Goal: Task Accomplishment & Management: Manage account settings

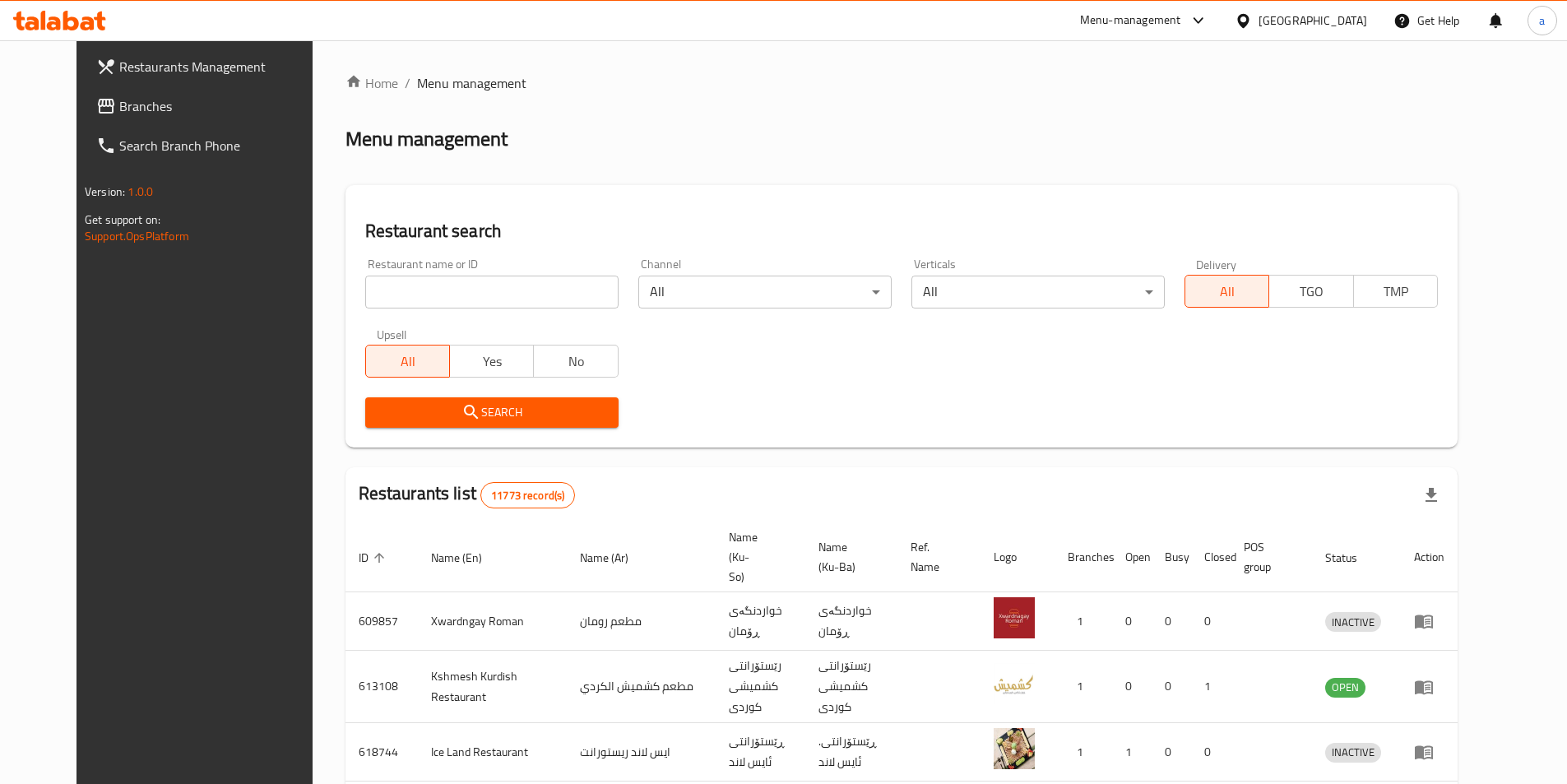
click at [467, 279] on input "search" at bounding box center [492, 292] width 253 height 33
paste input "[PERSON_NAME]"
drag, startPoint x: 256, startPoint y: 307, endPoint x: 154, endPoint y: 307, distance: 102.0
click at [154, 307] on div "Restaurants Management Branches Search Branch Phone Version: 1.0.0 Get support …" at bounding box center [784, 656] width 1414 height 1232
paste input "774431"
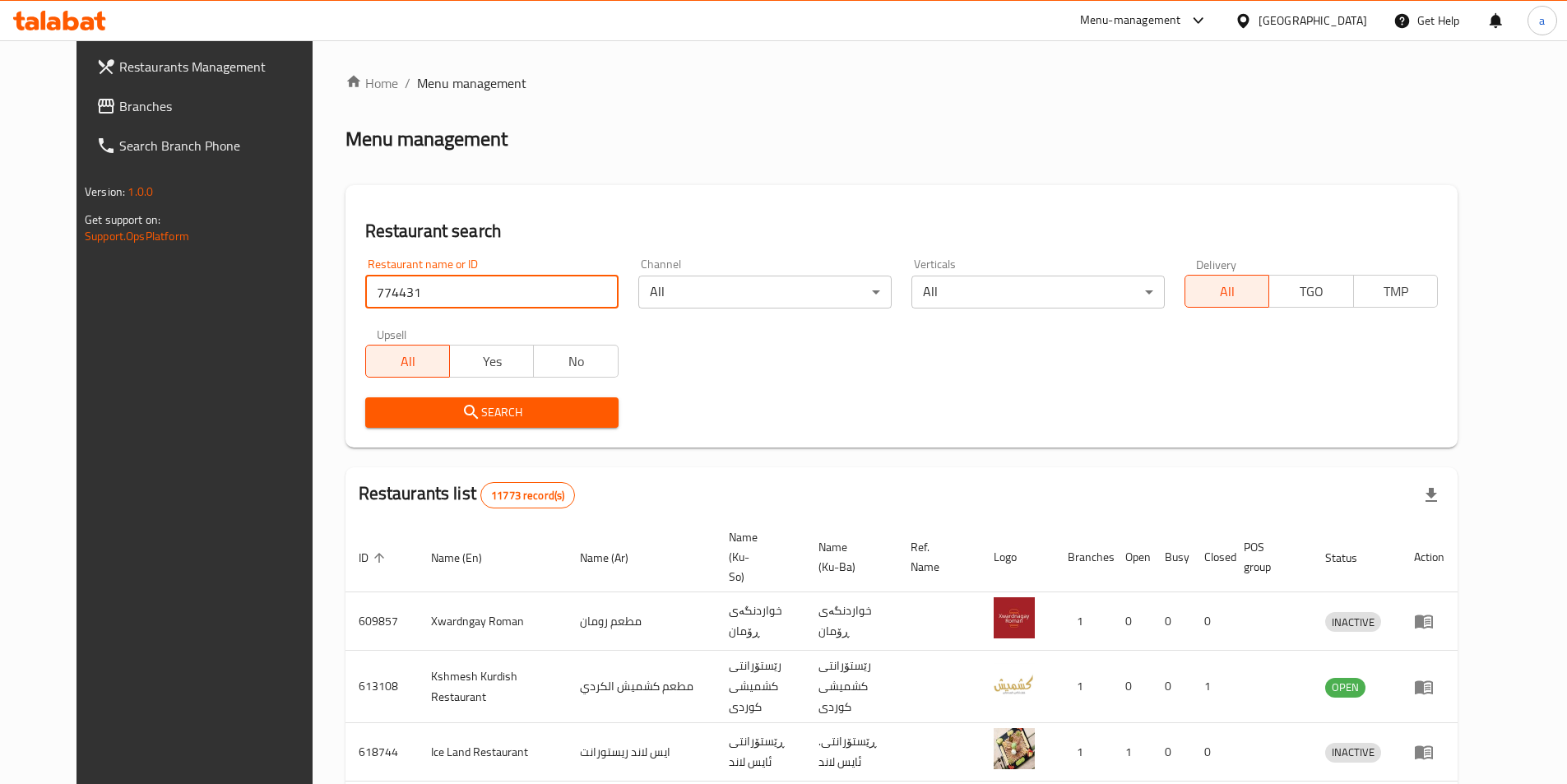
click at [479, 415] on span "Search" at bounding box center [492, 413] width 227 height 21
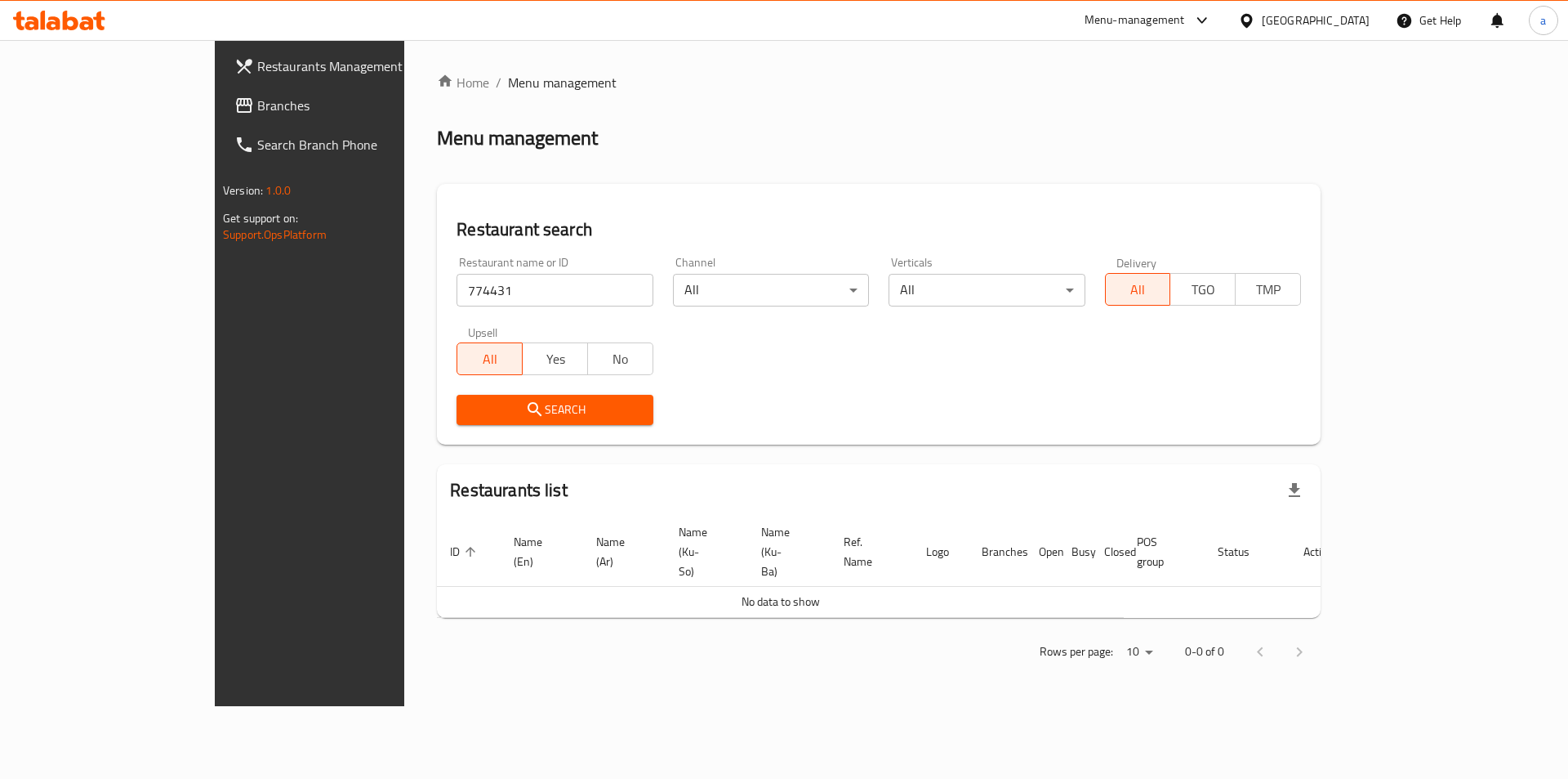
paste input "HannaH Kitchen & Catering"
drag, startPoint x: 316, startPoint y: 291, endPoint x: 274, endPoint y: 292, distance: 42.0
click at [404, 292] on div "Home / Menu management Menu management Restaurant search Restaurant name or ID …" at bounding box center [879, 372] width 949 height 666
drag, startPoint x: 326, startPoint y: 284, endPoint x: 267, endPoint y: 292, distance: 59.5
click at [404, 292] on div "Home / Menu management Menu management Restaurant search Restaurant name or ID …" at bounding box center [879, 372] width 949 height 666
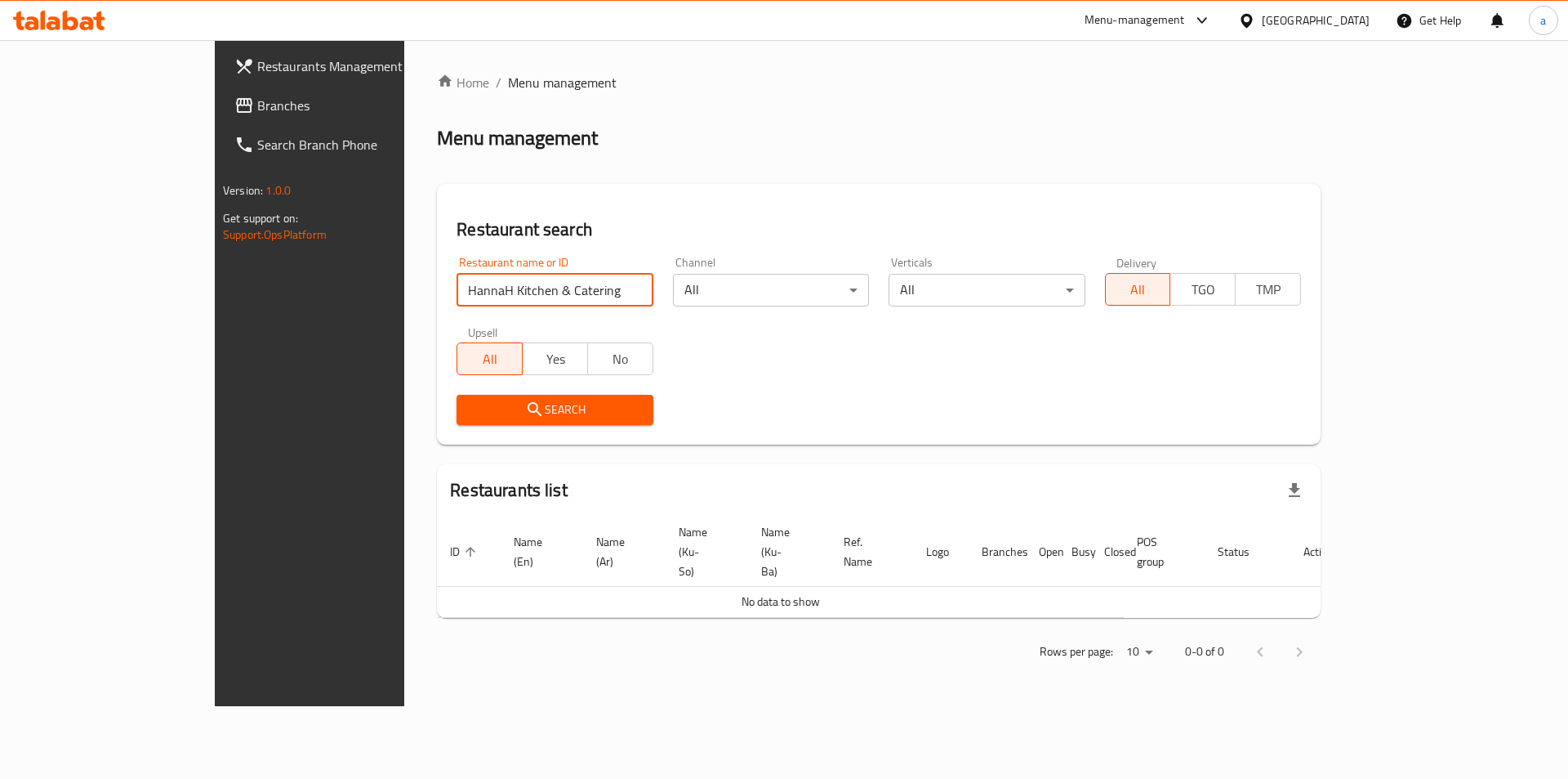
type input "HannaH Kitchen & Catering"
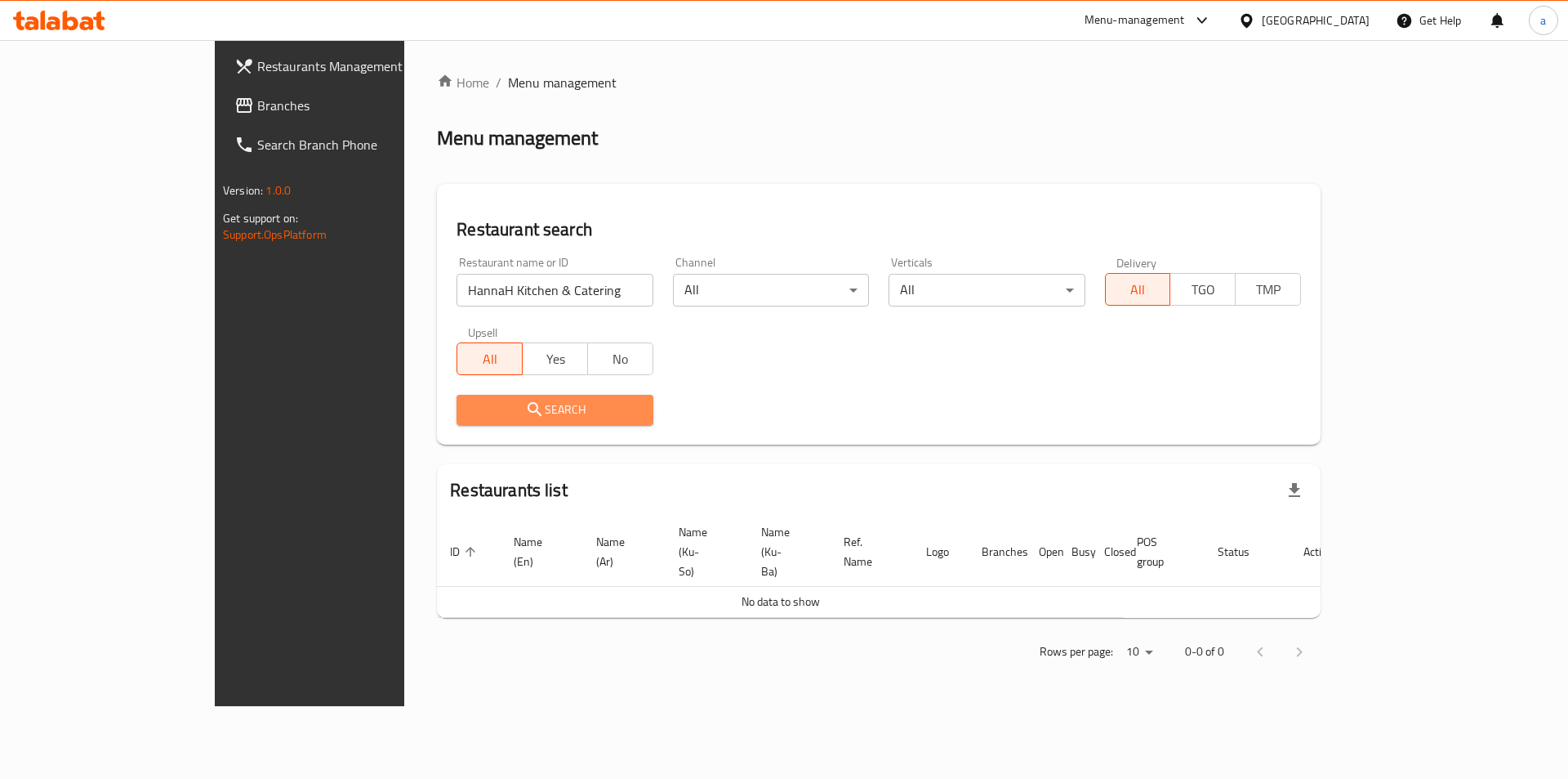
click at [470, 407] on span "Search" at bounding box center [554, 410] width 170 height 21
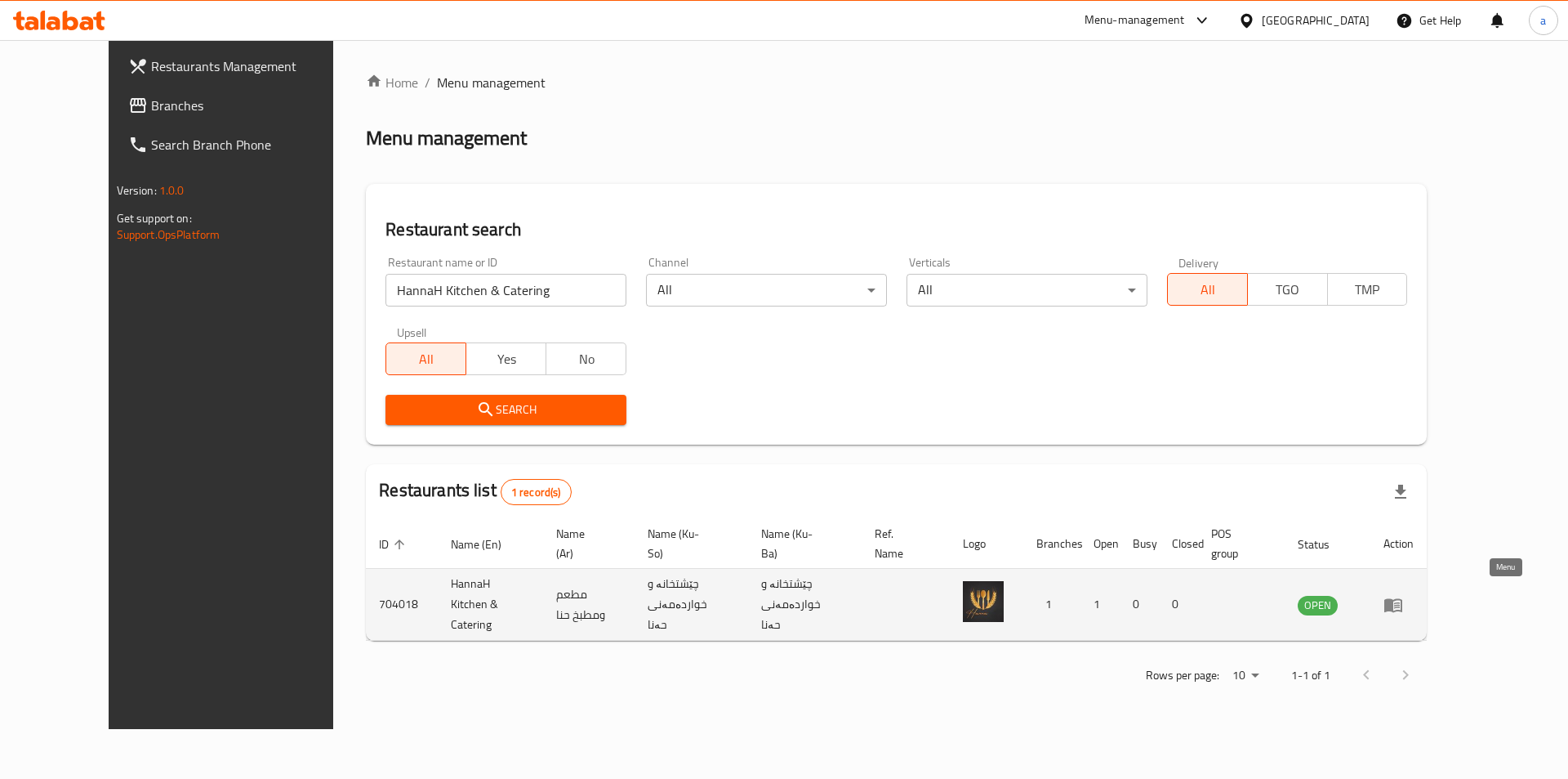
click at [1403, 600] on icon "enhanced table" at bounding box center [1393, 605] width 18 height 14
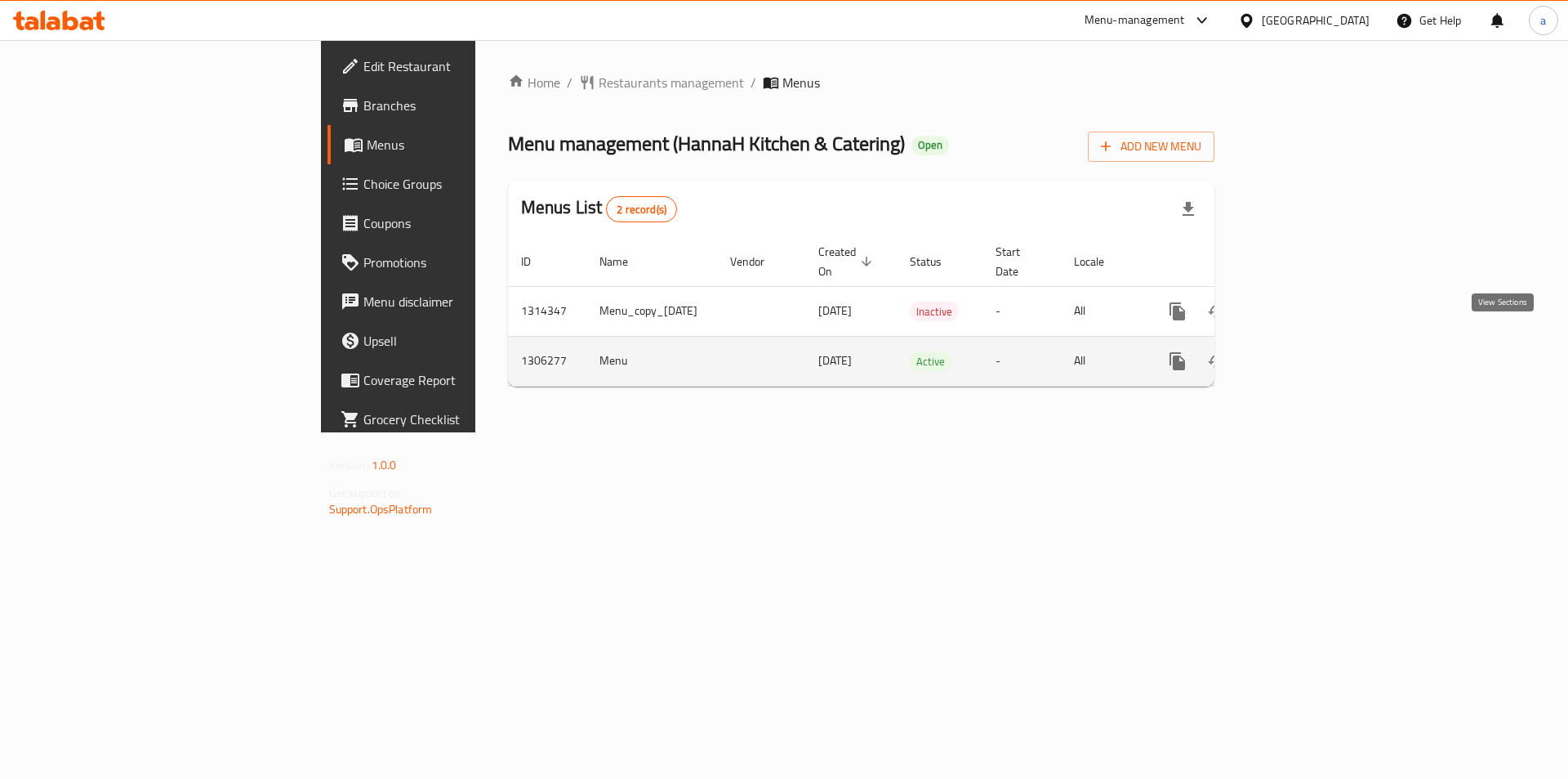
click at [1315, 341] on link "enhanced table" at bounding box center [1296, 361] width 40 height 40
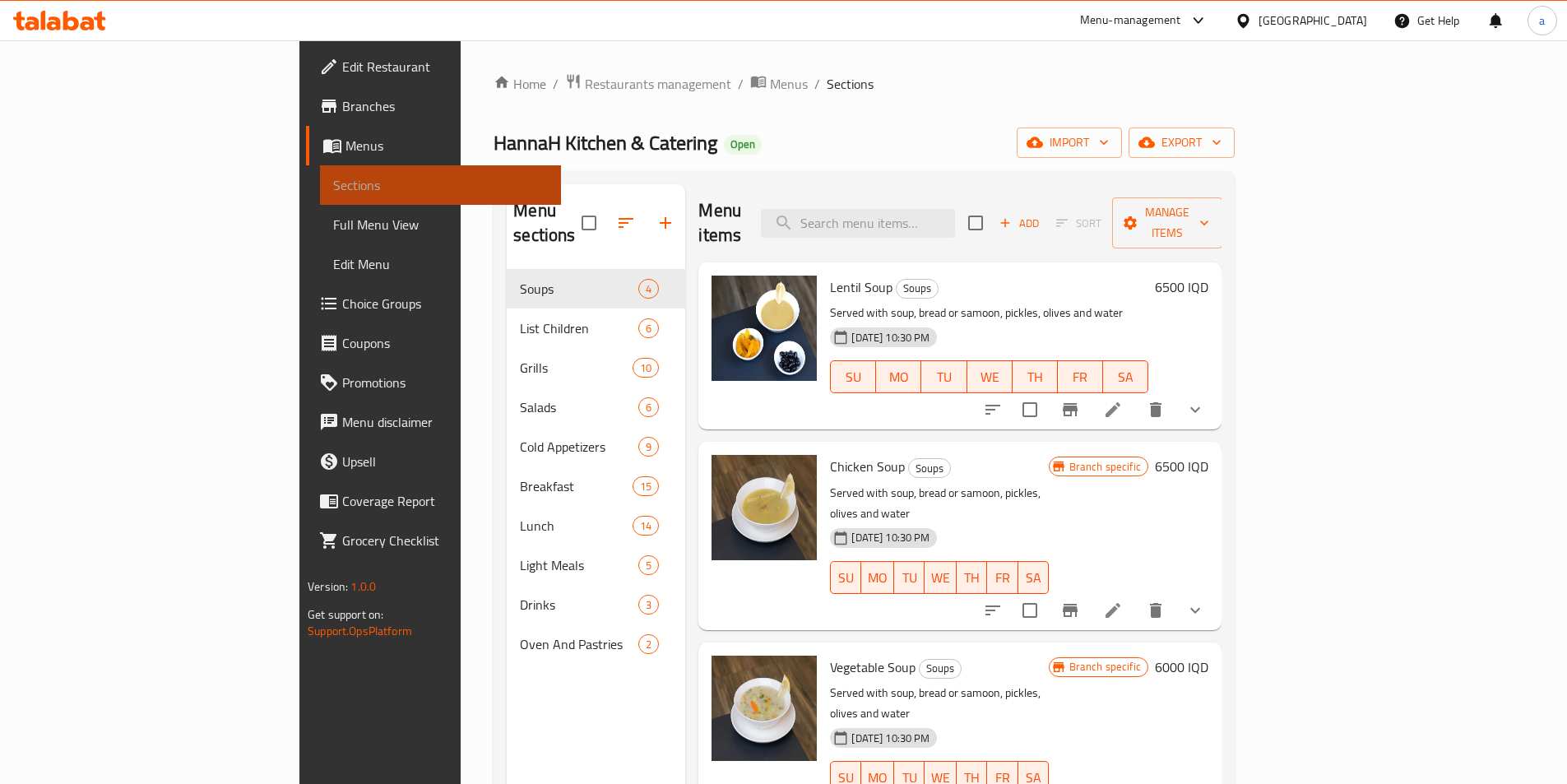
click at [333, 188] on span "Sections" at bounding box center [440, 185] width 214 height 20
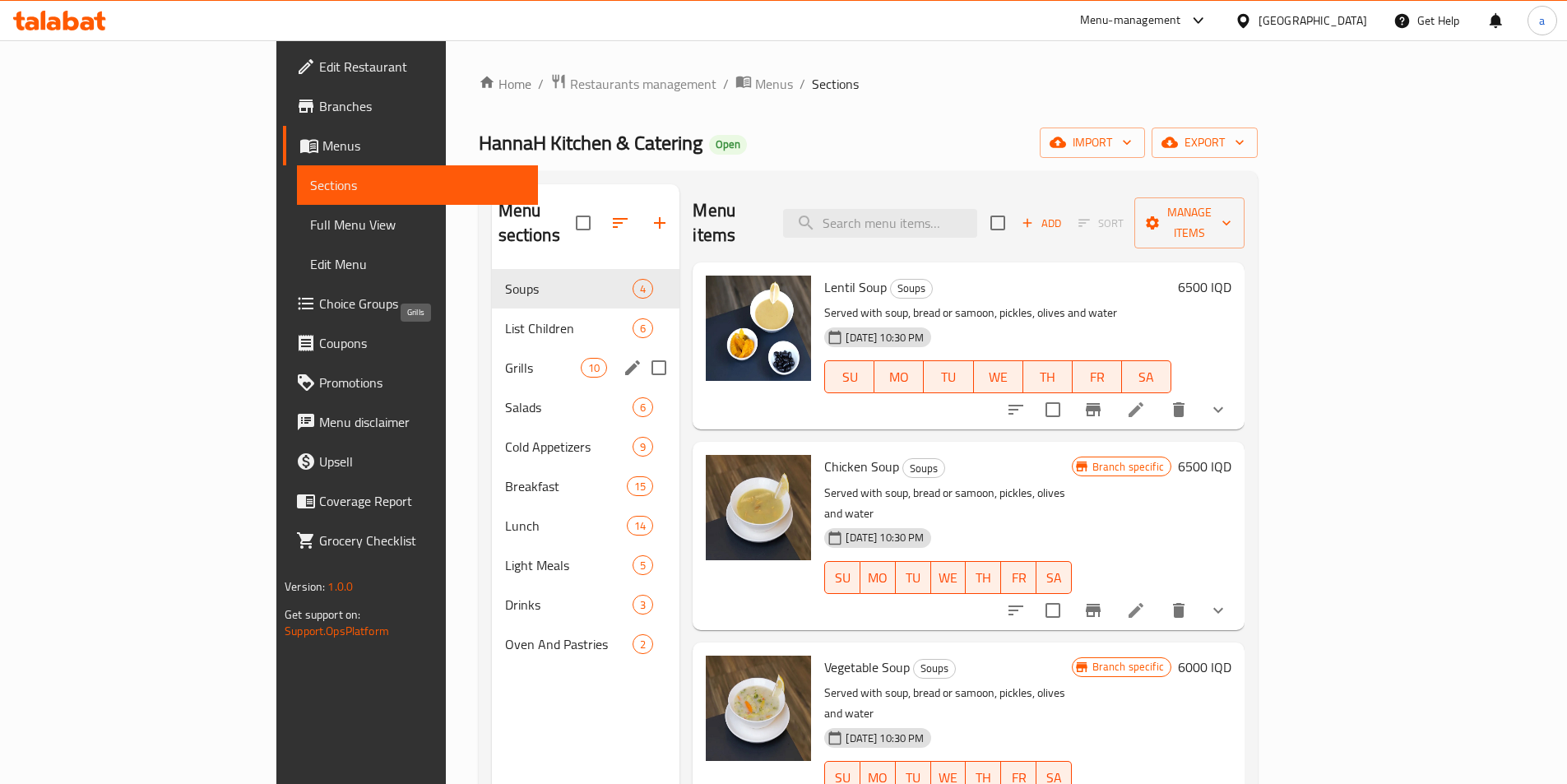
click at [505, 357] on span "Grills" at bounding box center [543, 367] width 76 height 20
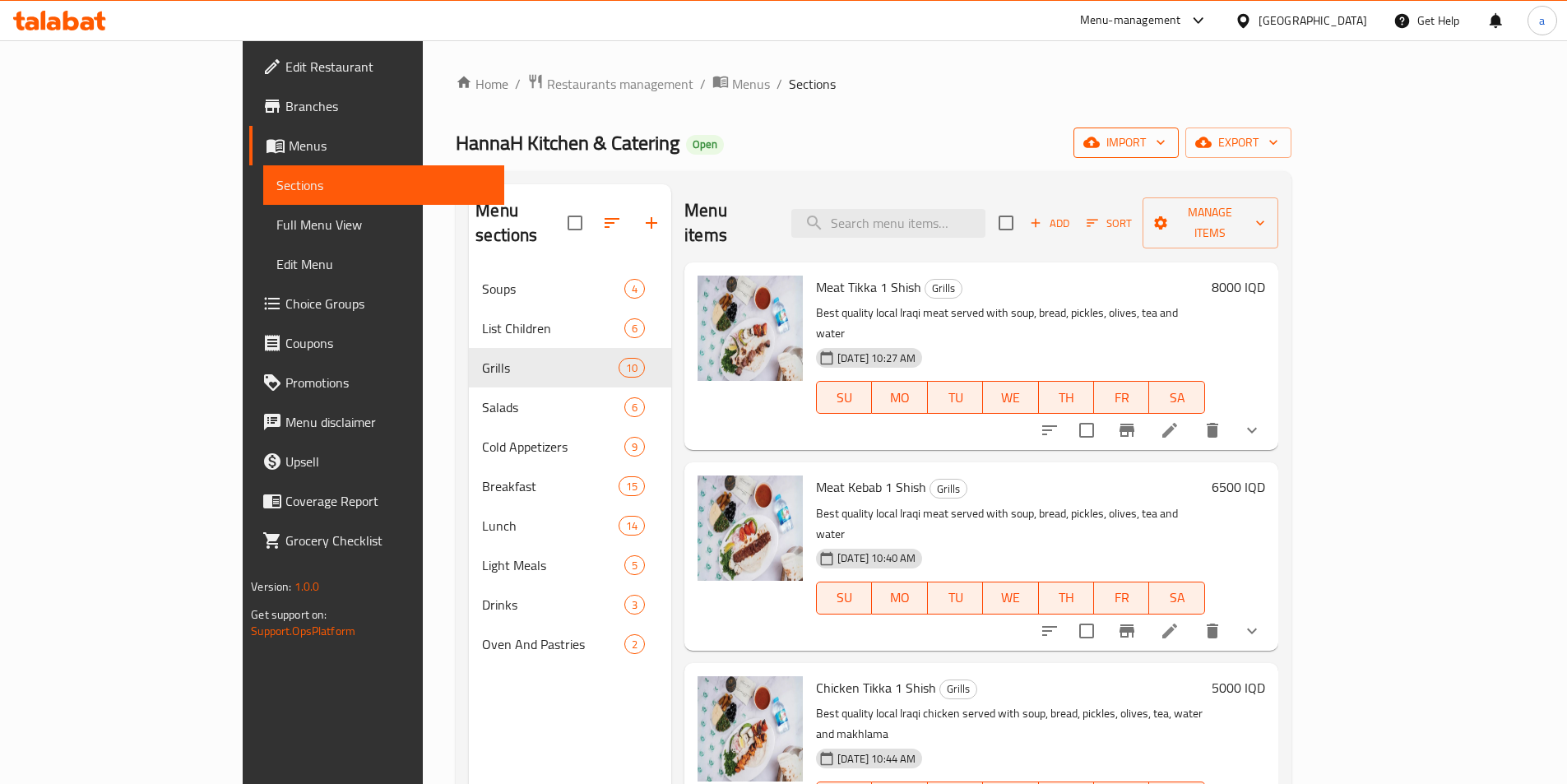
click at [1165, 145] on span "import" at bounding box center [1125, 143] width 79 height 21
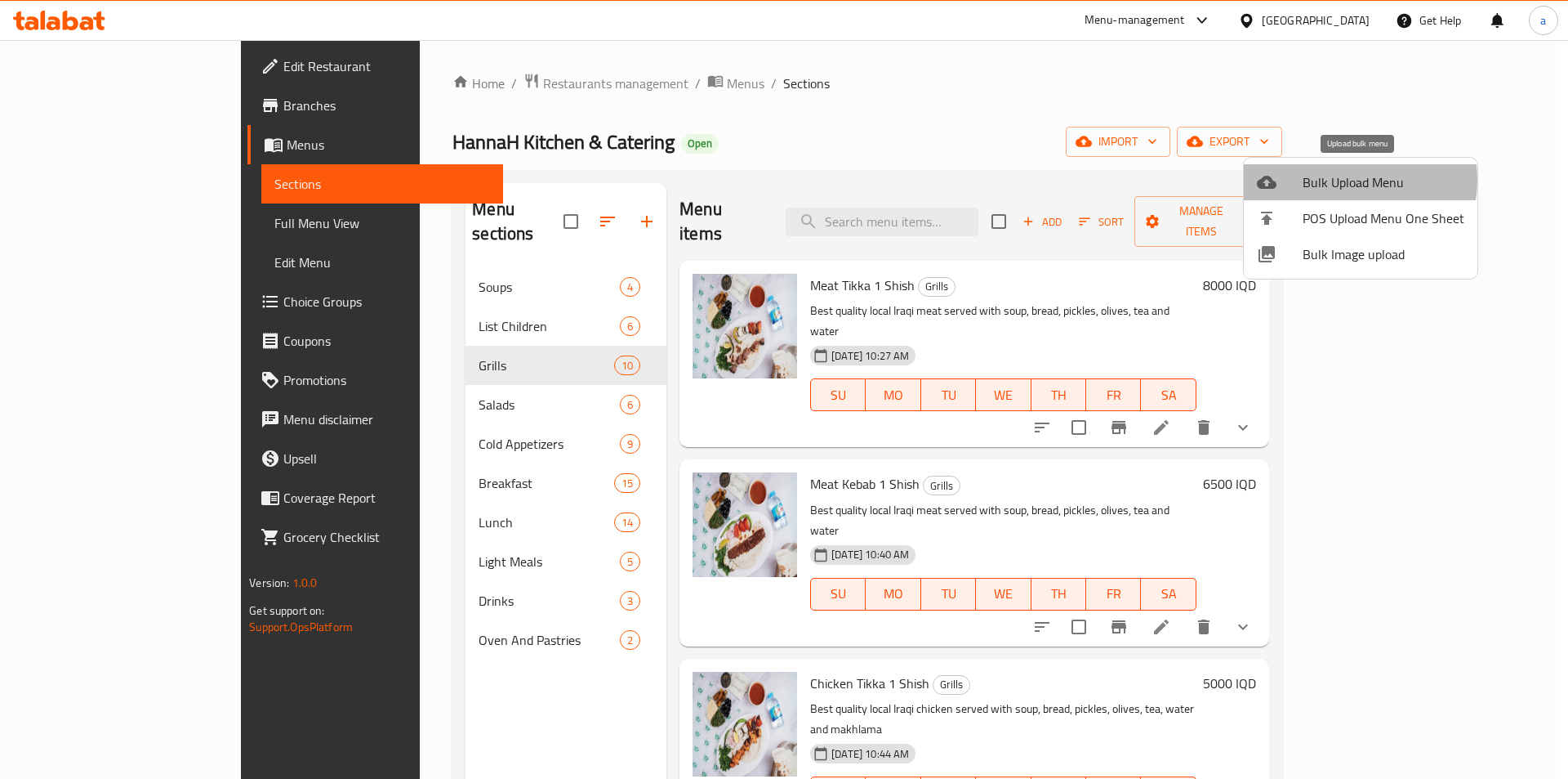
click at [1344, 180] on span "Bulk Upload Menu" at bounding box center [1384, 182] width 162 height 20
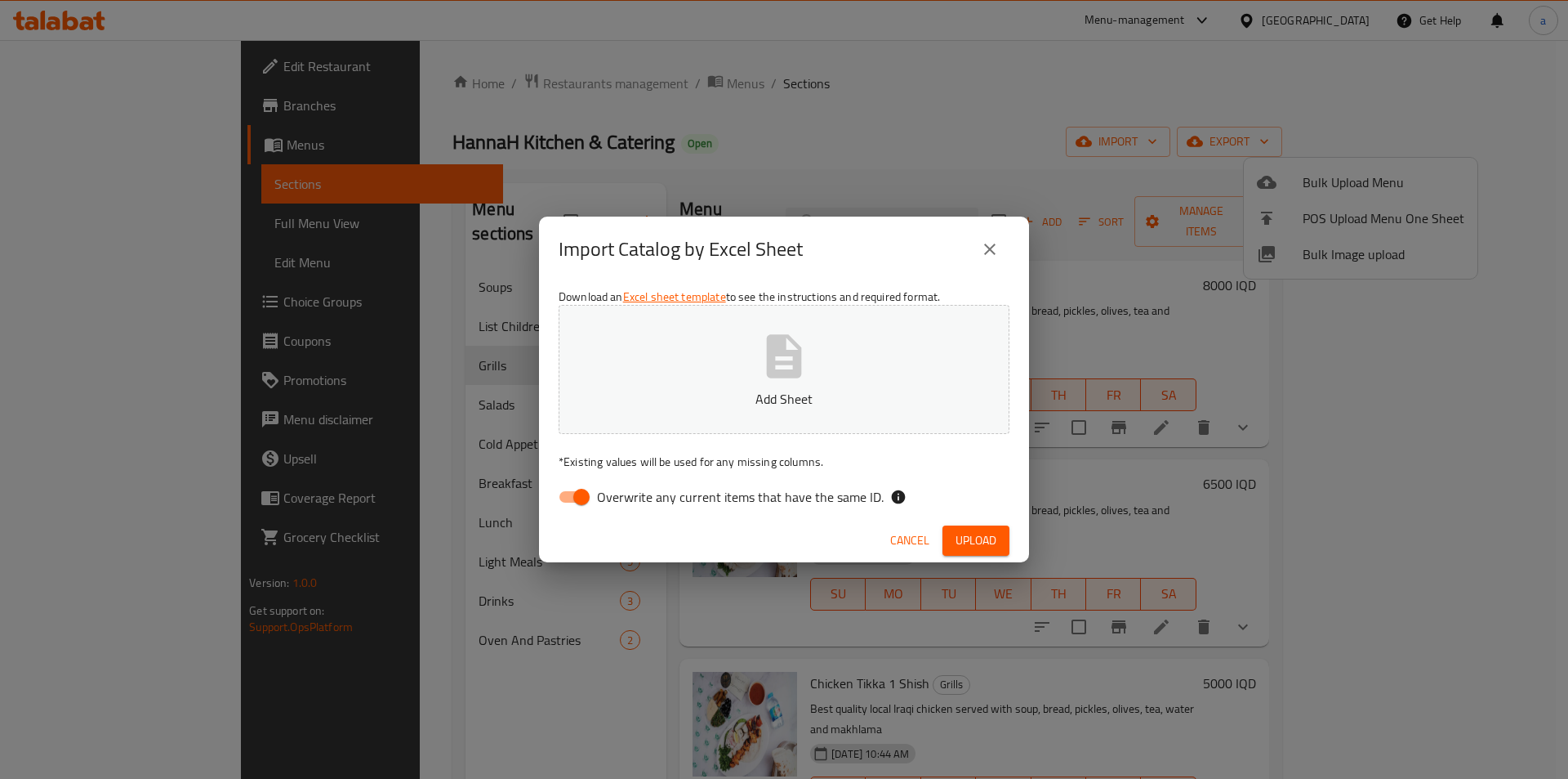
click at [591, 507] on input "Overwrite any current items that have the same ID." at bounding box center [582, 496] width 93 height 31
checkbox input "false"
click at [641, 391] on p "Add Sheet" at bounding box center [784, 398] width 401 height 20
click at [974, 527] on button "Upload" at bounding box center [976, 540] width 67 height 30
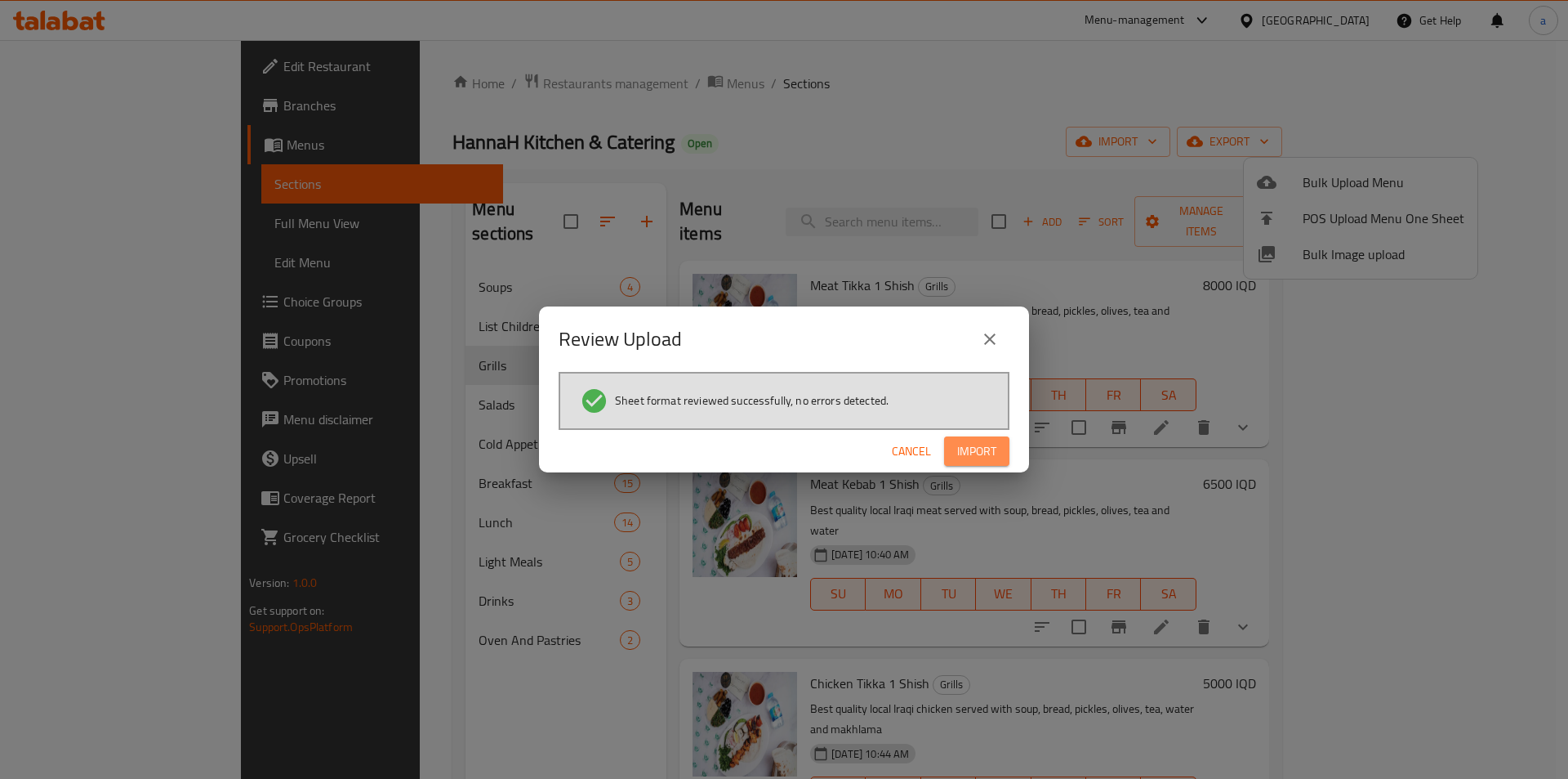
click at [964, 448] on span "Import" at bounding box center [977, 452] width 40 height 21
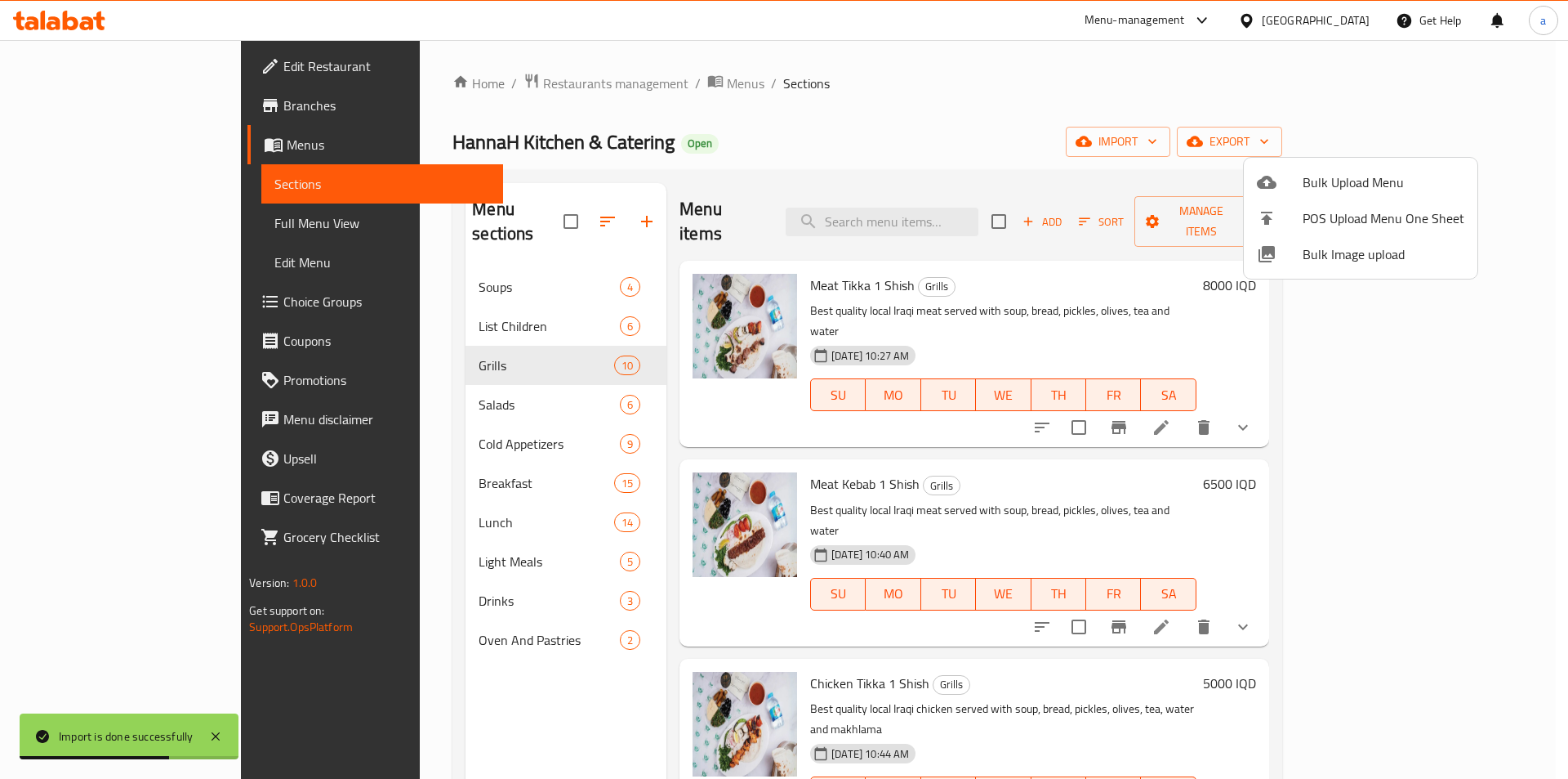
click at [1533, 290] on div at bounding box center [784, 390] width 1568 height 779
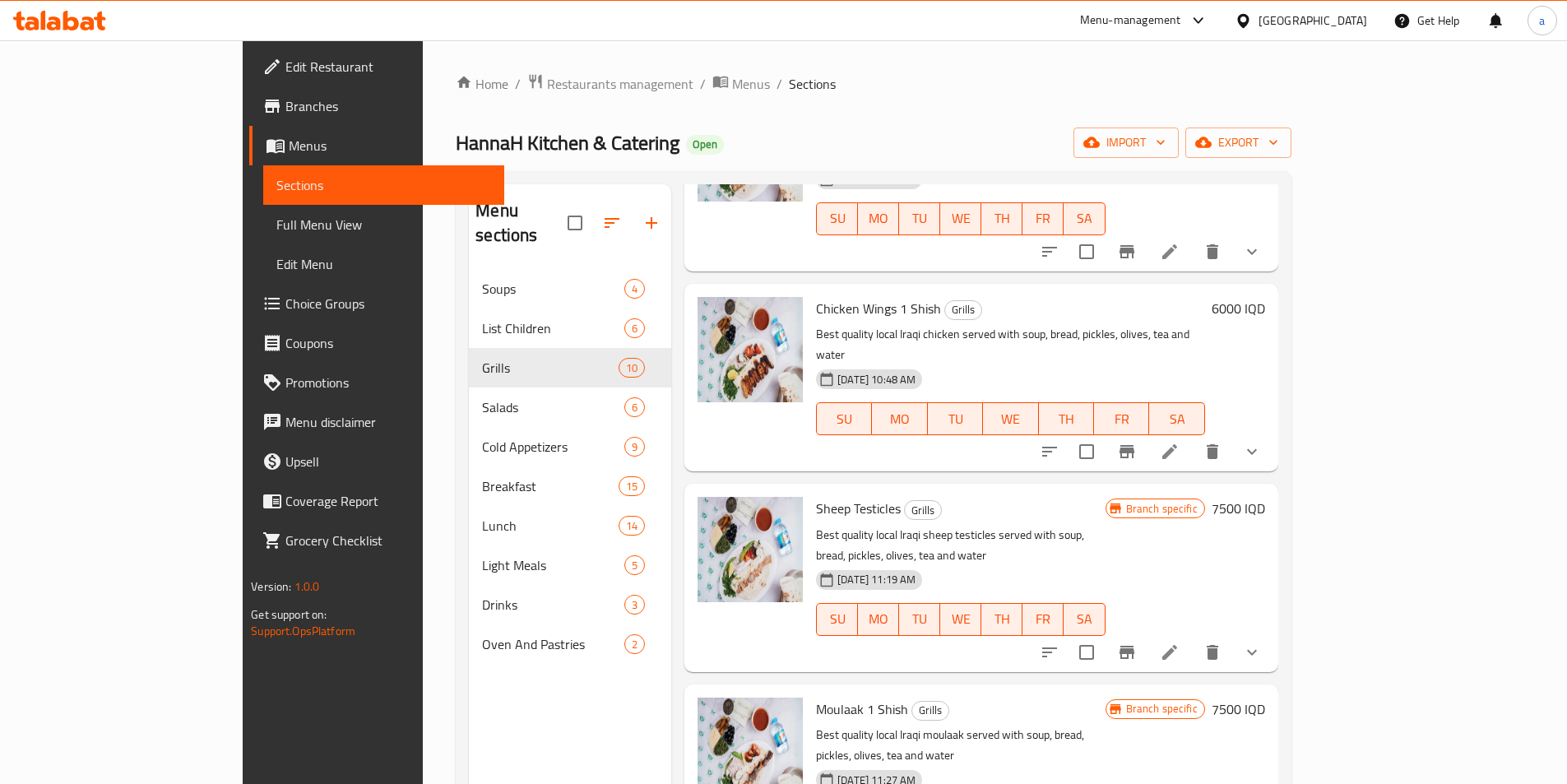
scroll to position [1054, 0]
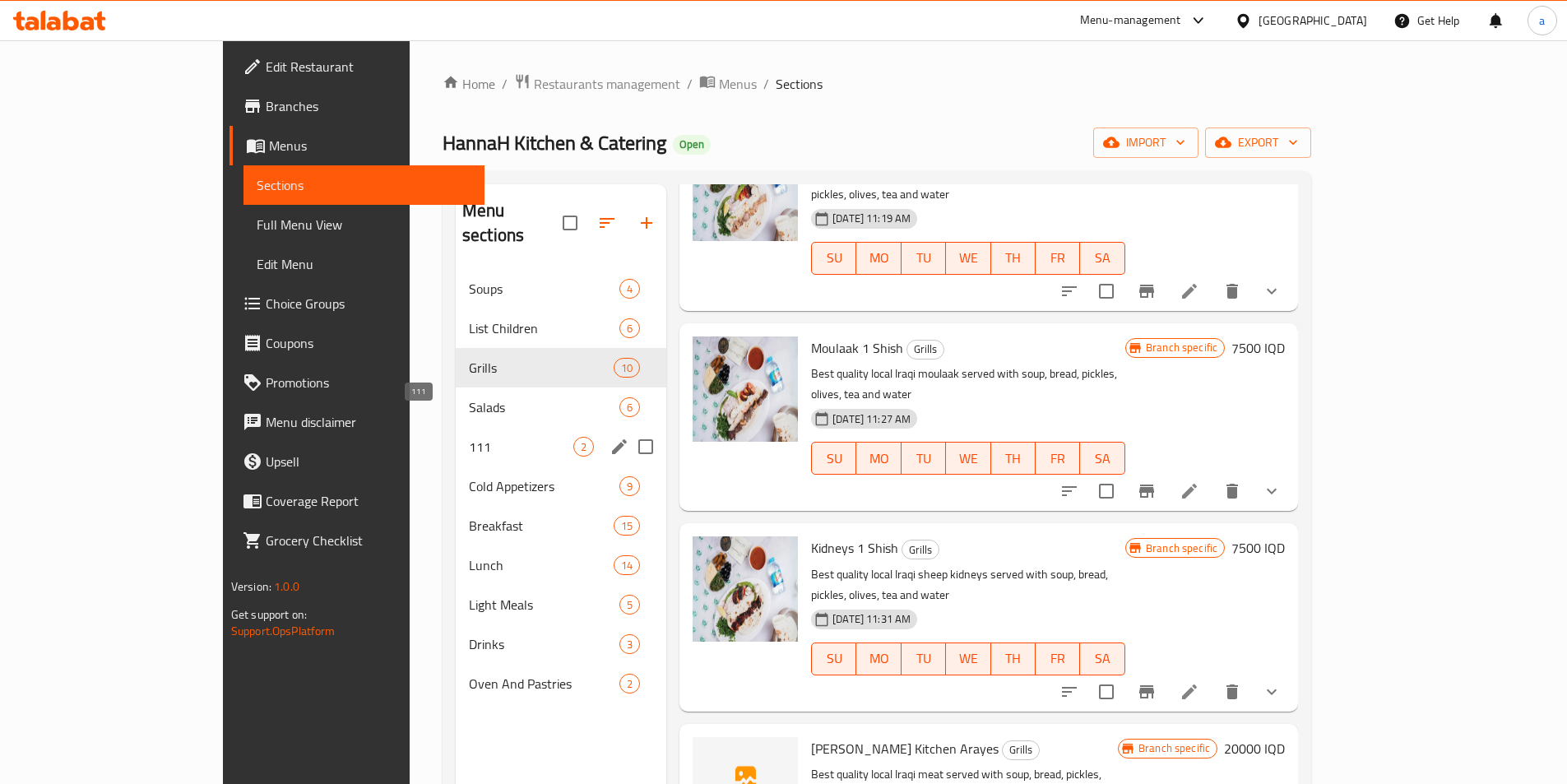
click at [469, 436] on span "111" at bounding box center [521, 446] width 104 height 20
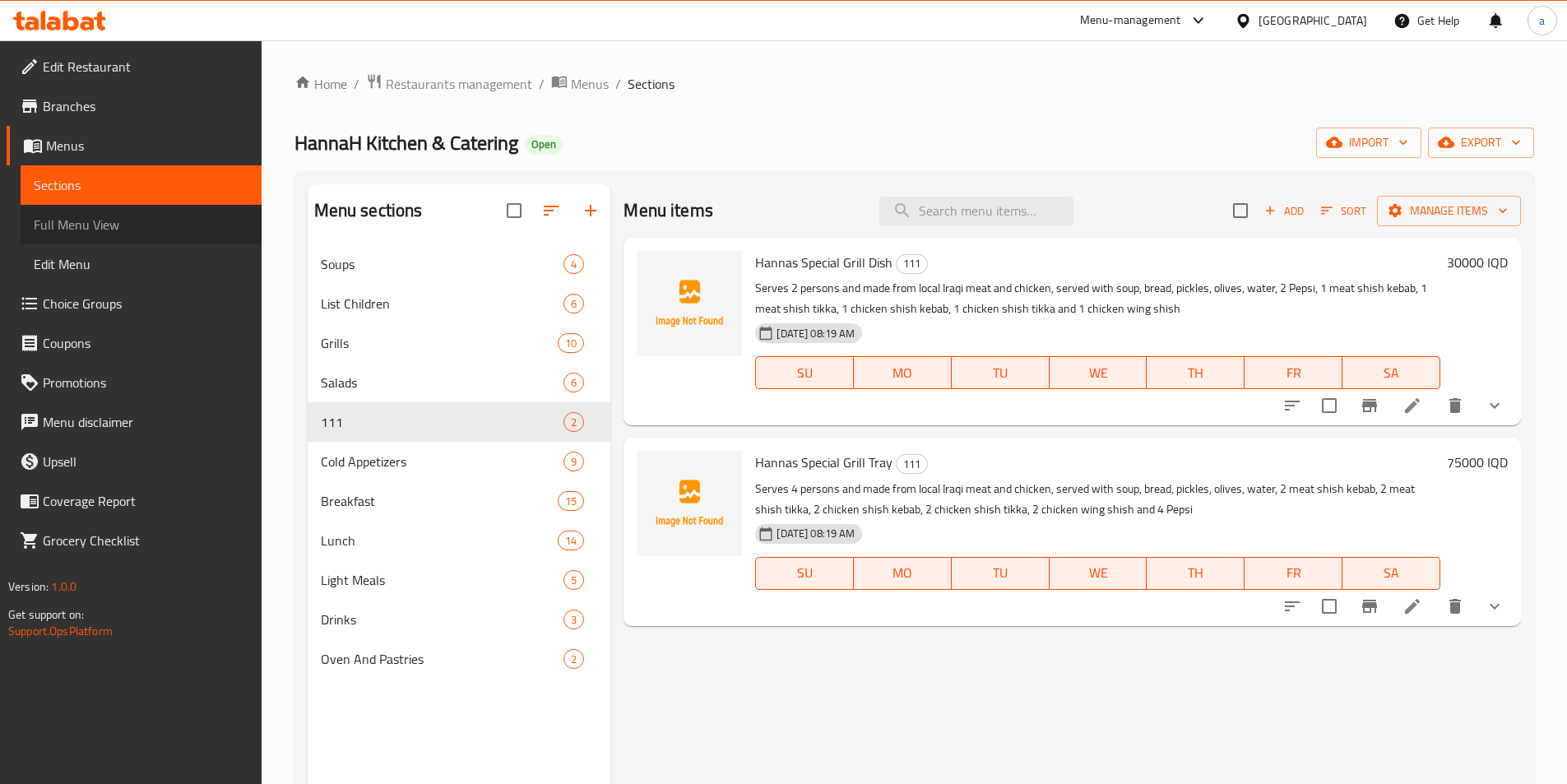
click at [75, 225] on span "Full Menu View" at bounding box center [141, 224] width 214 height 20
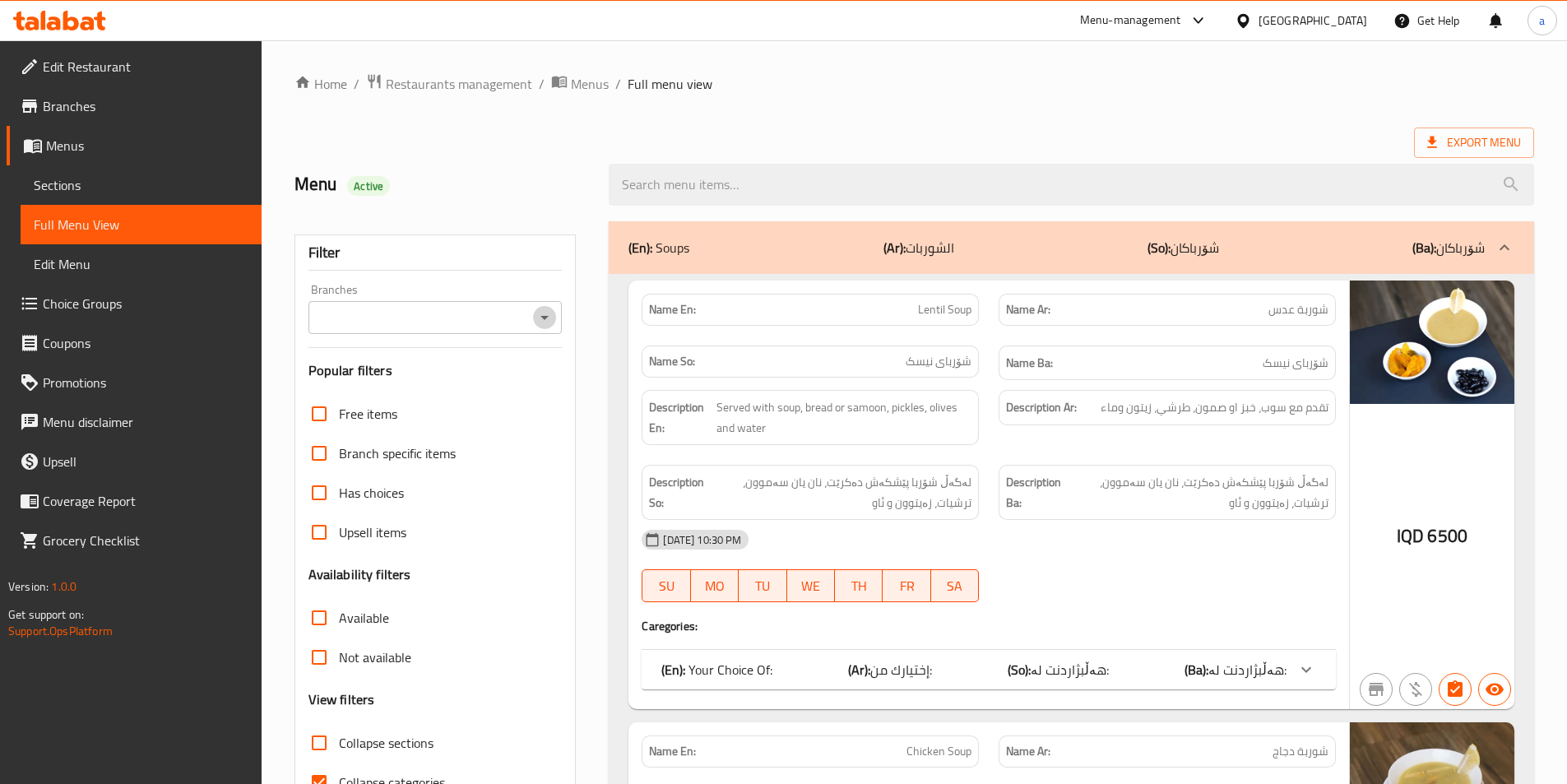
click at [542, 317] on icon "Open" at bounding box center [544, 317] width 20 height 20
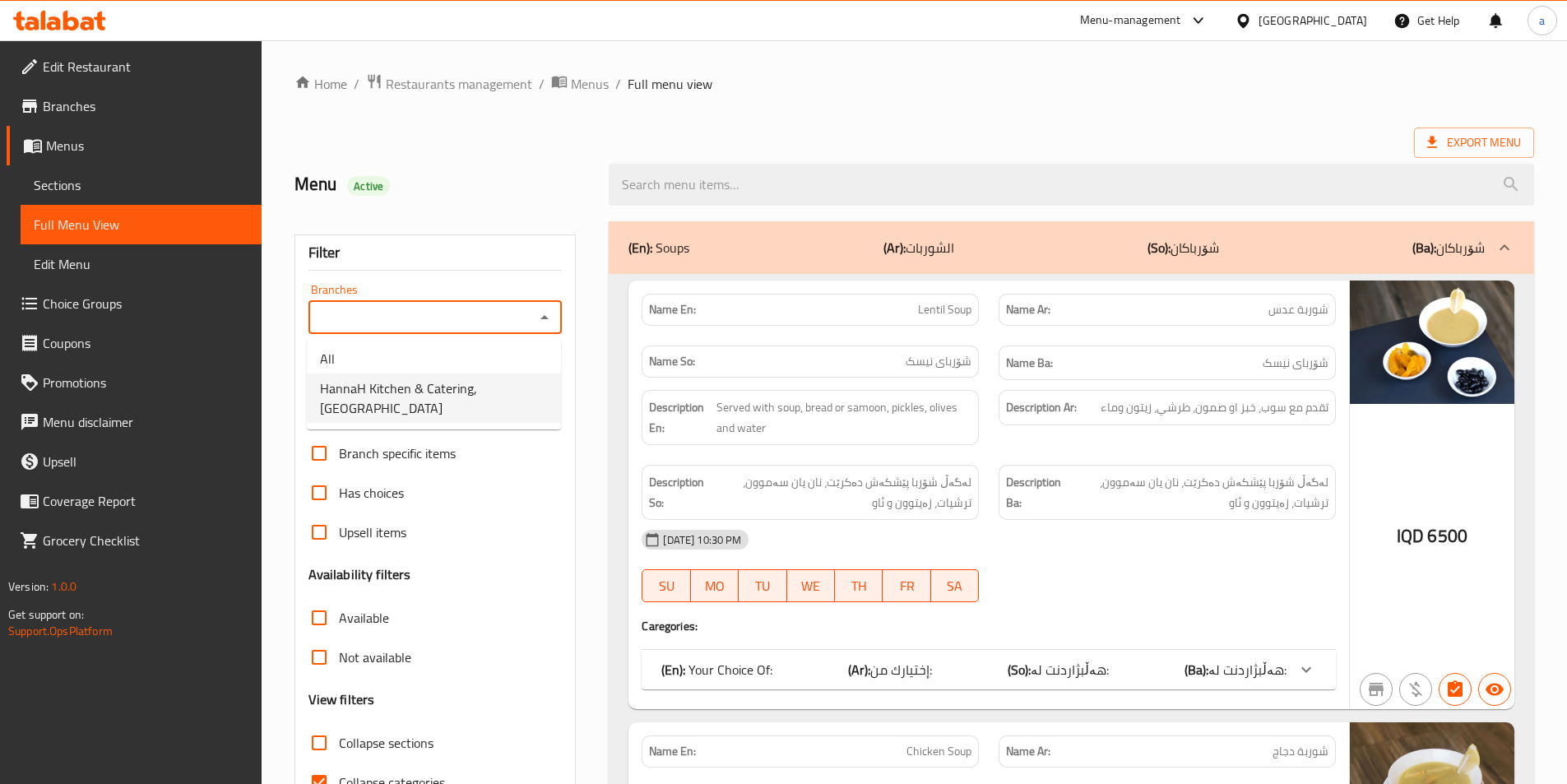
click at [464, 381] on span "HannaH Kitchen & Catering, Ankawa" at bounding box center [434, 398] width 228 height 40
type input "HannaH Kitchen & Catering, Ankawa"
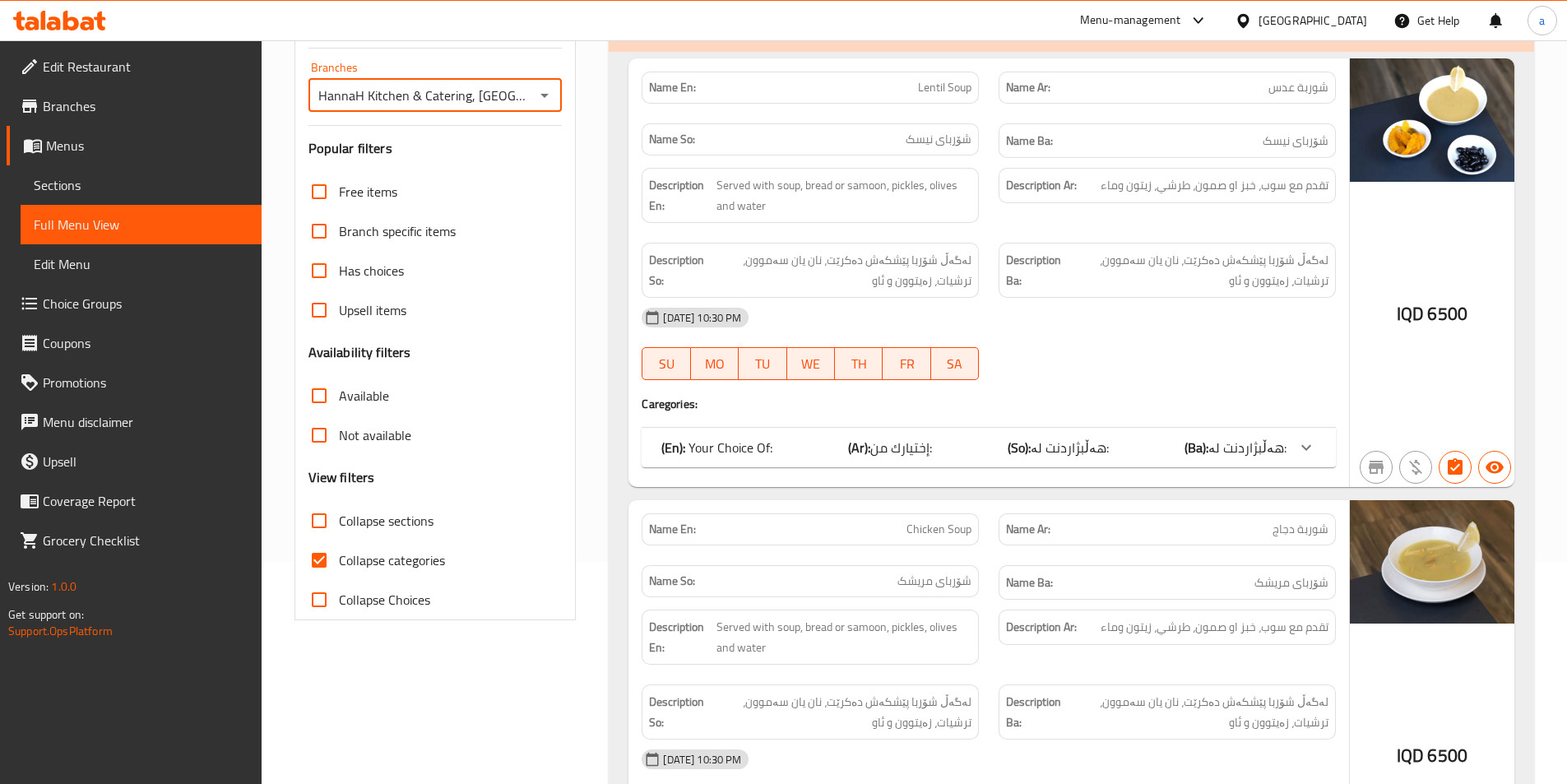
scroll to position [246, 0]
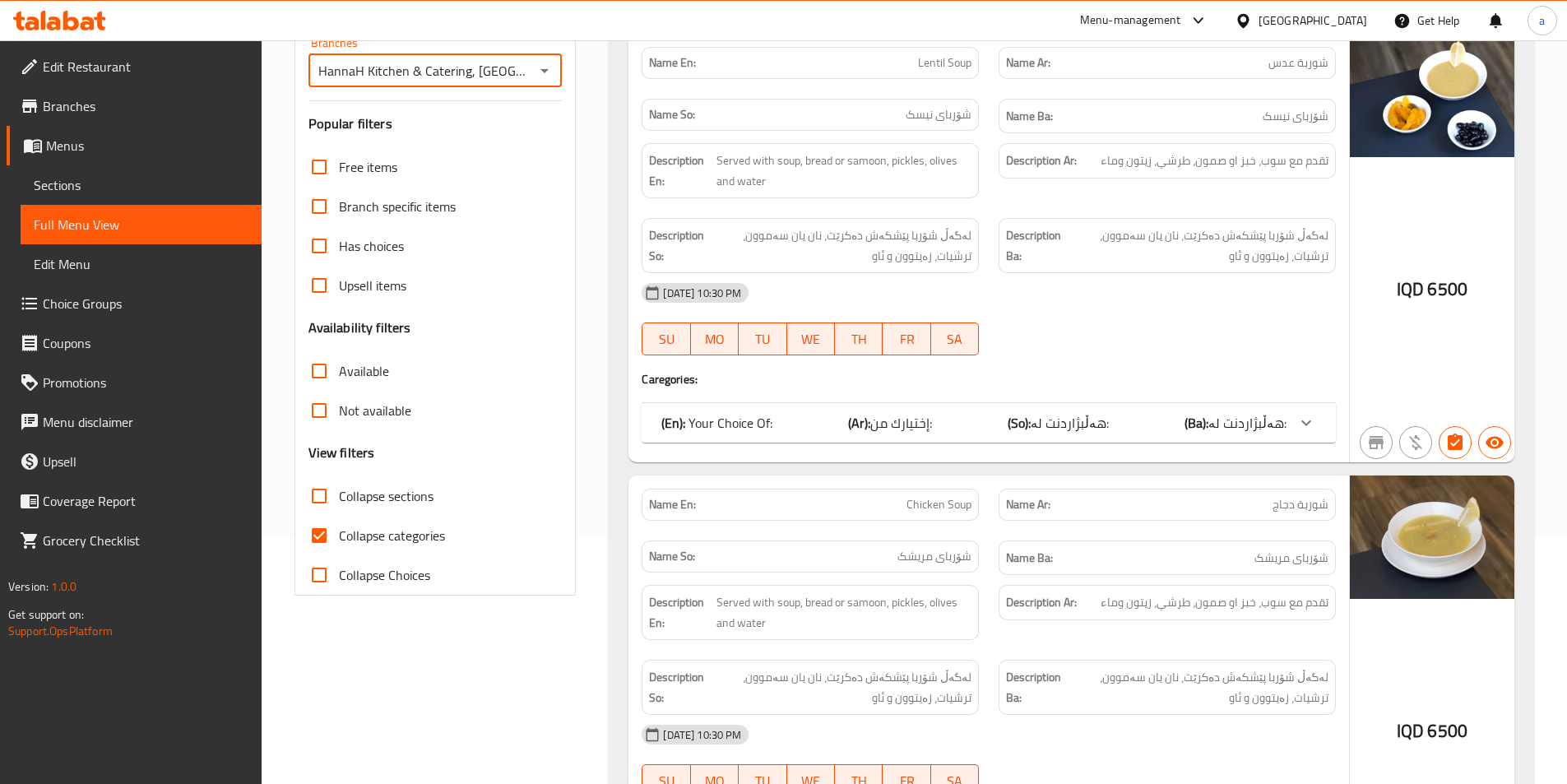
click at [361, 492] on span "Collapse sections" at bounding box center [386, 495] width 95 height 20
click at [339, 492] on input "Collapse sections" at bounding box center [319, 496] width 40 height 40
checkbox input "true"
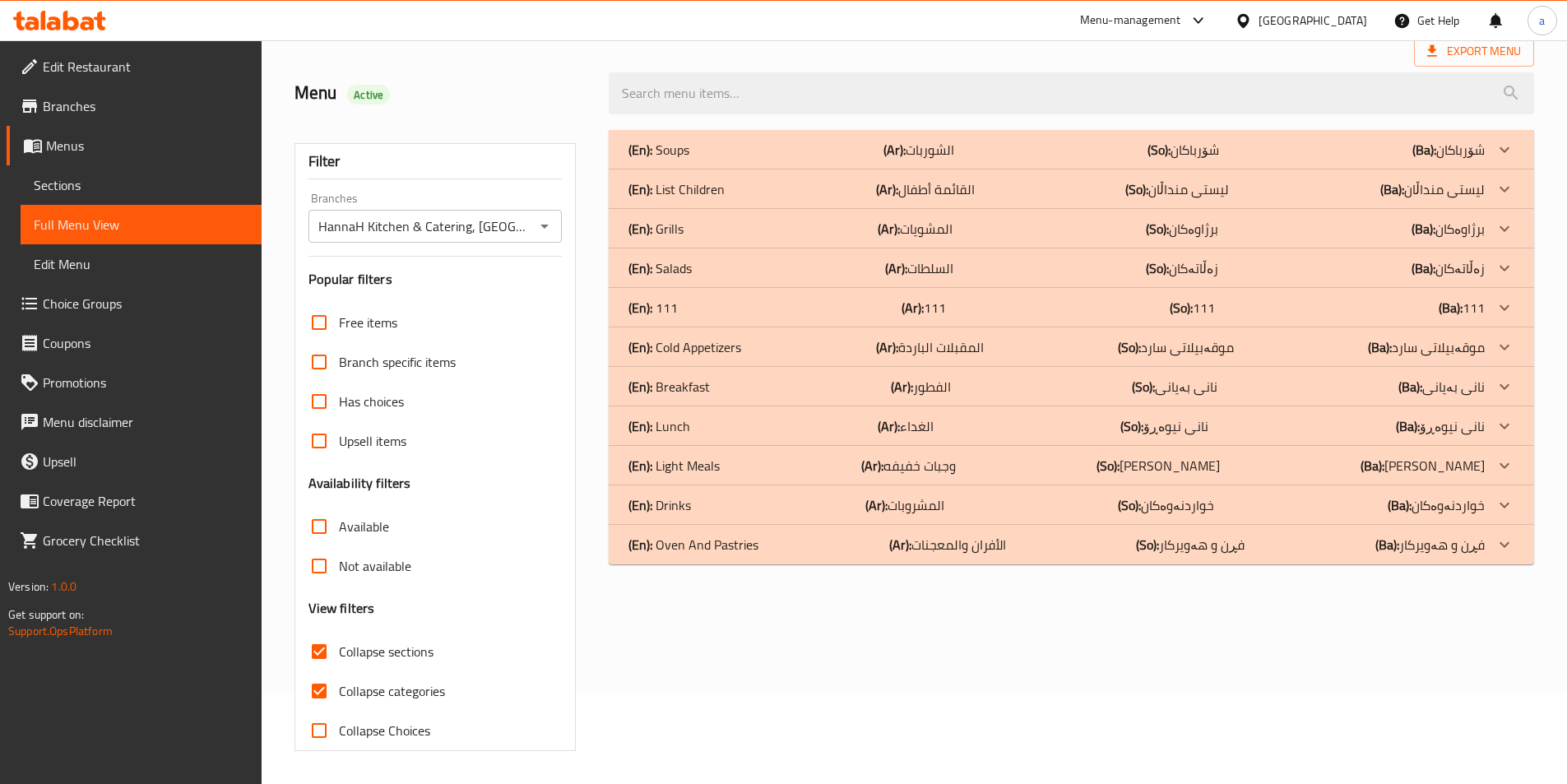
scroll to position [91, 0]
click at [902, 302] on b "(Ar):" at bounding box center [913, 307] width 23 height 24
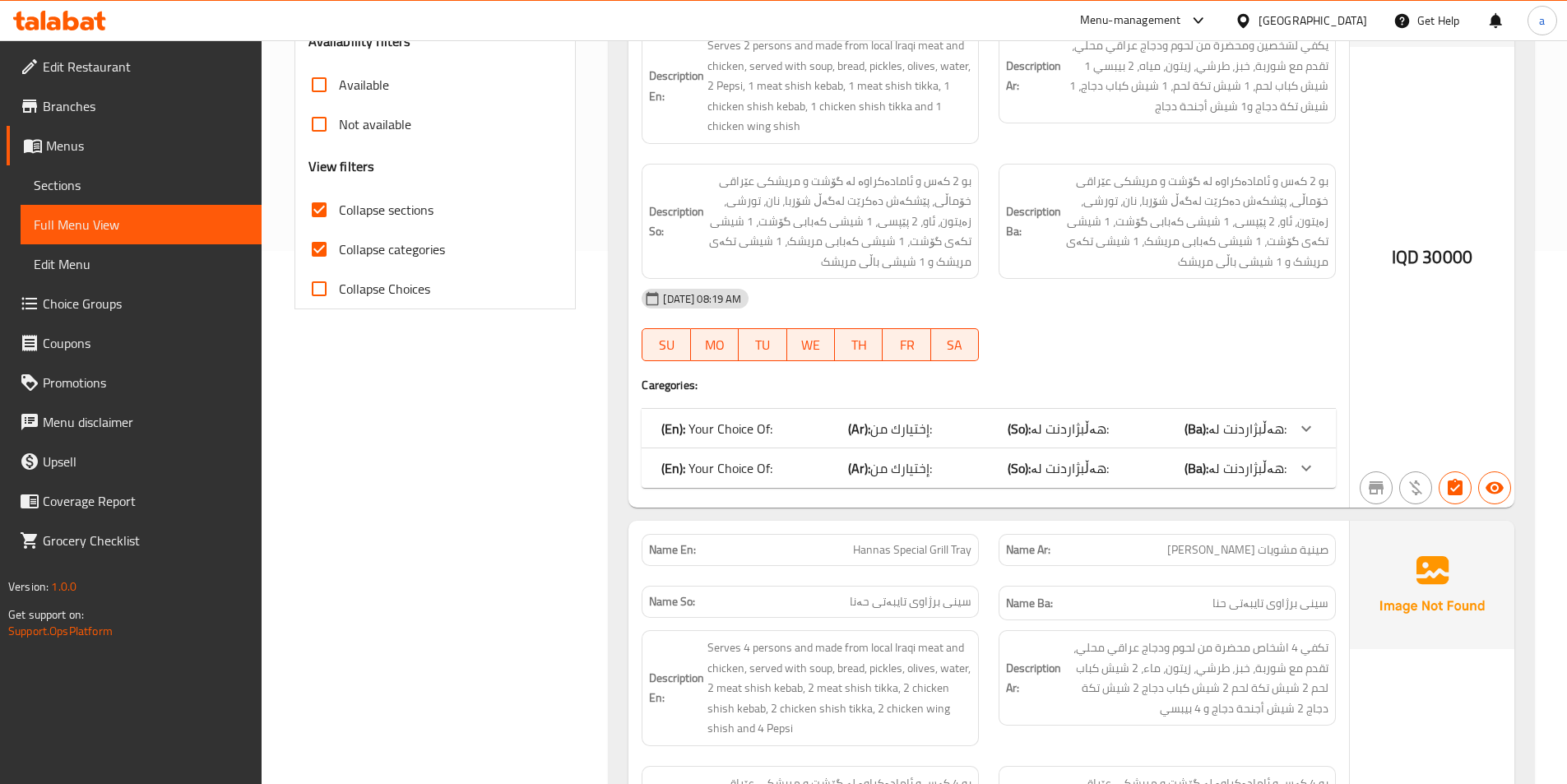
scroll to position [585, 0]
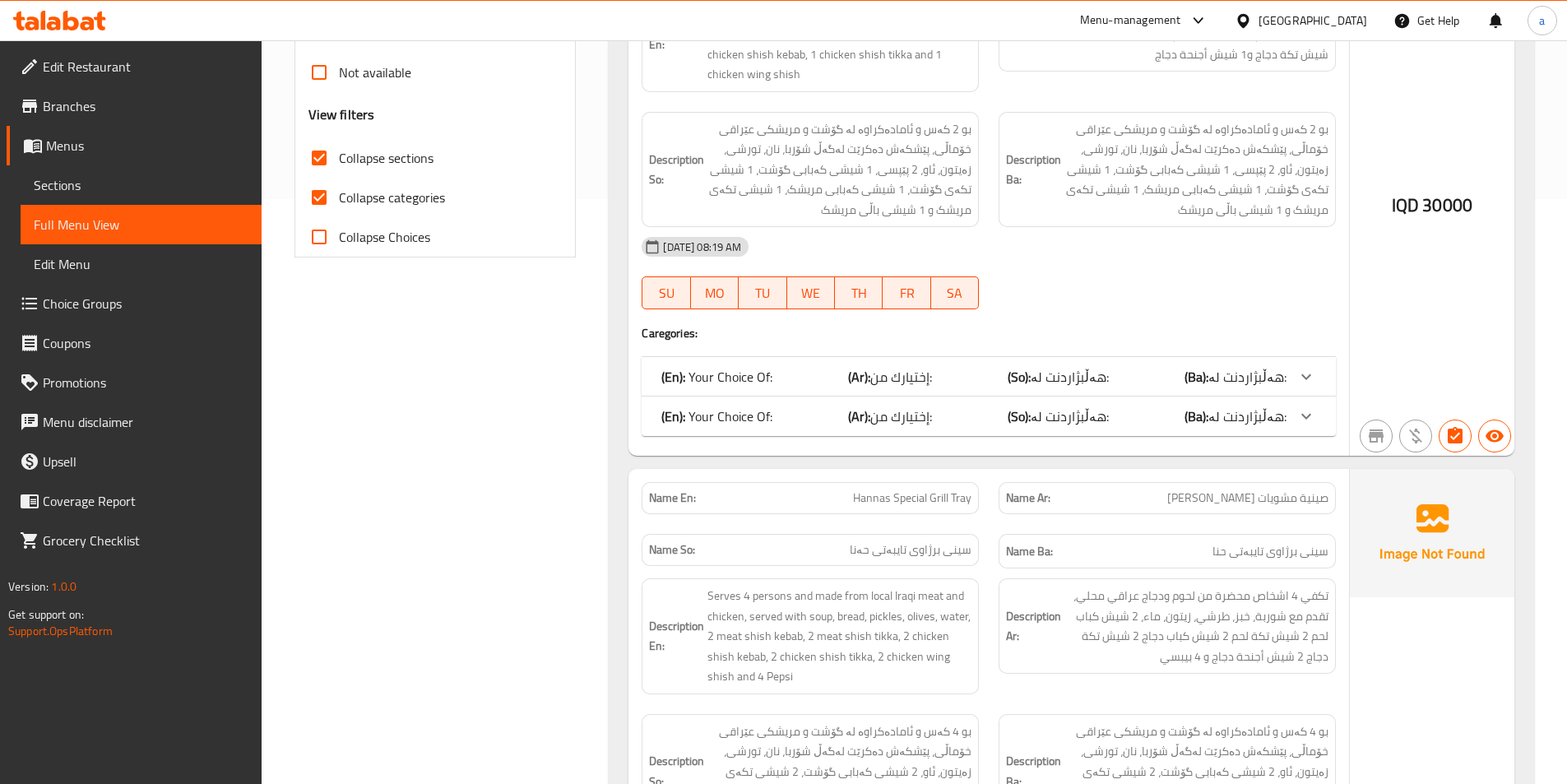
click at [402, 199] on span "Collapse categories" at bounding box center [392, 197] width 106 height 20
click at [339, 199] on input "Collapse categories" at bounding box center [319, 198] width 40 height 40
checkbox input "false"
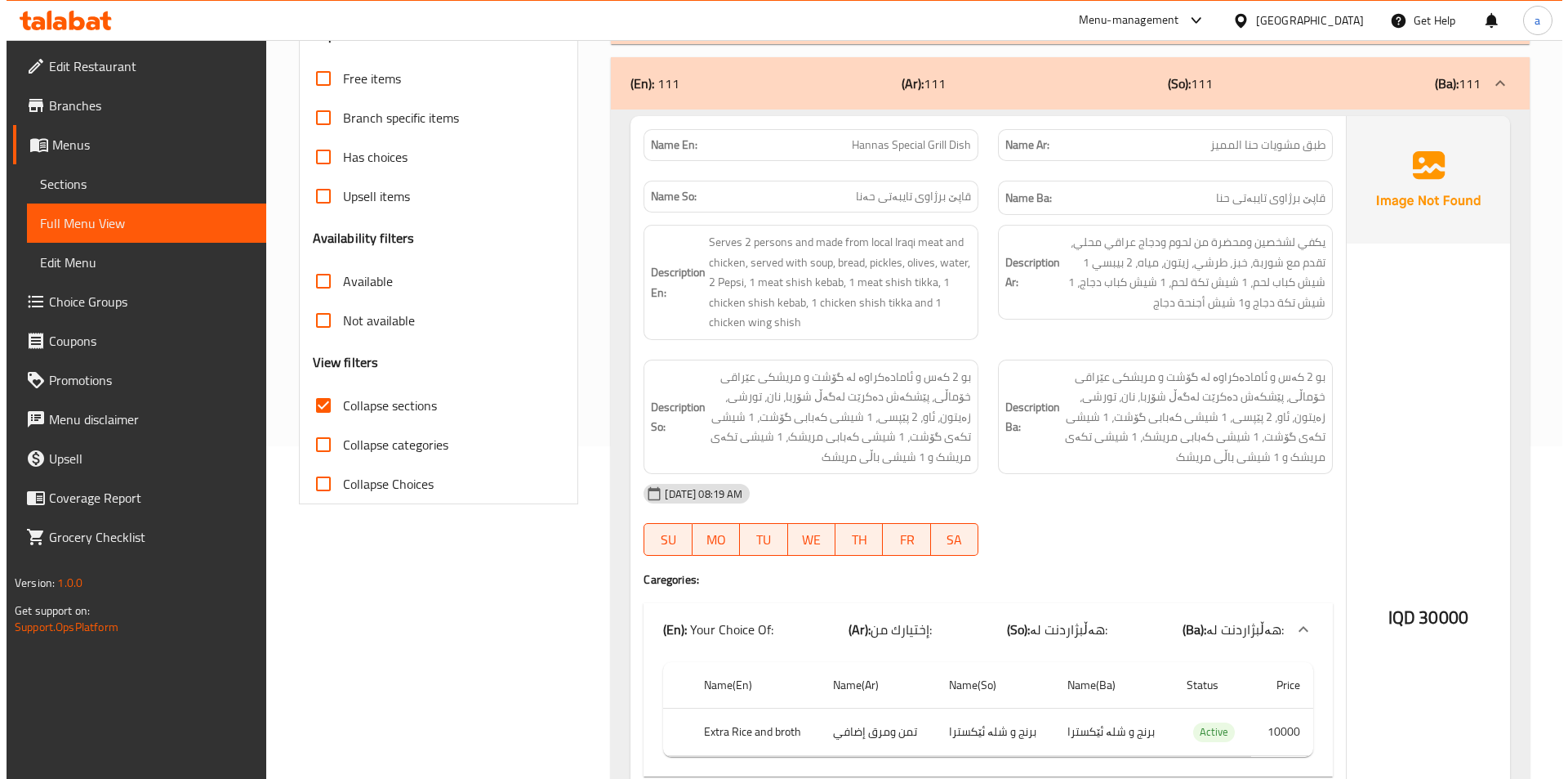
scroll to position [0, 0]
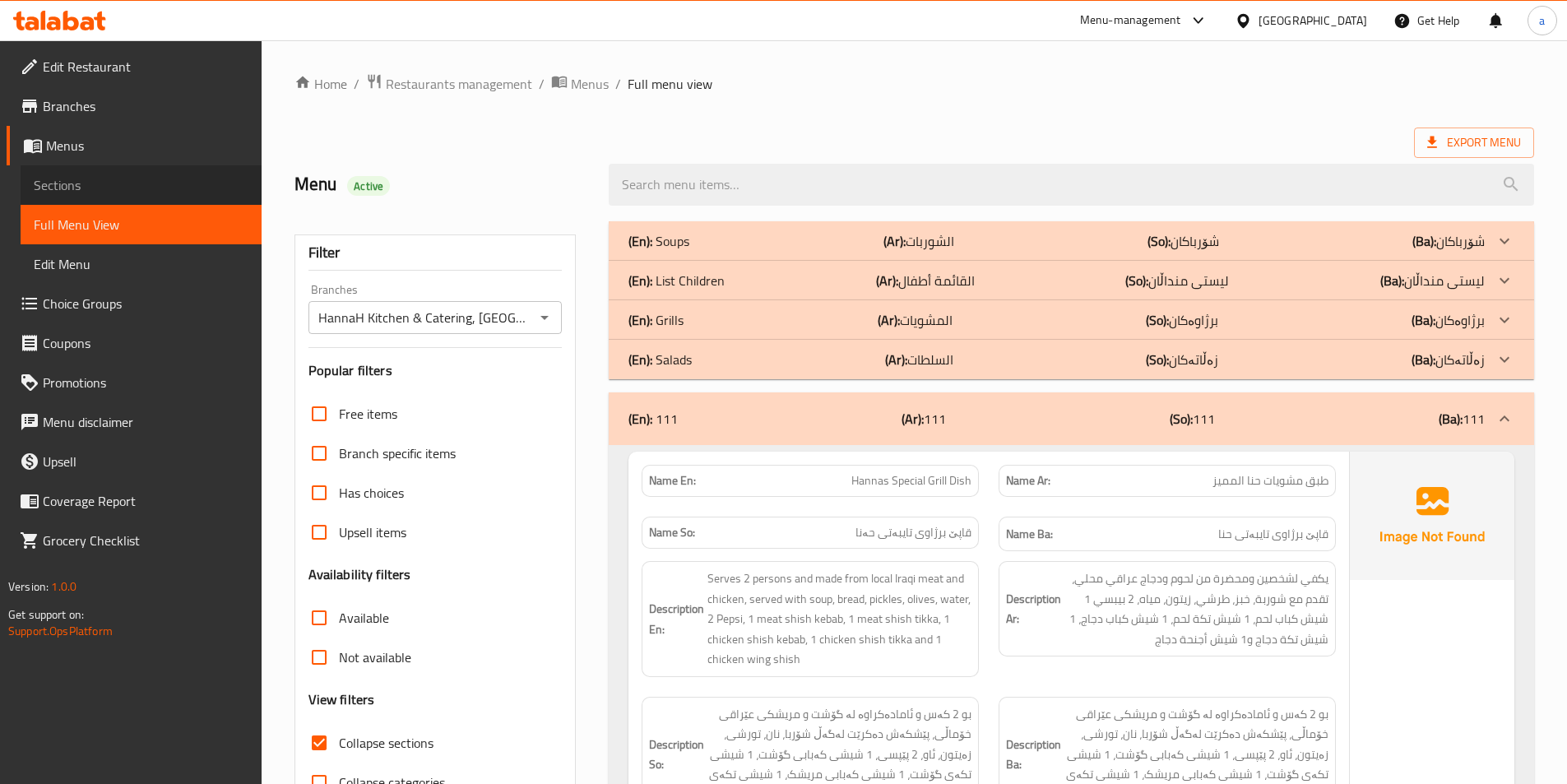
click at [139, 191] on span "Sections" at bounding box center [141, 185] width 214 height 20
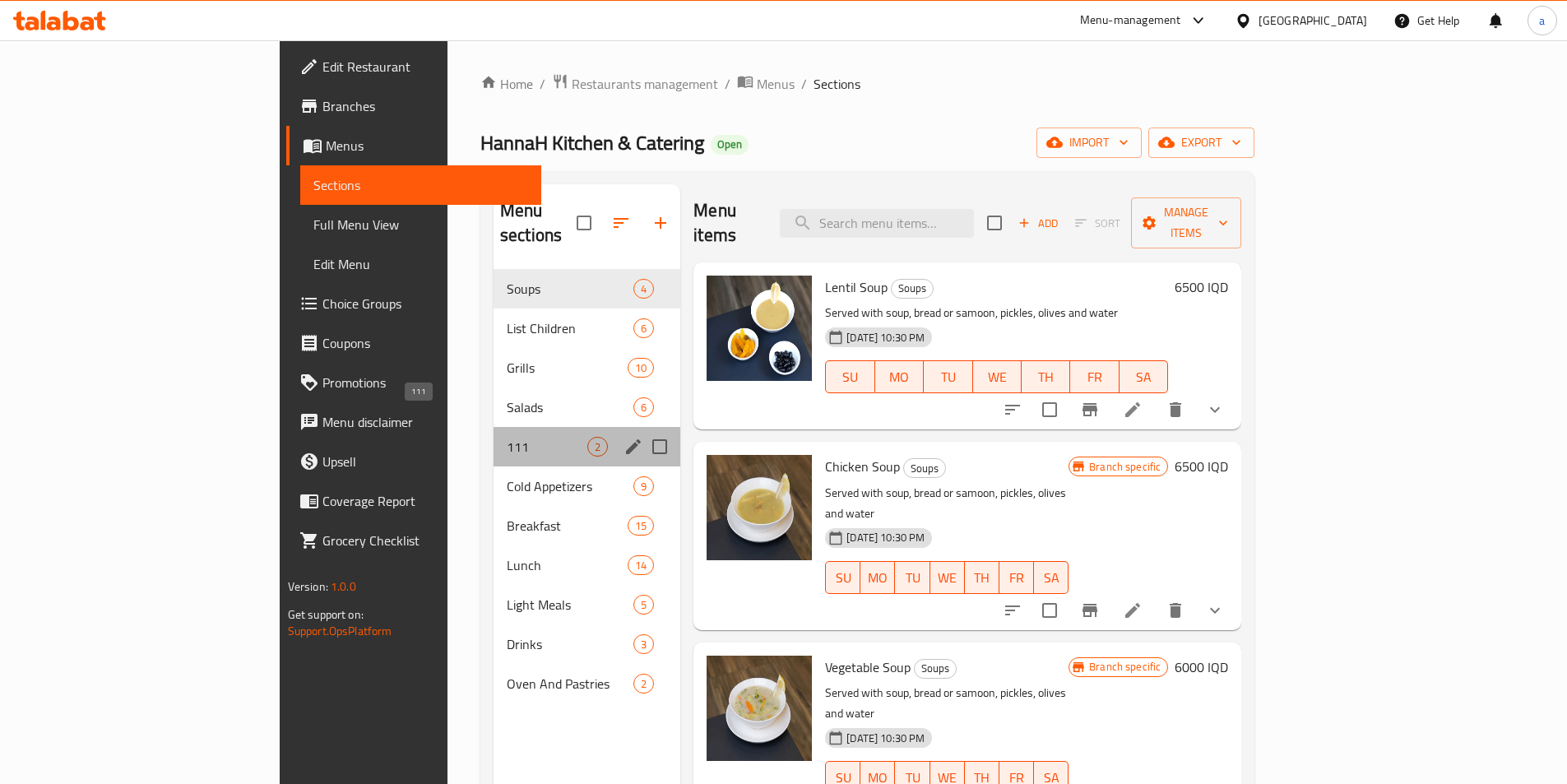
click at [507, 436] on span "111" at bounding box center [547, 446] width 81 height 20
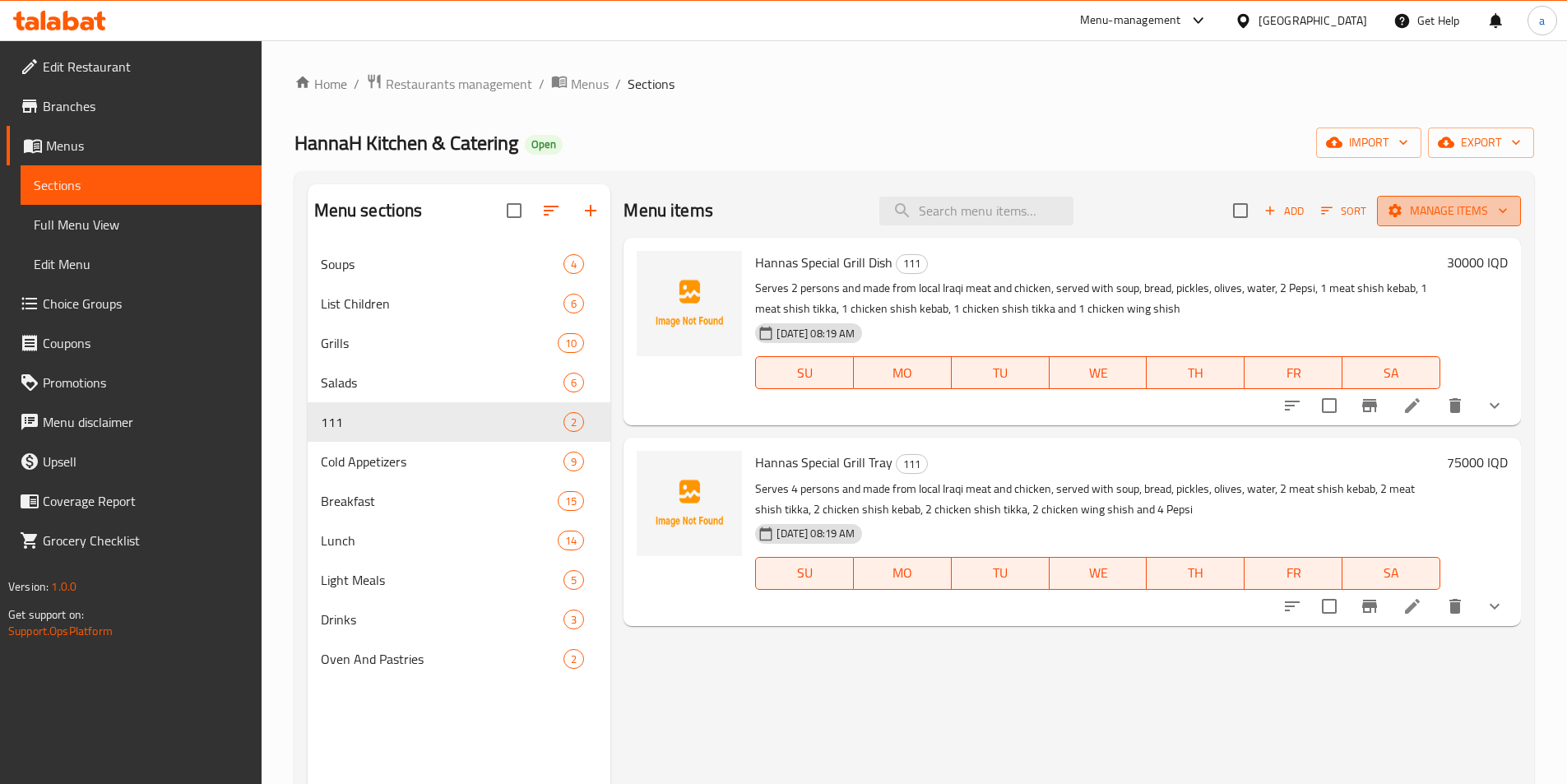
click at [1490, 215] on span "Manage items" at bounding box center [1449, 211] width 118 height 21
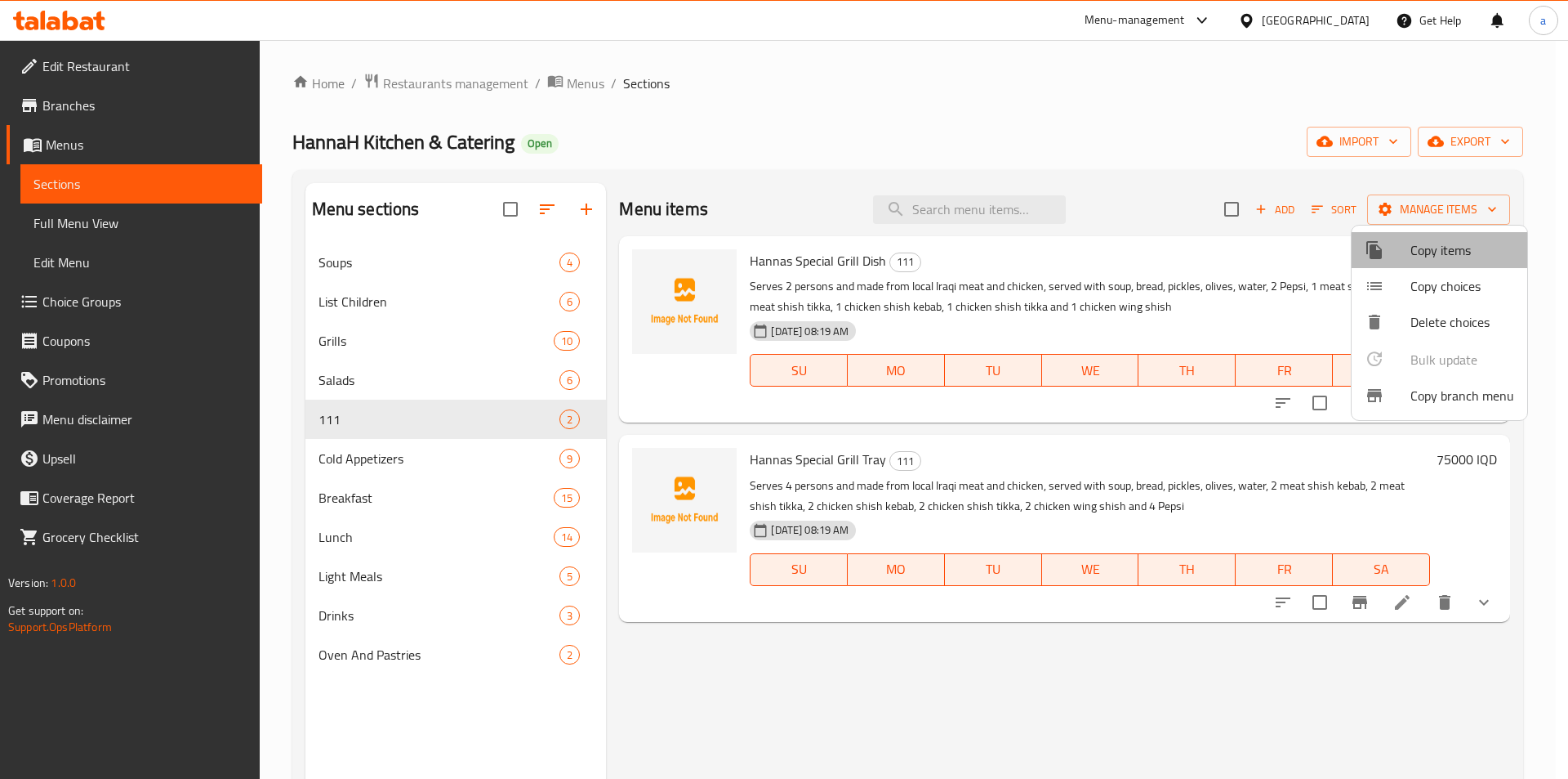
click at [1484, 253] on span "Copy items" at bounding box center [1462, 250] width 103 height 20
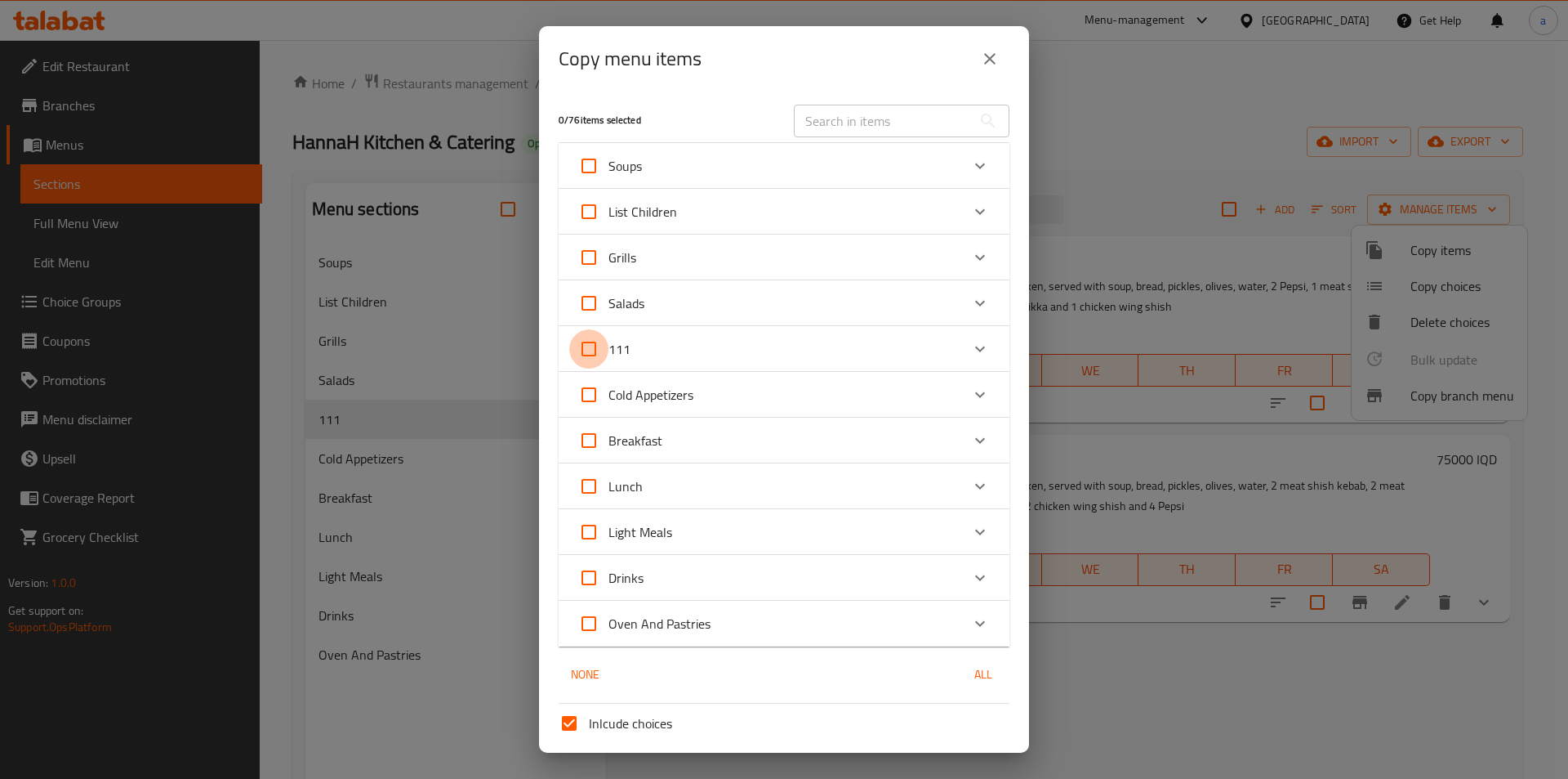
click at [590, 344] on input "111" at bounding box center [589, 349] width 40 height 40
checkbox input "true"
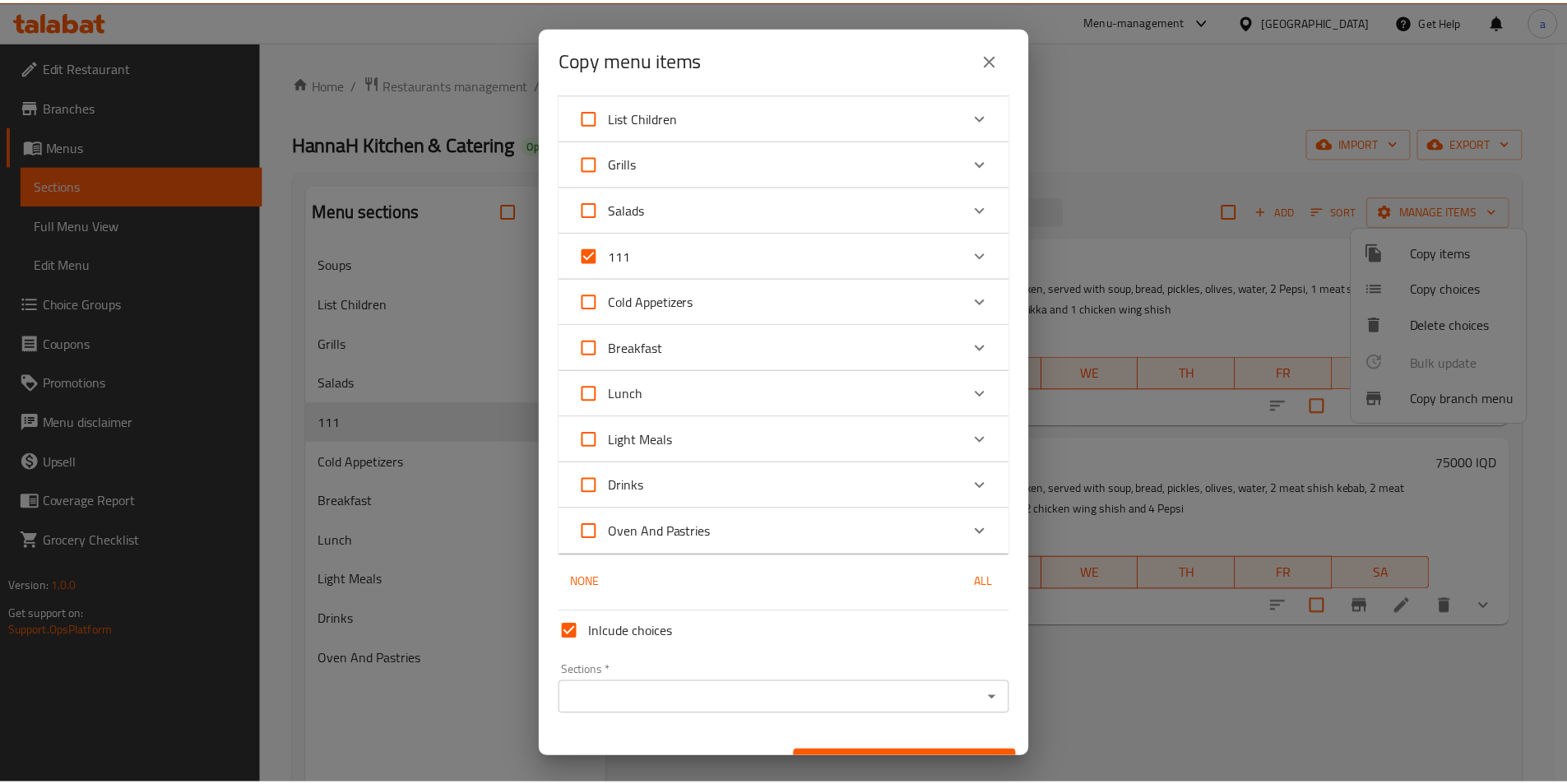
scroll to position [130, 0]
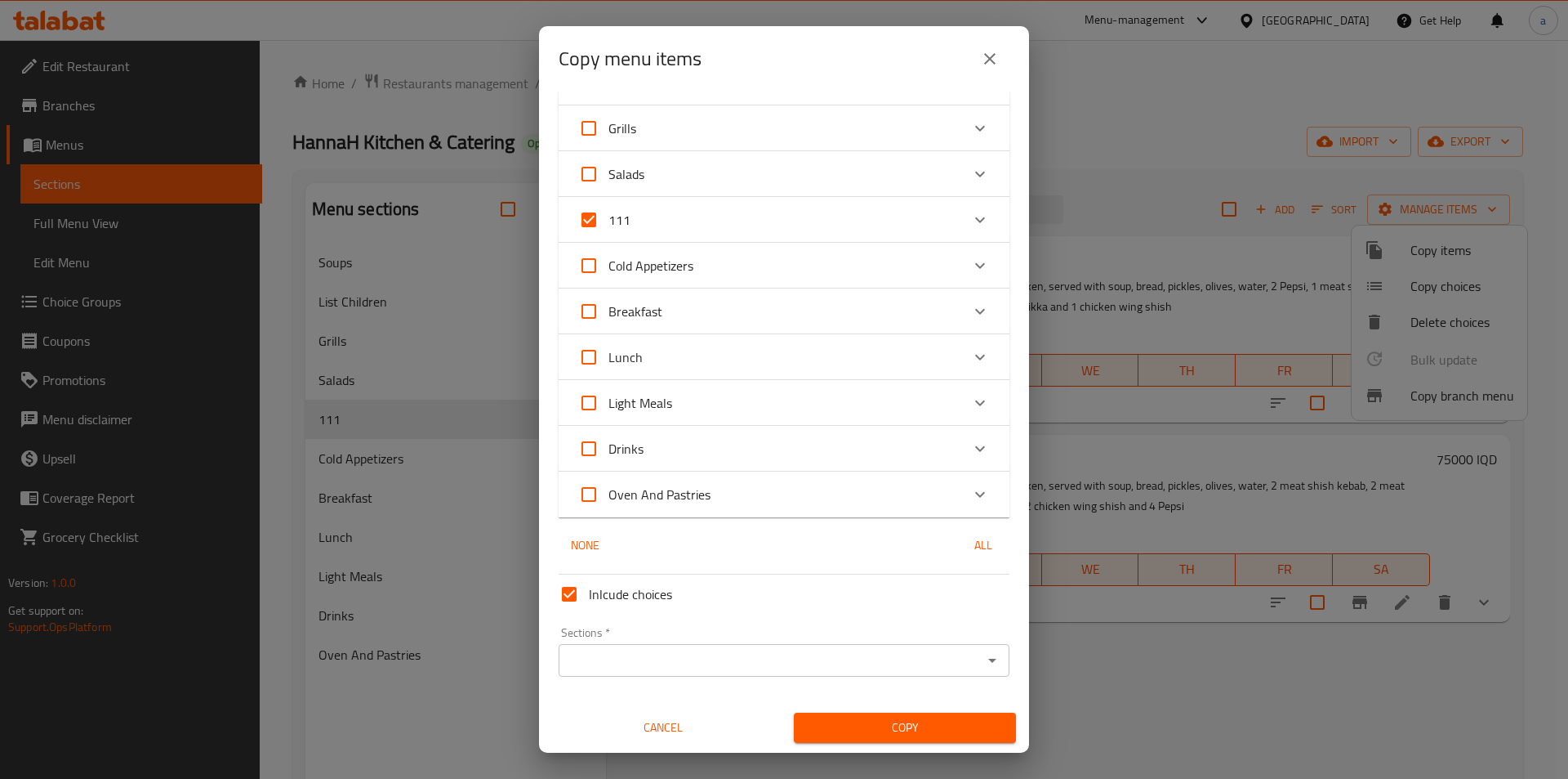
click at [731, 653] on input "Sections   *" at bounding box center [770, 660] width 414 height 23
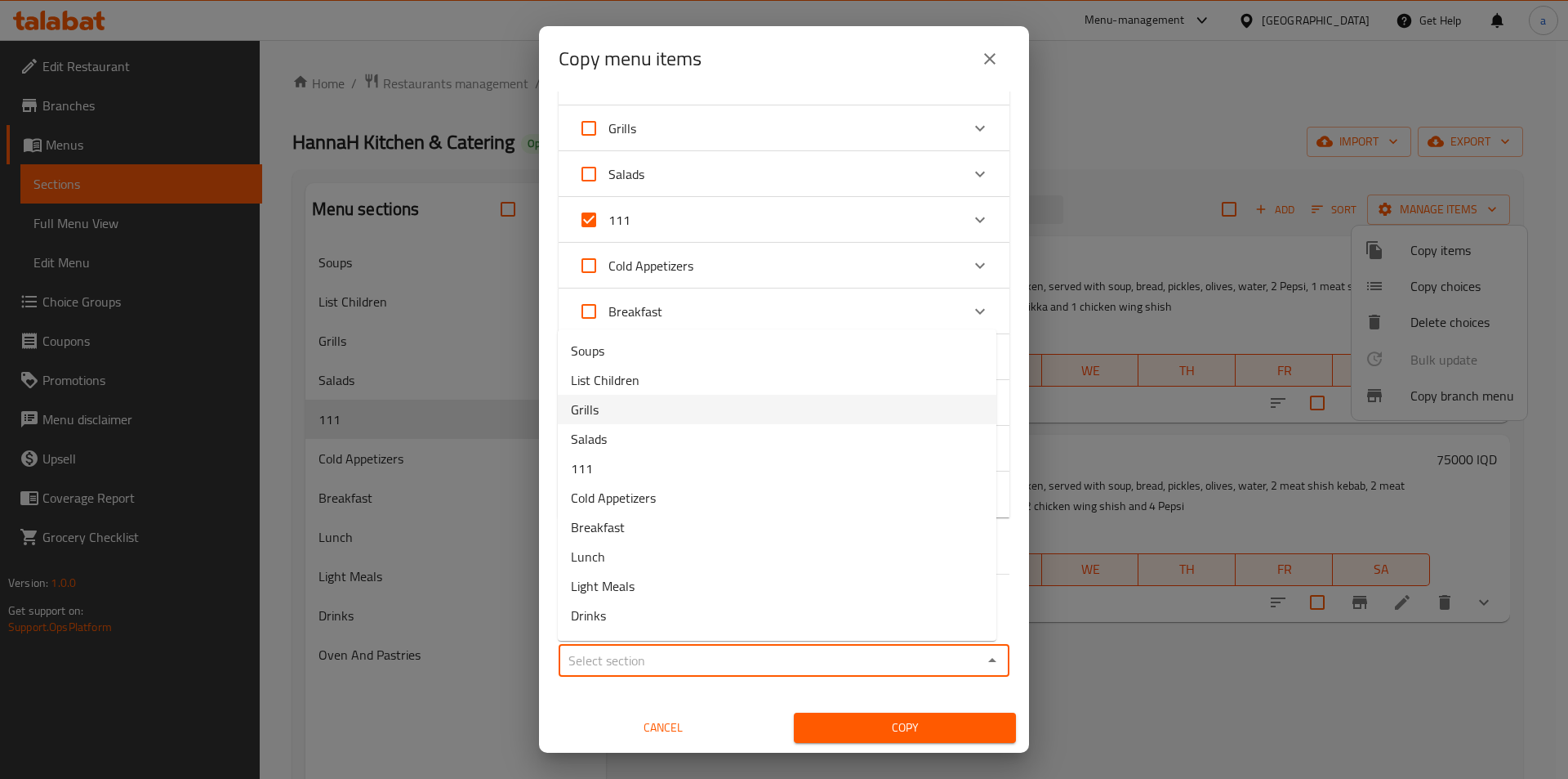
click at [602, 416] on li "Grills" at bounding box center [777, 409] width 439 height 29
type input "Grills"
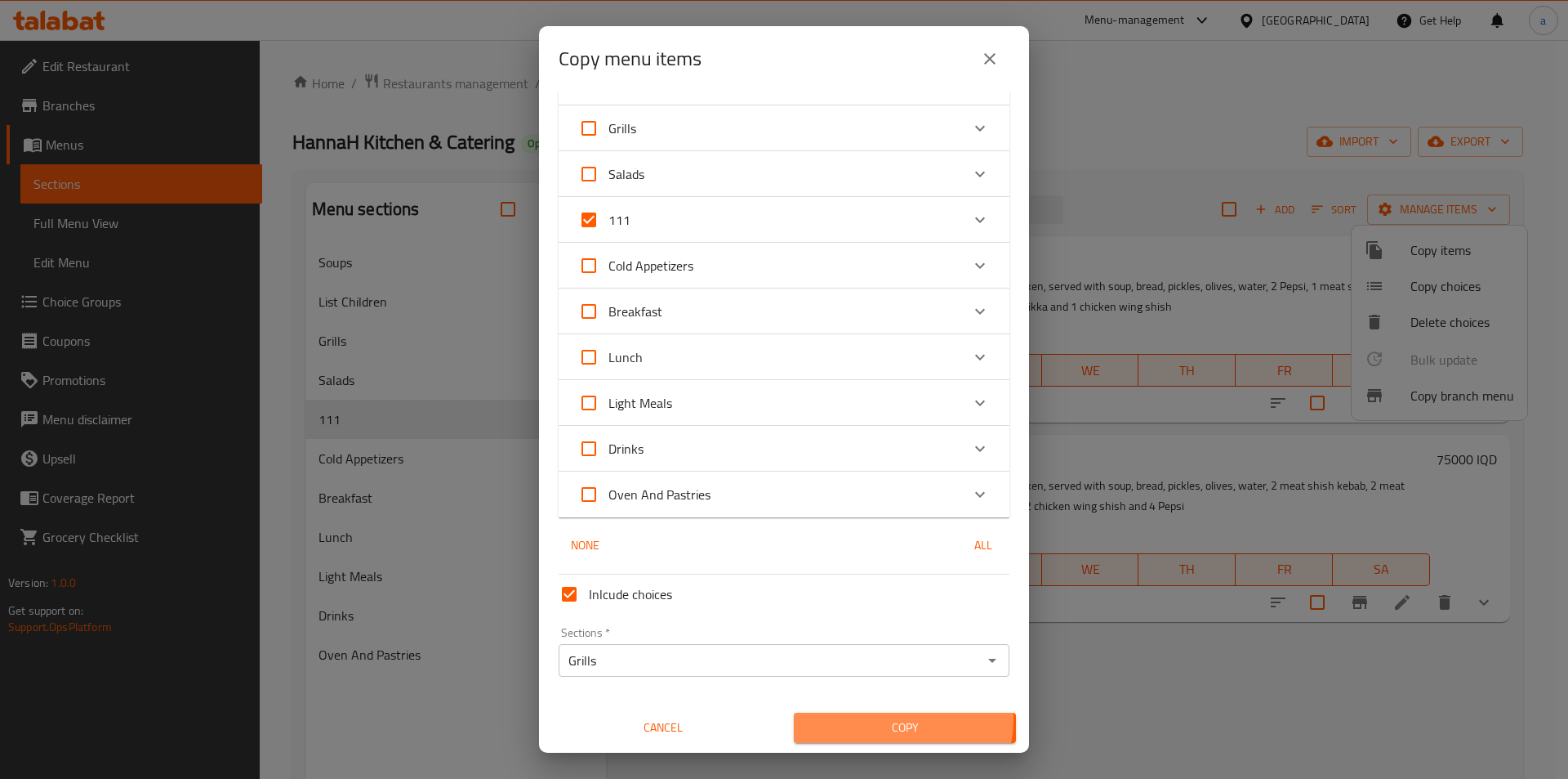
click at [894, 719] on span "Copy" at bounding box center [905, 727] width 196 height 21
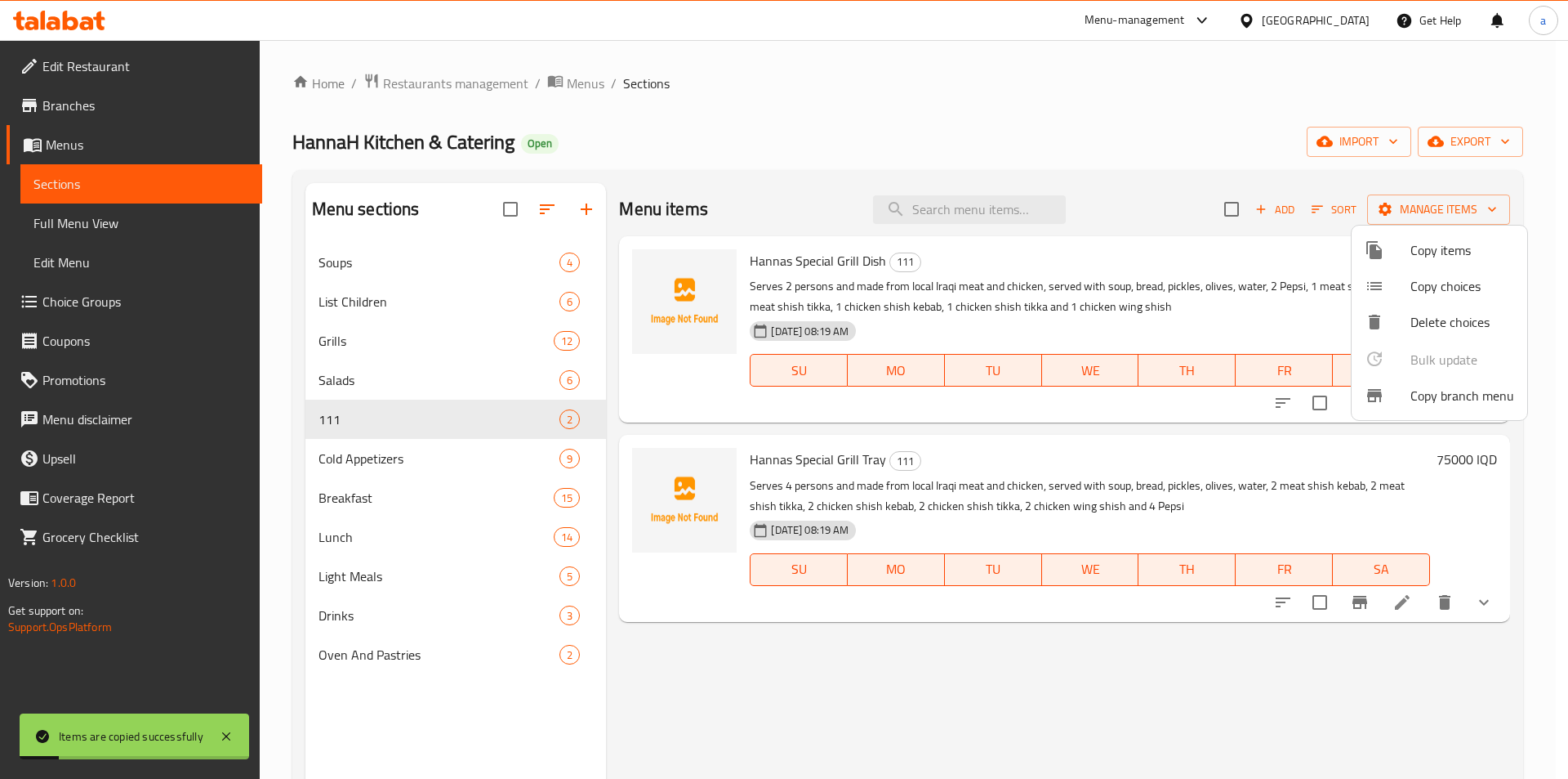
click at [526, 410] on div at bounding box center [784, 390] width 1568 height 779
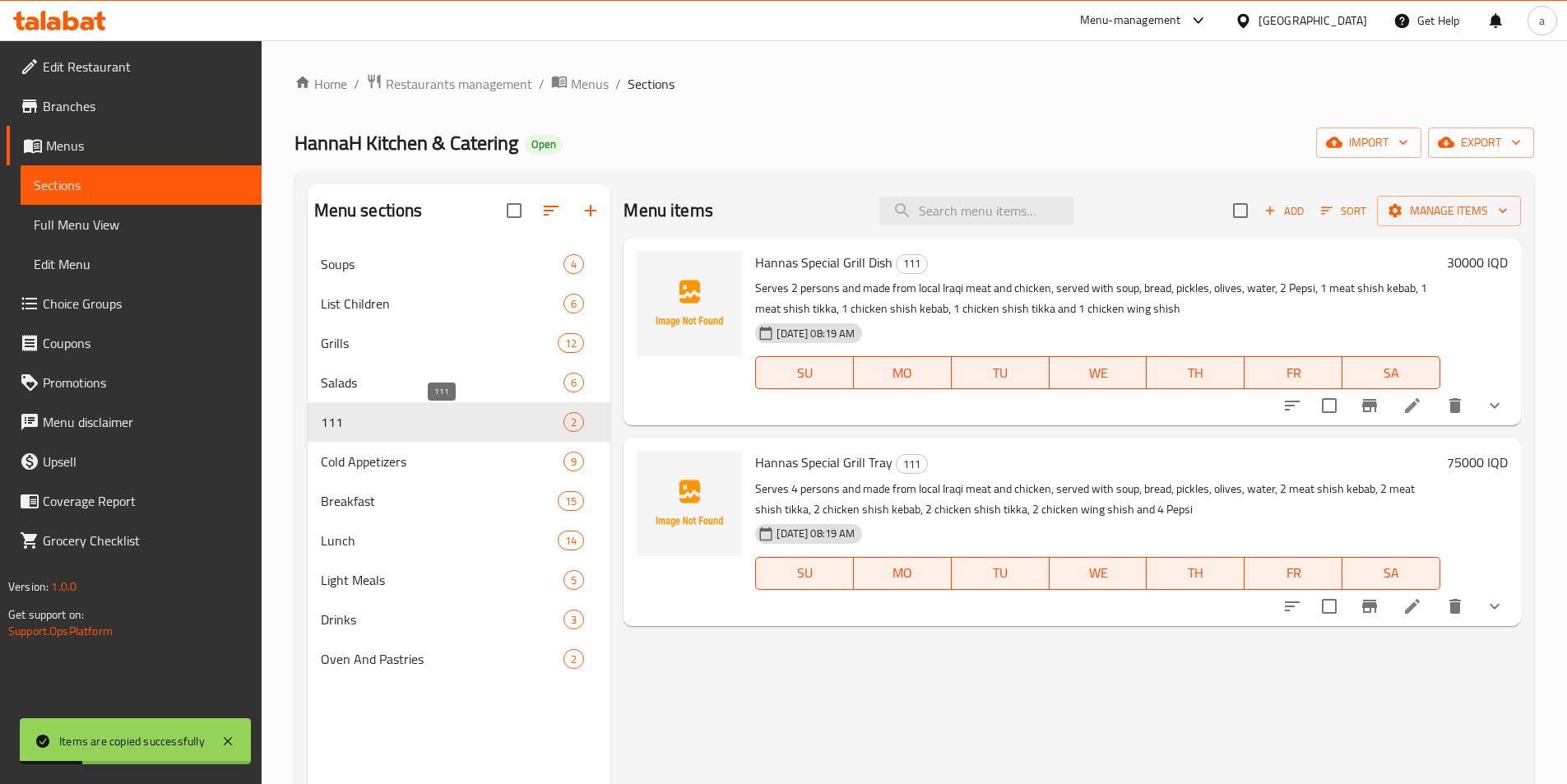
click at [515, 415] on span "111" at bounding box center [443, 421] width 244 height 20
click at [515, 214] on input "checkbox" at bounding box center [515, 211] width 35 height 35
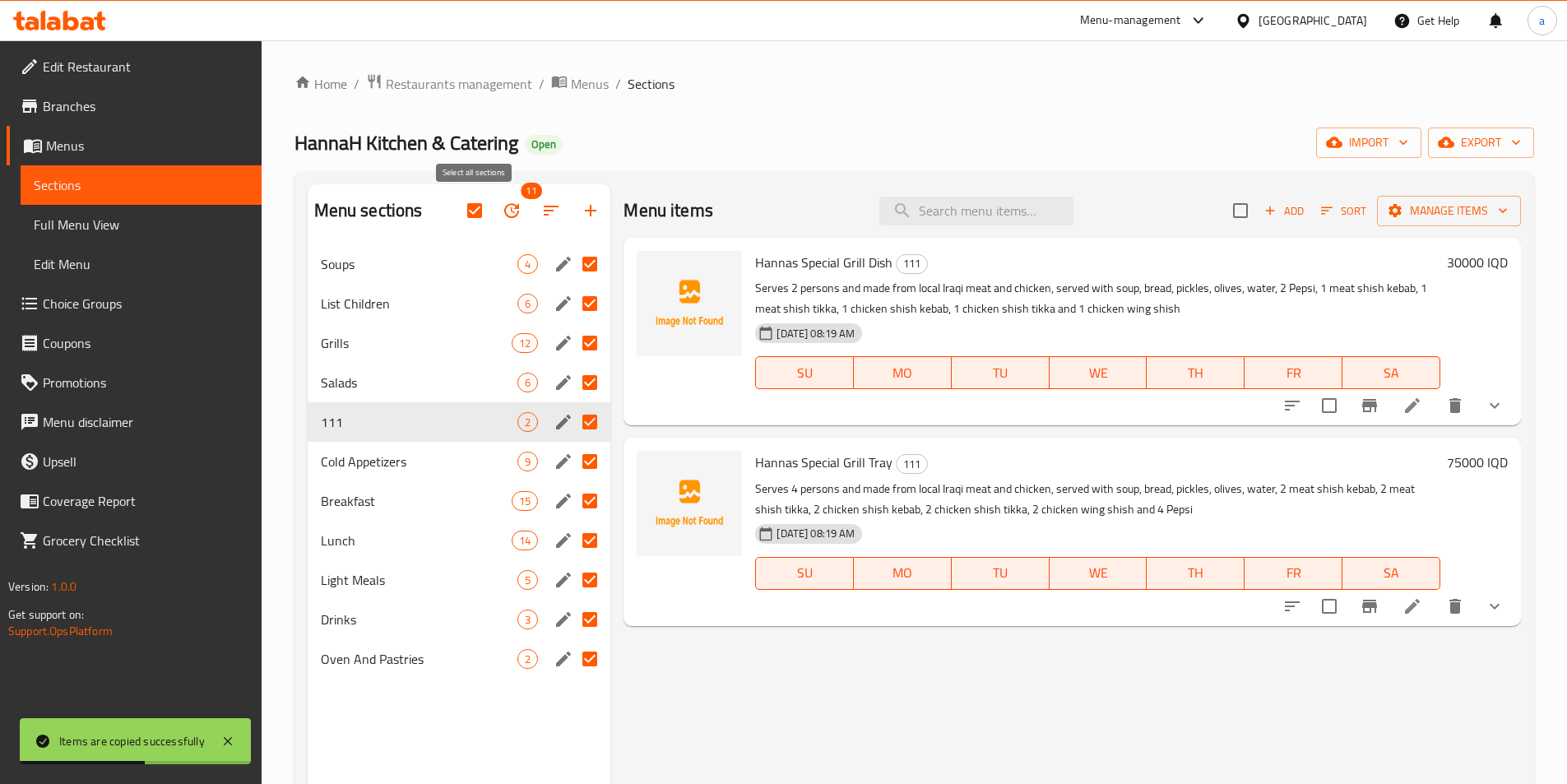
click at [482, 212] on input "checkbox" at bounding box center [475, 211] width 35 height 35
checkbox input "false"
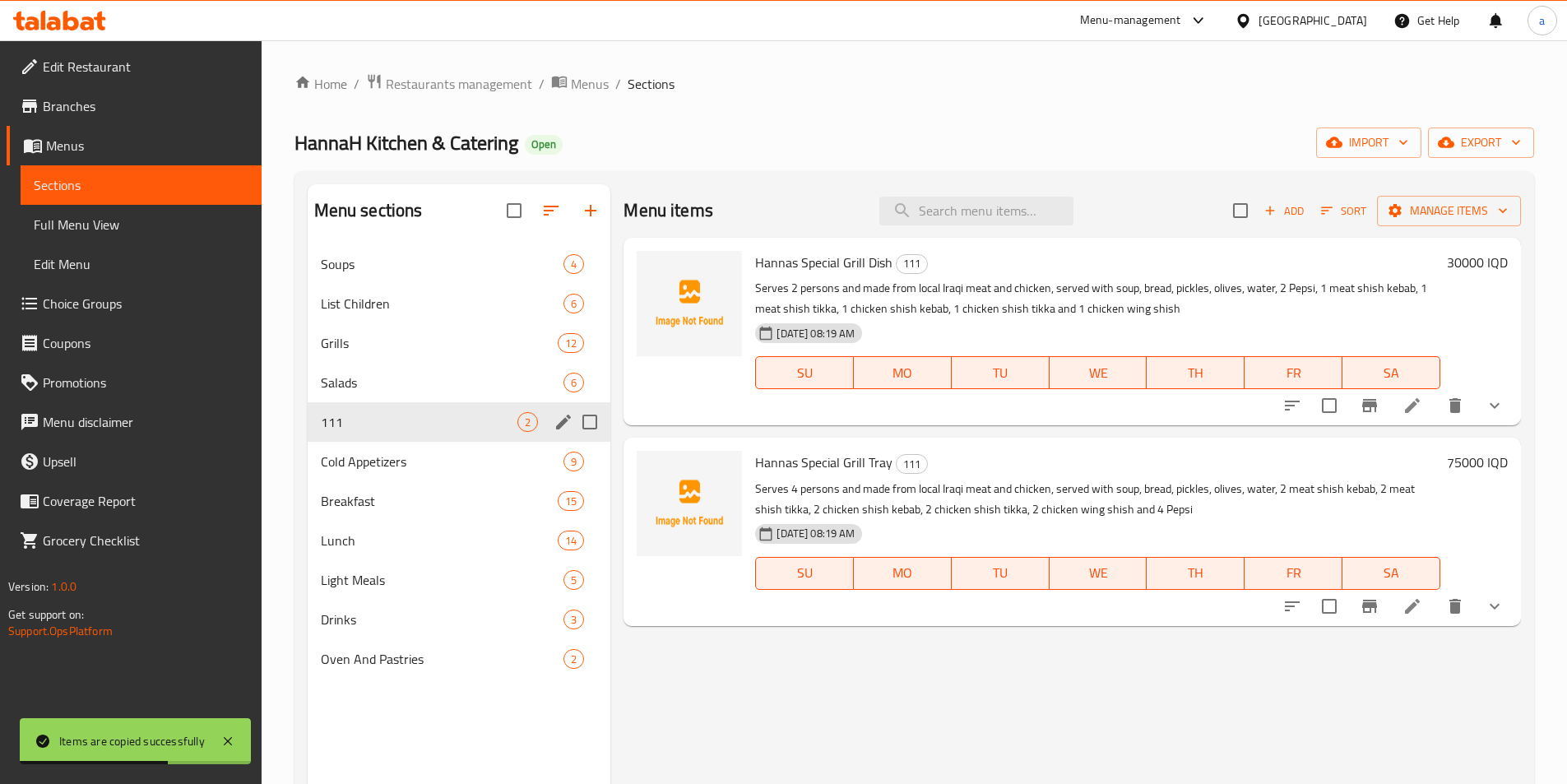
click at [587, 425] on input "Menu sections" at bounding box center [590, 421] width 35 height 35
checkbox input "true"
click at [519, 214] on icon "button" at bounding box center [511, 210] width 20 height 20
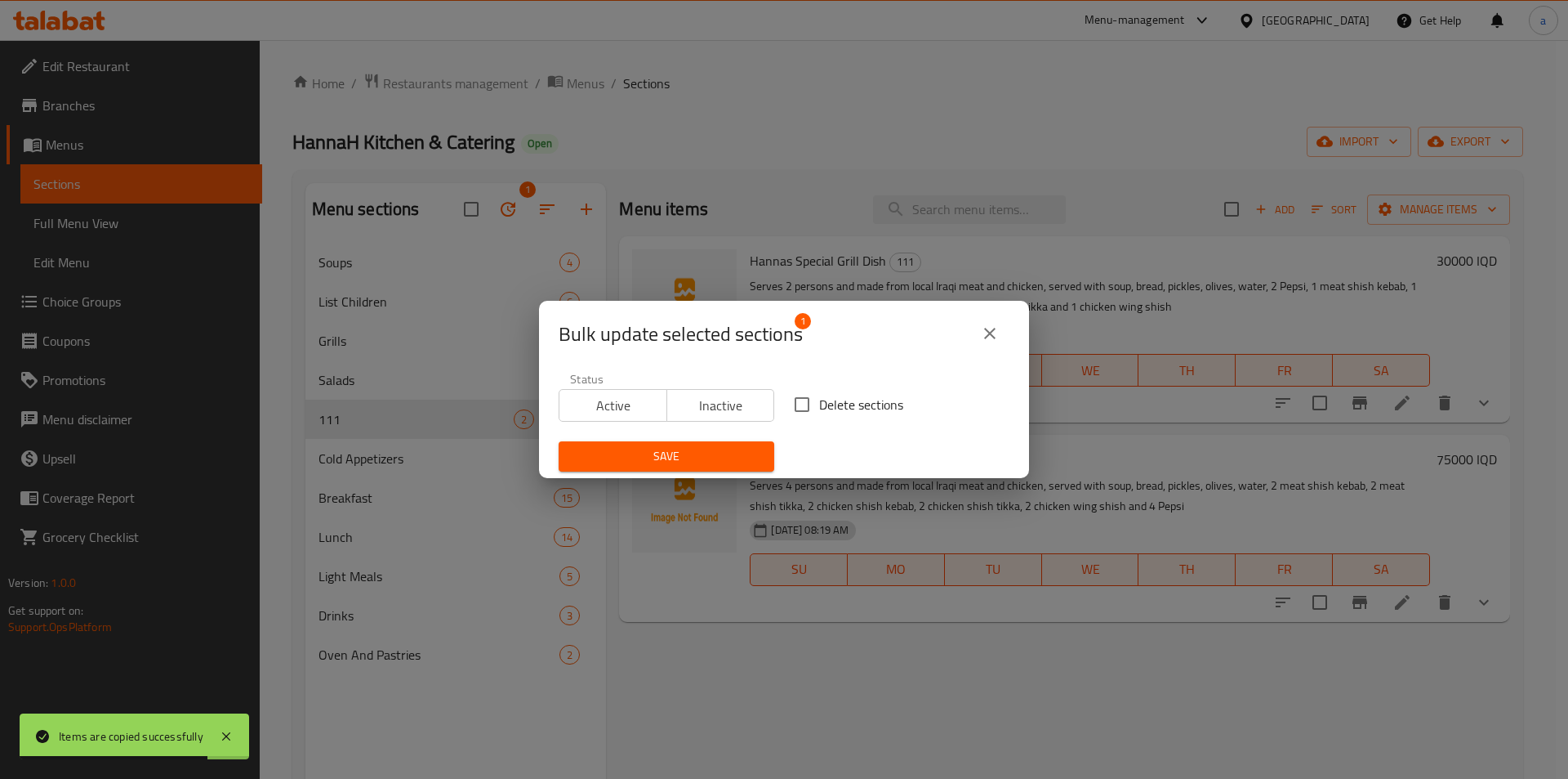
click at [806, 405] on input "Delete sections" at bounding box center [802, 404] width 34 height 34
checkbox input "true"
click at [716, 453] on span "Save" at bounding box center [667, 457] width 190 height 21
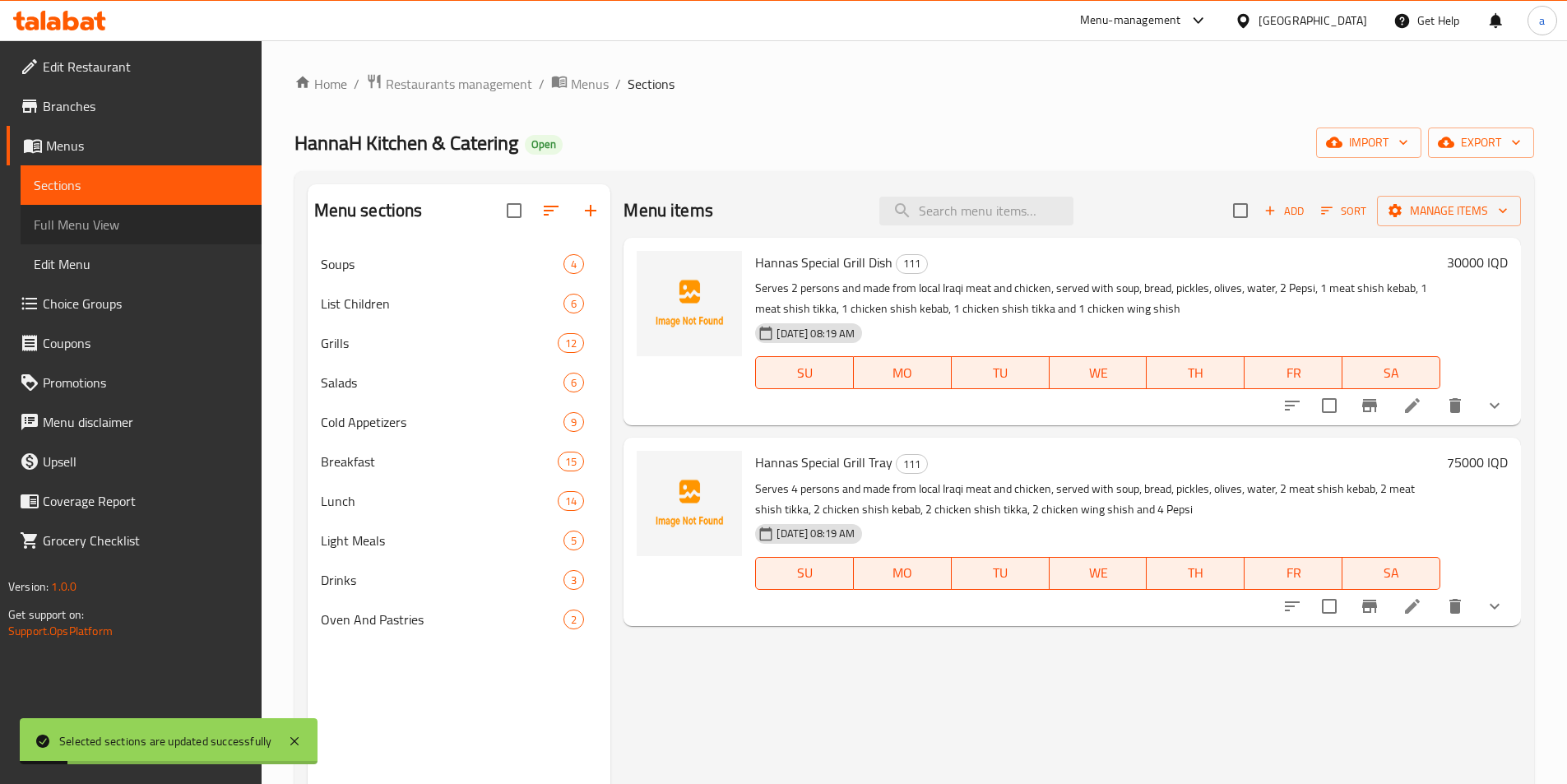
click at [145, 219] on span "Full Menu View" at bounding box center [141, 224] width 214 height 20
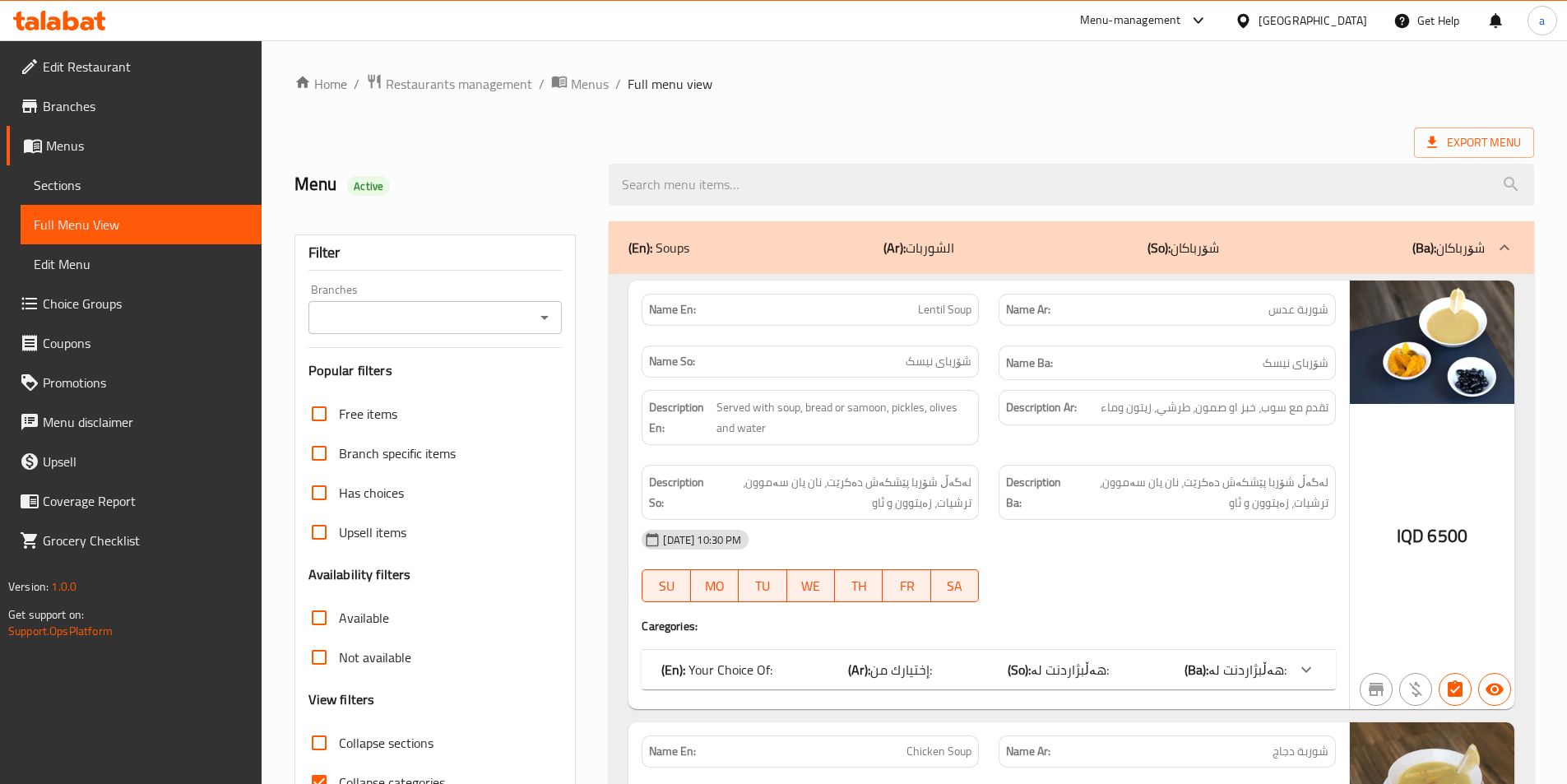
click at [537, 323] on icon "Open" at bounding box center [544, 317] width 20 height 20
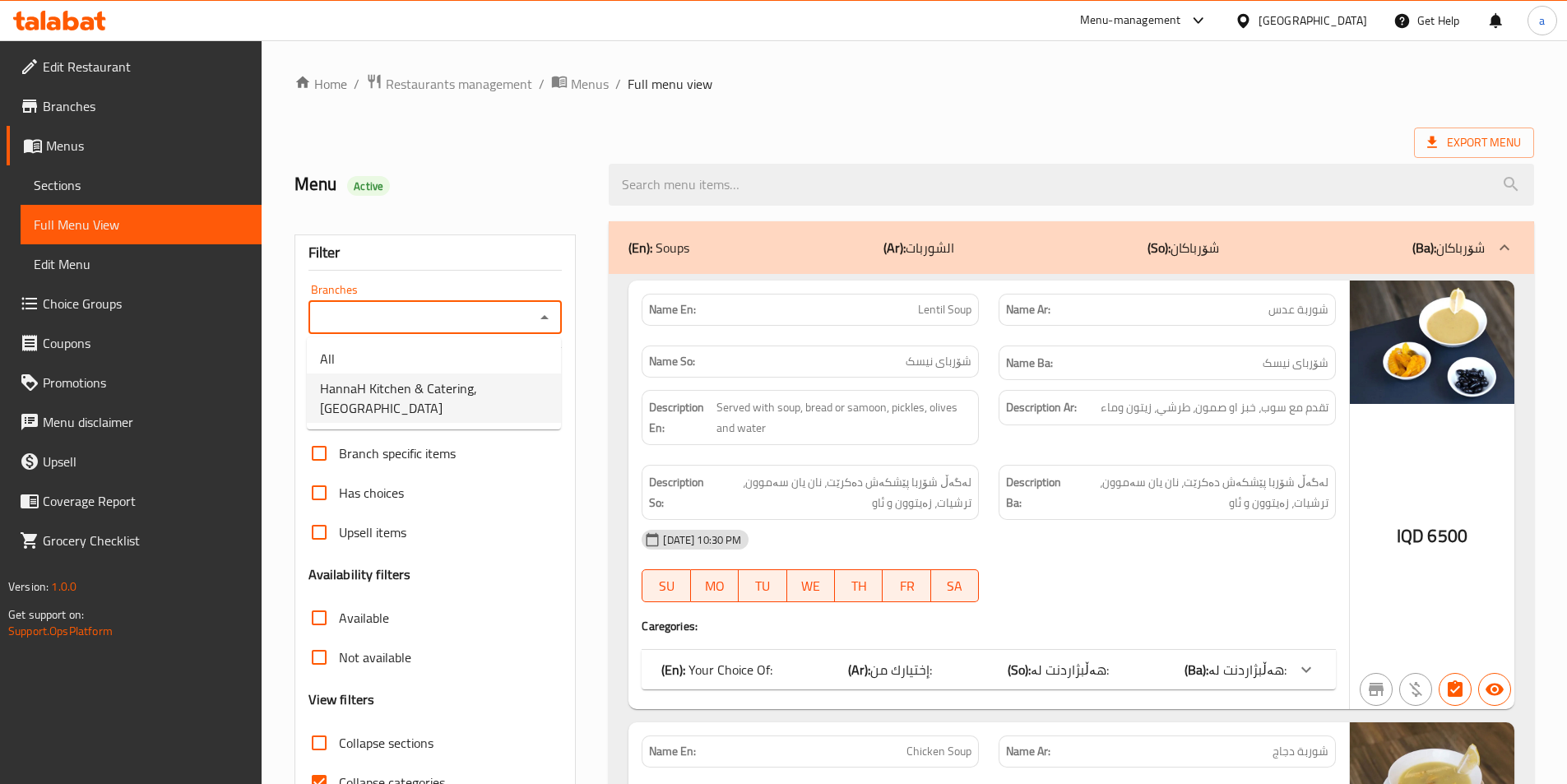
click at [527, 385] on li "HannaH Kitchen & Catering, [GEOGRAPHIC_DATA]" at bounding box center [434, 397] width 254 height 49
type input "HannaH Kitchen & Catering, [GEOGRAPHIC_DATA]"
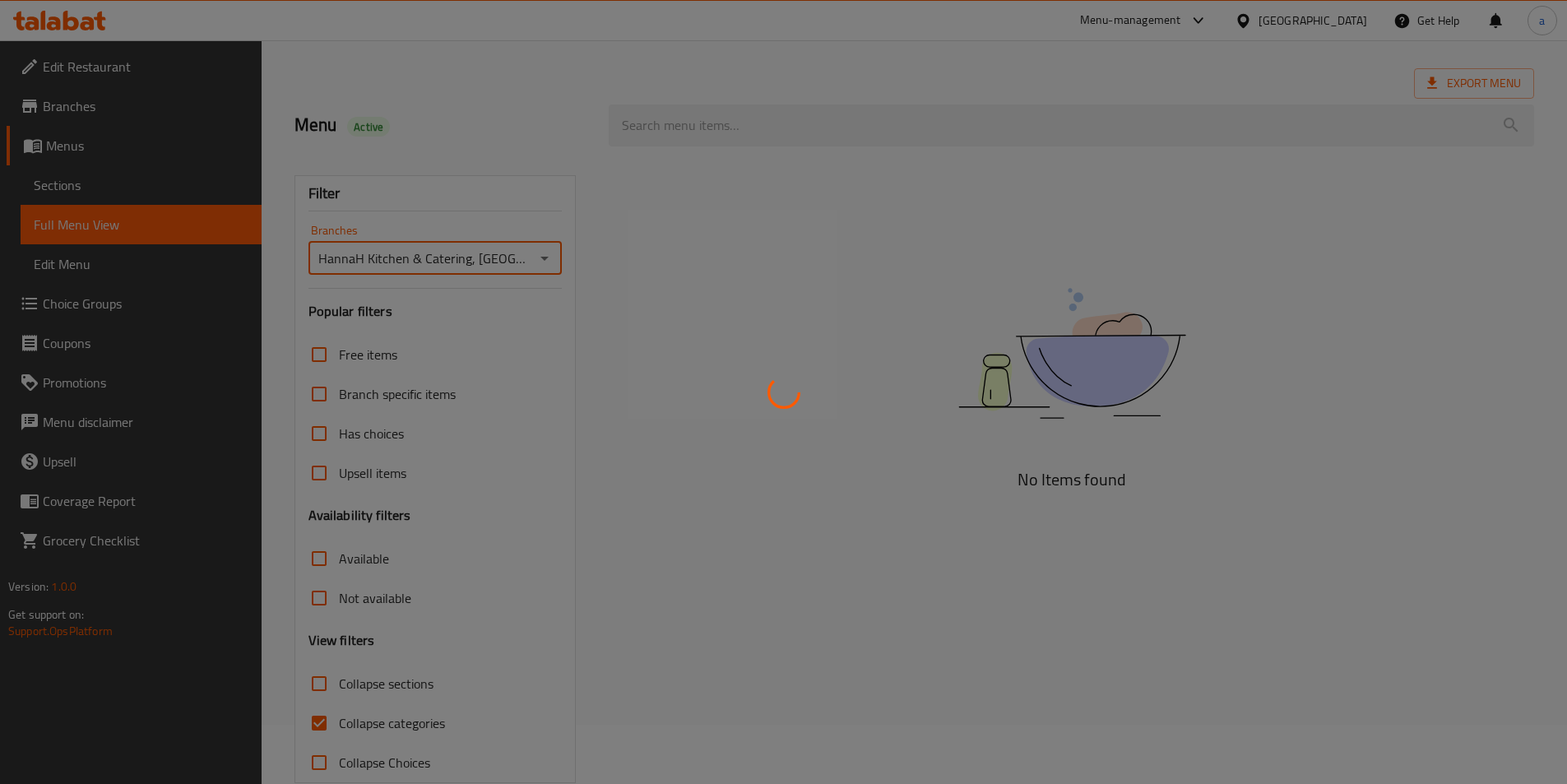
scroll to position [91, 0]
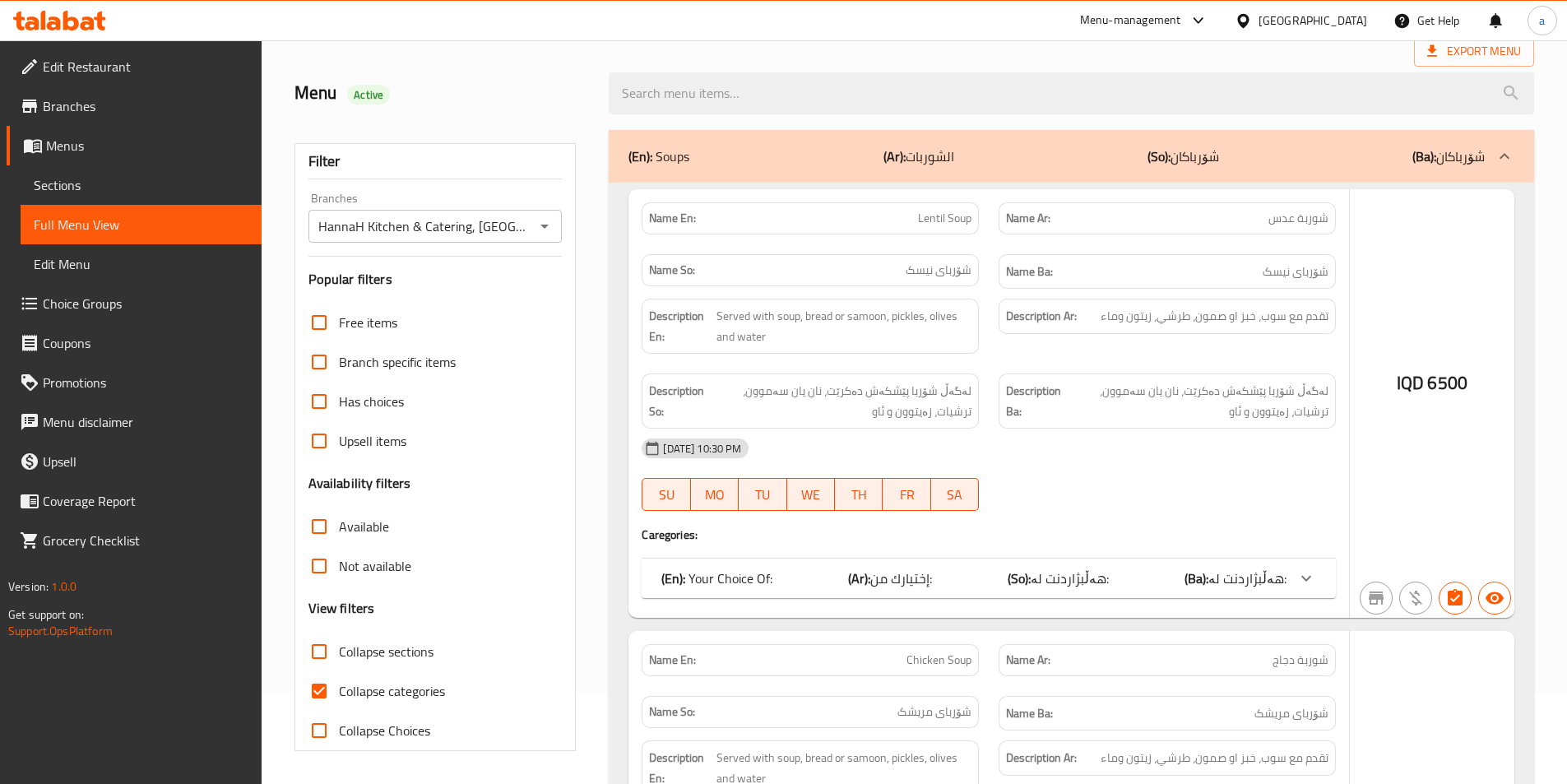
click at [320, 646] on div at bounding box center [784, 392] width 1567 height 784
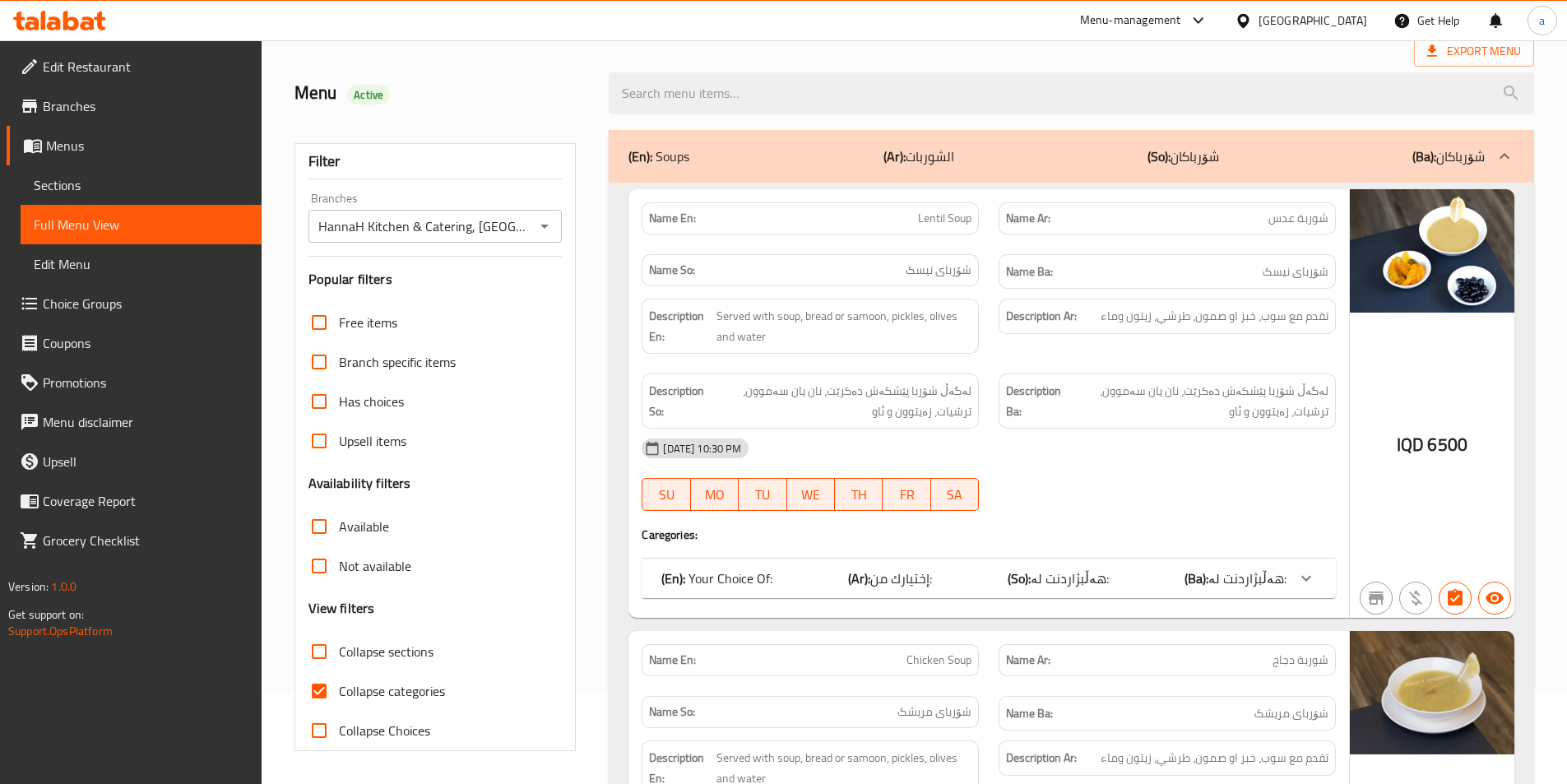
click at [322, 654] on input "Collapse sections" at bounding box center [319, 651] width 40 height 40
checkbox input "true"
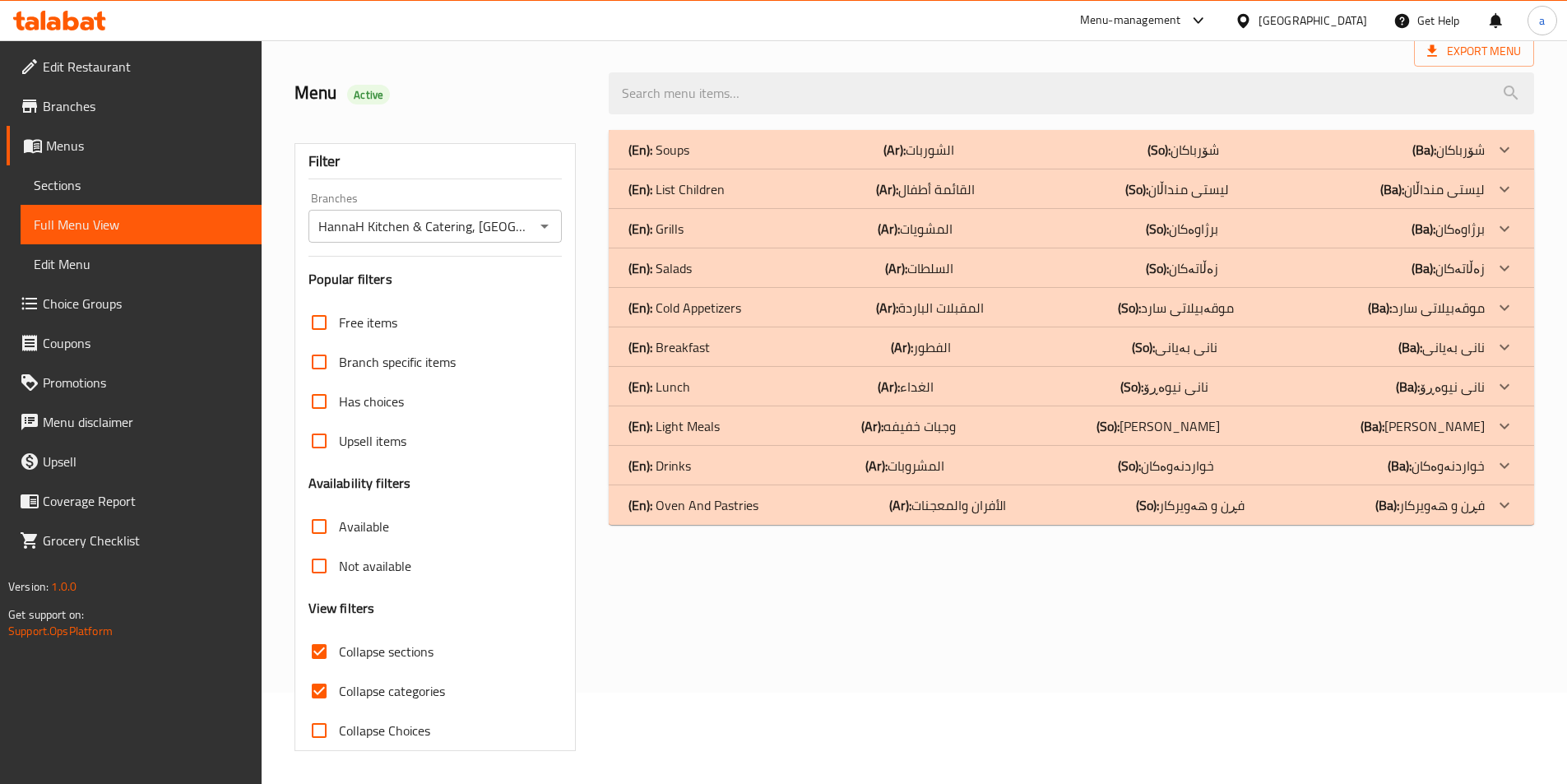
click at [326, 687] on input "Collapse categories" at bounding box center [319, 691] width 40 height 40
click at [710, 228] on div "(En): Grills (Ar): المشويات (So): برژاوەکان (Ba): برژاوەکان" at bounding box center [1056, 228] width 856 height 20
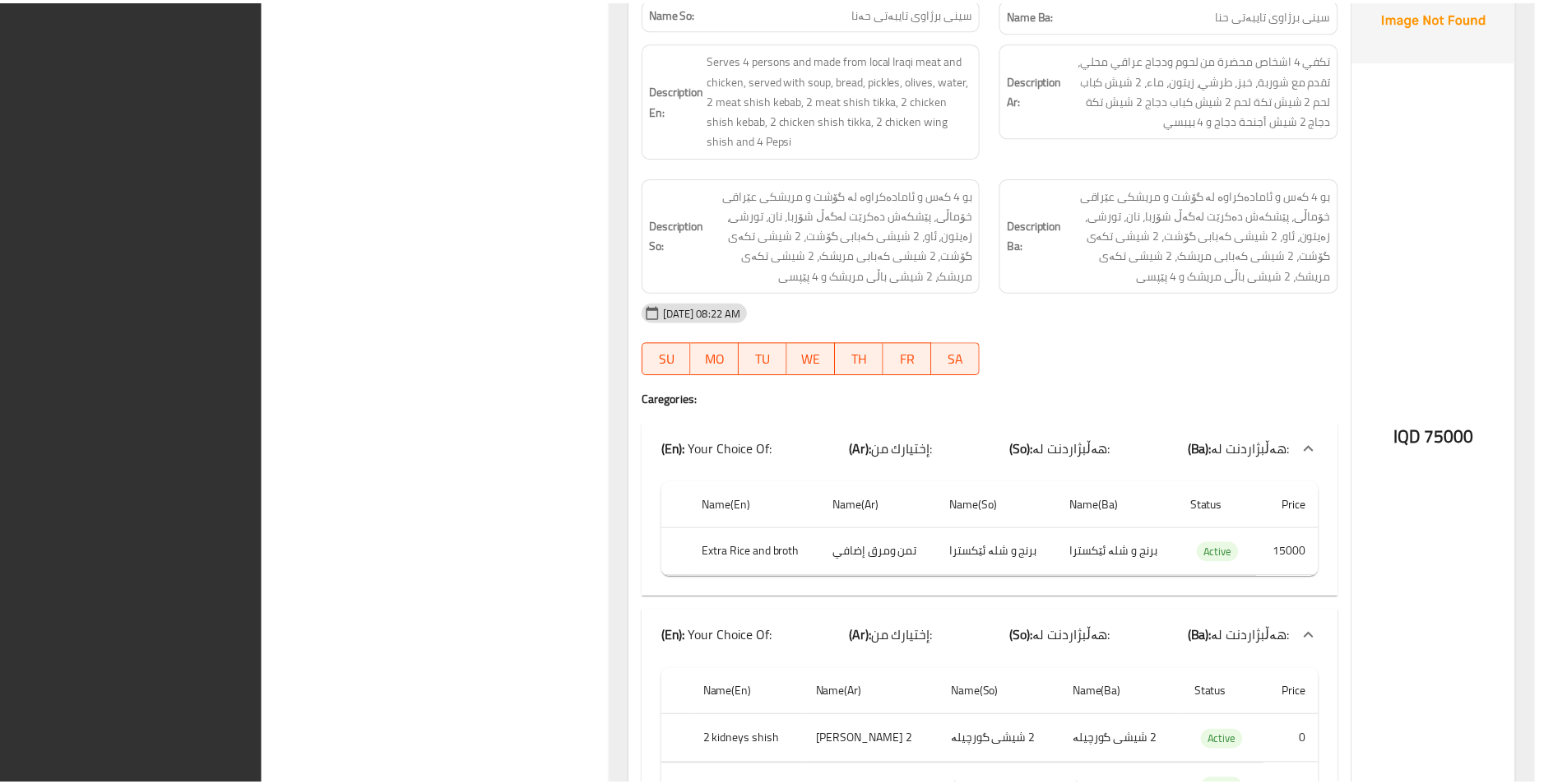
scroll to position [7565, 0]
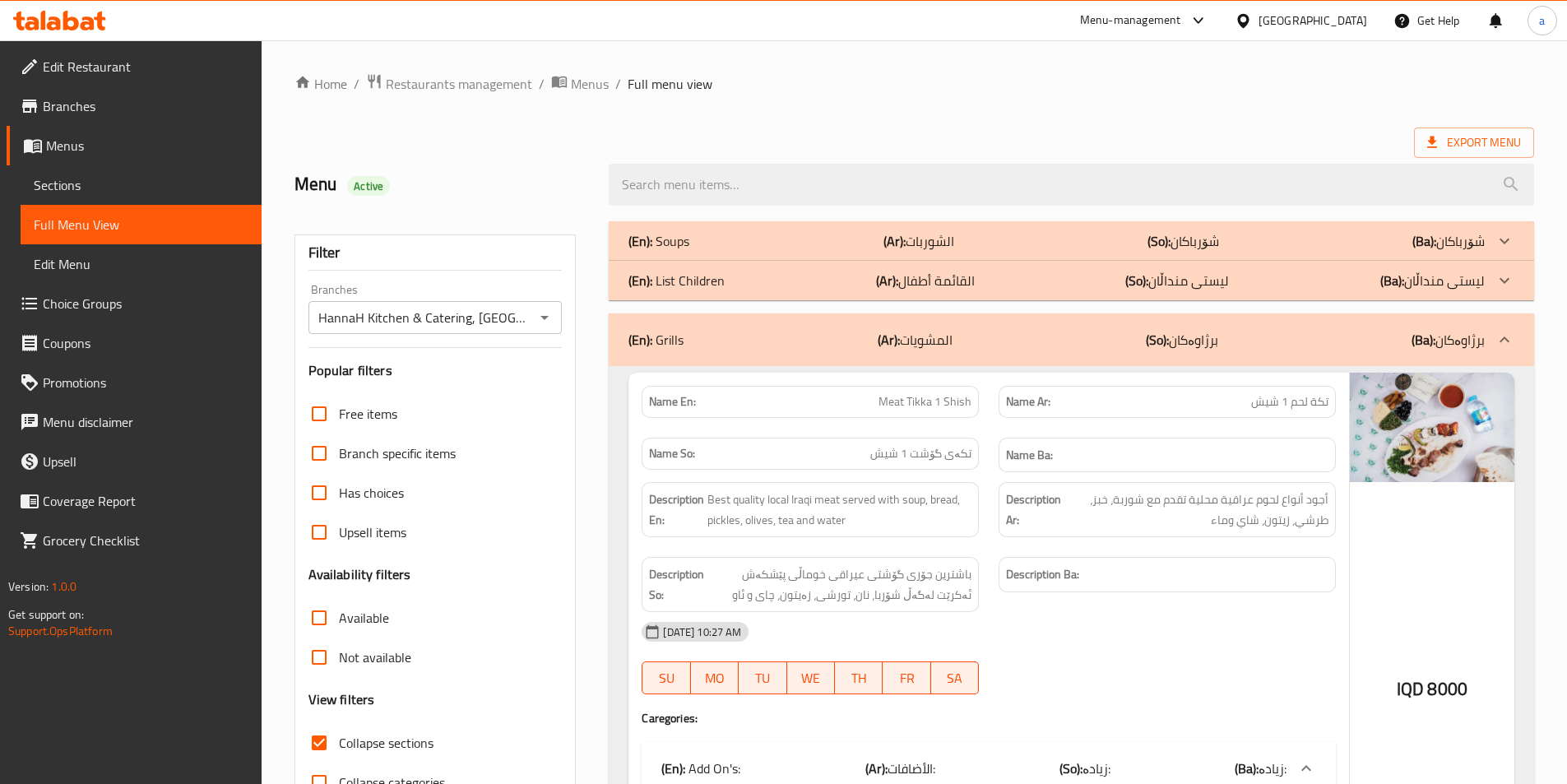
scroll to position [246, 0]
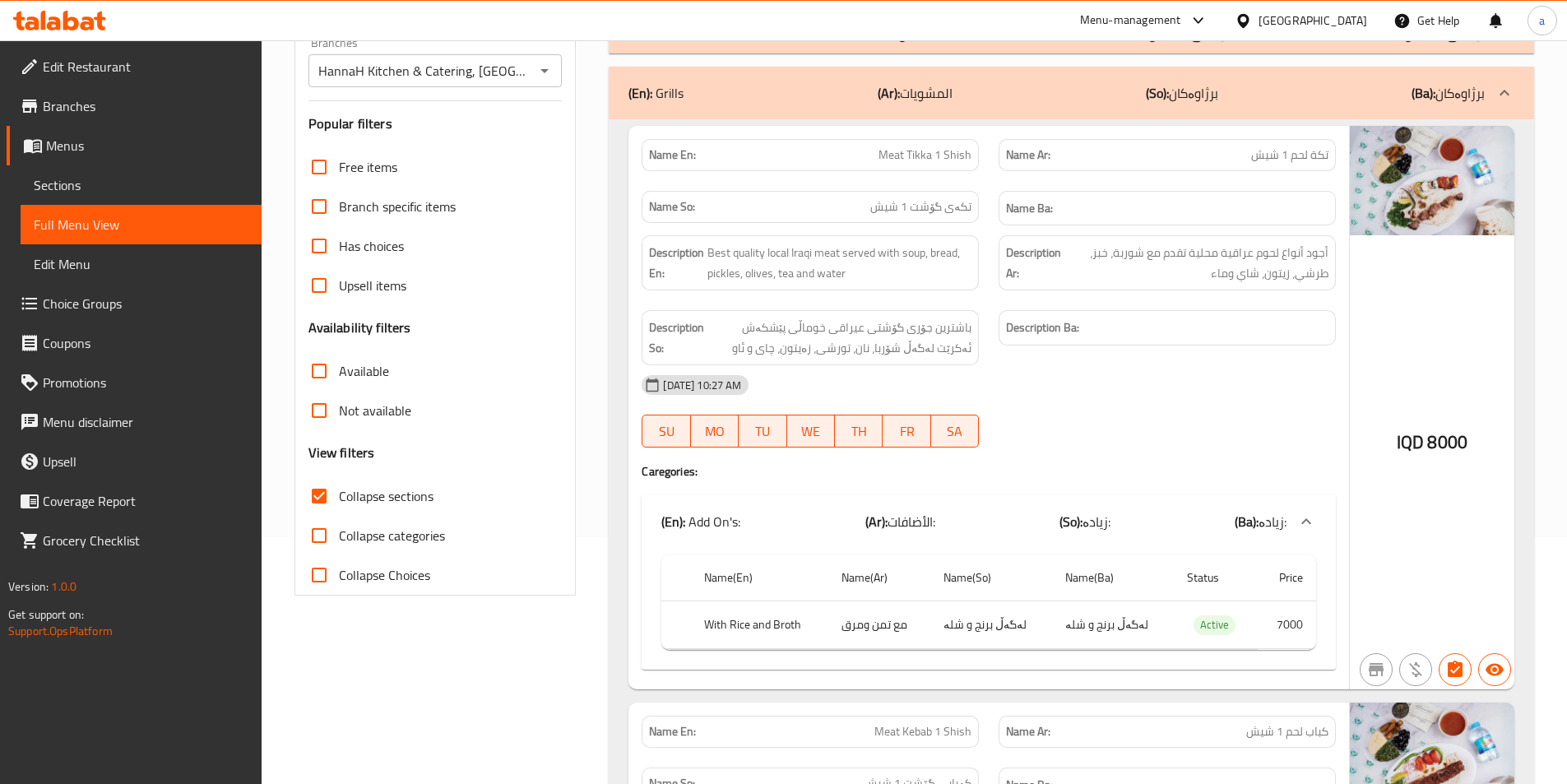
click at [344, 533] on span "Collapse categories" at bounding box center [392, 535] width 106 height 20
click at [339, 533] on input "Collapse categories" at bounding box center [319, 535] width 40 height 40
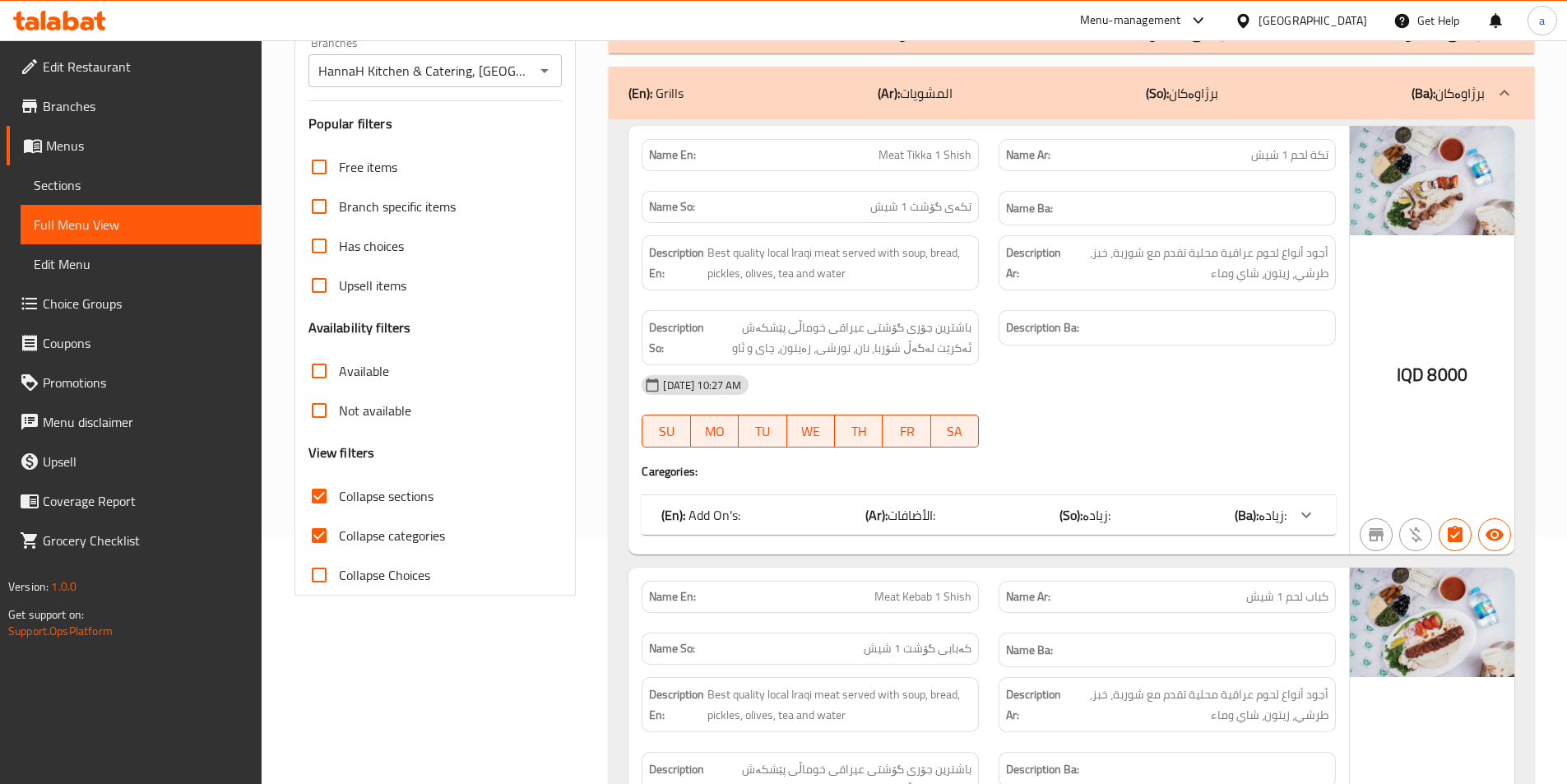
click at [344, 533] on span "Collapse categories" at bounding box center [392, 535] width 106 height 20
click at [339, 533] on input "Collapse categories" at bounding box center [319, 535] width 40 height 40
checkbox input "false"
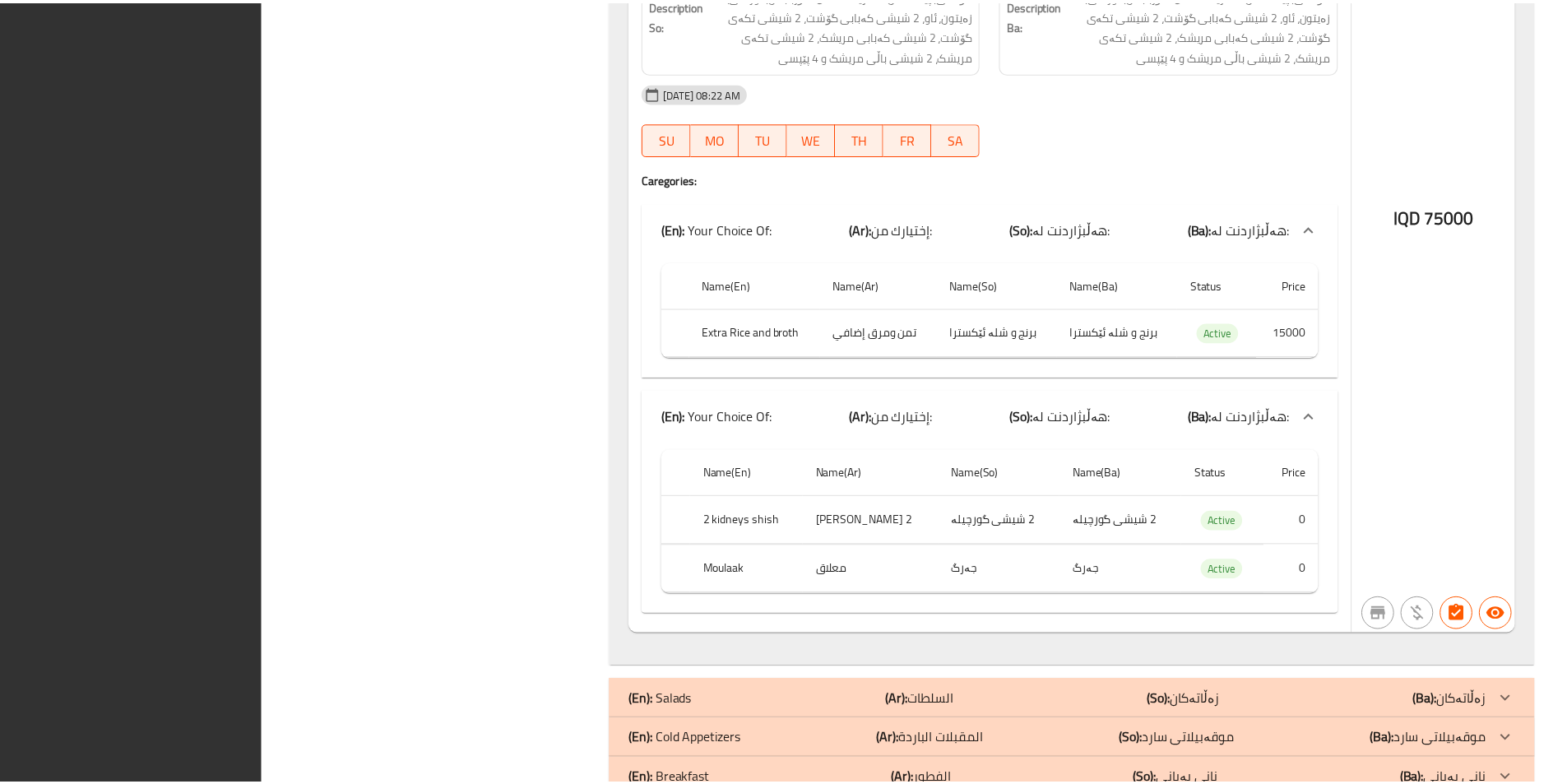
scroll to position [7565, 0]
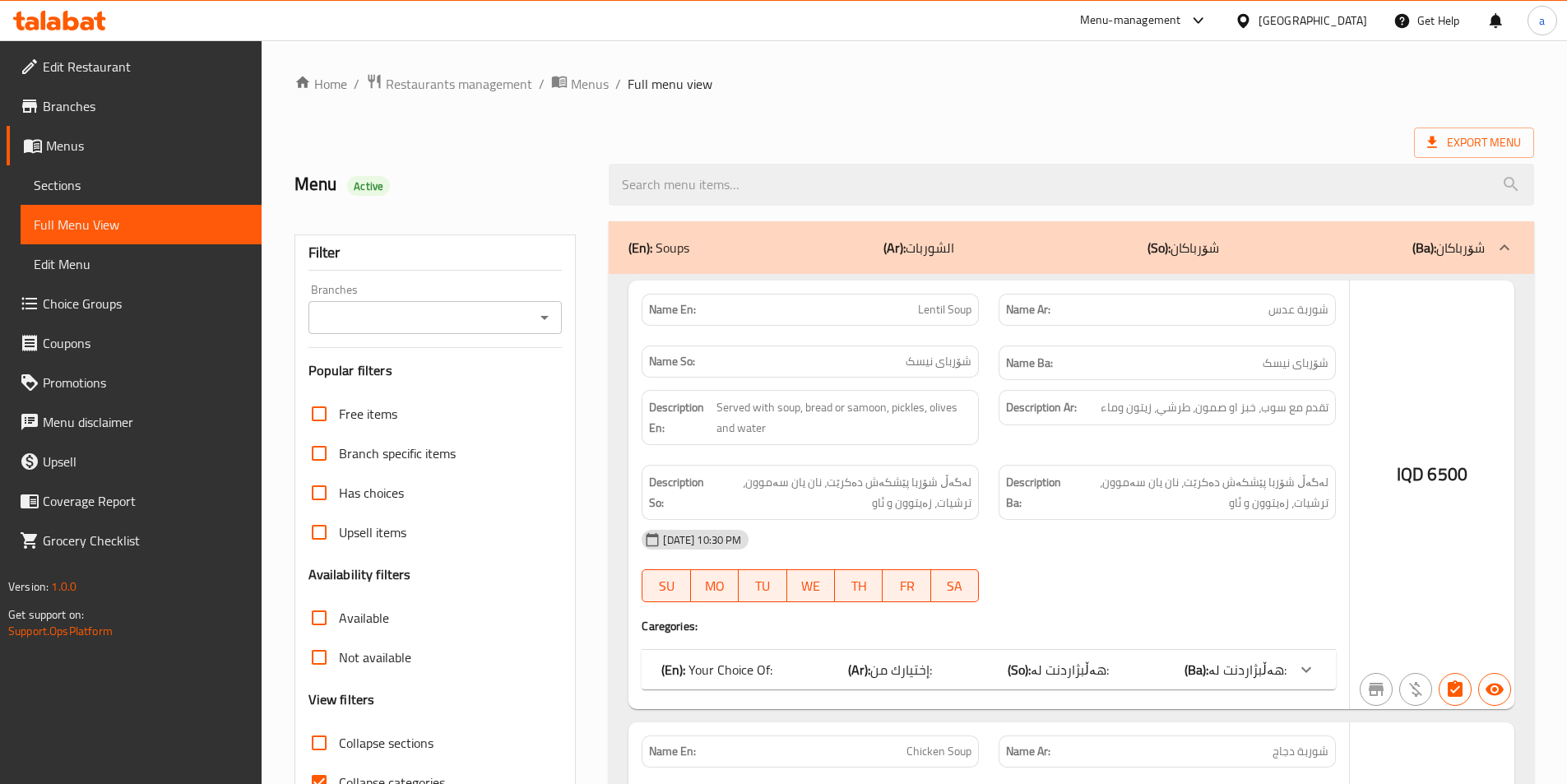
click at [534, 314] on div at bounding box center [784, 392] width 1567 height 784
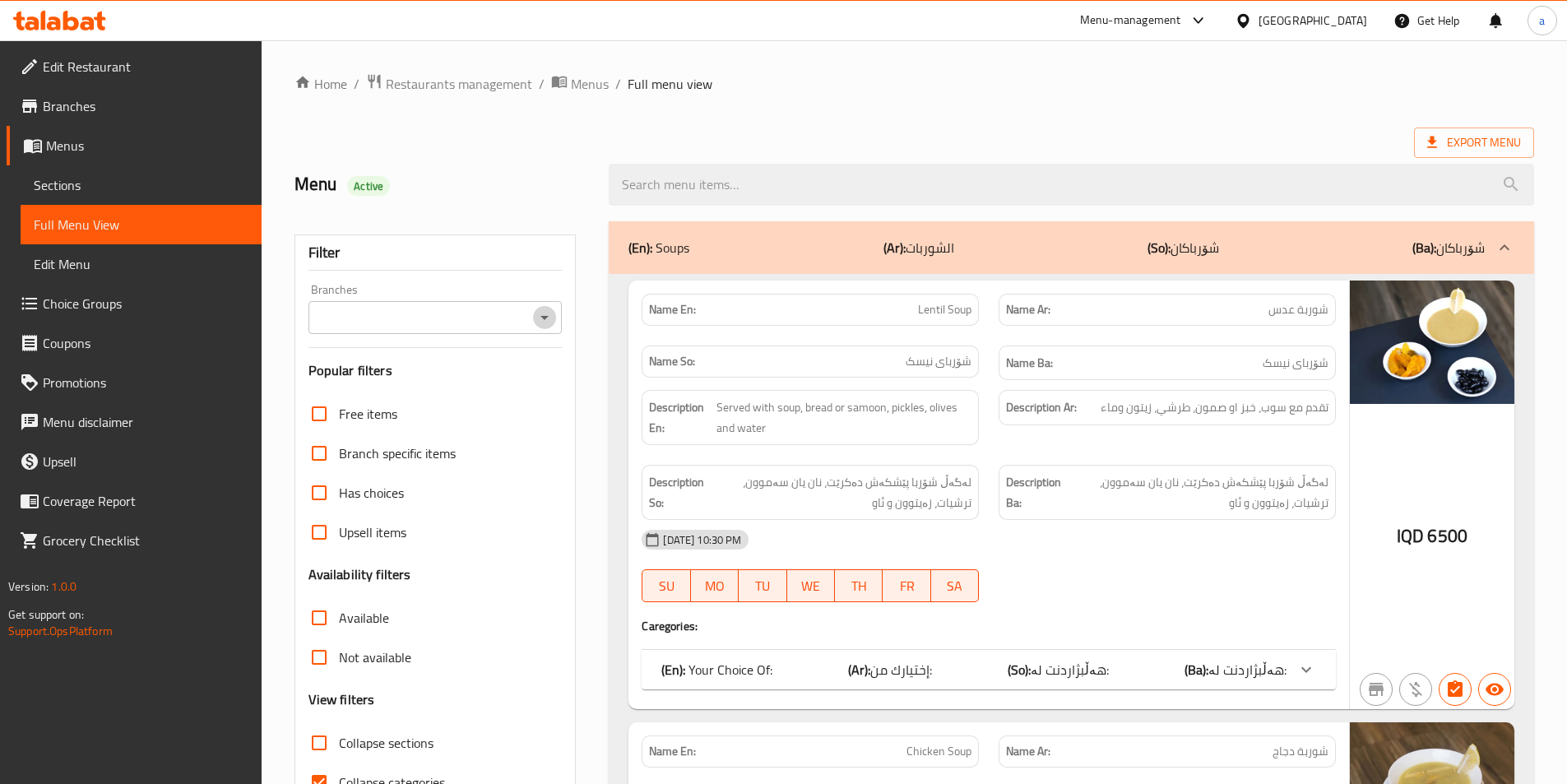
click at [541, 321] on icon "Open" at bounding box center [544, 317] width 20 height 20
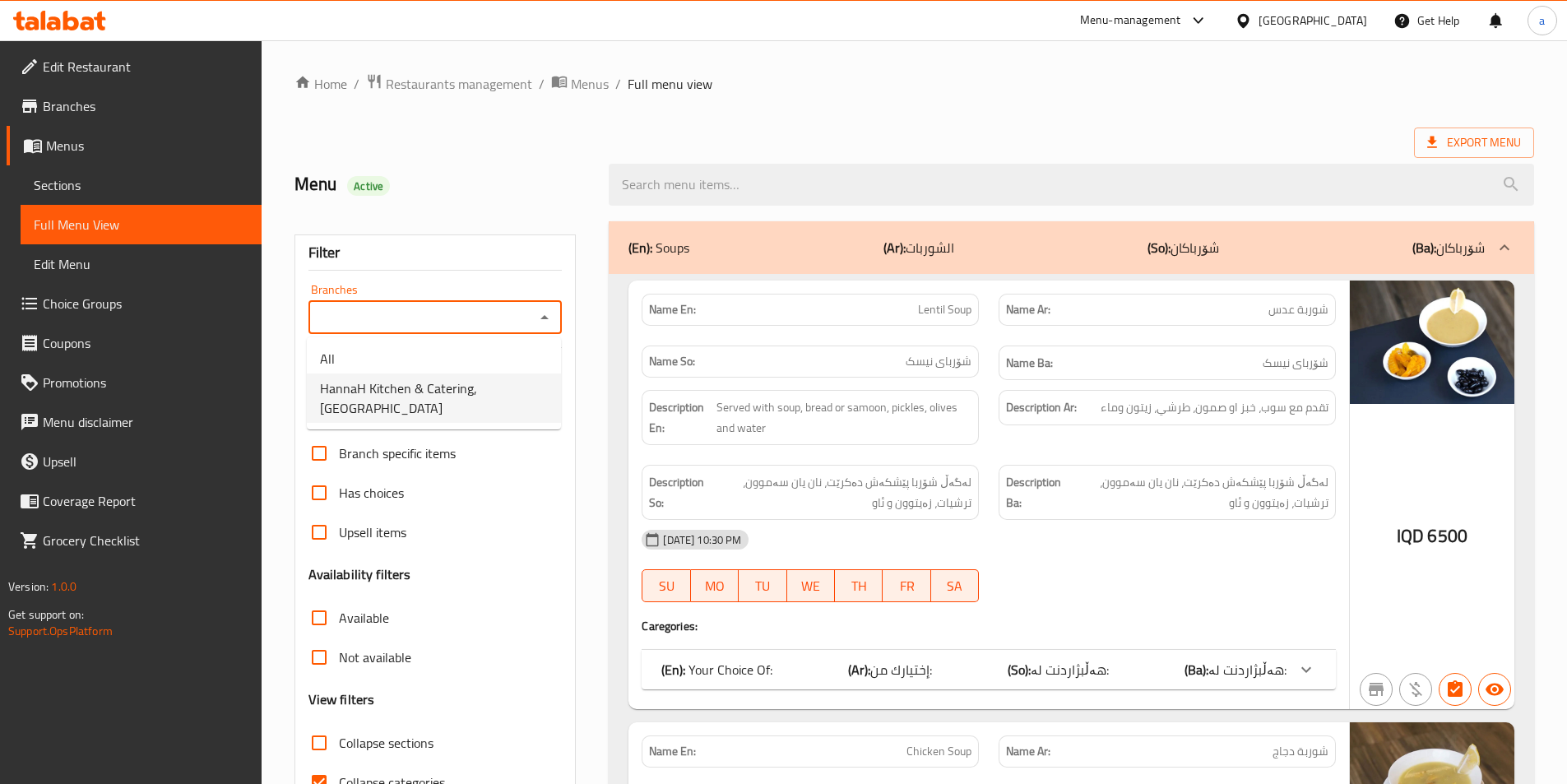
click at [477, 390] on span "HannaH Kitchen & Catering, Ankawa" at bounding box center [434, 398] width 228 height 40
type input "HannaH Kitchen & Catering, Ankawa"
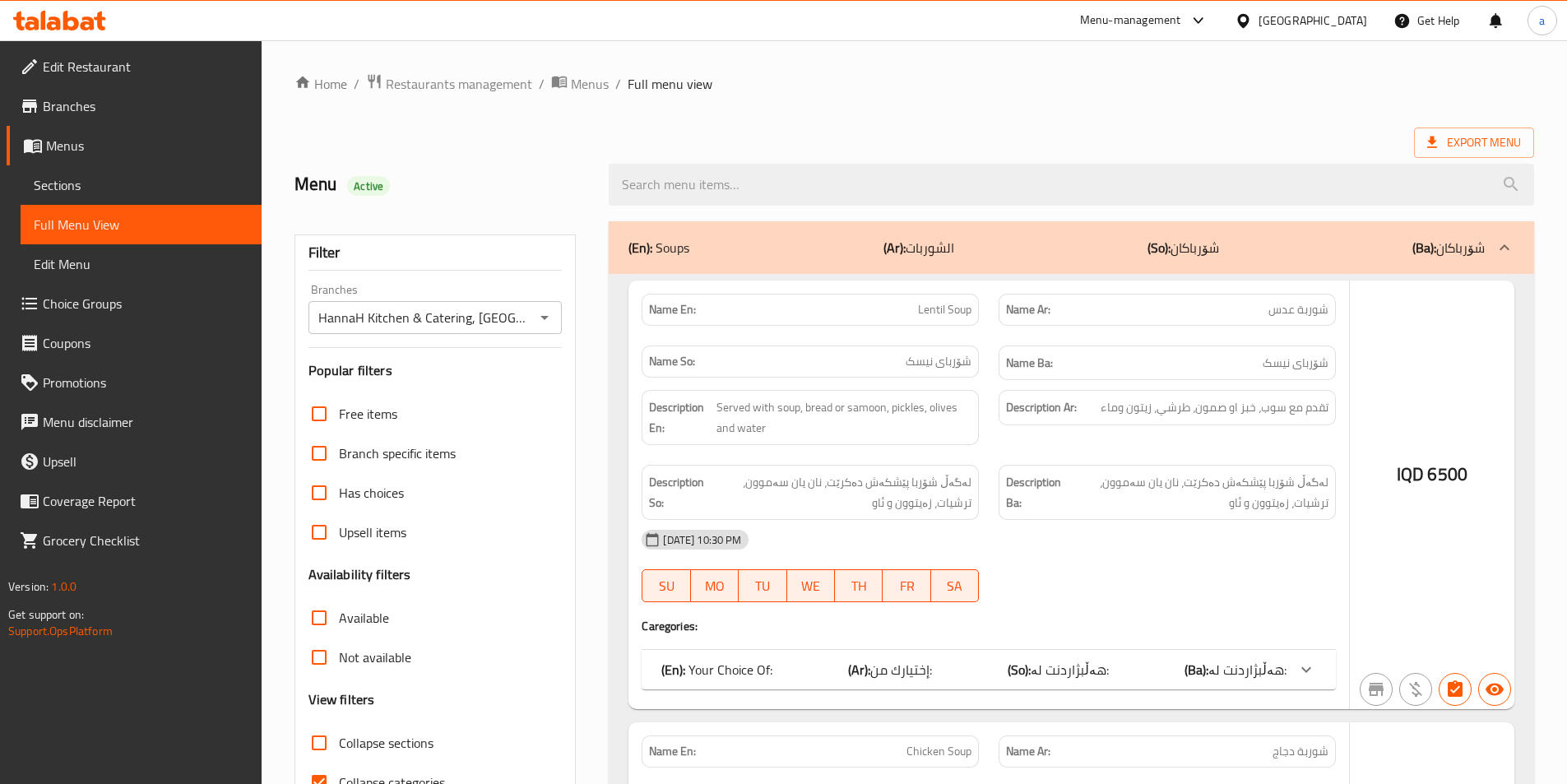
click at [107, 194] on div at bounding box center [784, 392] width 1567 height 784
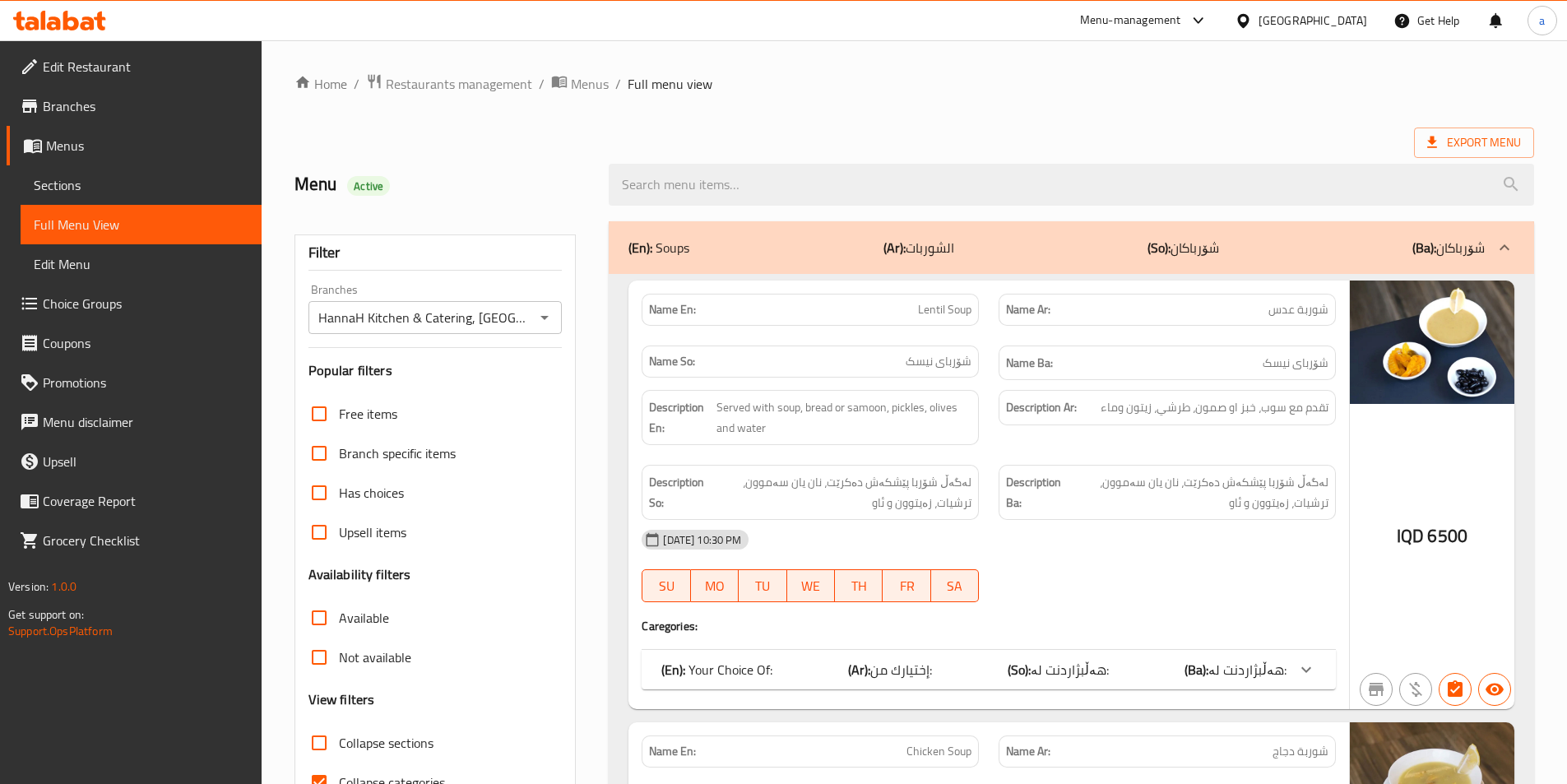
click at [103, 182] on span "Sections" at bounding box center [141, 185] width 214 height 20
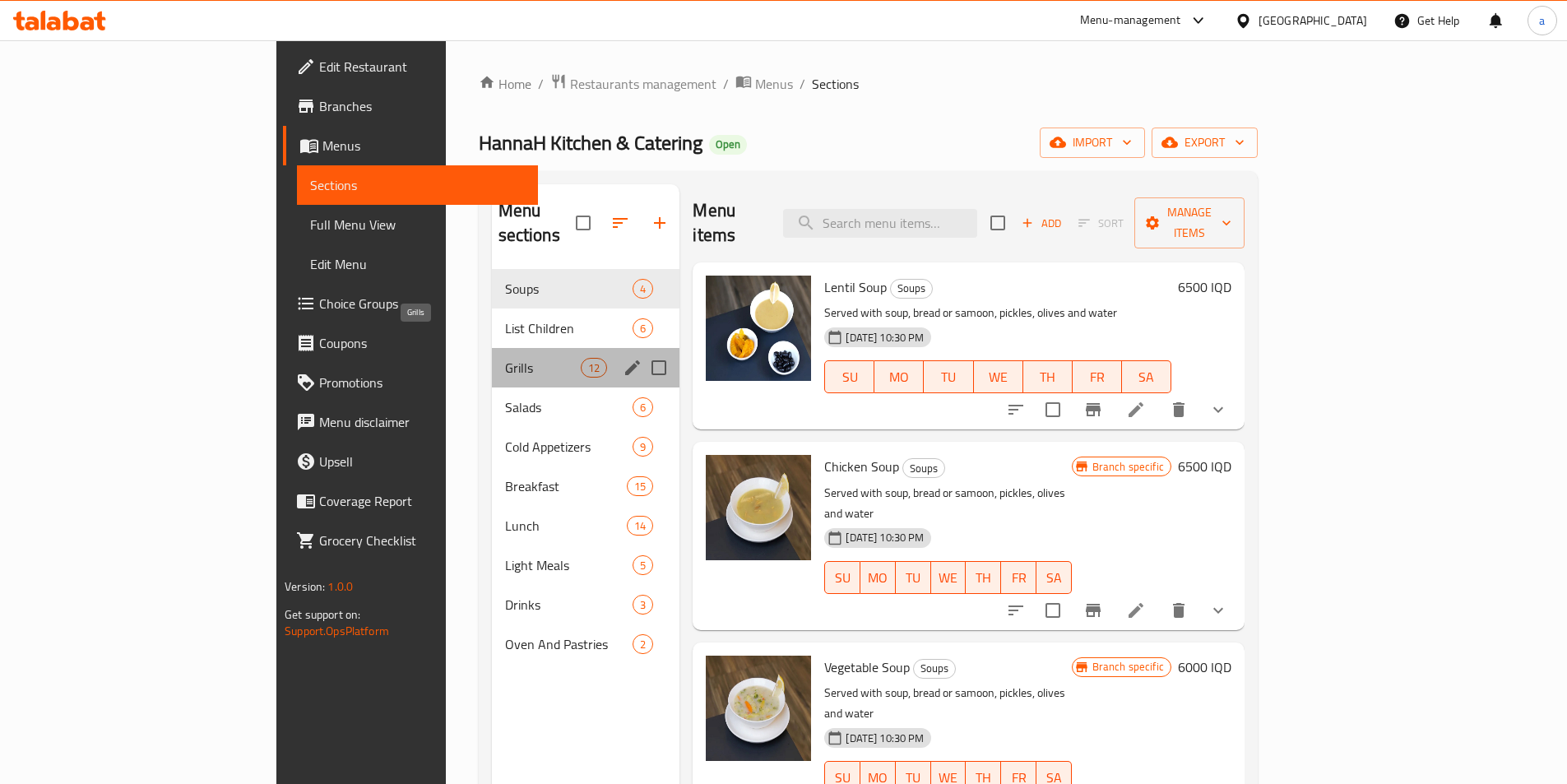
click at [505, 357] on span "Grills" at bounding box center [543, 367] width 76 height 20
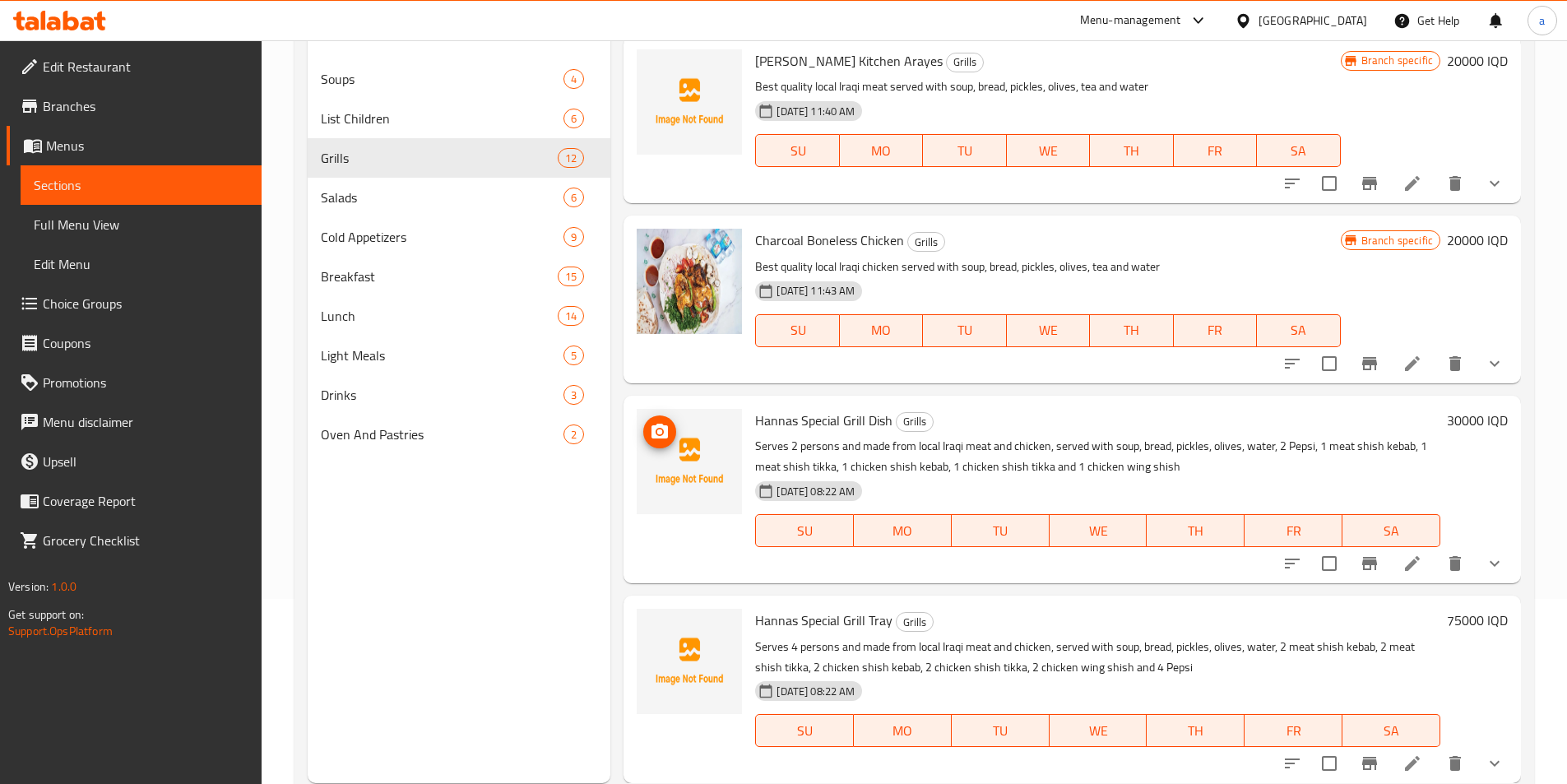
scroll to position [230, 0]
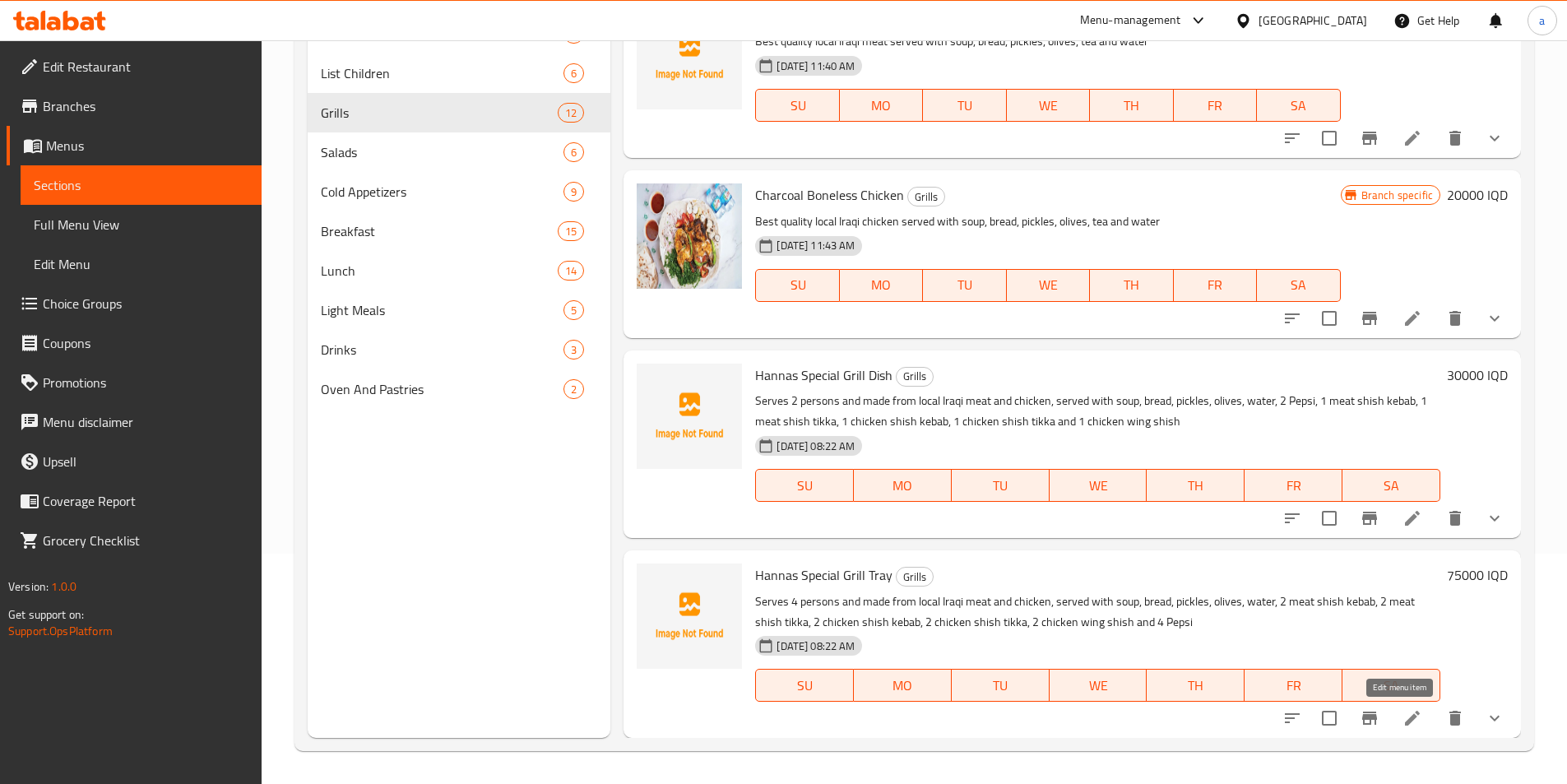
click at [1402, 725] on icon at bounding box center [1412, 717] width 20 height 20
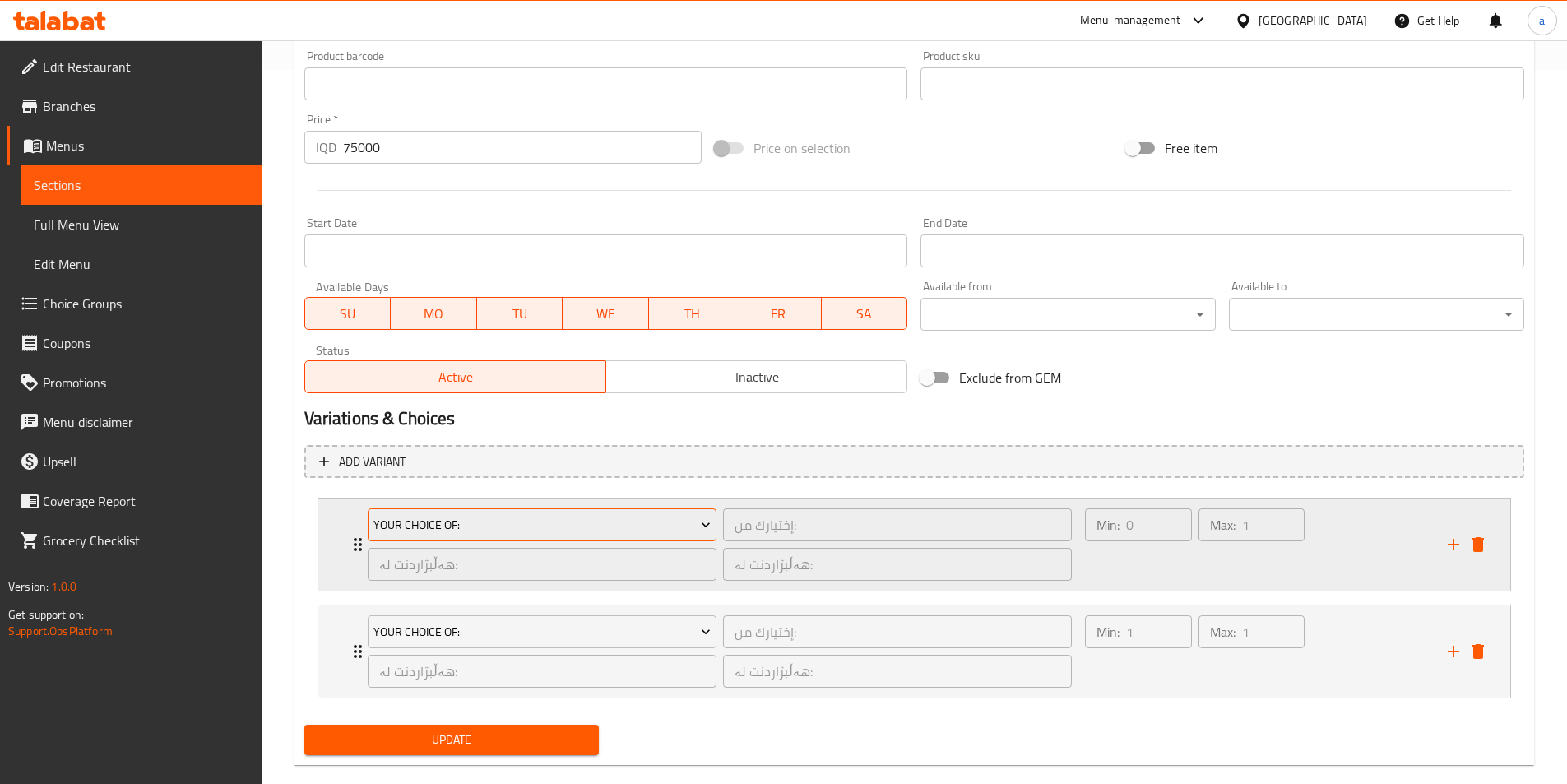
scroll to position [741, 0]
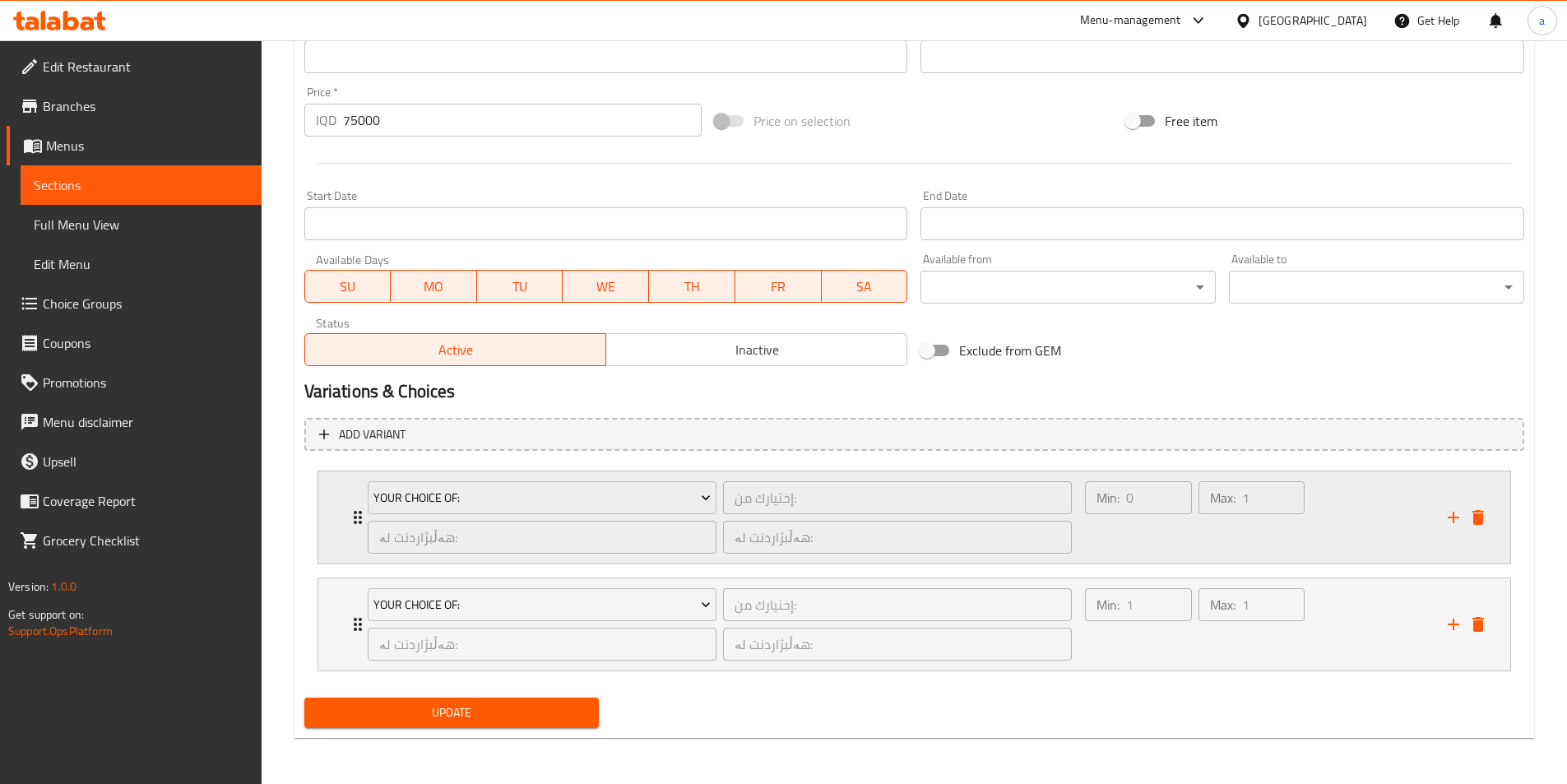
click at [360, 526] on div "Your Choice Of: إختيارك من: ​ هەڵبژاردنت لە: ​ هەڵبژاردنت لە: ​" at bounding box center [719, 517] width 724 height 92
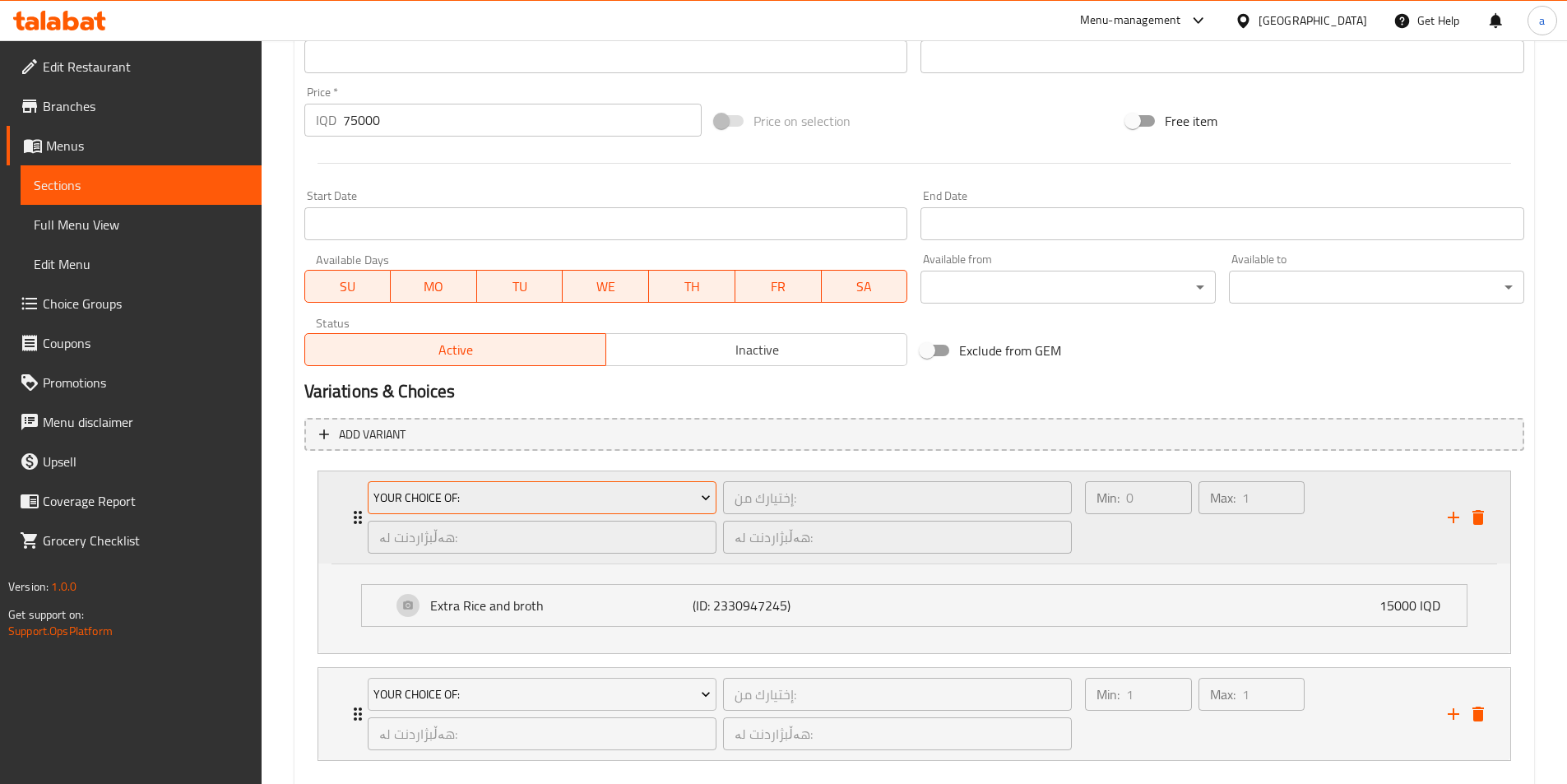
scroll to position [831, 0]
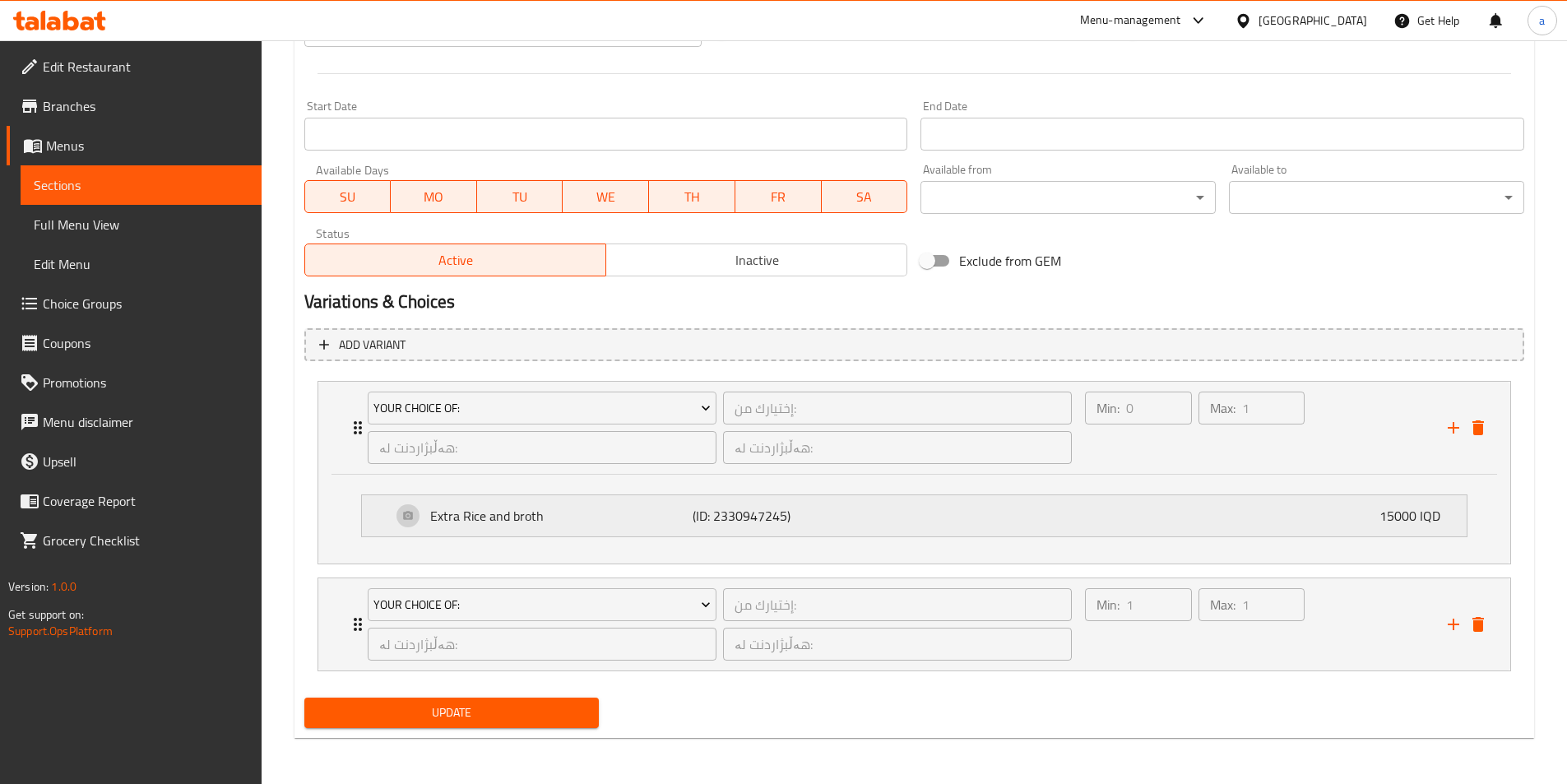
click at [608, 505] on div "Extra Rice and broth (ID: 2330947245) 15000 IQD" at bounding box center [919, 515] width 1055 height 41
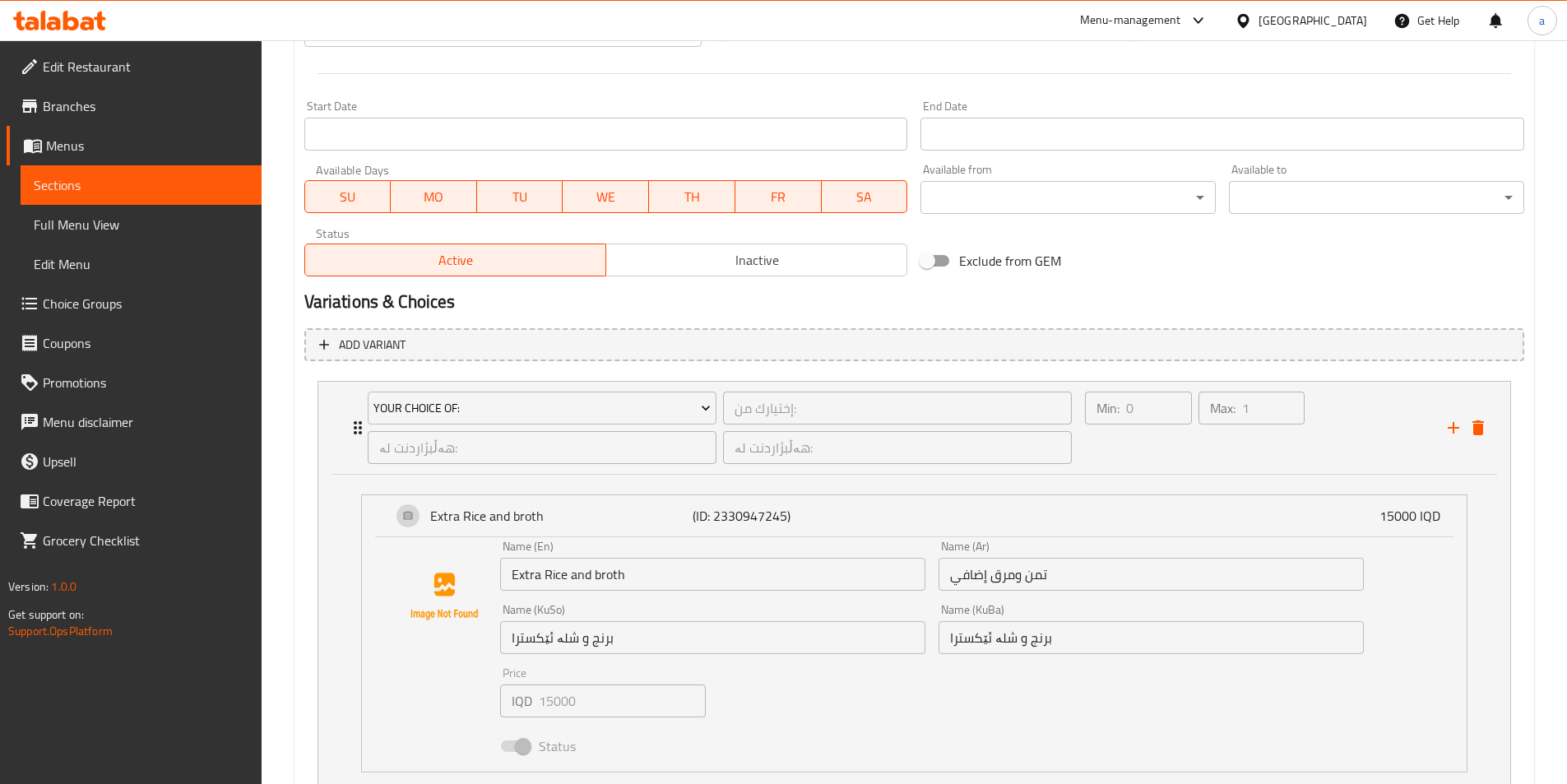
click at [665, 647] on input "برنج و شلە ئێکسترا" at bounding box center [712, 637] width 425 height 33
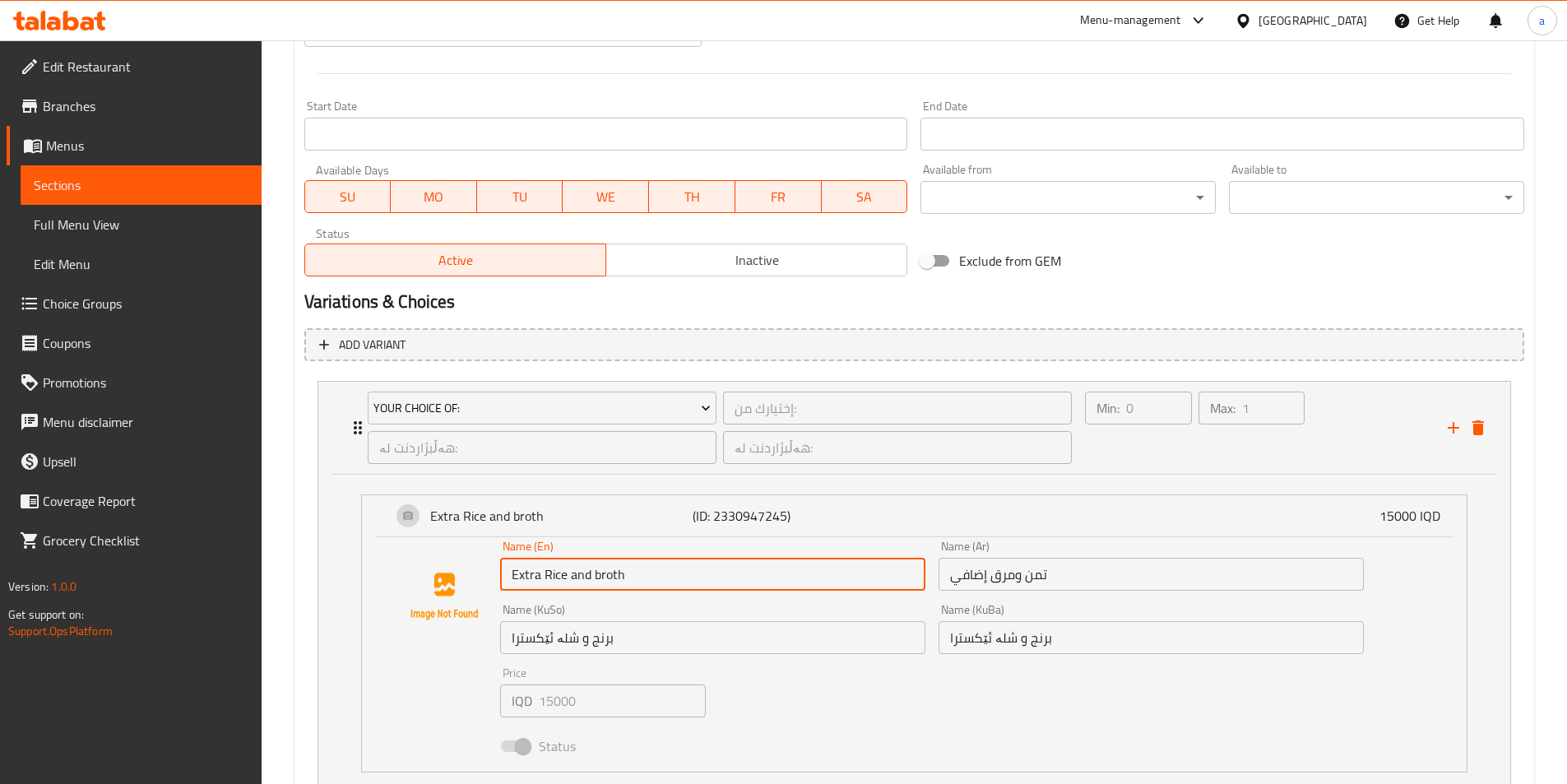
click at [595, 578] on input "Extra Rice and broth" at bounding box center [712, 574] width 425 height 33
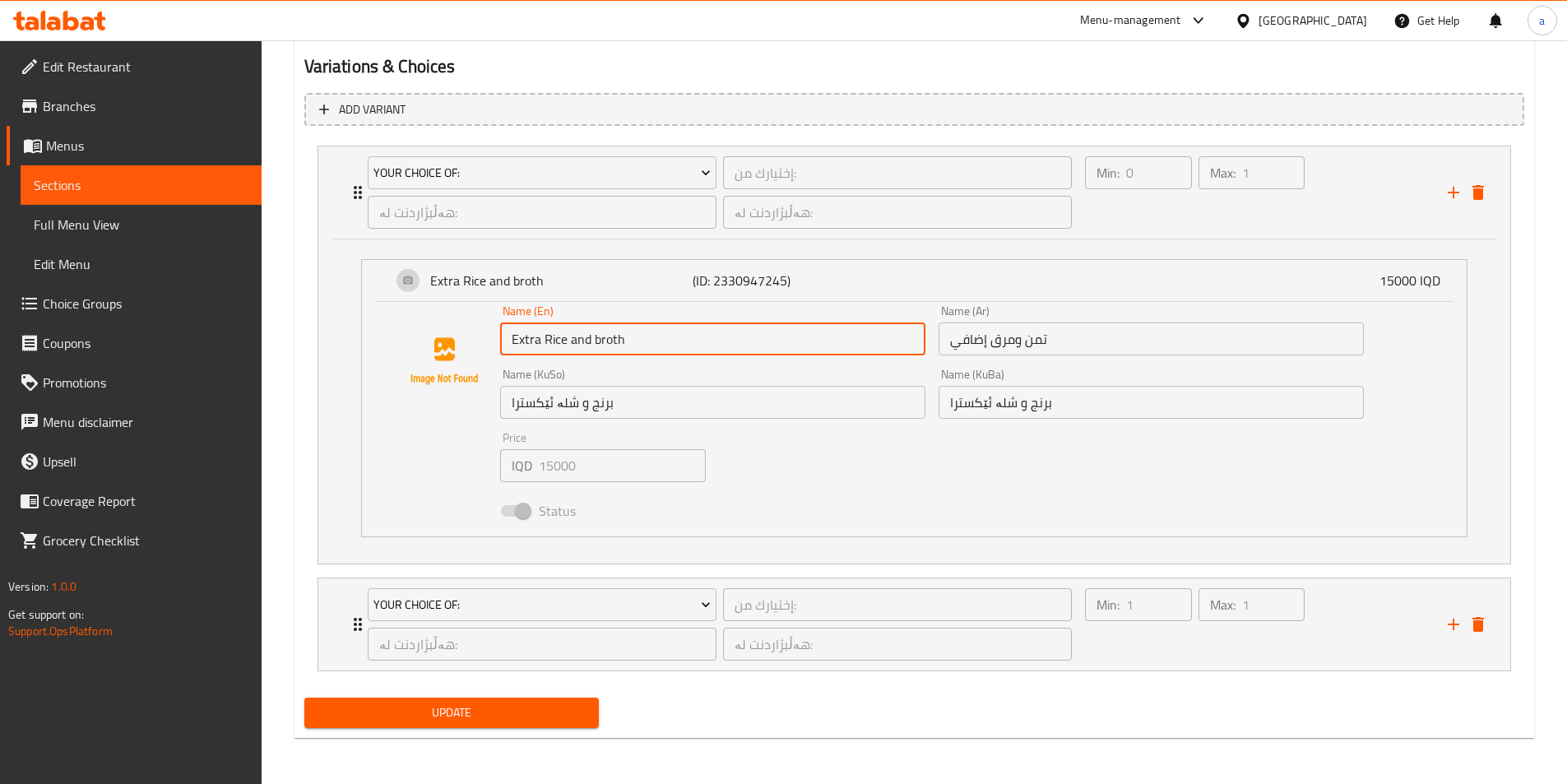
click at [651, 355] on input "Extra Rice and broth" at bounding box center [712, 339] width 425 height 33
click at [651, 343] on input "Extra Rice and broth" at bounding box center [712, 339] width 425 height 33
click at [606, 343] on input "Extra Rice and broth" at bounding box center [712, 339] width 425 height 33
click at [554, 343] on input "Extra Rice and broth" at bounding box center [712, 339] width 425 height 33
drag, startPoint x: 554, startPoint y: 343, endPoint x: 578, endPoint y: 343, distance: 24.0
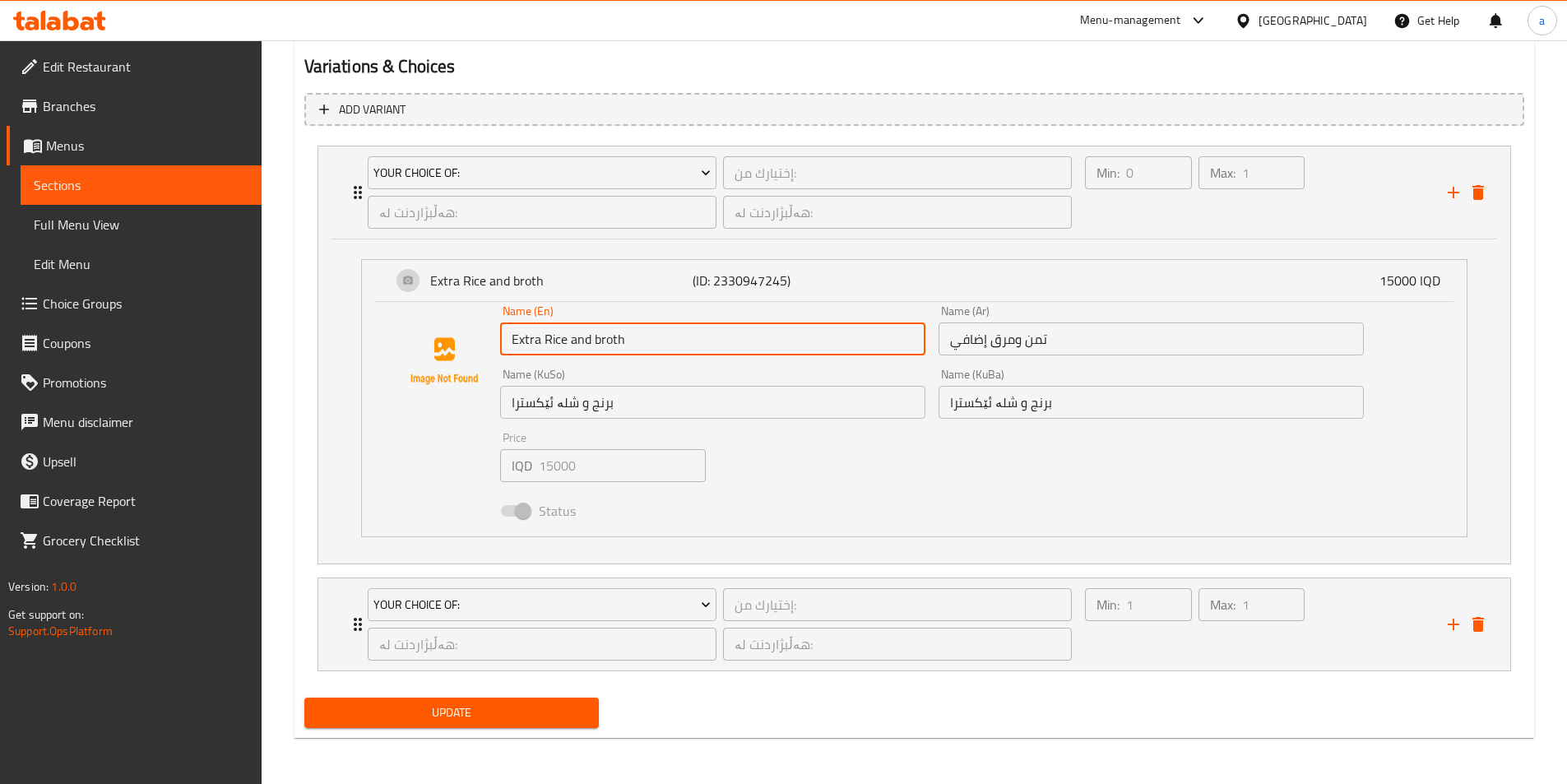
click at [555, 343] on input "Extra Rice and broth" at bounding box center [712, 339] width 425 height 33
click at [642, 341] on input "Extra Rice and broth" at bounding box center [712, 339] width 425 height 33
click at [1085, 230] on div "Min: 0 ​" at bounding box center [1138, 192] width 113 height 79
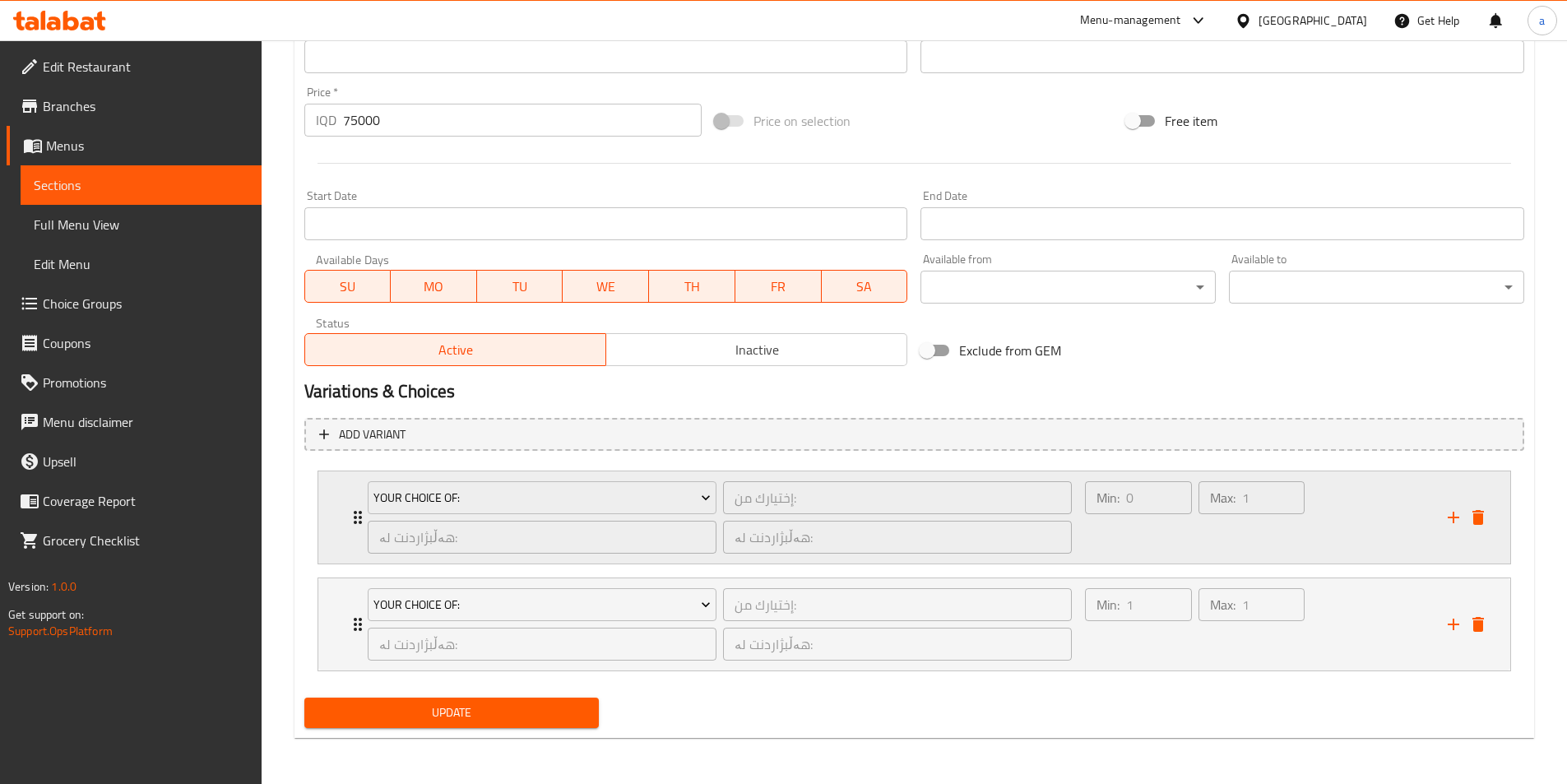
scroll to position [741, 0]
click at [1447, 513] on icon "add" at bounding box center [1453, 517] width 20 height 20
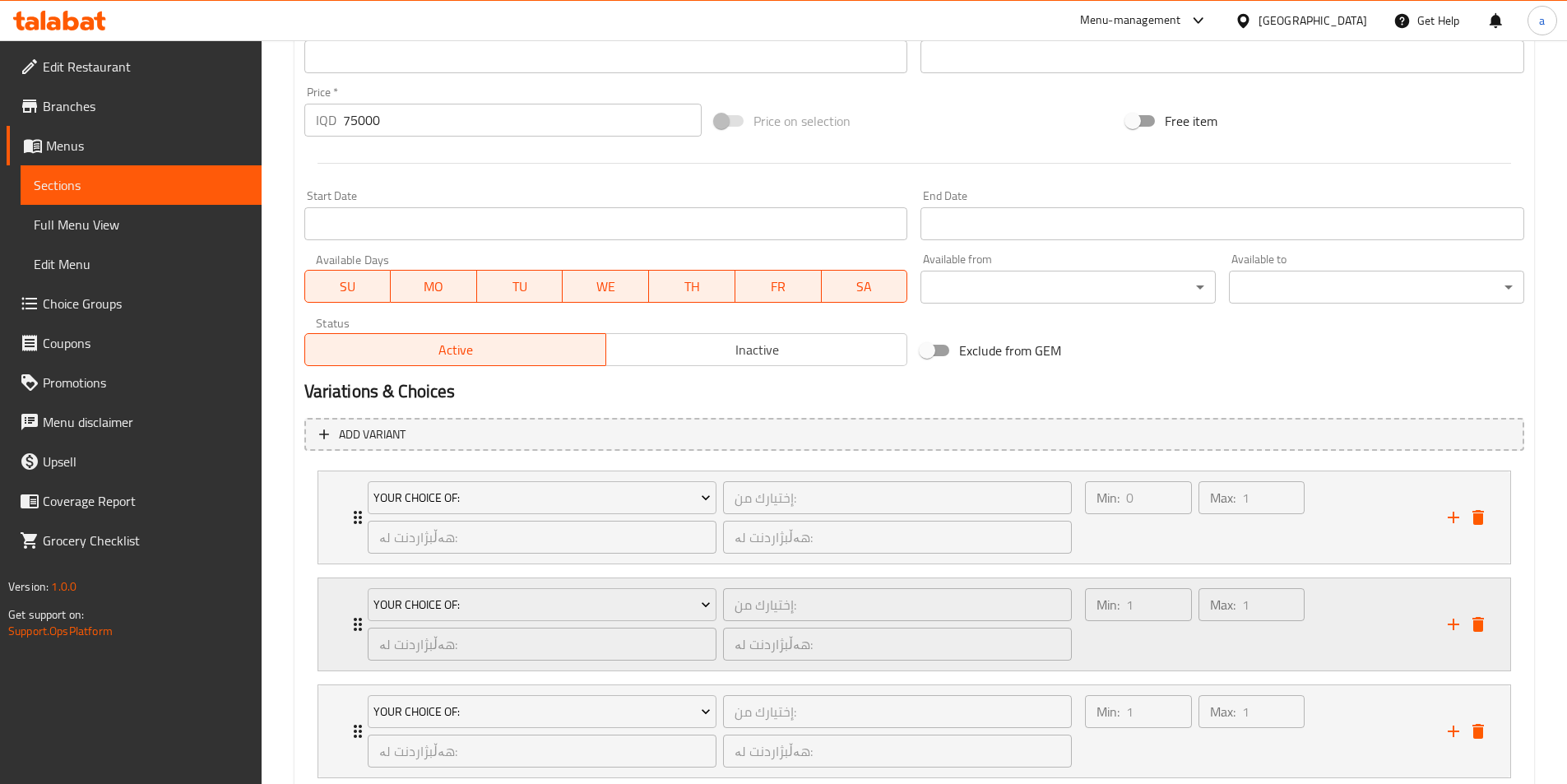
scroll to position [847, 0]
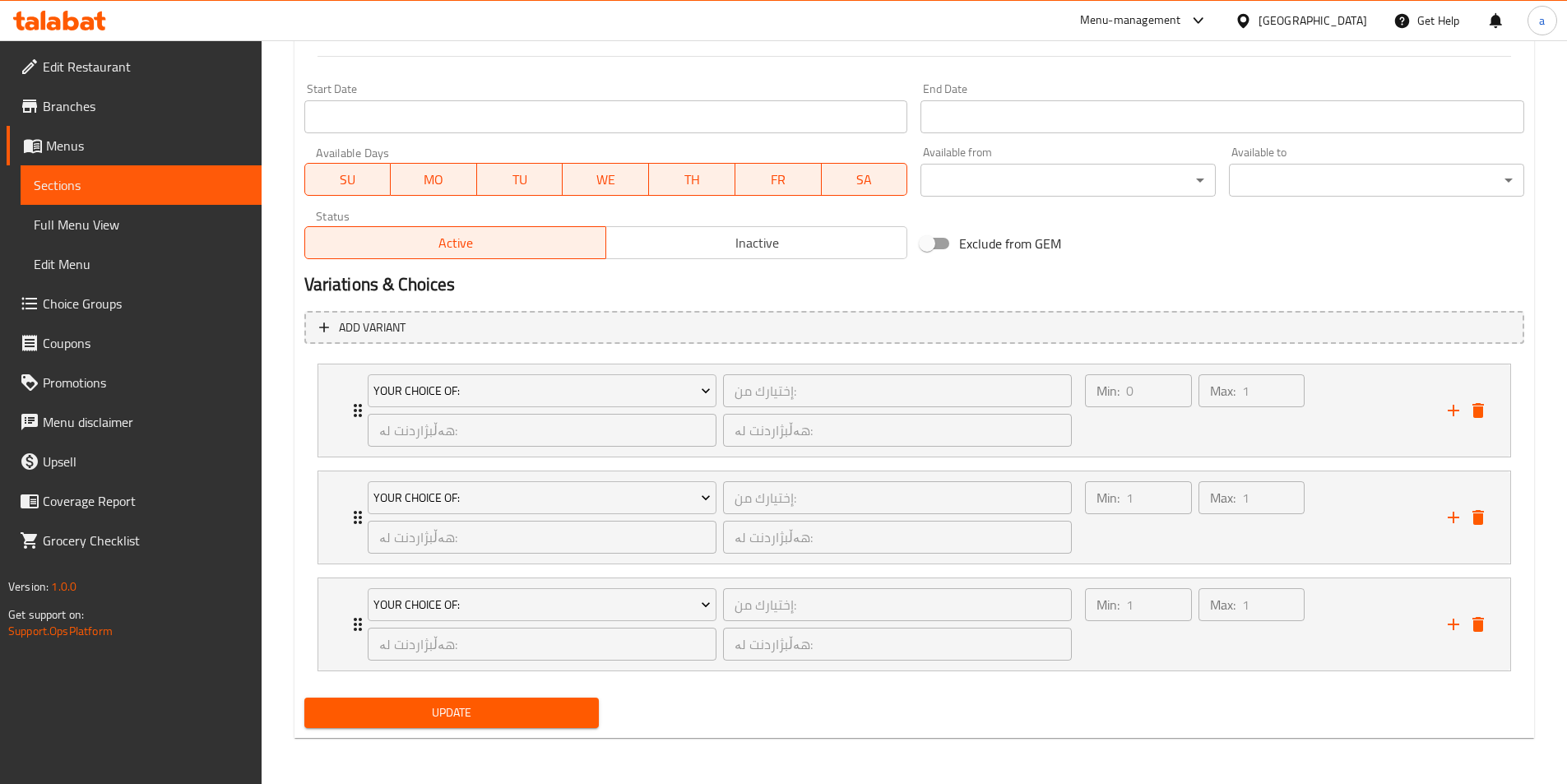
click at [70, 182] on span "Sections" at bounding box center [141, 185] width 214 height 20
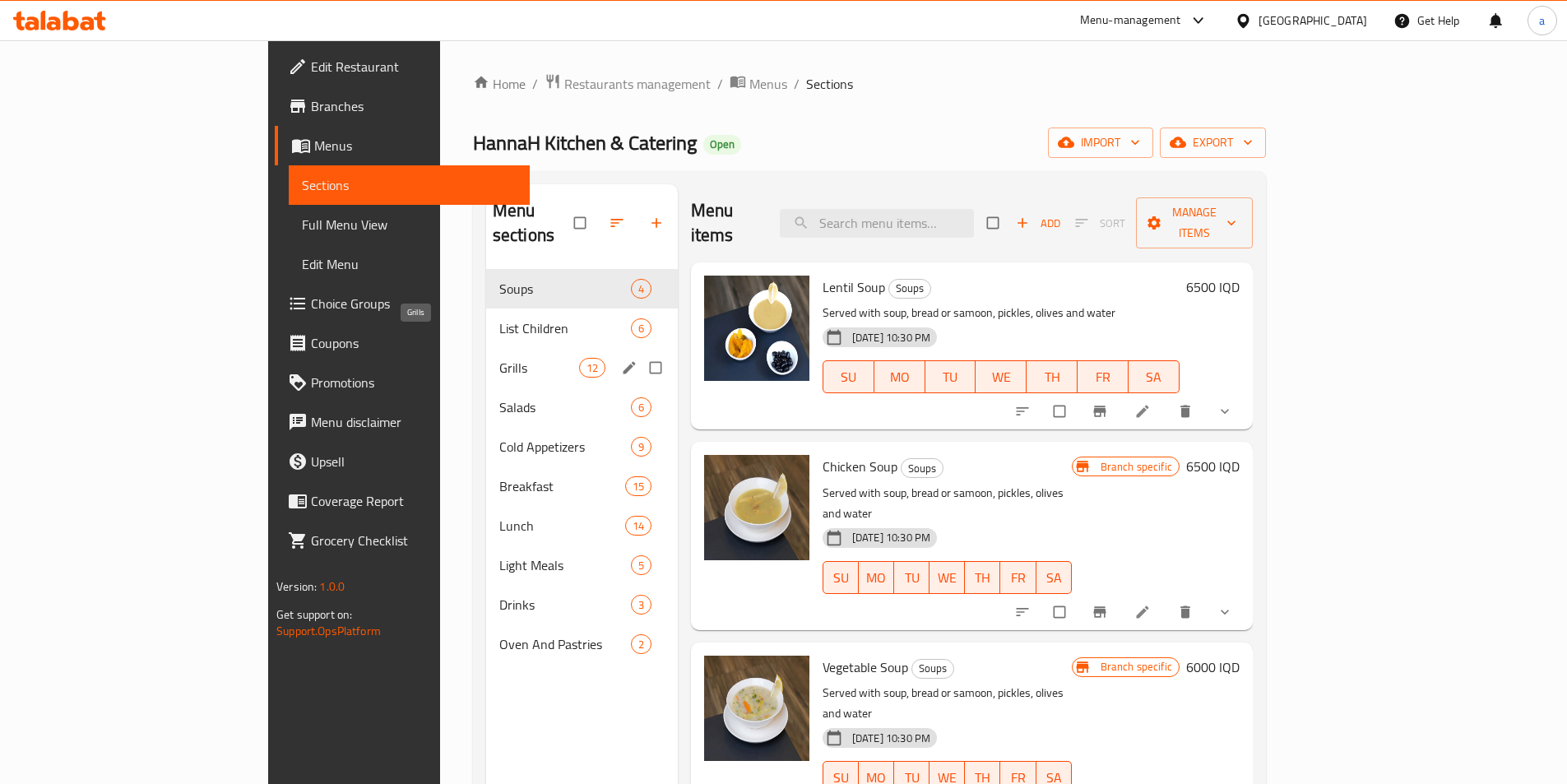
click at [499, 357] on span "Grills" at bounding box center [539, 367] width 80 height 20
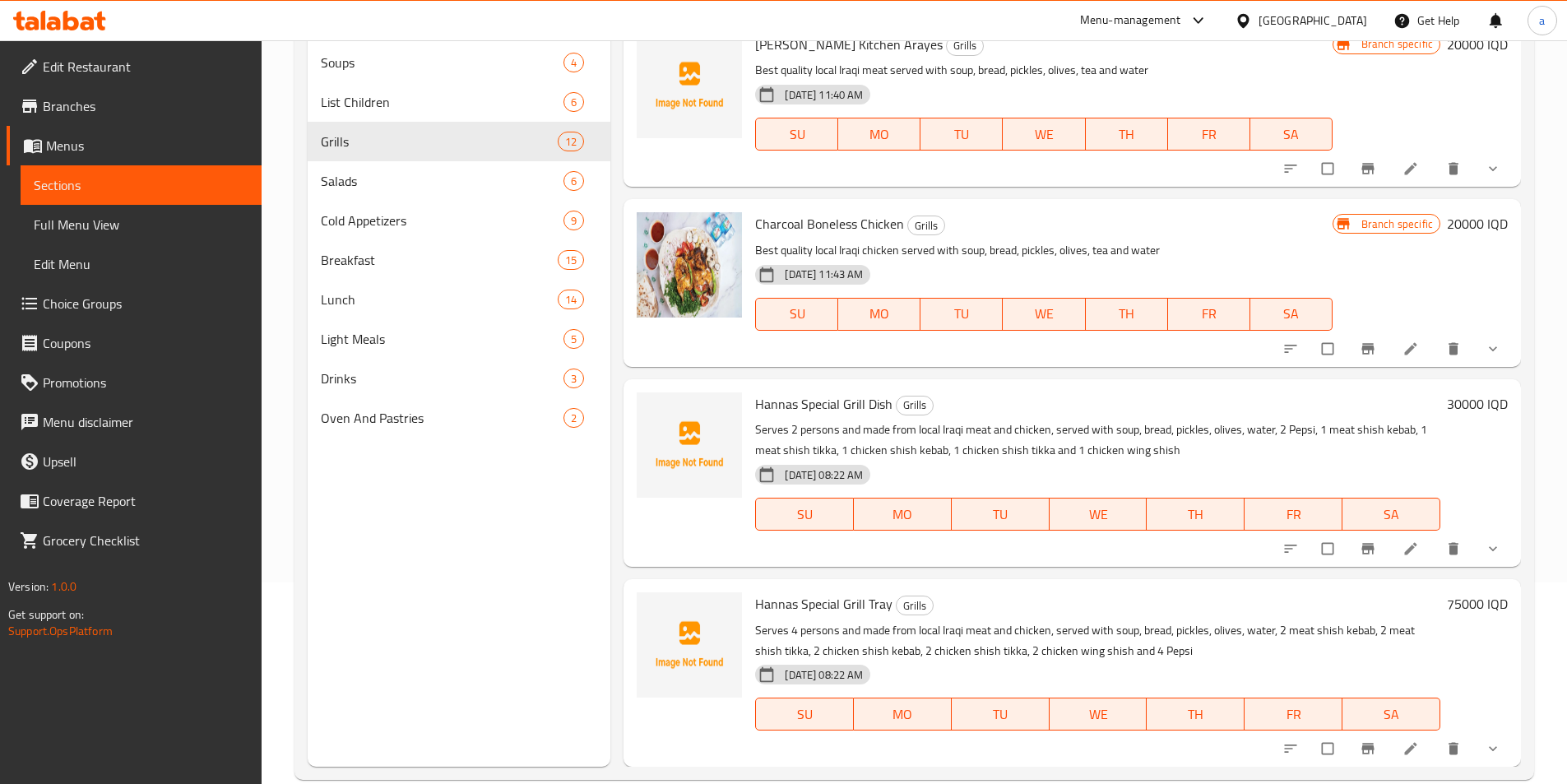
scroll to position [230, 0]
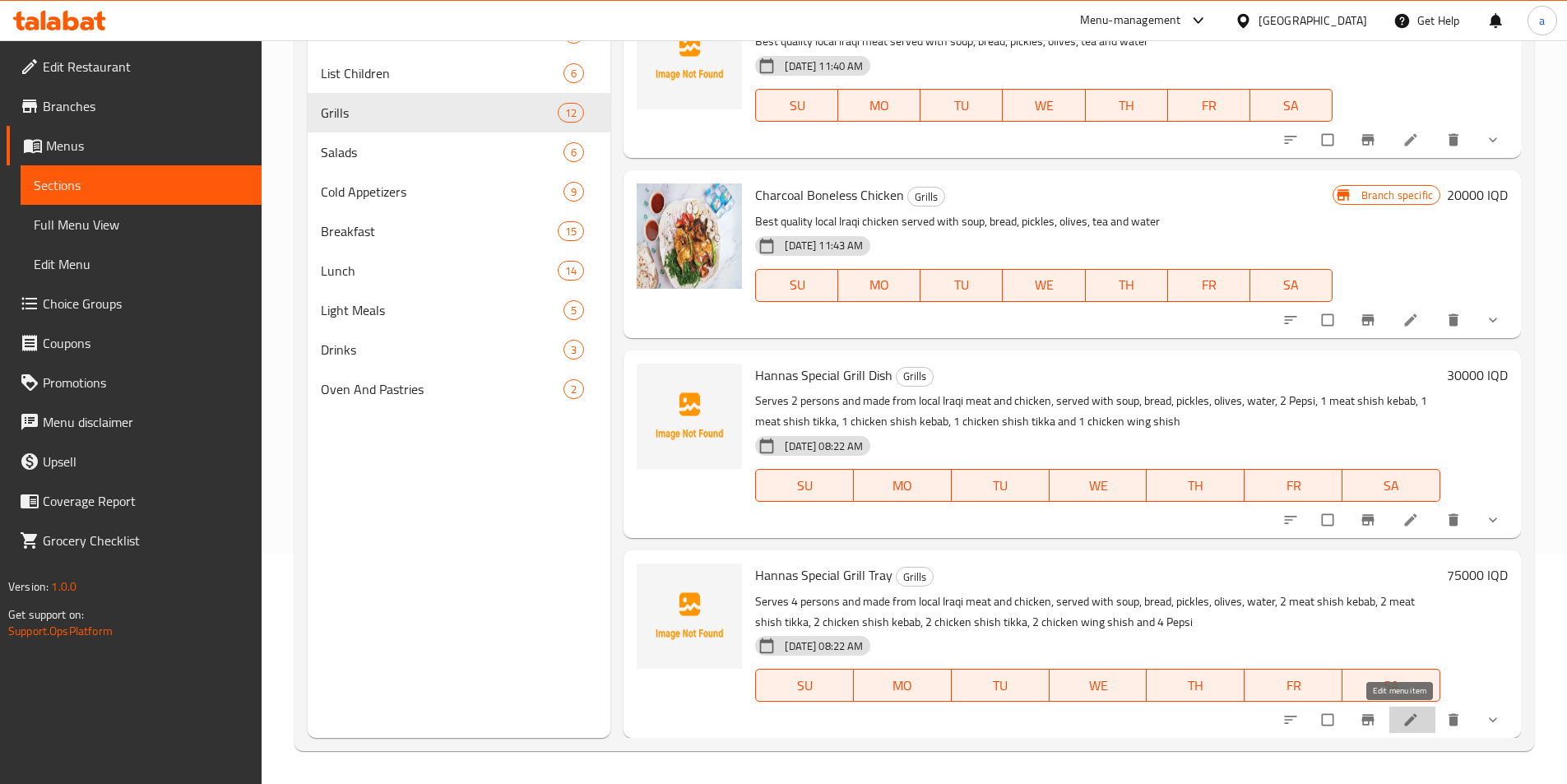
click at [1406, 722] on link at bounding box center [1412, 719] width 20 height 16
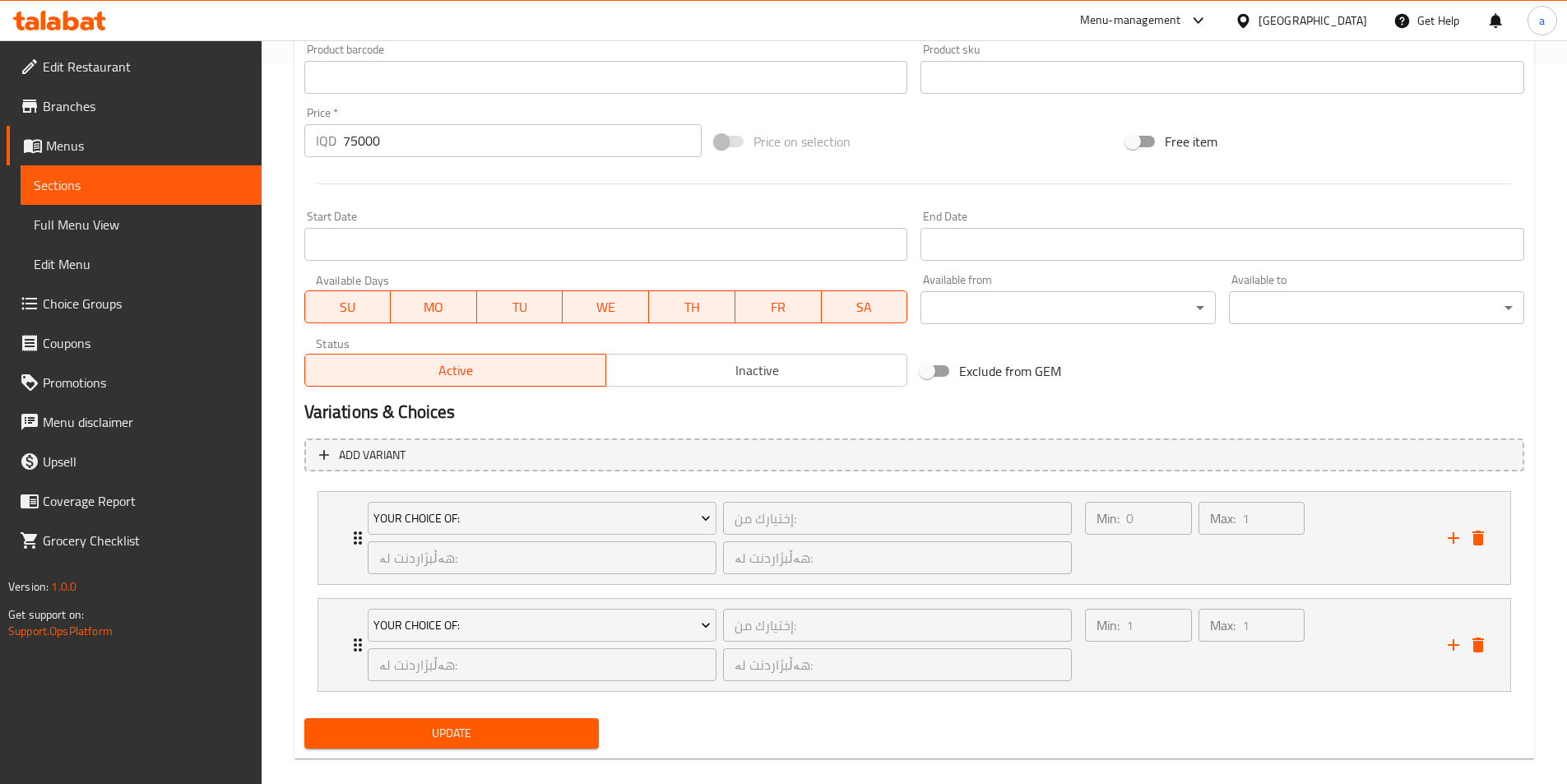
scroll to position [741, 0]
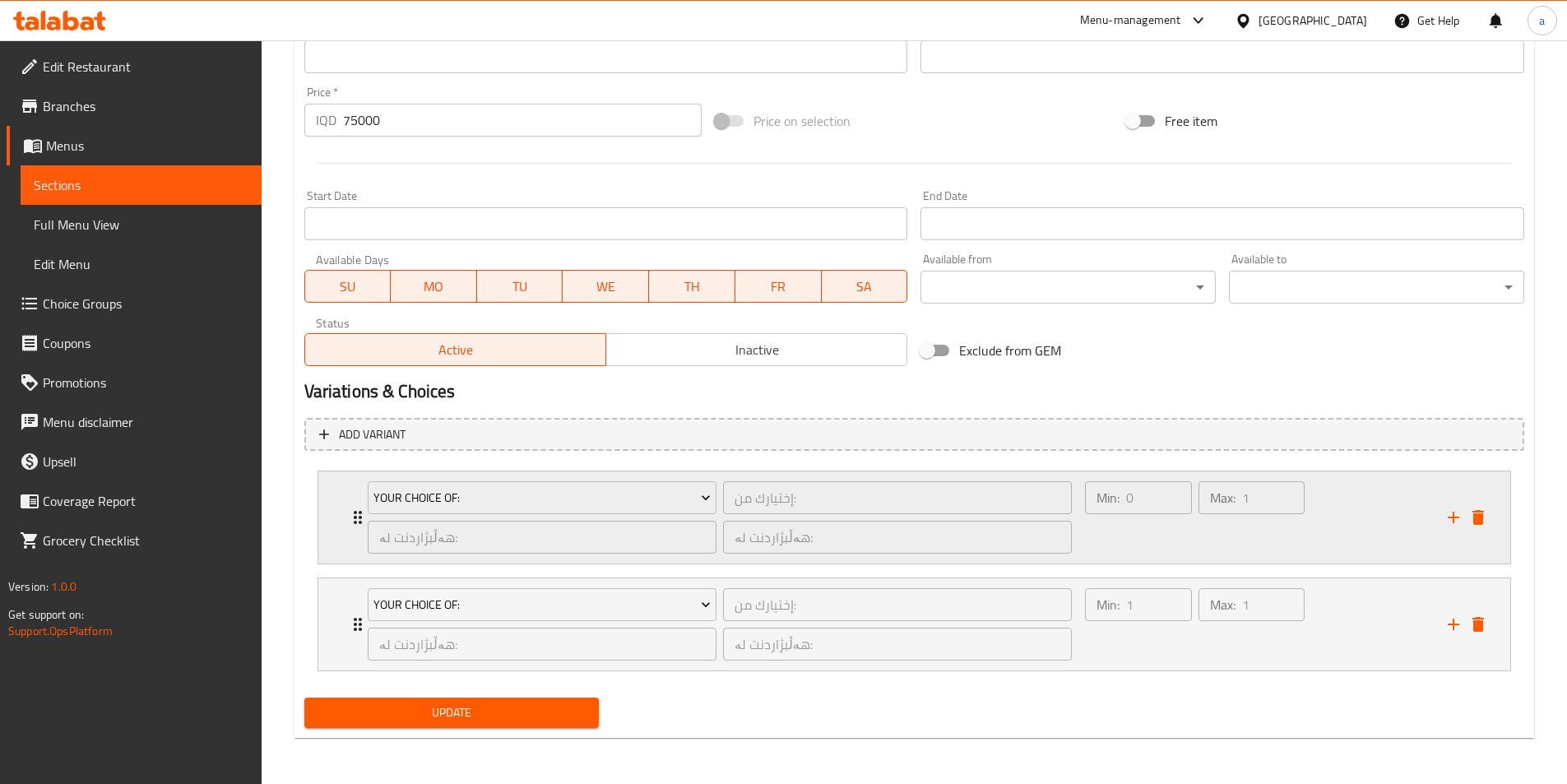
click at [348, 500] on div "Your Choice Of: إختيارك من: ​ هەڵبژاردنت لە: ​ هەڵبژاردنت لە: ​ Min: 0 ​ Max: 1…" at bounding box center [915, 517] width 1192 height 92
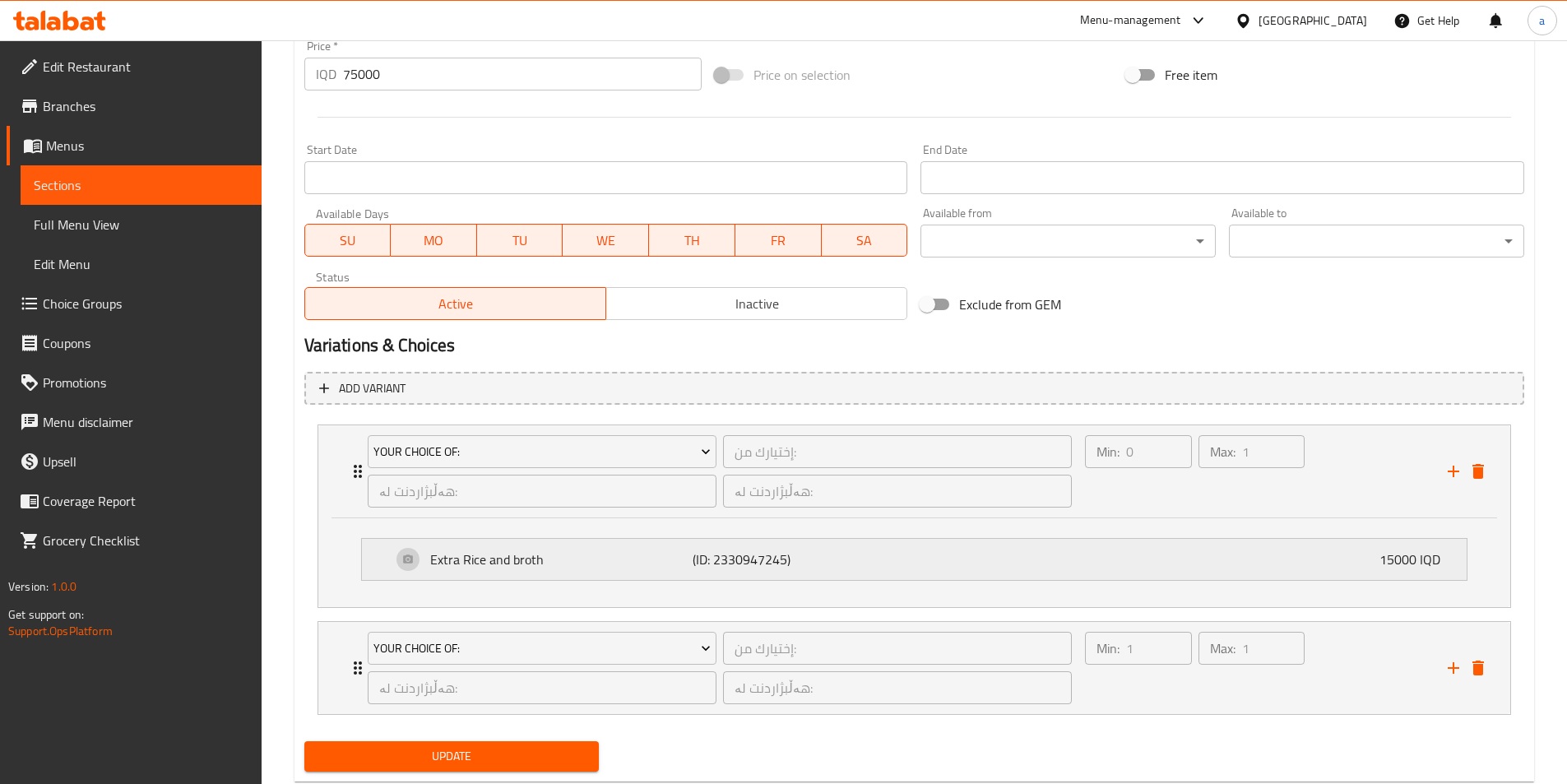
scroll to position [831, 0]
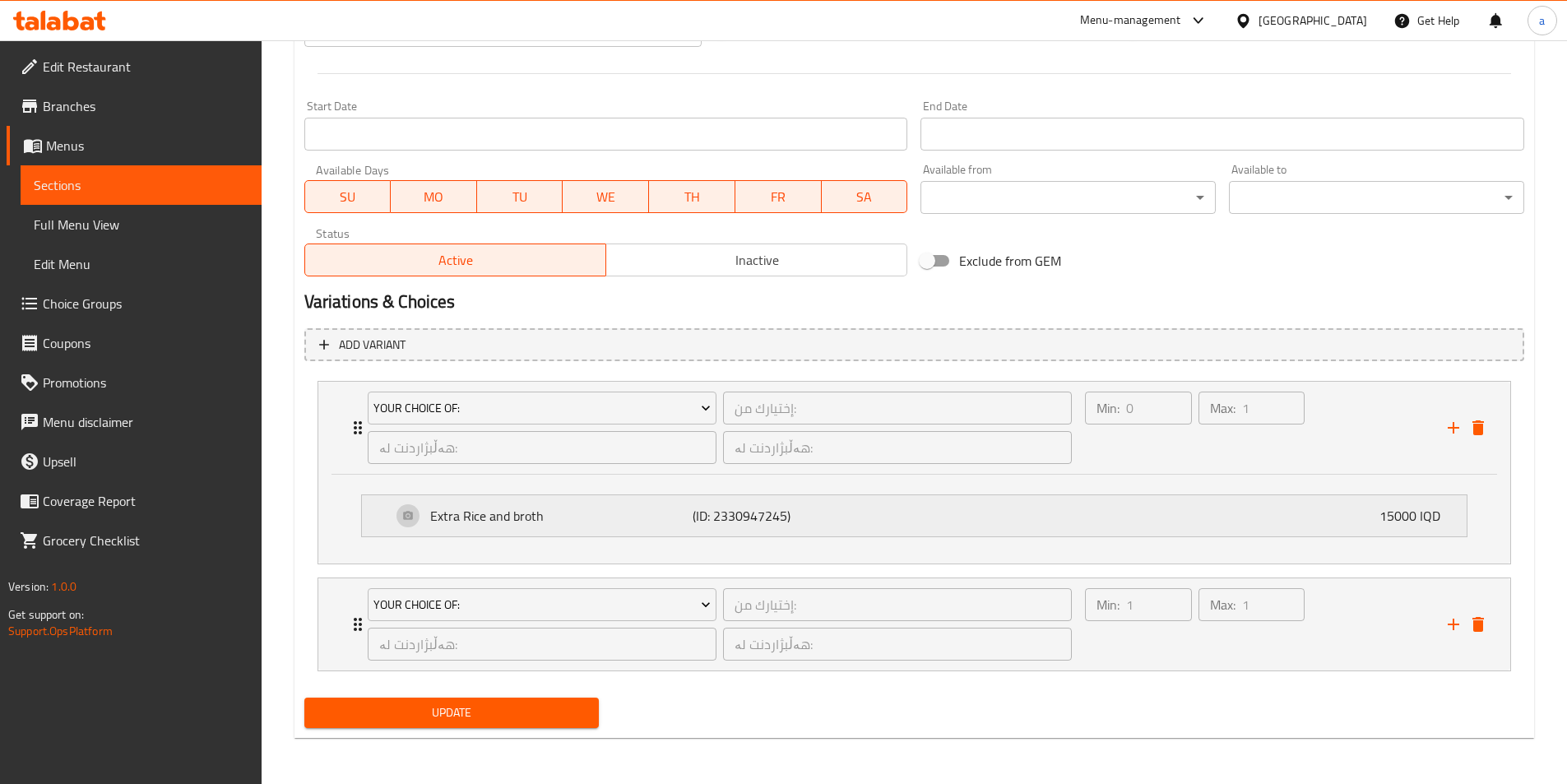
click at [665, 527] on div "Extra Rice and broth (ID: 2330947245) 15000 IQD" at bounding box center [919, 515] width 1055 height 41
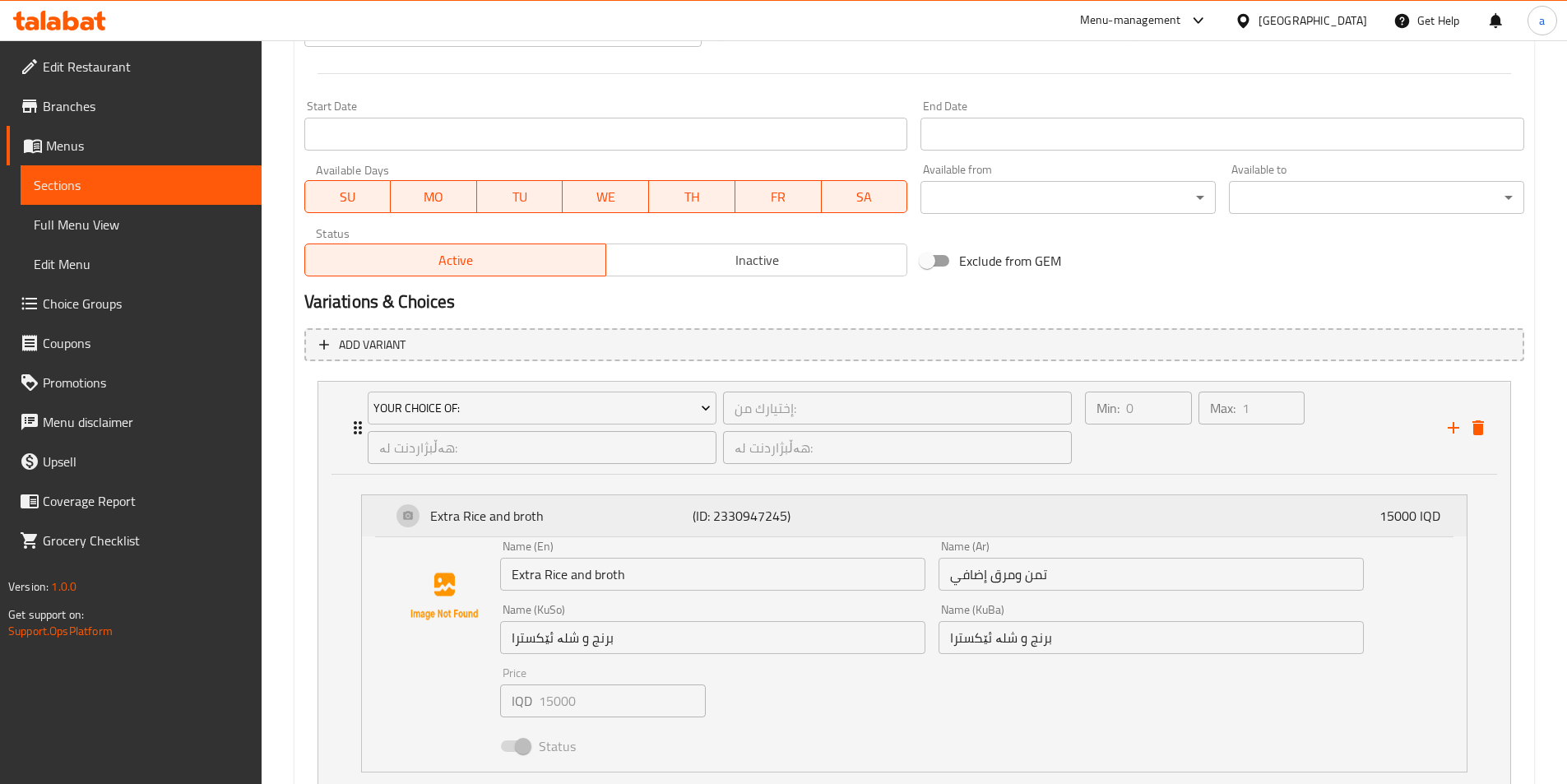
scroll to position [1066, 0]
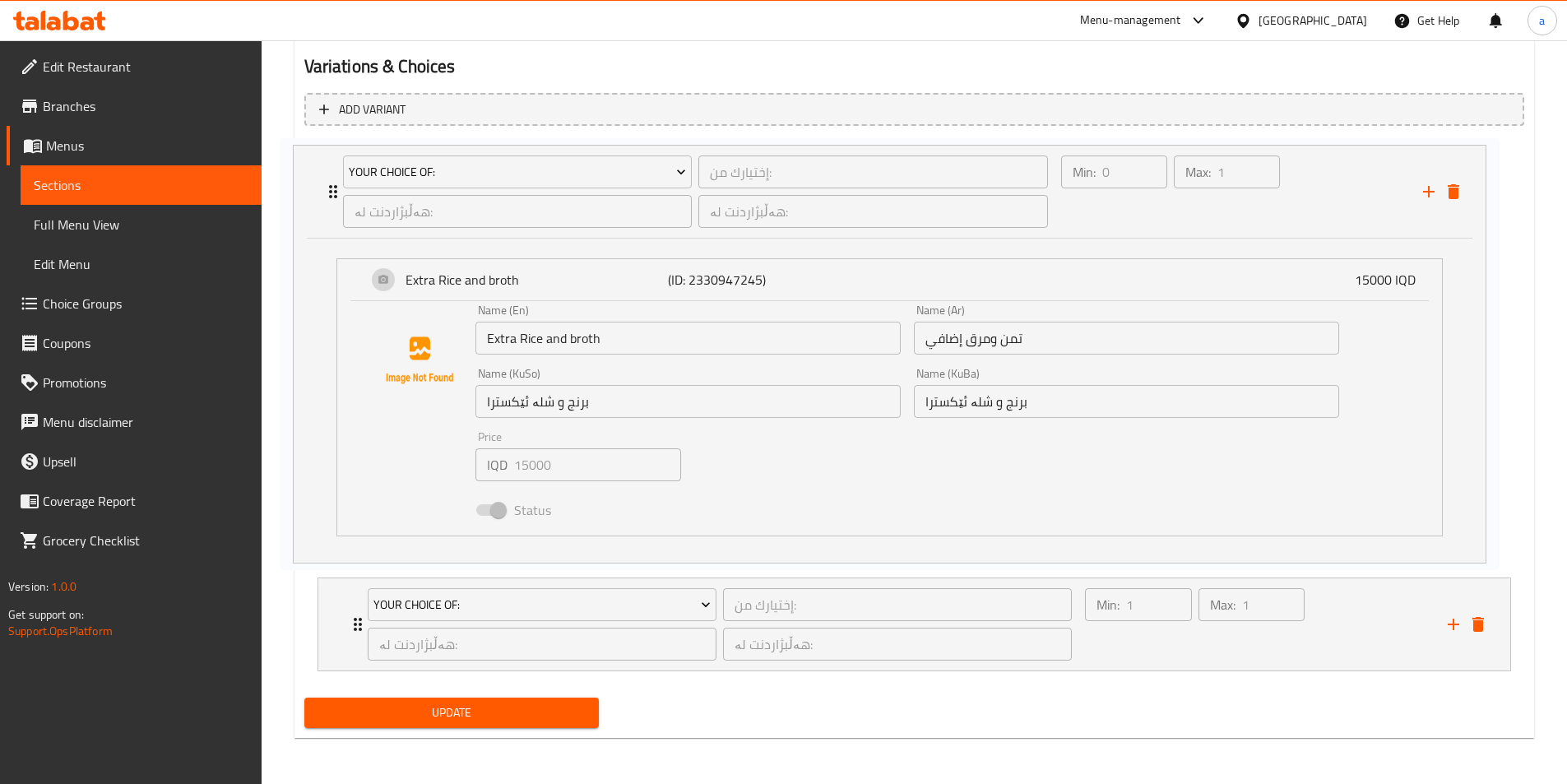
drag, startPoint x: 781, startPoint y: 286, endPoint x: 751, endPoint y: 285, distance: 30.0
click at [751, 285] on div "Your Choice Of: إختيارك من: ​ هەڵبژاردنت لە: ​ هەڵبژاردنت لە: ​ Min: 0 ​ Max: 1…" at bounding box center [915, 408] width 1220 height 539
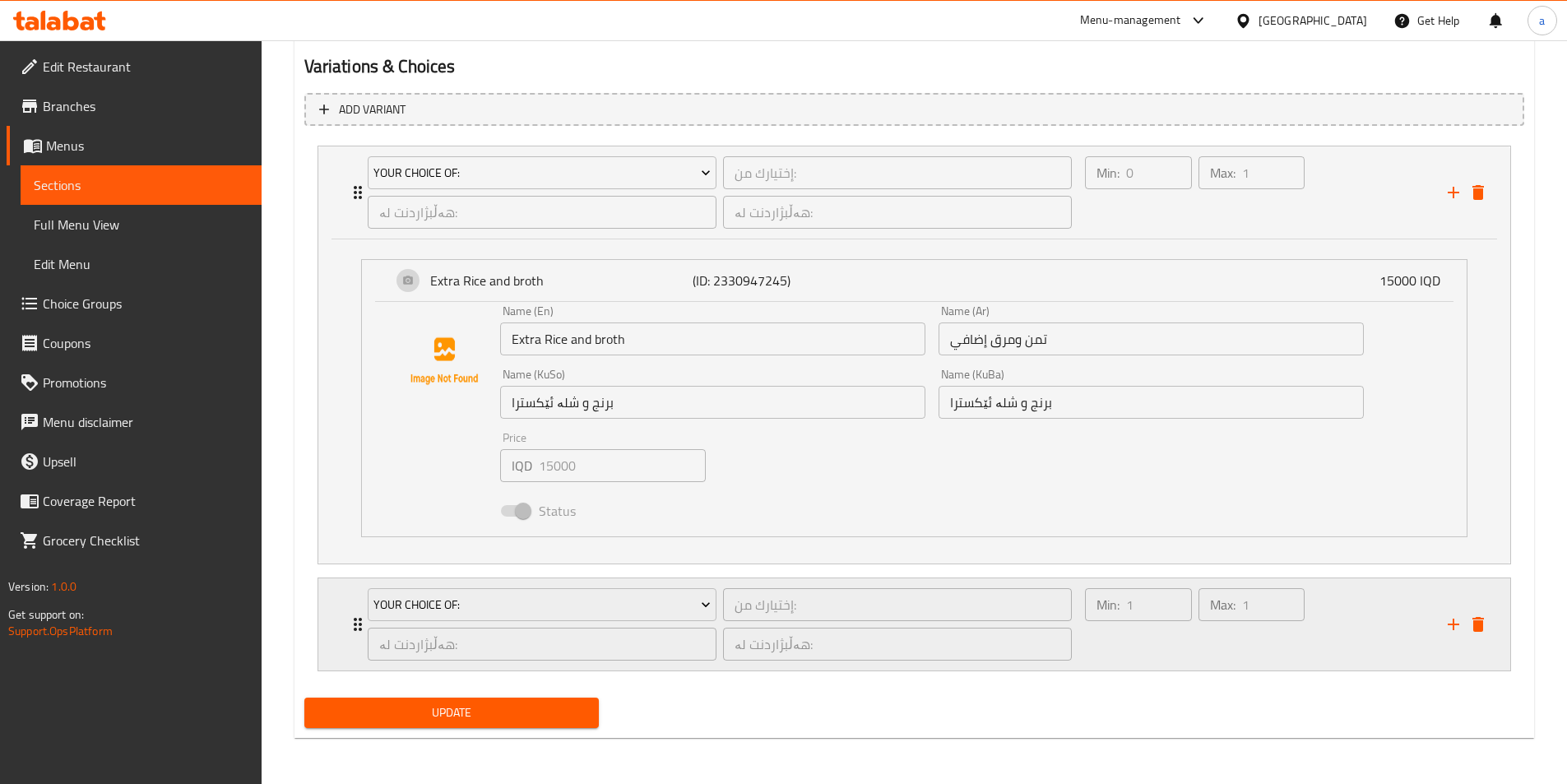
click at [364, 618] on div "Your Choice Of:" at bounding box center [542, 604] width 356 height 40
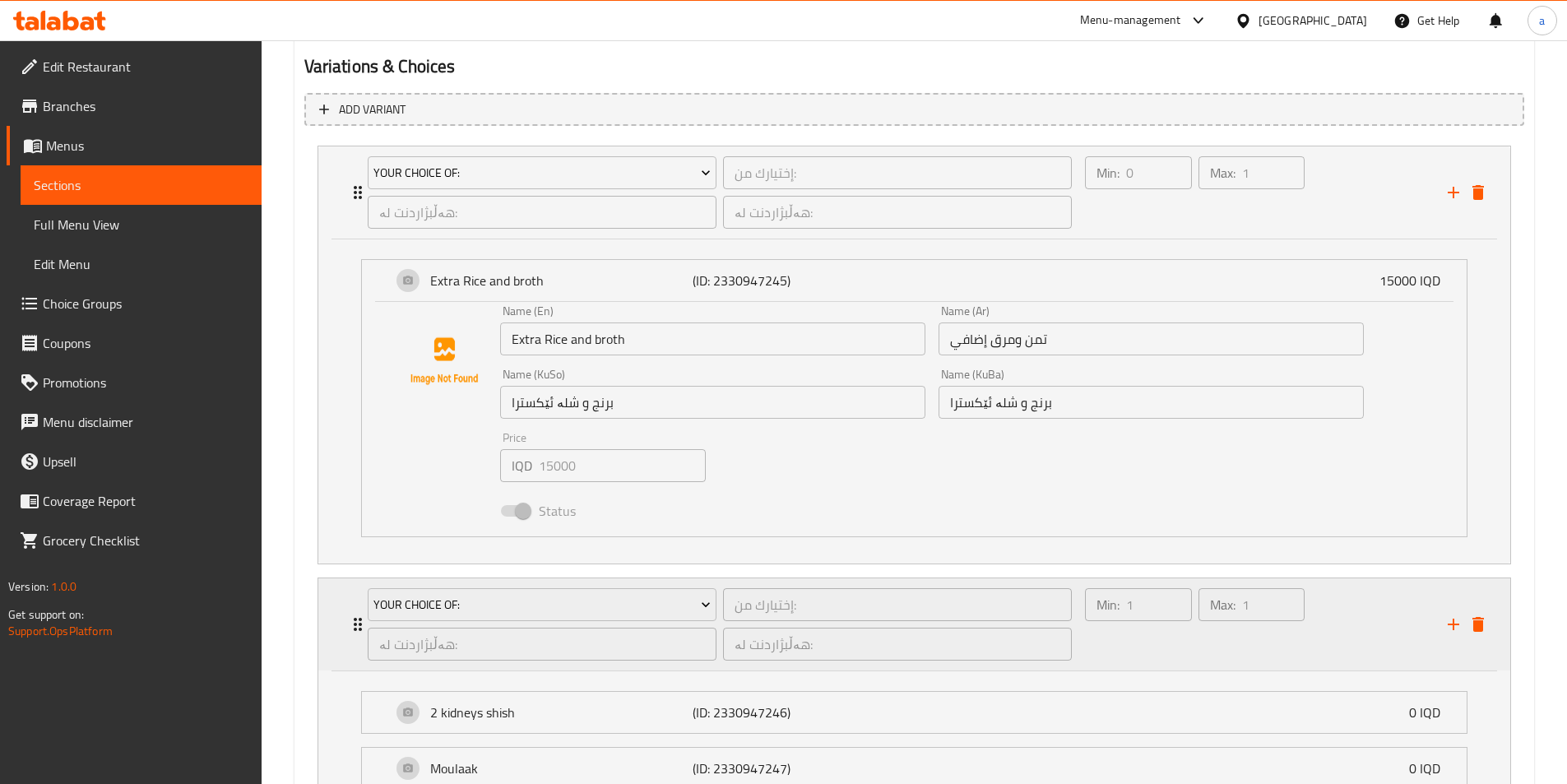
scroll to position [1212, 0]
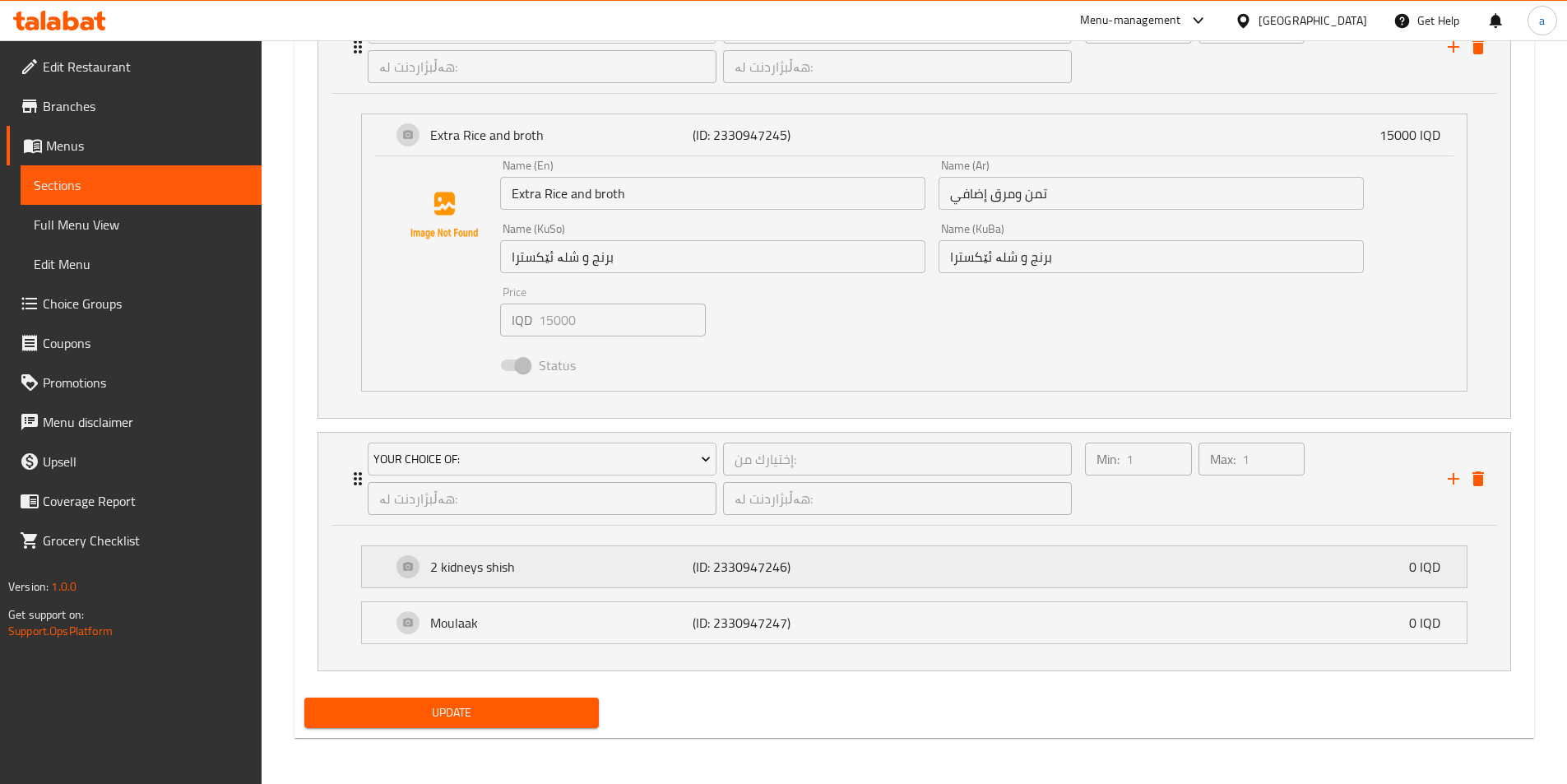
click at [575, 572] on p "2 kidneys shish" at bounding box center [561, 566] width 263 height 20
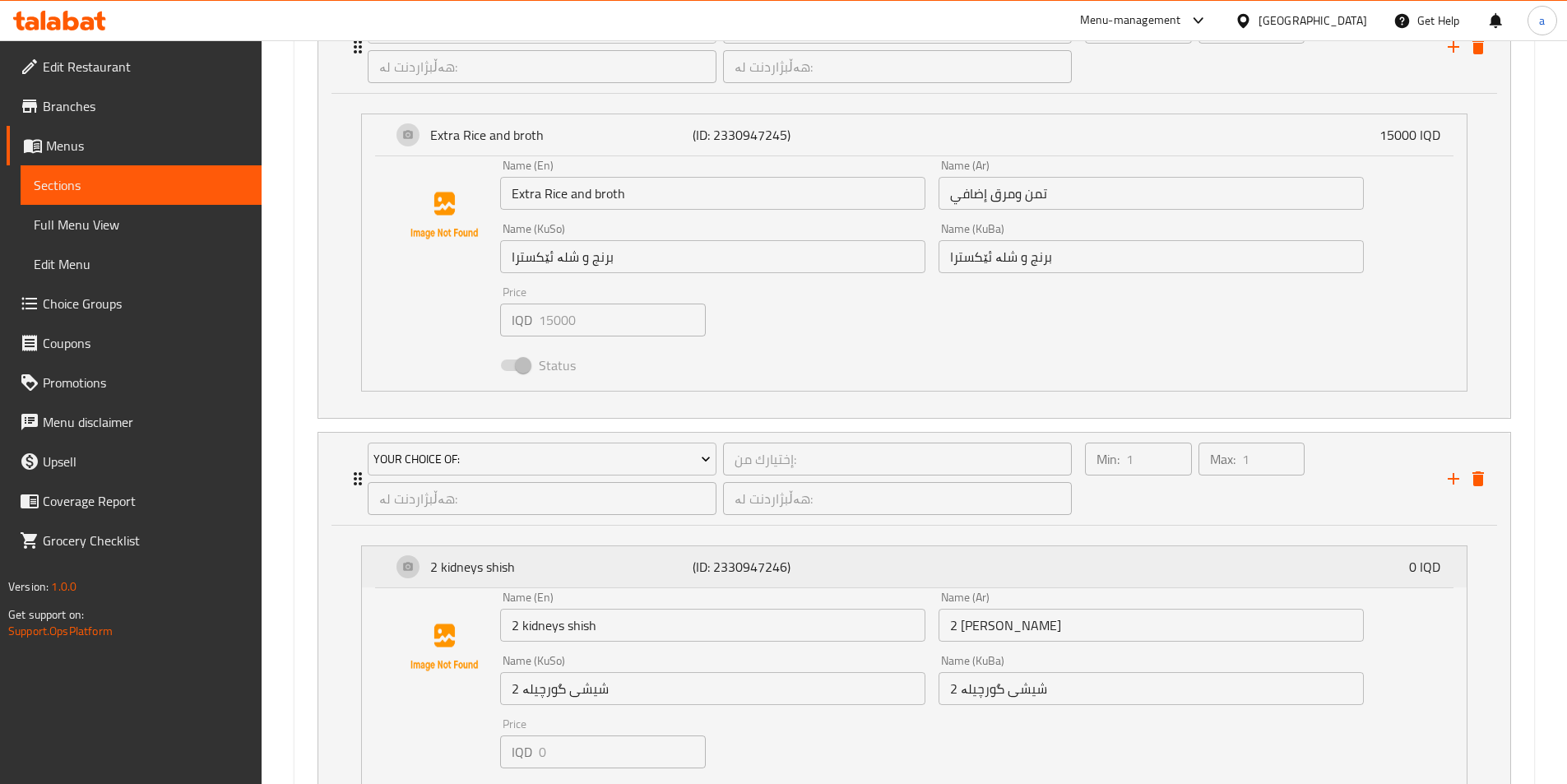
click at [575, 572] on p "2 kidneys shish" at bounding box center [561, 566] width 263 height 20
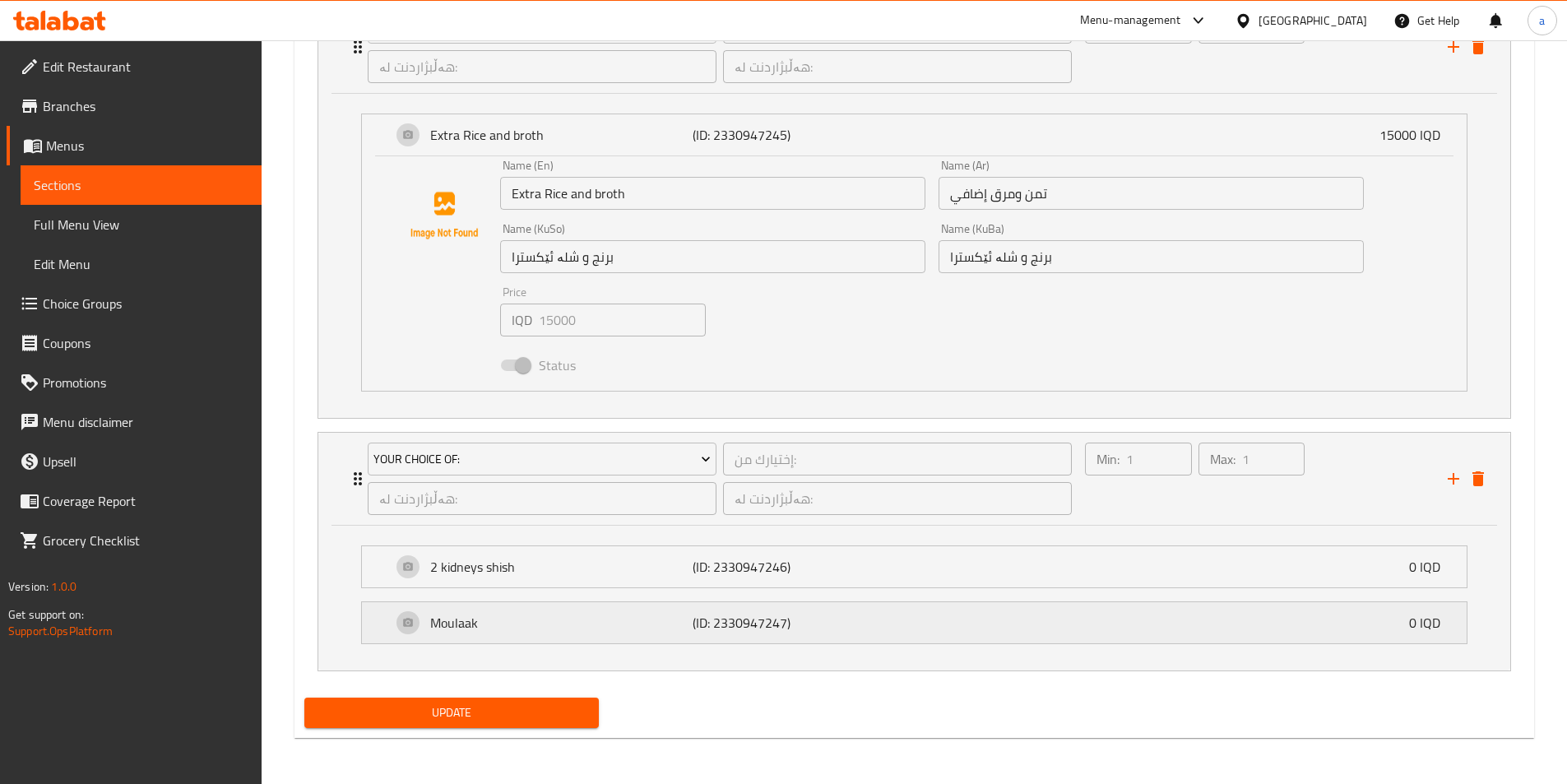
click at [499, 625] on p "Moulaak" at bounding box center [561, 622] width 263 height 20
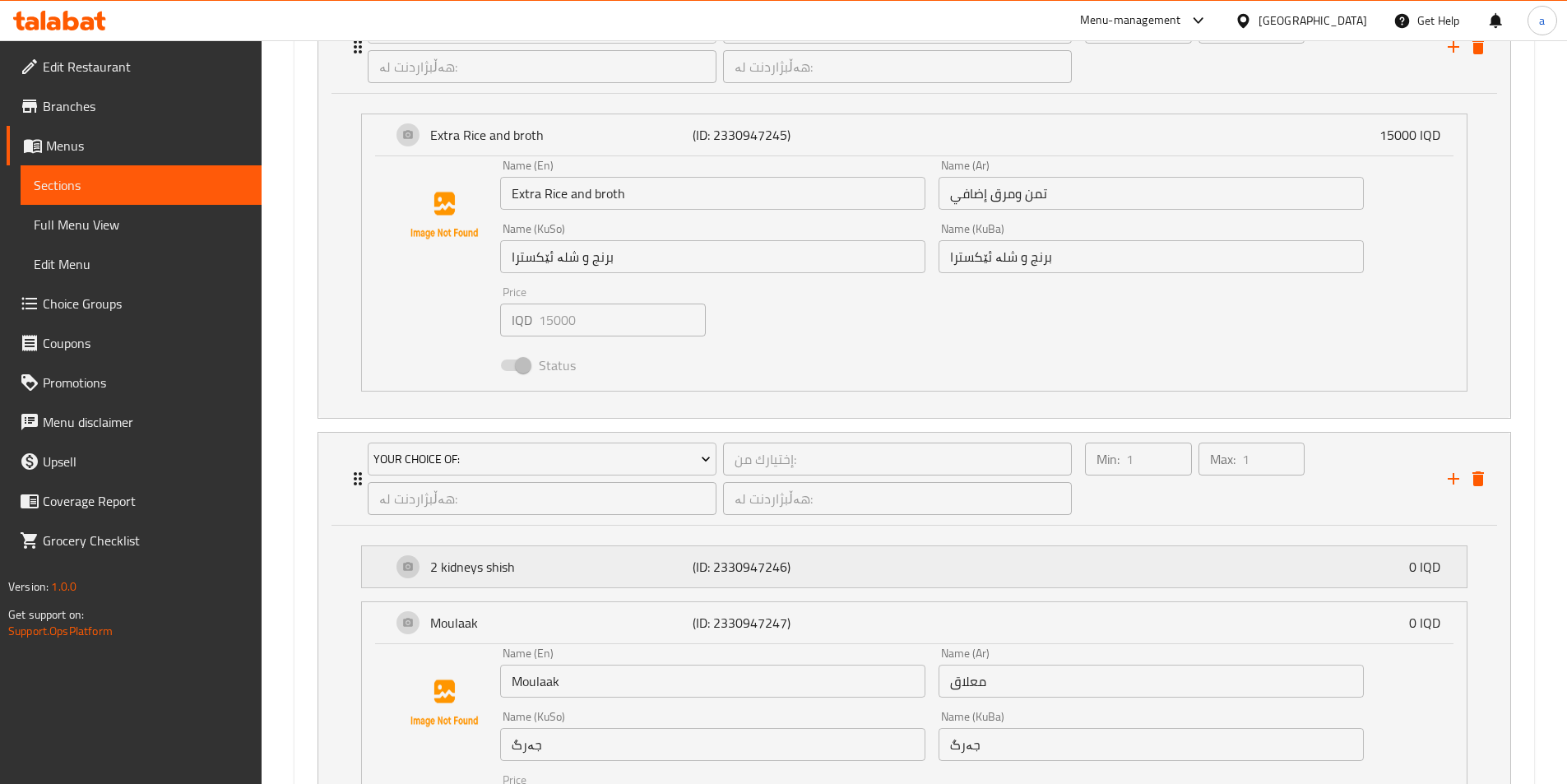
click at [529, 587] on div "2 kidneys shish (ID: 2330947246) 0 IQD" at bounding box center [919, 566] width 1055 height 41
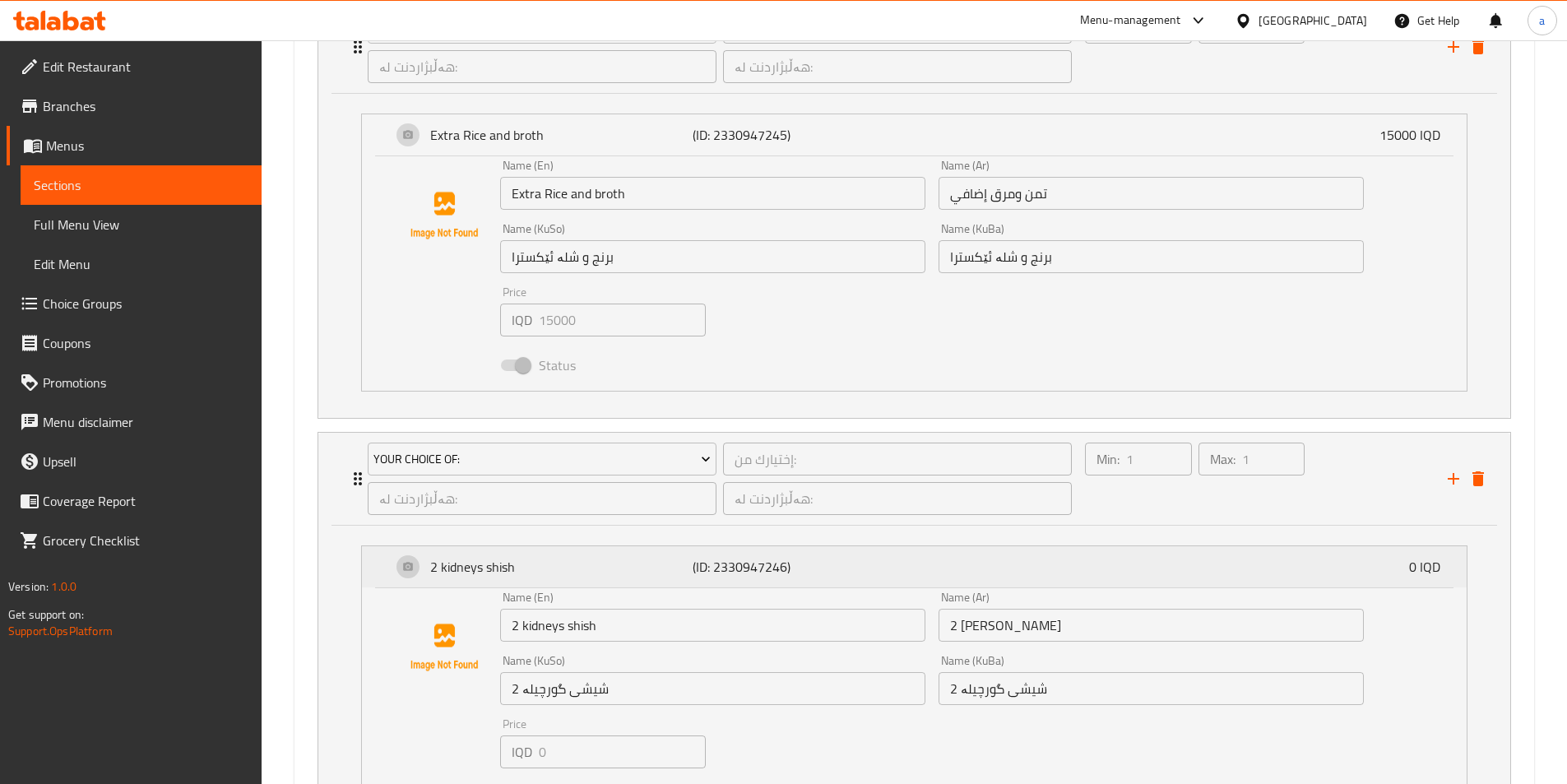
click at [541, 577] on p "2 kidneys shish" at bounding box center [561, 566] width 263 height 20
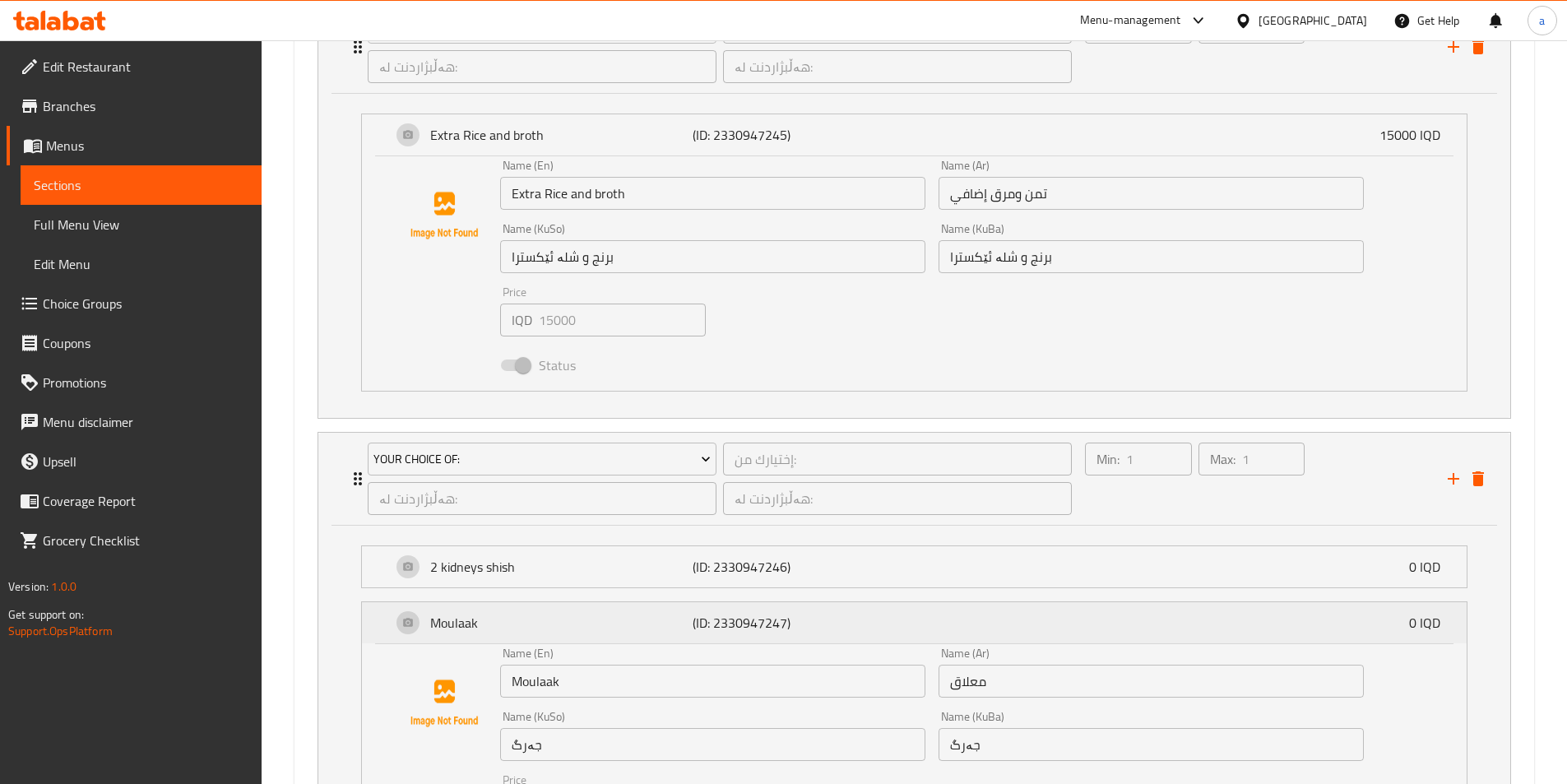
click at [537, 615] on p "Moulaak" at bounding box center [561, 622] width 263 height 20
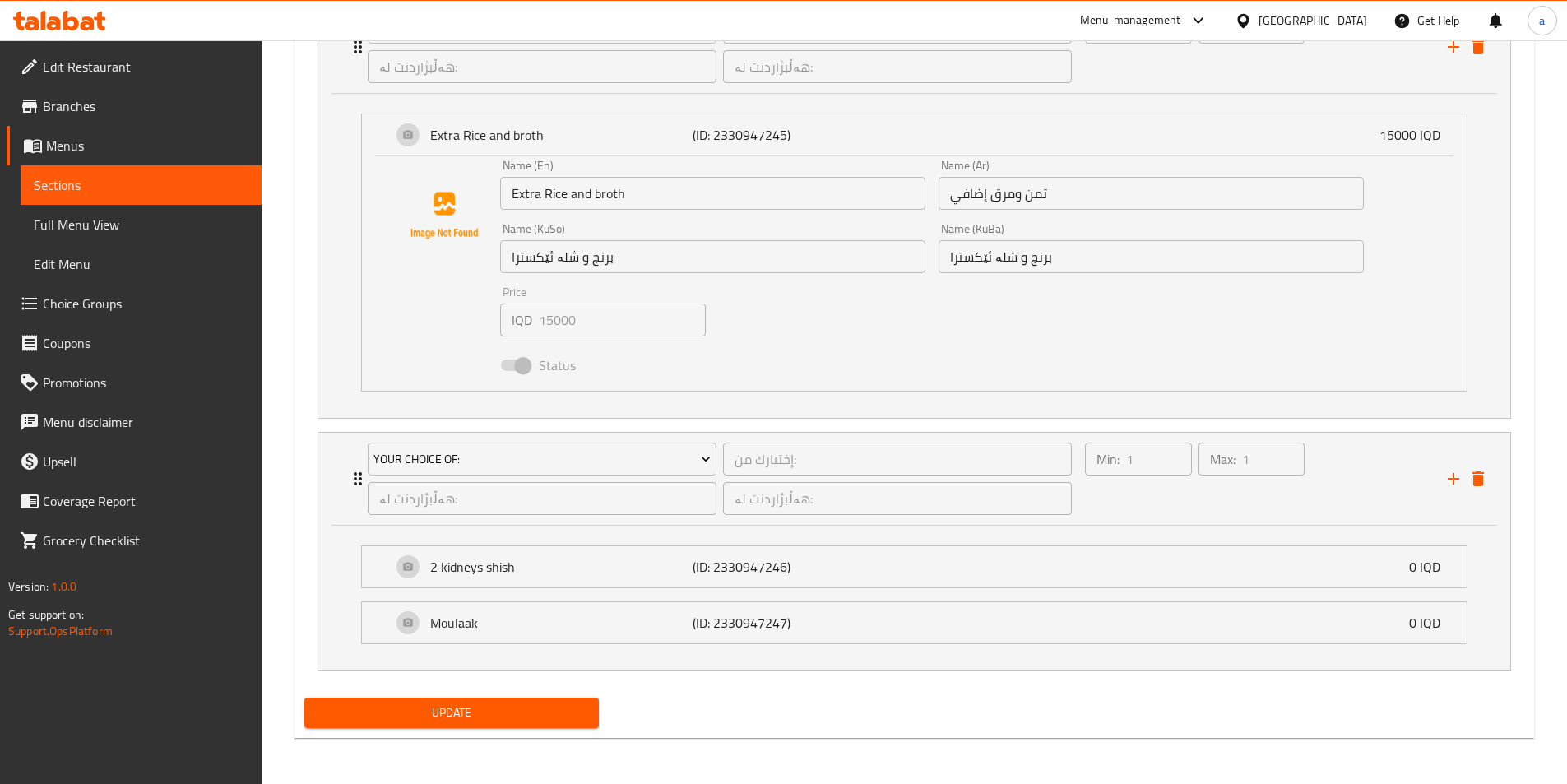
scroll to position [964, 0]
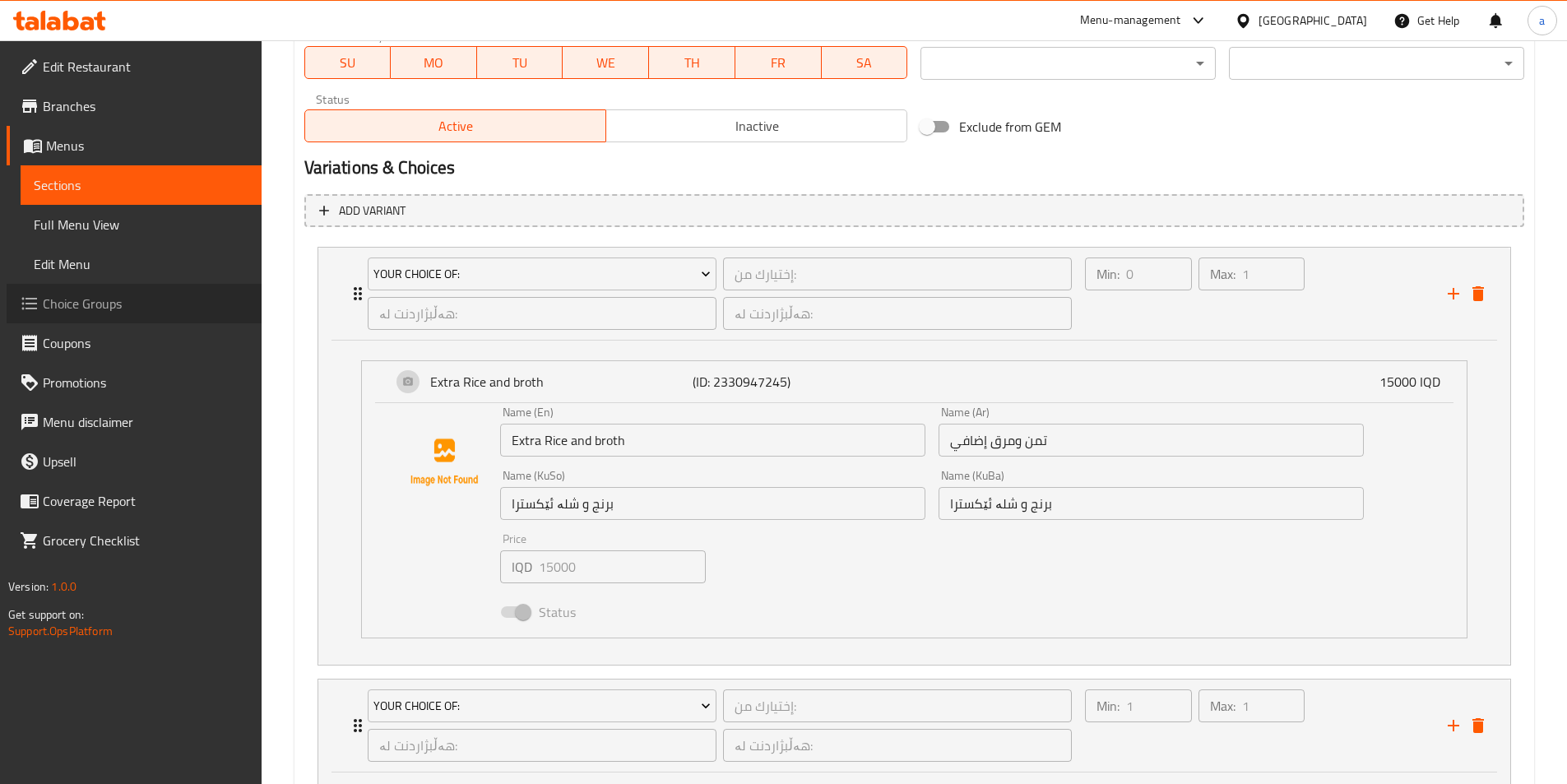
click at [133, 300] on span "Choice Groups" at bounding box center [145, 303] width 206 height 20
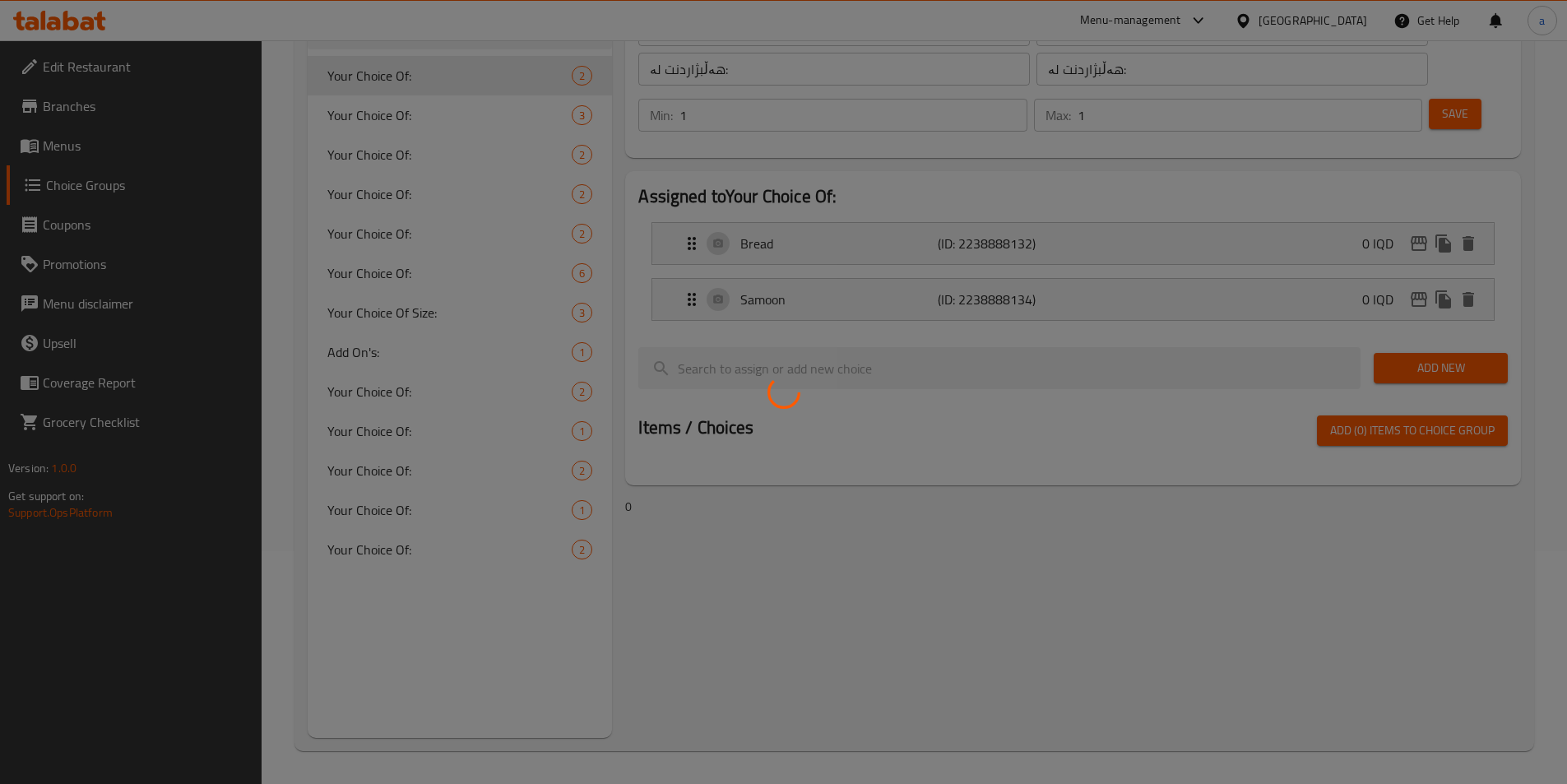
scroll to position [232, 0]
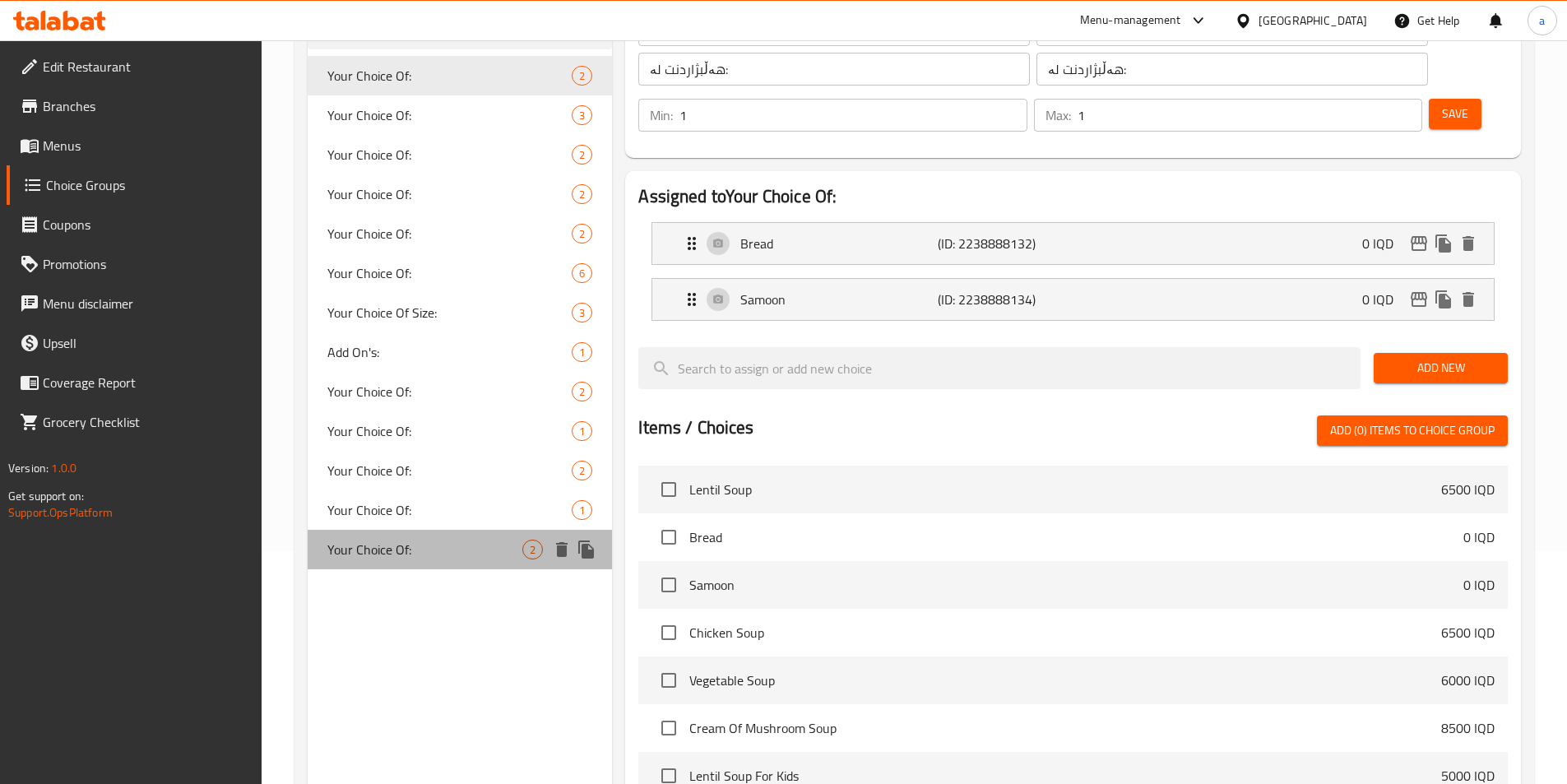
click at [410, 538] on div "Your Choice Of: 2" at bounding box center [461, 550] width 305 height 40
type input "Your Choice Of:"
type input "إختيارك من:"
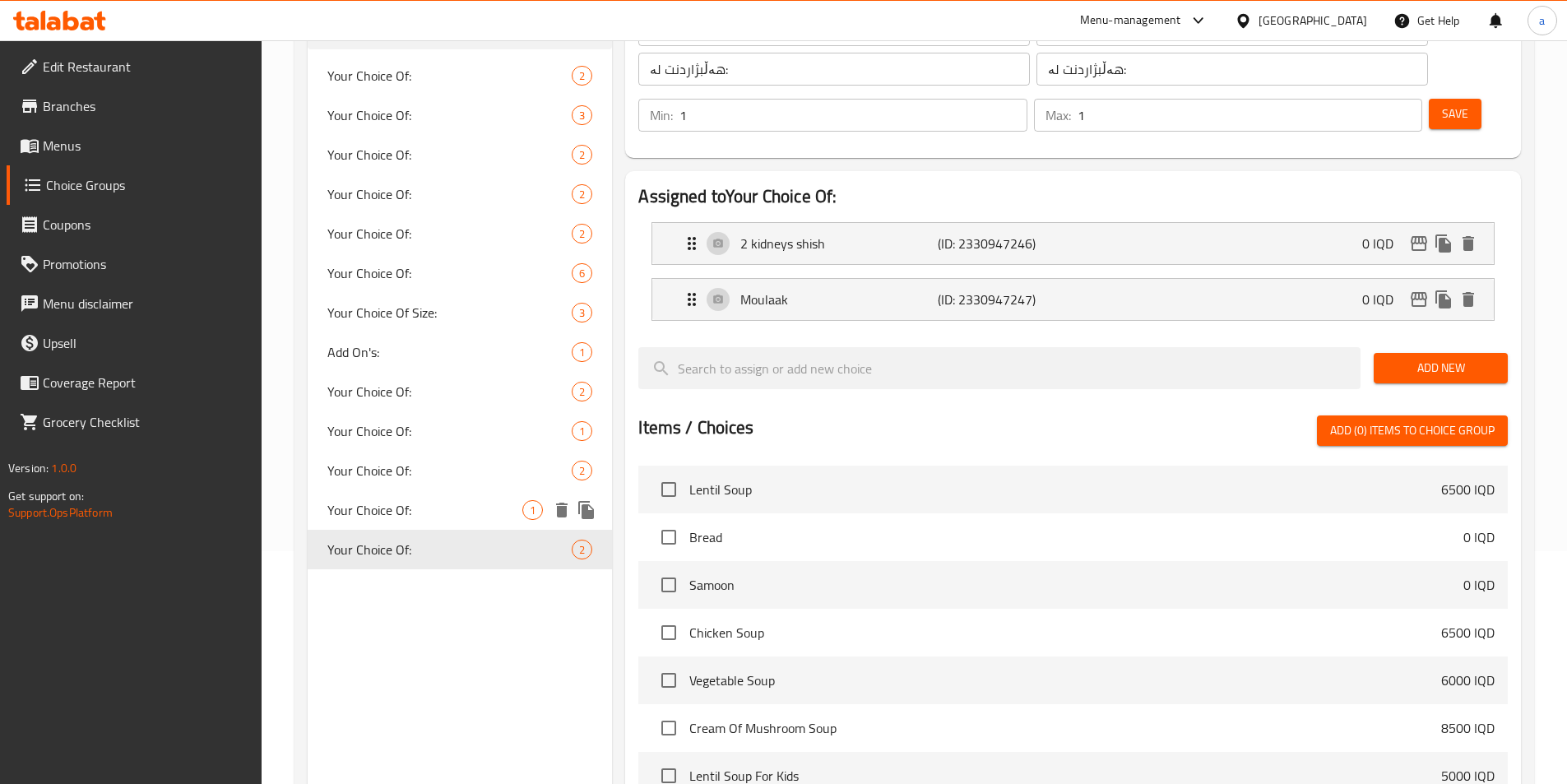
click at [417, 496] on div "Your Choice Of: 1" at bounding box center [461, 510] width 305 height 40
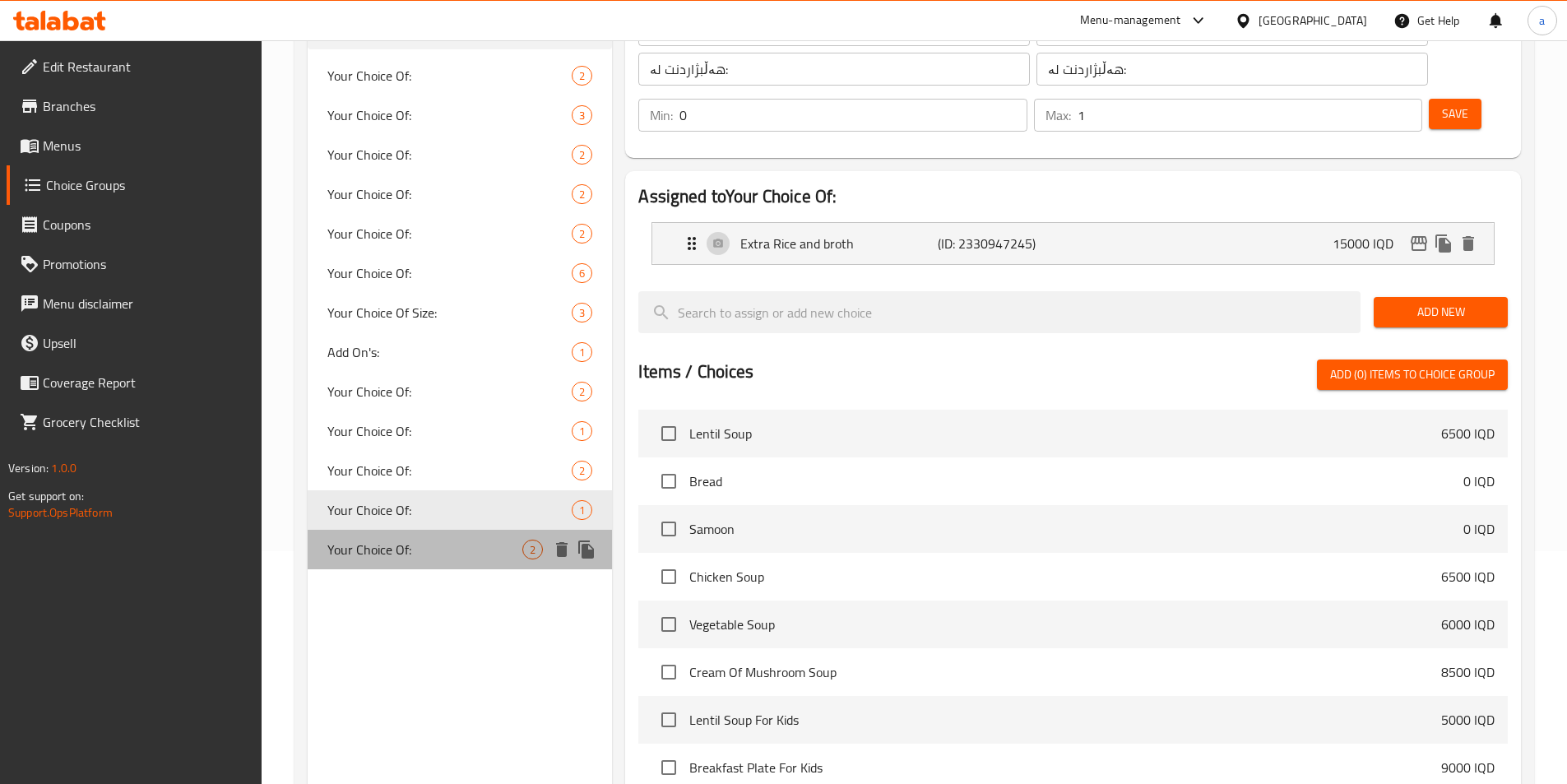
click at [405, 547] on span "Your Choice Of:" at bounding box center [425, 549] width 196 height 20
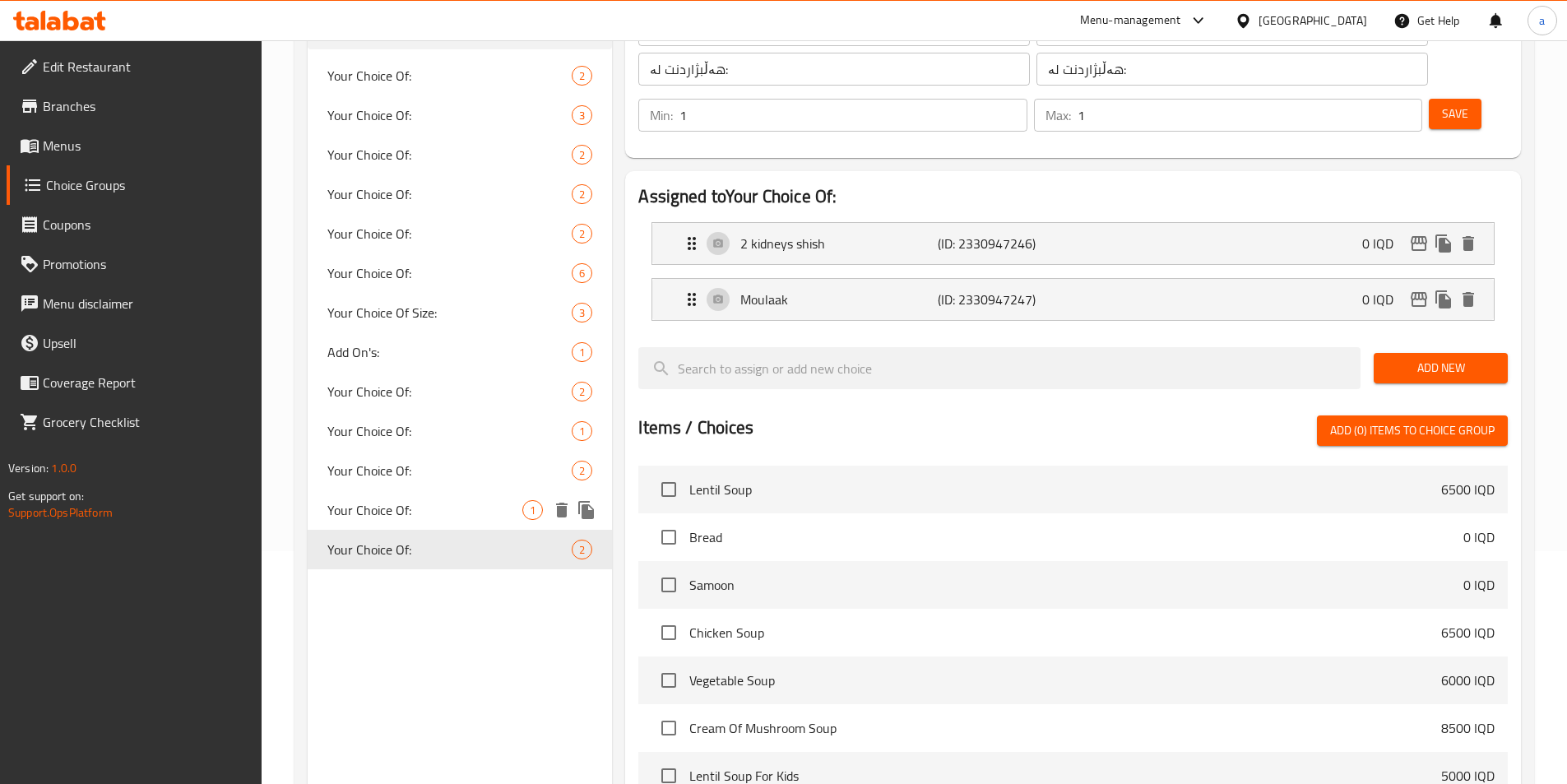
click at [405, 524] on div "Your Choice Of: 1" at bounding box center [461, 510] width 305 height 40
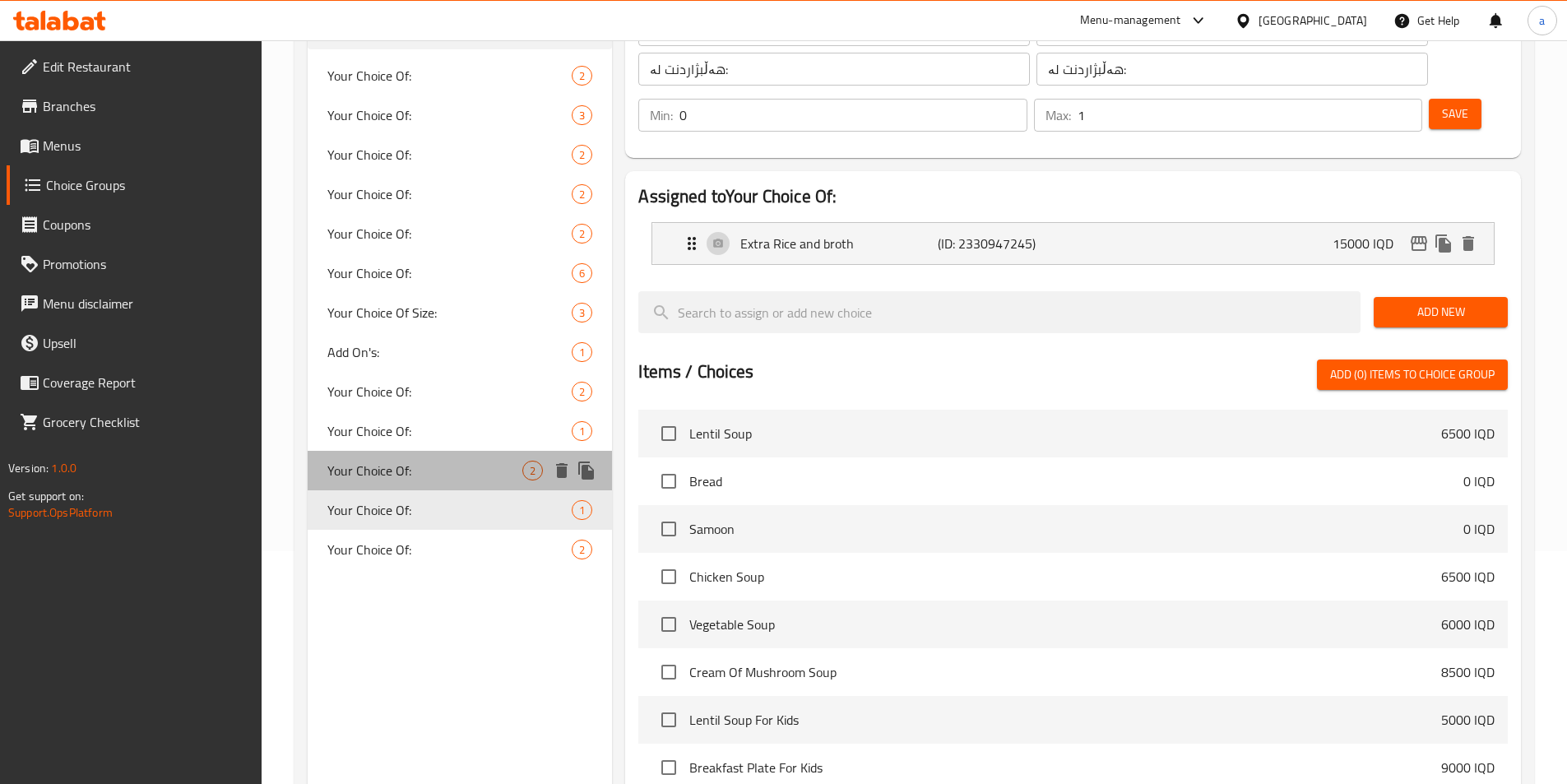
click at [408, 473] on span "Your Choice Of:" at bounding box center [425, 470] width 196 height 20
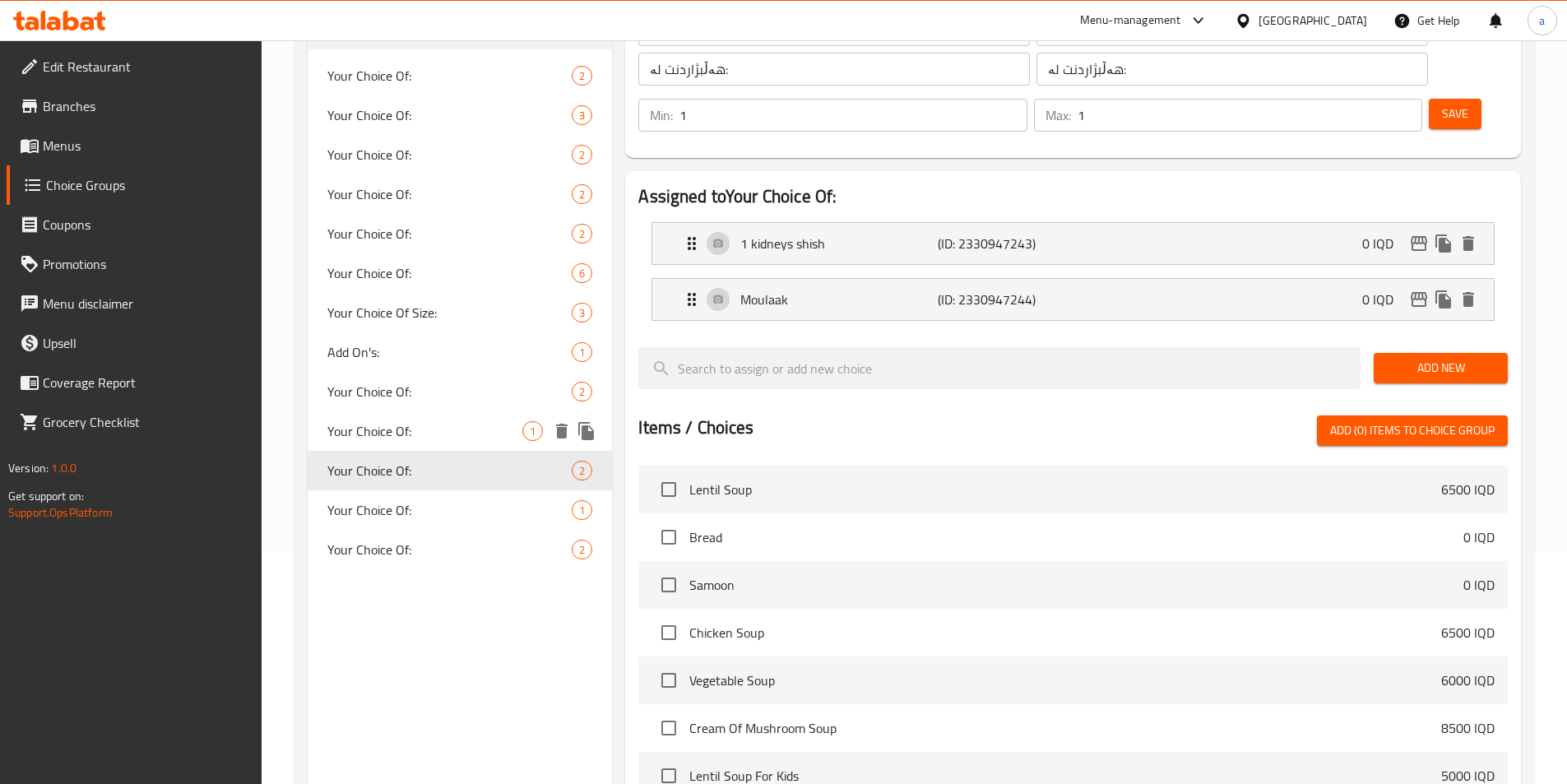
click at [404, 437] on span "Your Choice Of:" at bounding box center [425, 430] width 196 height 20
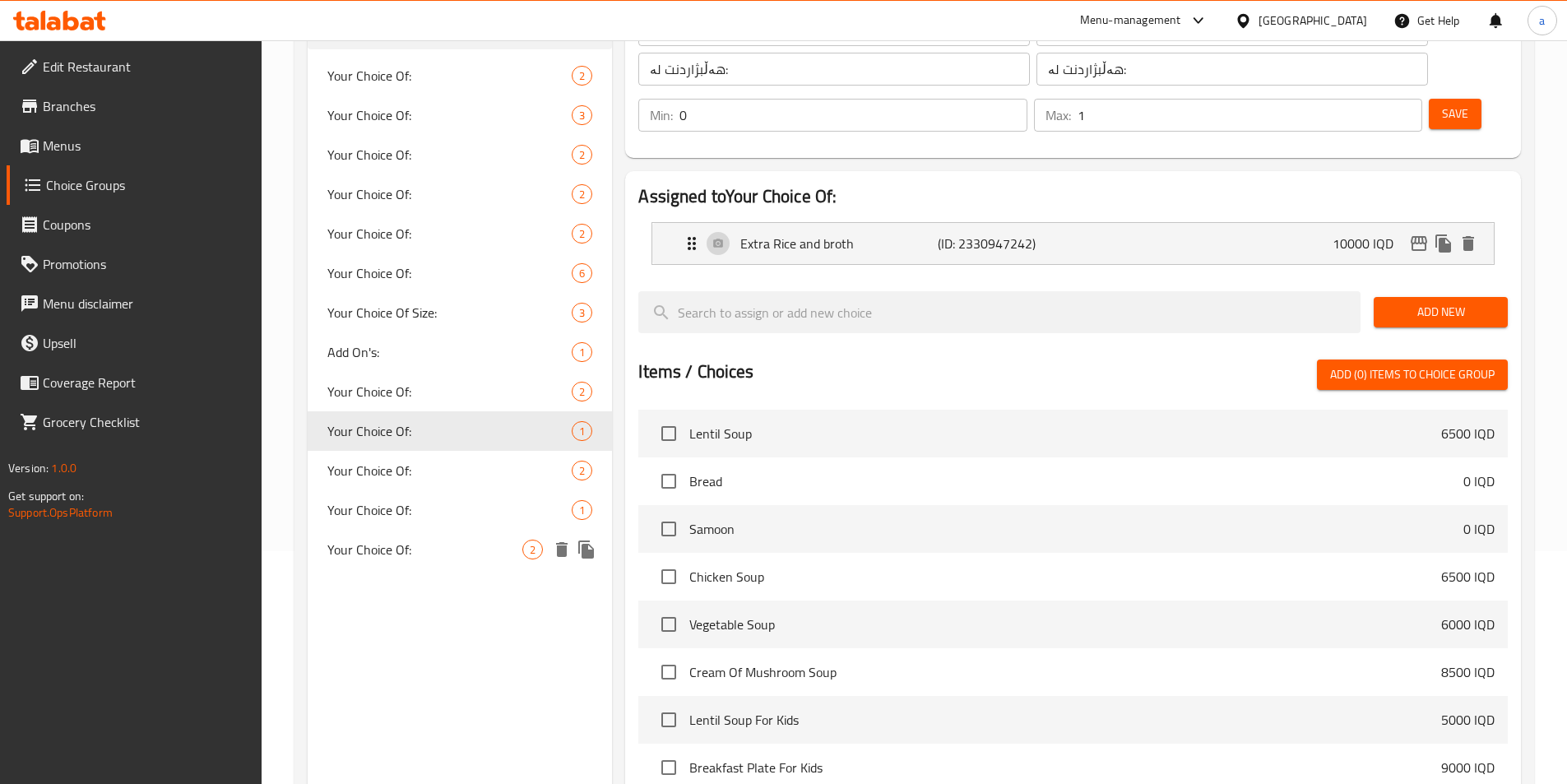
click at [393, 554] on span "Your Choice Of:" at bounding box center [425, 549] width 196 height 20
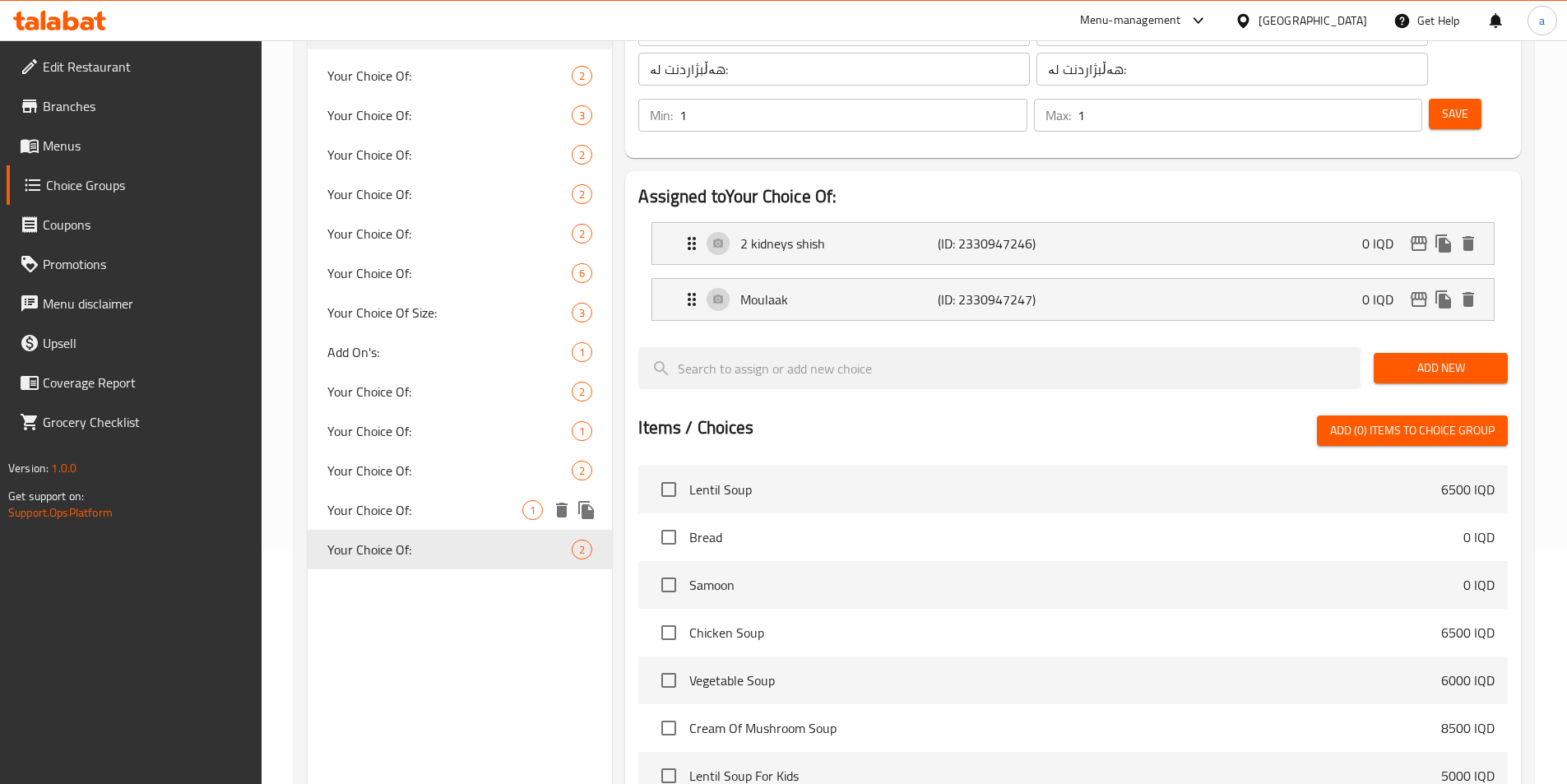
click at [398, 513] on span "Your Choice Of:" at bounding box center [425, 509] width 196 height 20
type input "0"
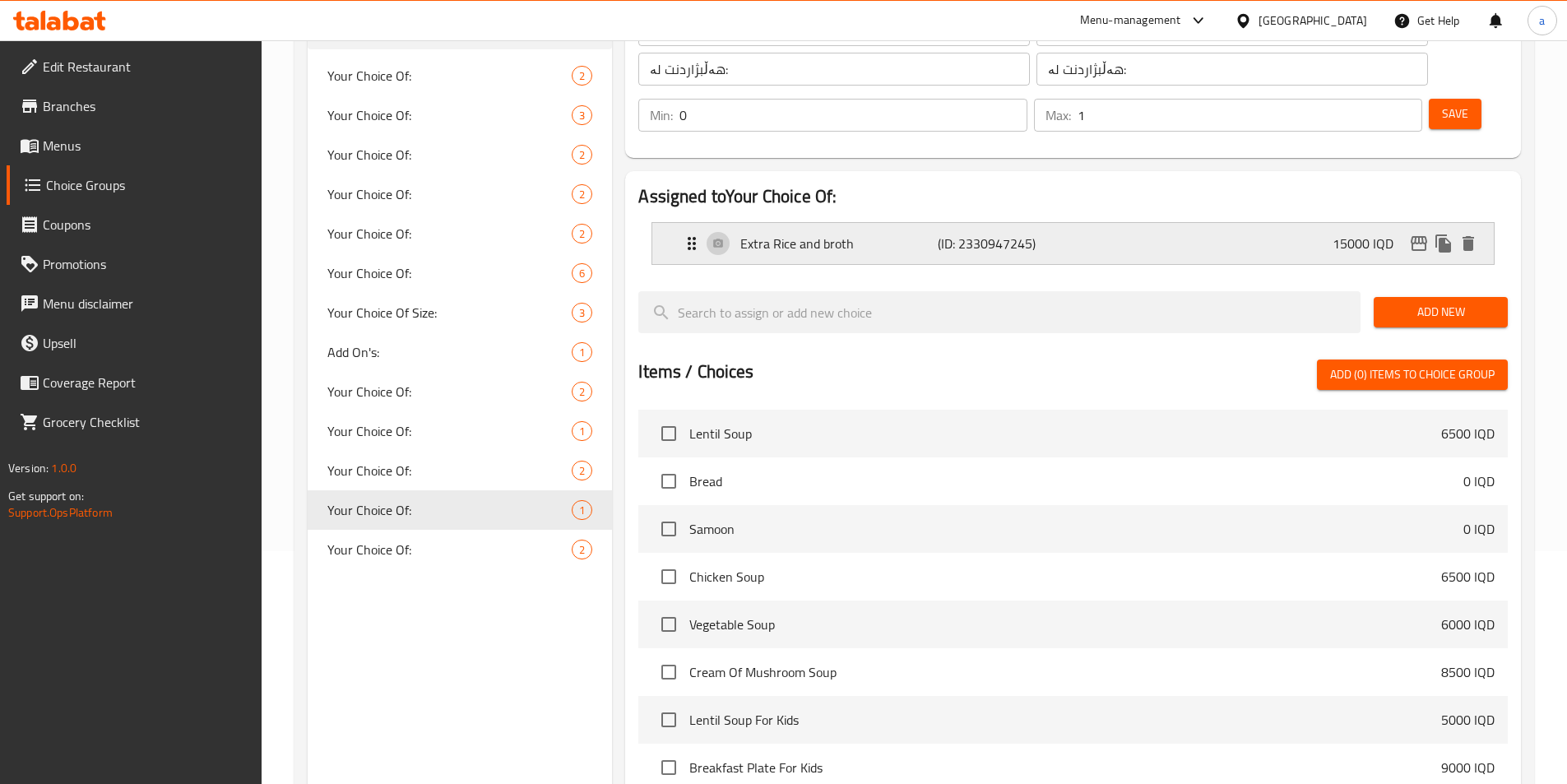
click at [888, 233] on p "Extra Rice and broth" at bounding box center [838, 243] width 197 height 20
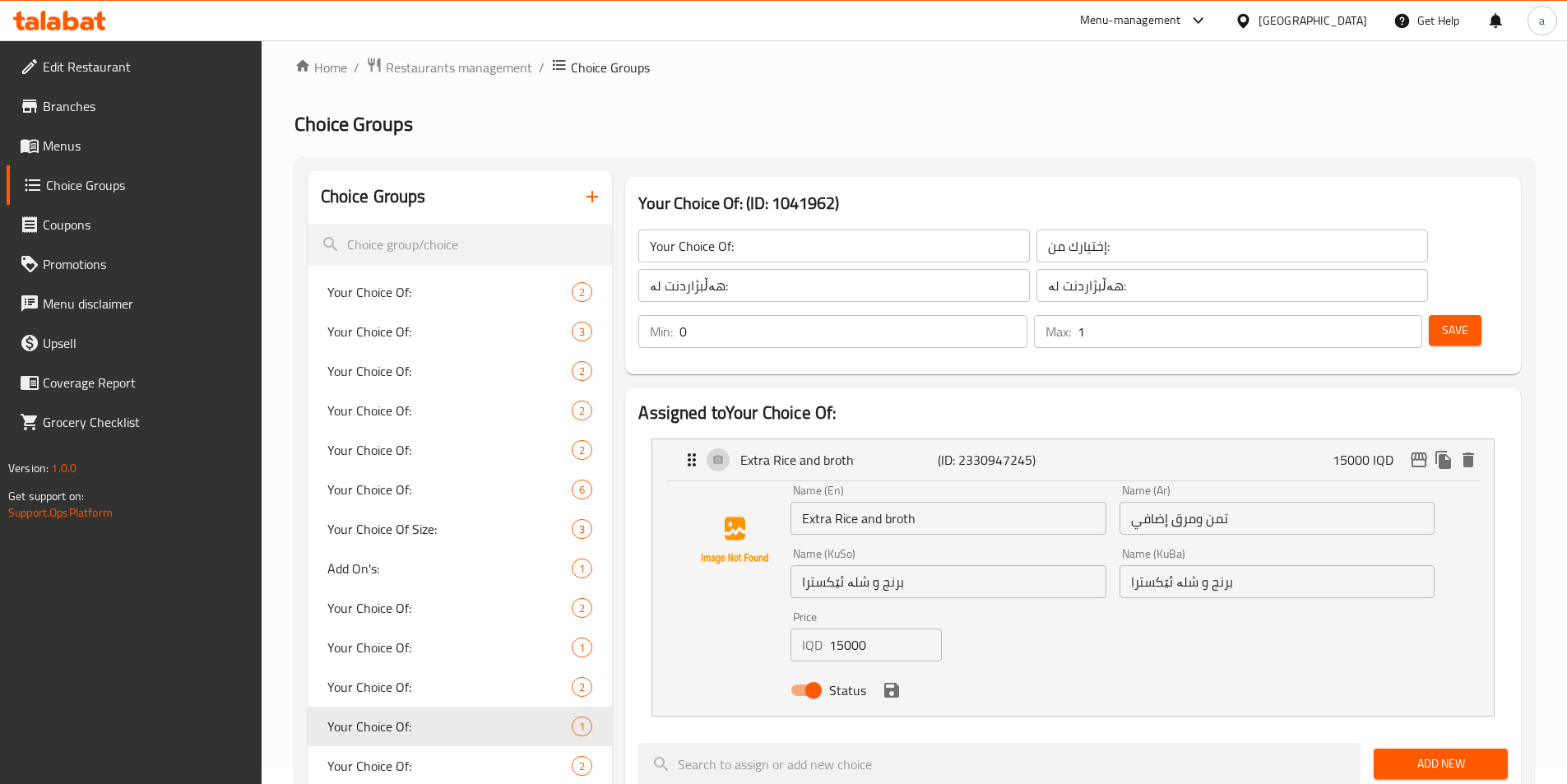
scroll to position [0, 0]
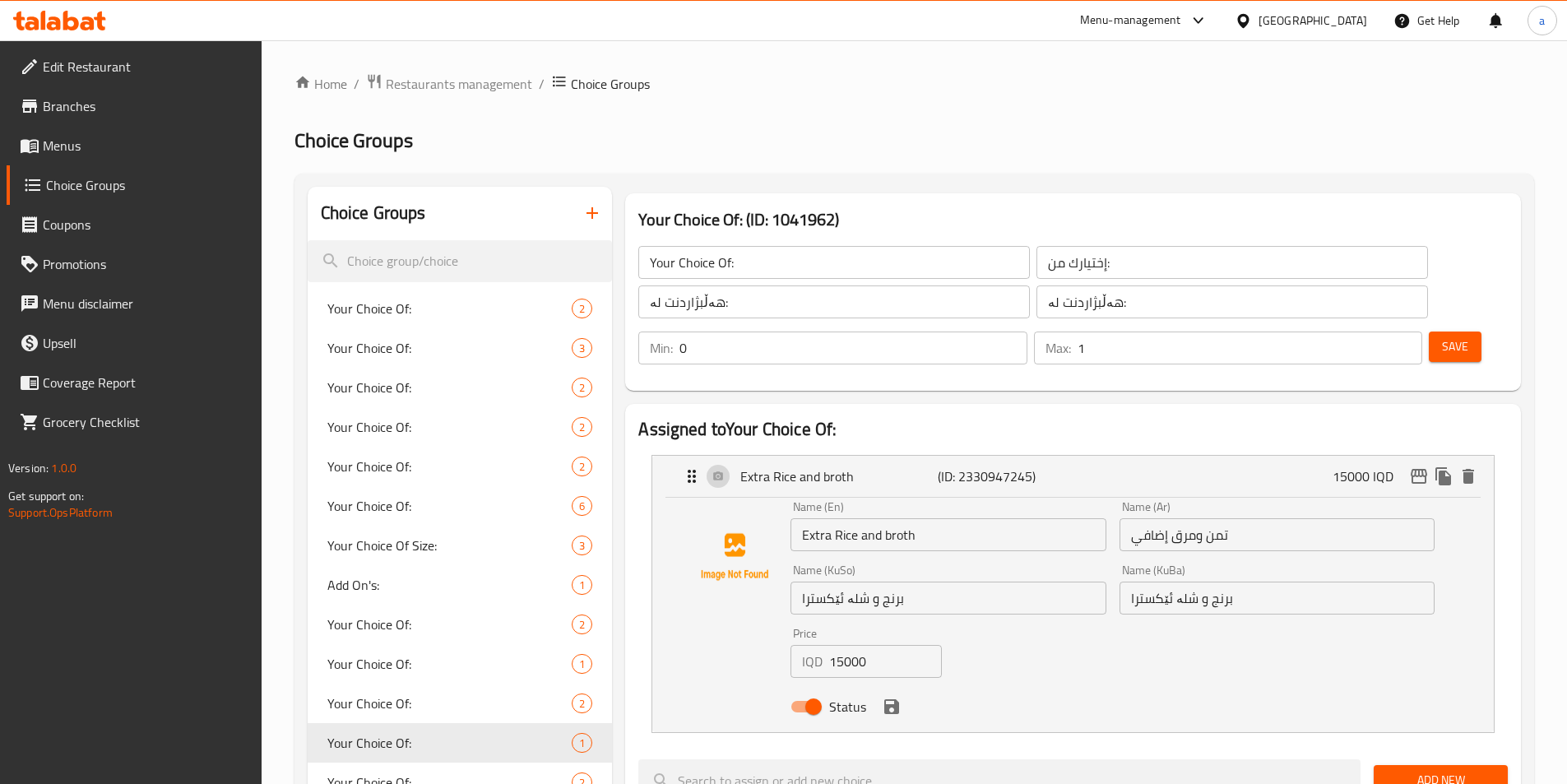
click at [105, 149] on span "Menus" at bounding box center [145, 145] width 206 height 20
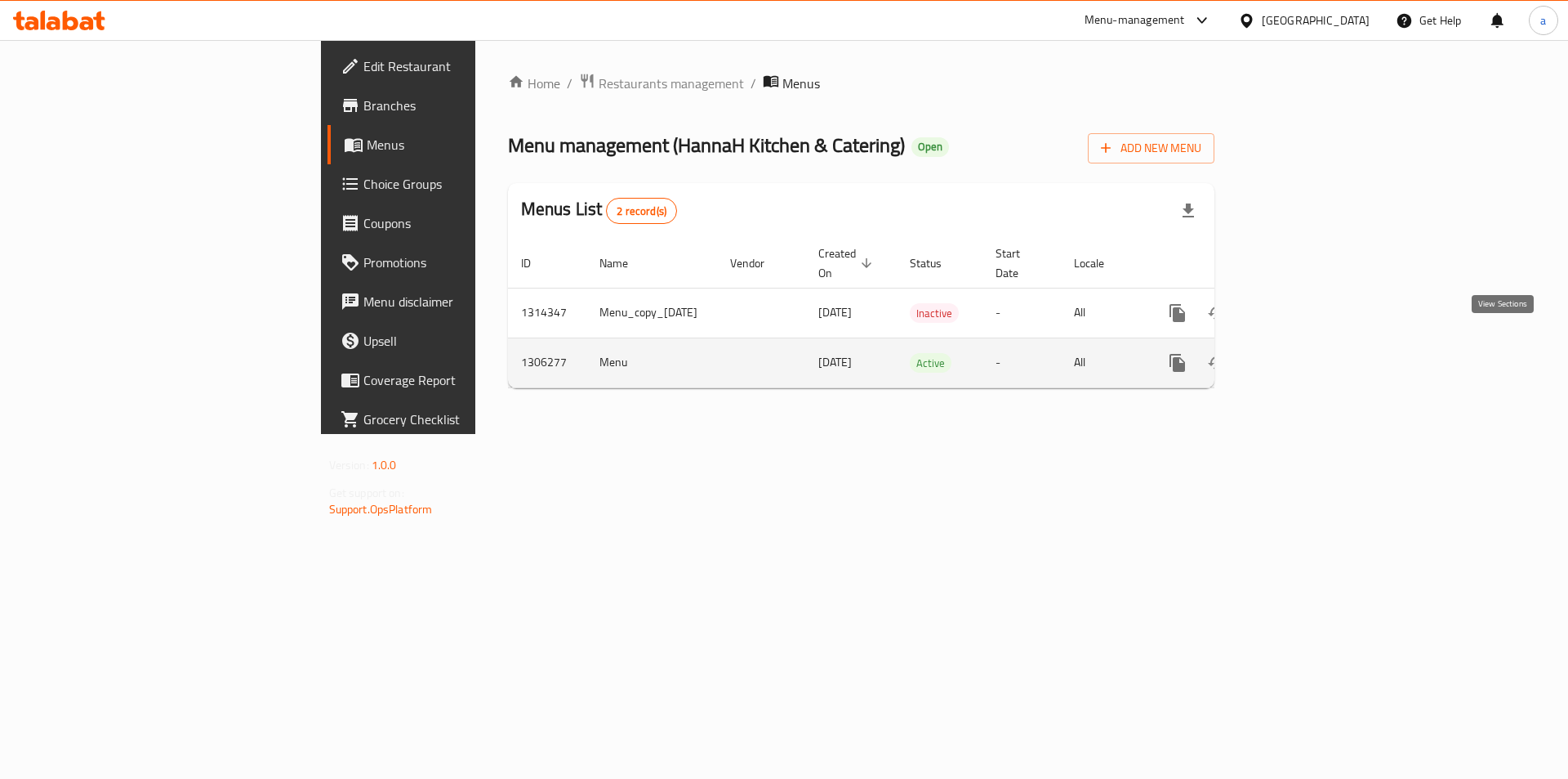
click at [1305, 353] on icon "enhanced table" at bounding box center [1295, 363] width 20 height 20
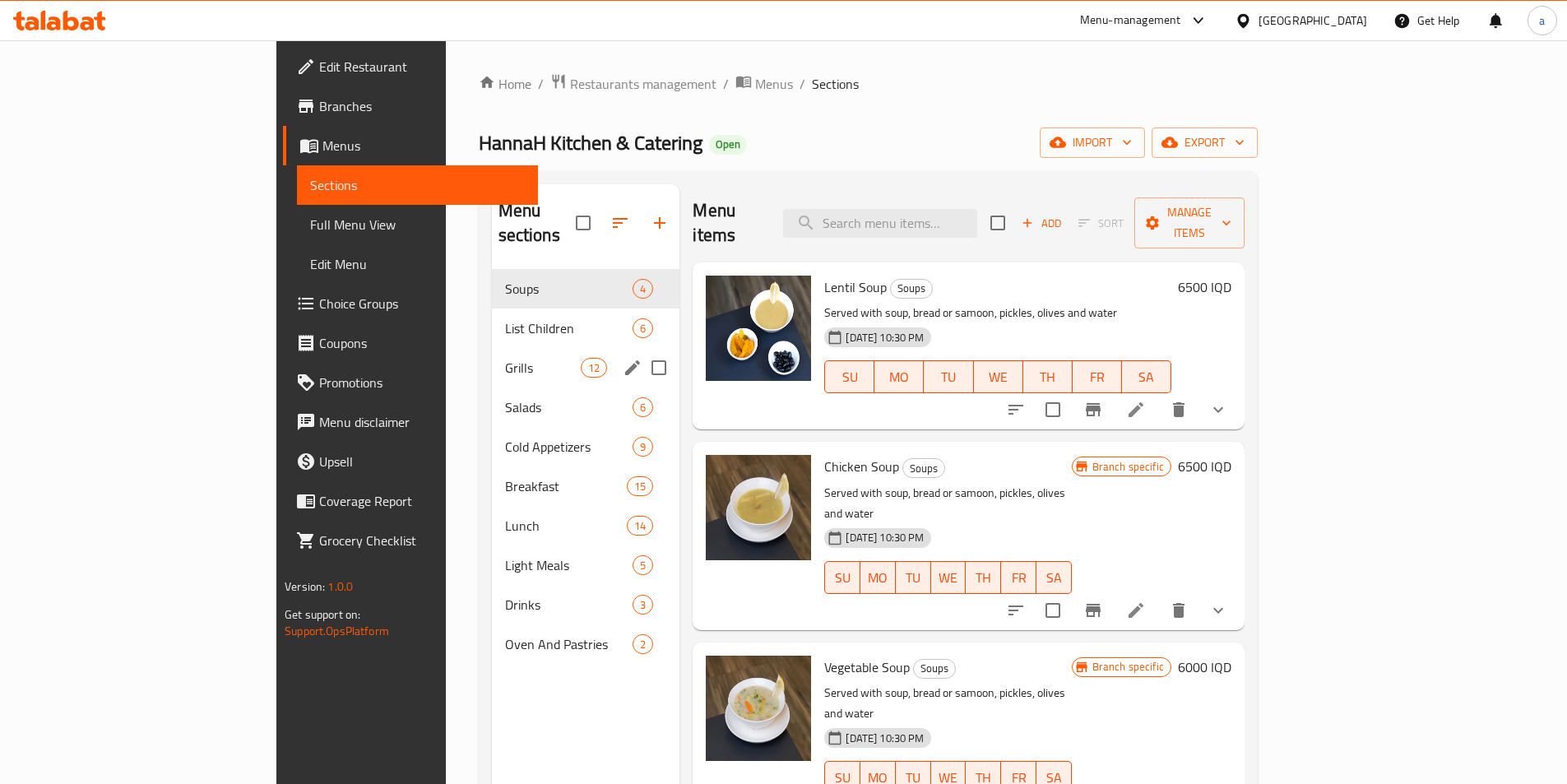
click at [492, 353] on div "Grills 12" at bounding box center [586, 368] width 188 height 40
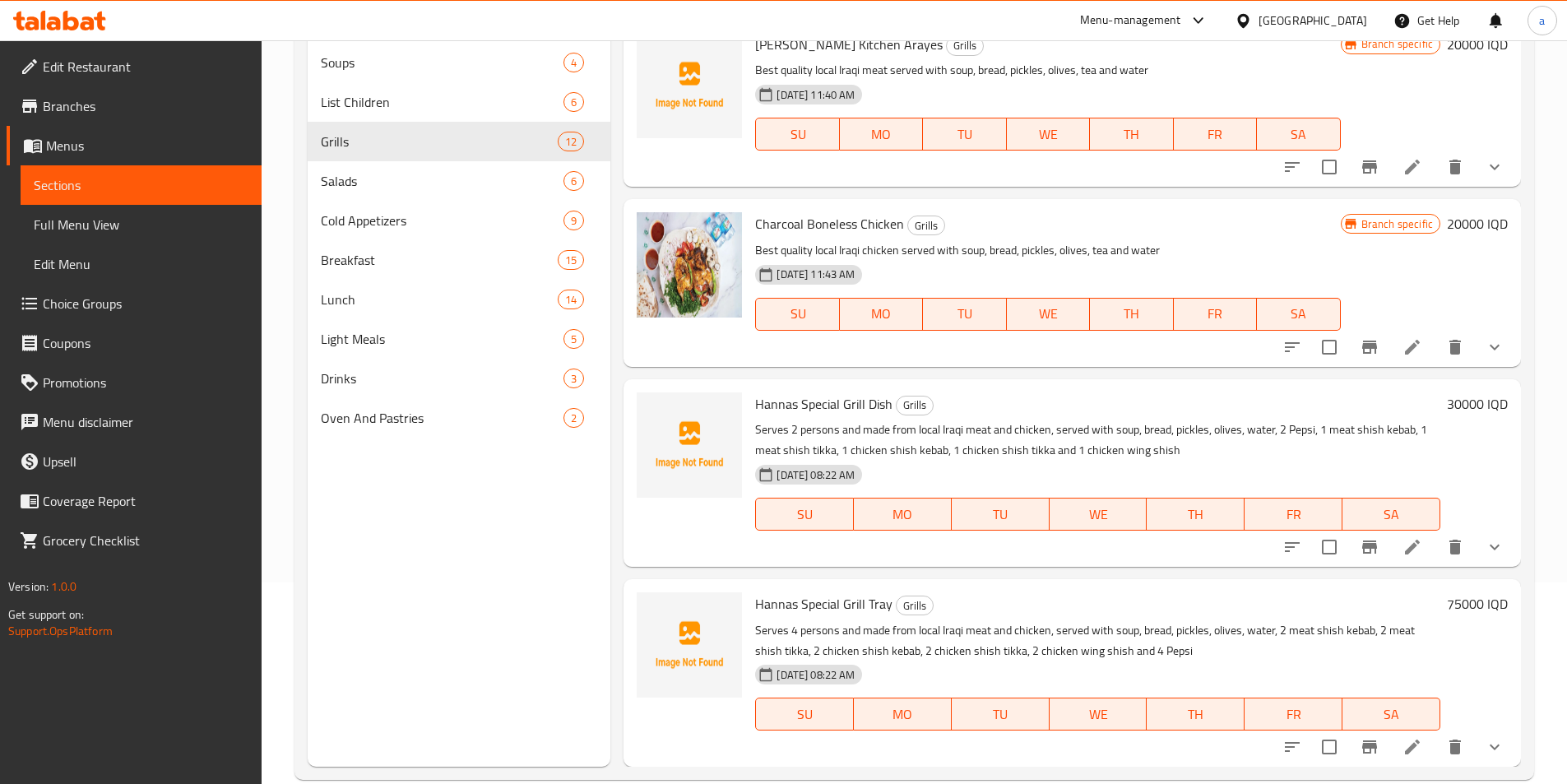
scroll to position [230, 0]
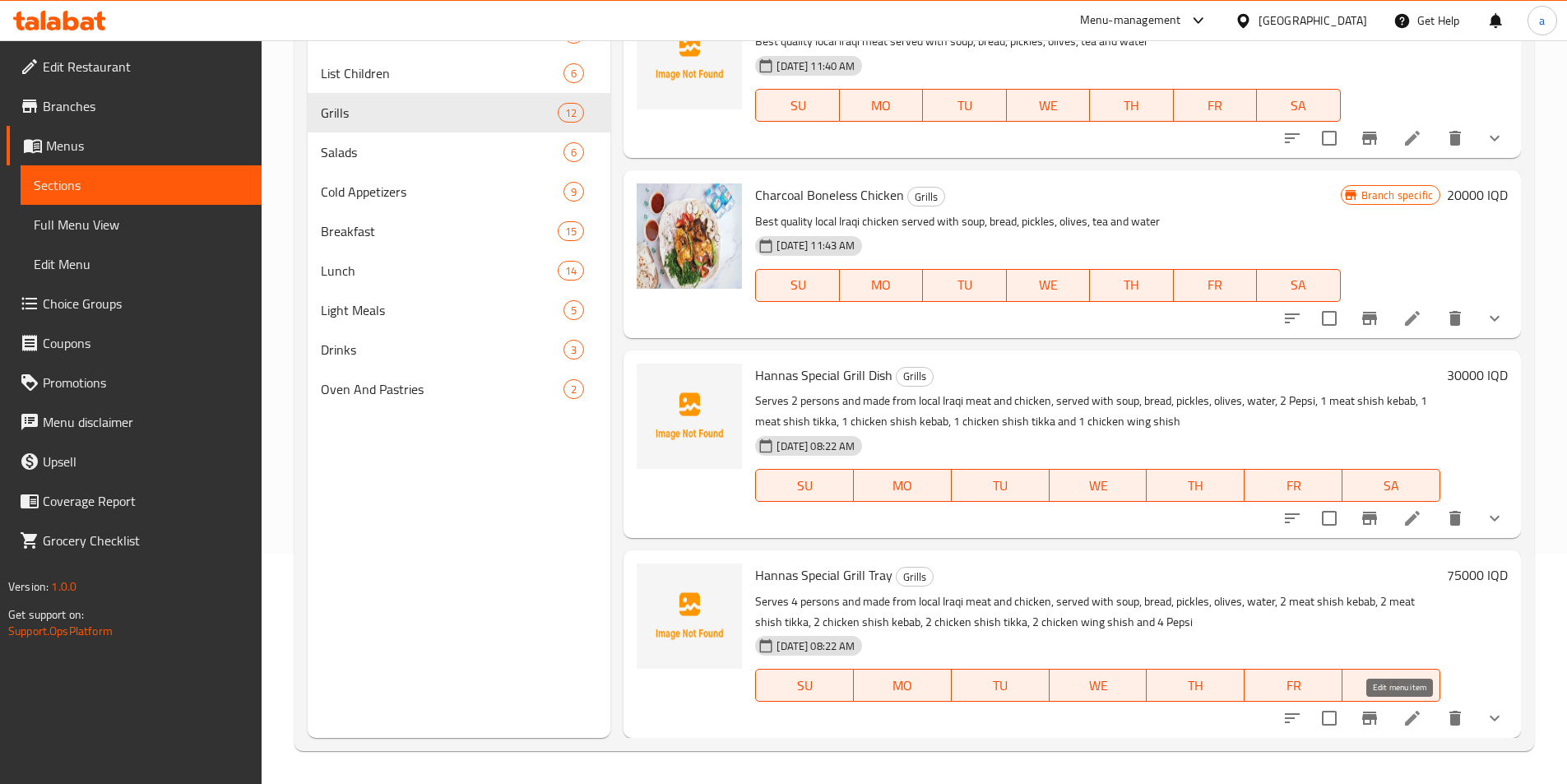
click at [1402, 723] on icon at bounding box center [1412, 717] width 20 height 20
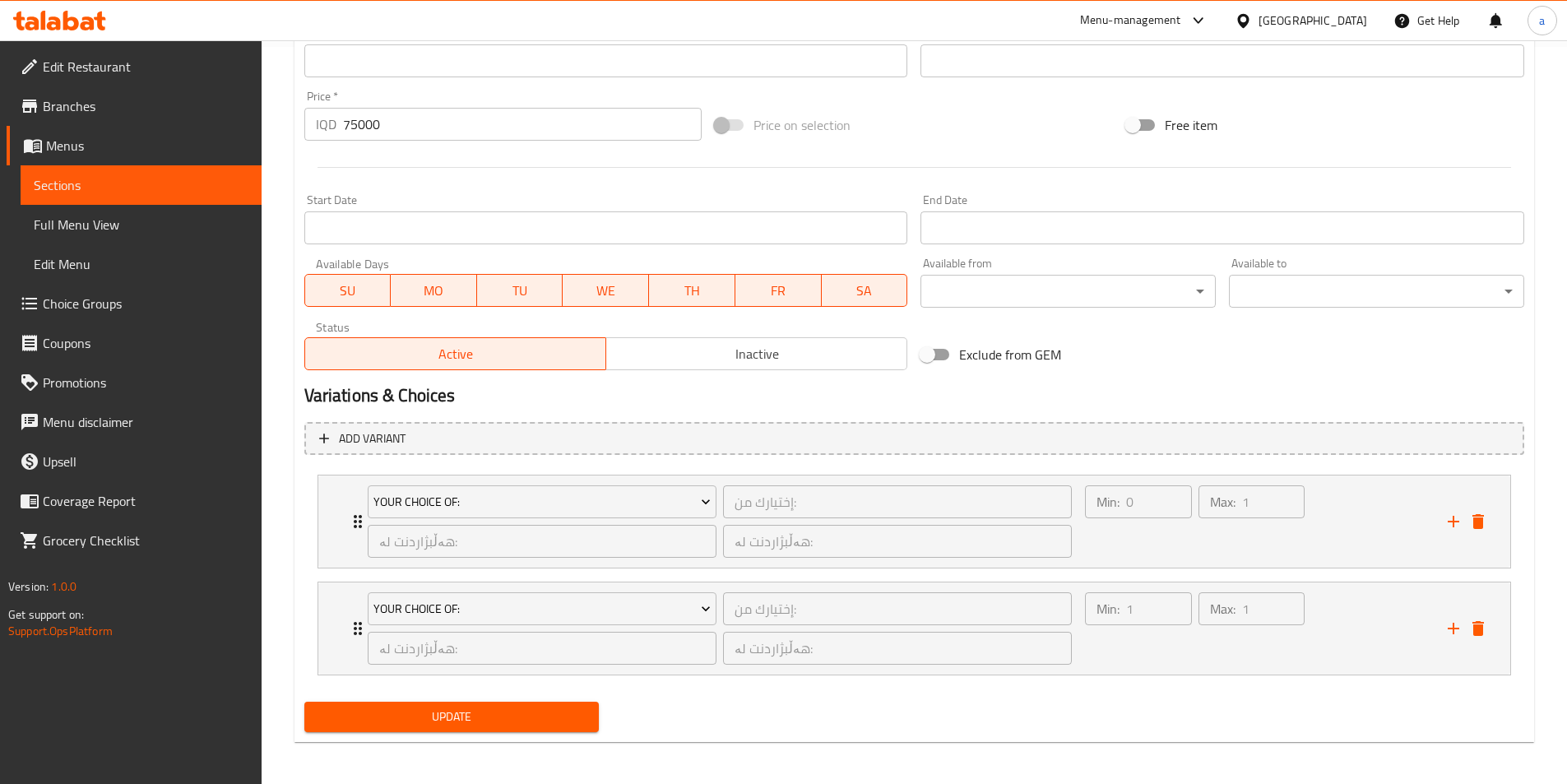
scroll to position [741, 0]
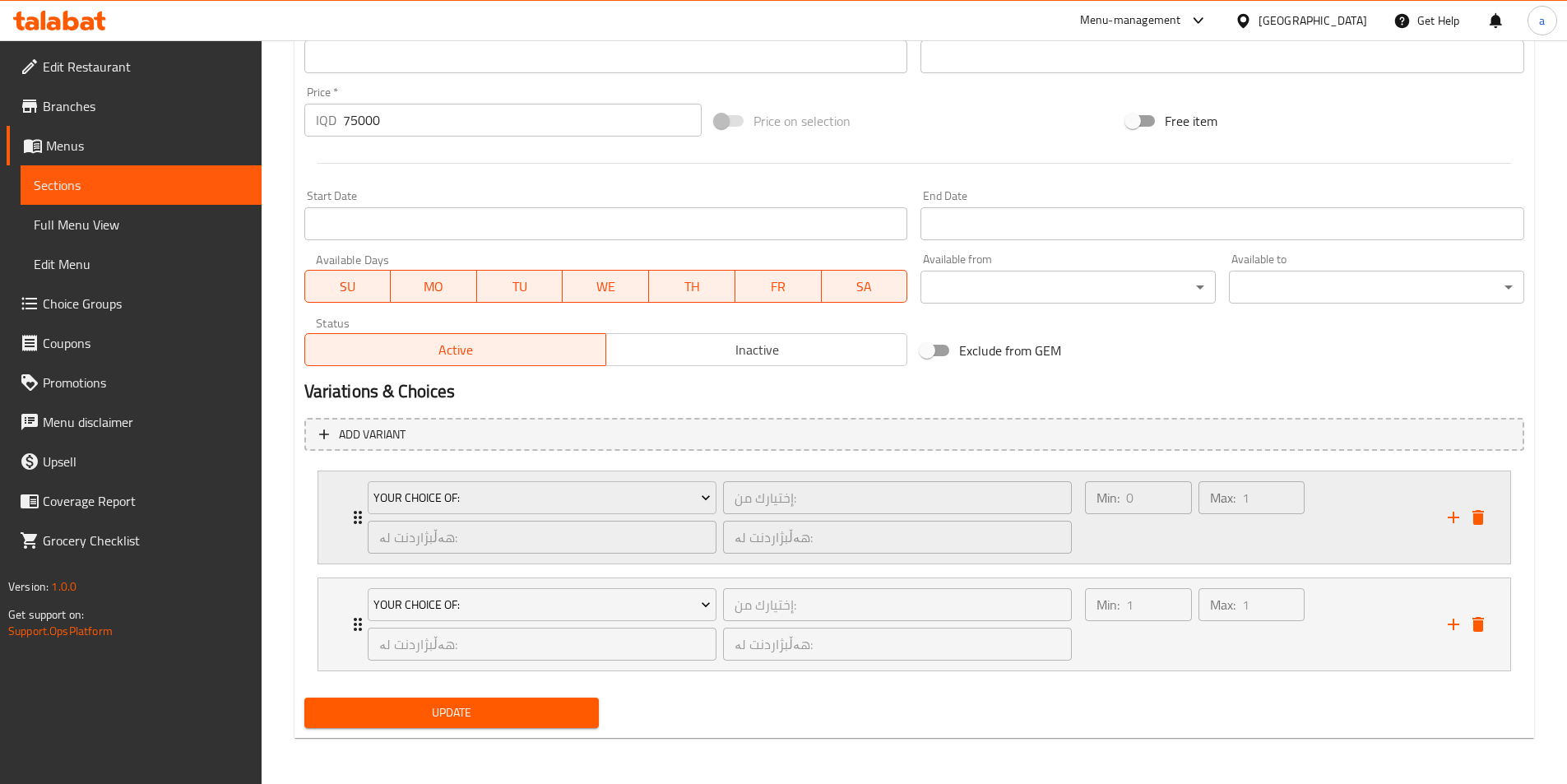
click at [338, 490] on div "Your Choice Of: إختيارك من: ​ هەڵبژاردنت لە: ​ هەڵبژاردنت لە: ​ Min: 0 ​ Max: 1…" at bounding box center [915, 517] width 1192 height 92
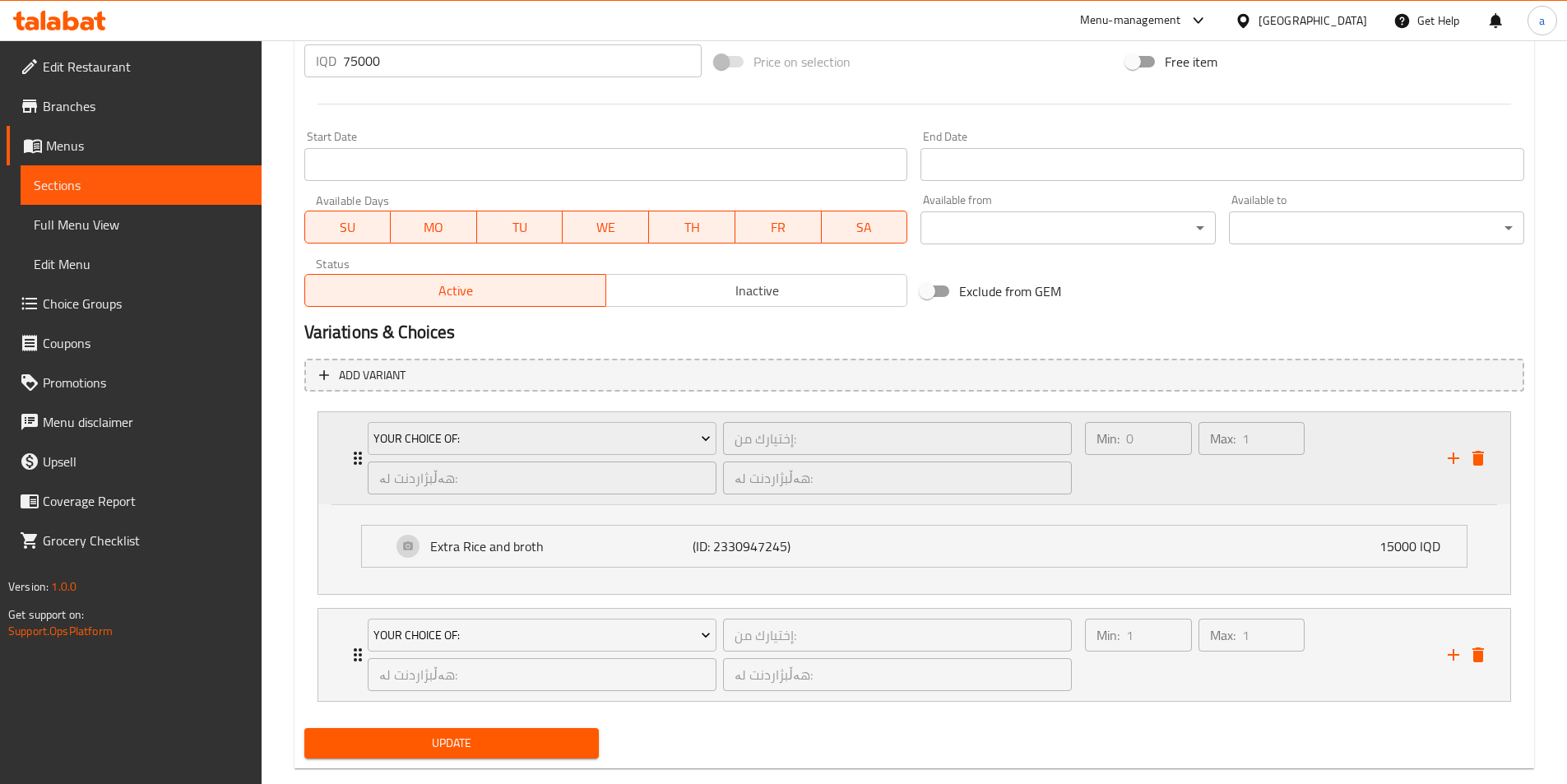
scroll to position [831, 0]
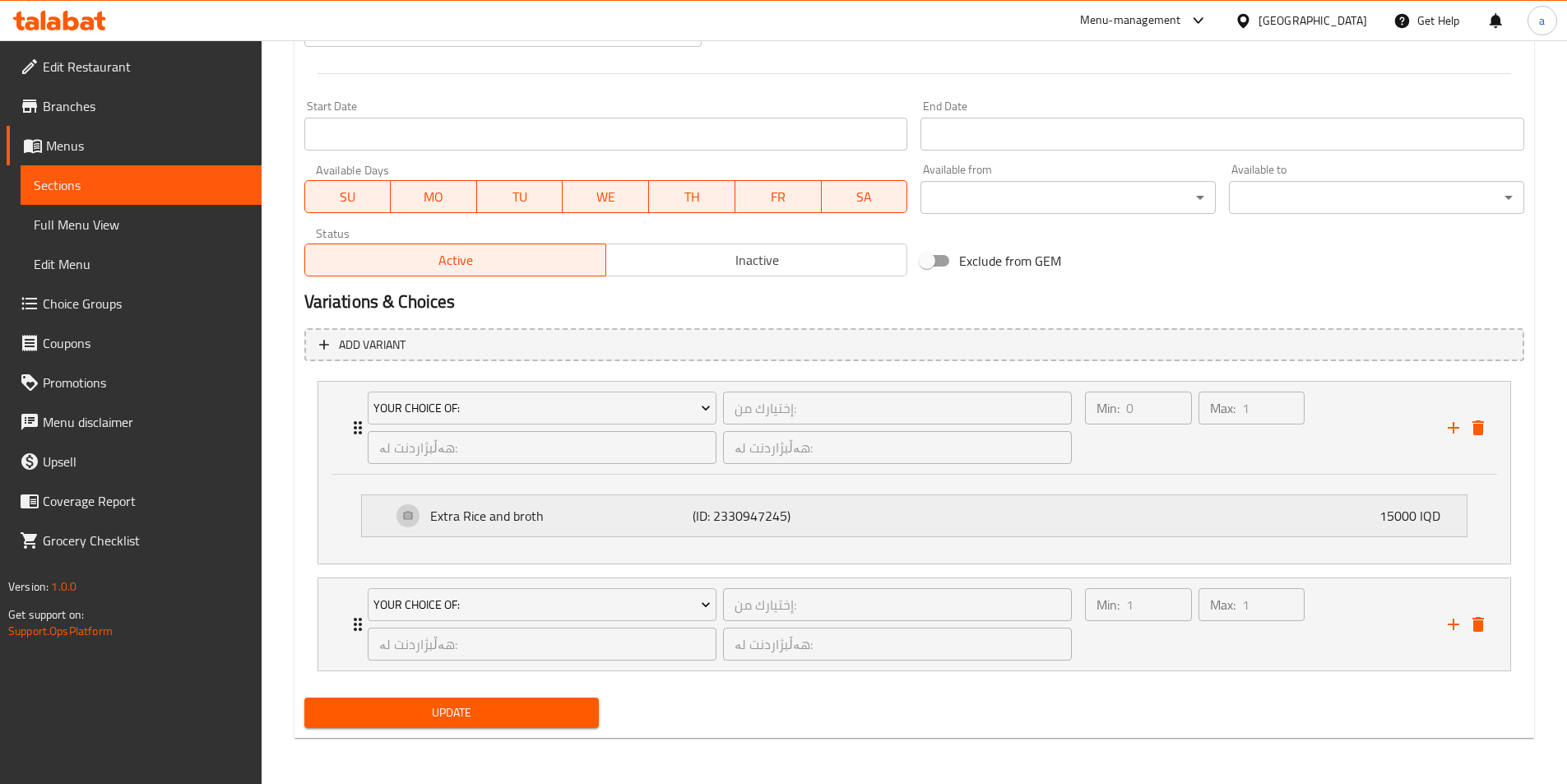
click at [698, 526] on p "(ID: 2330947245)" at bounding box center [780, 515] width 175 height 20
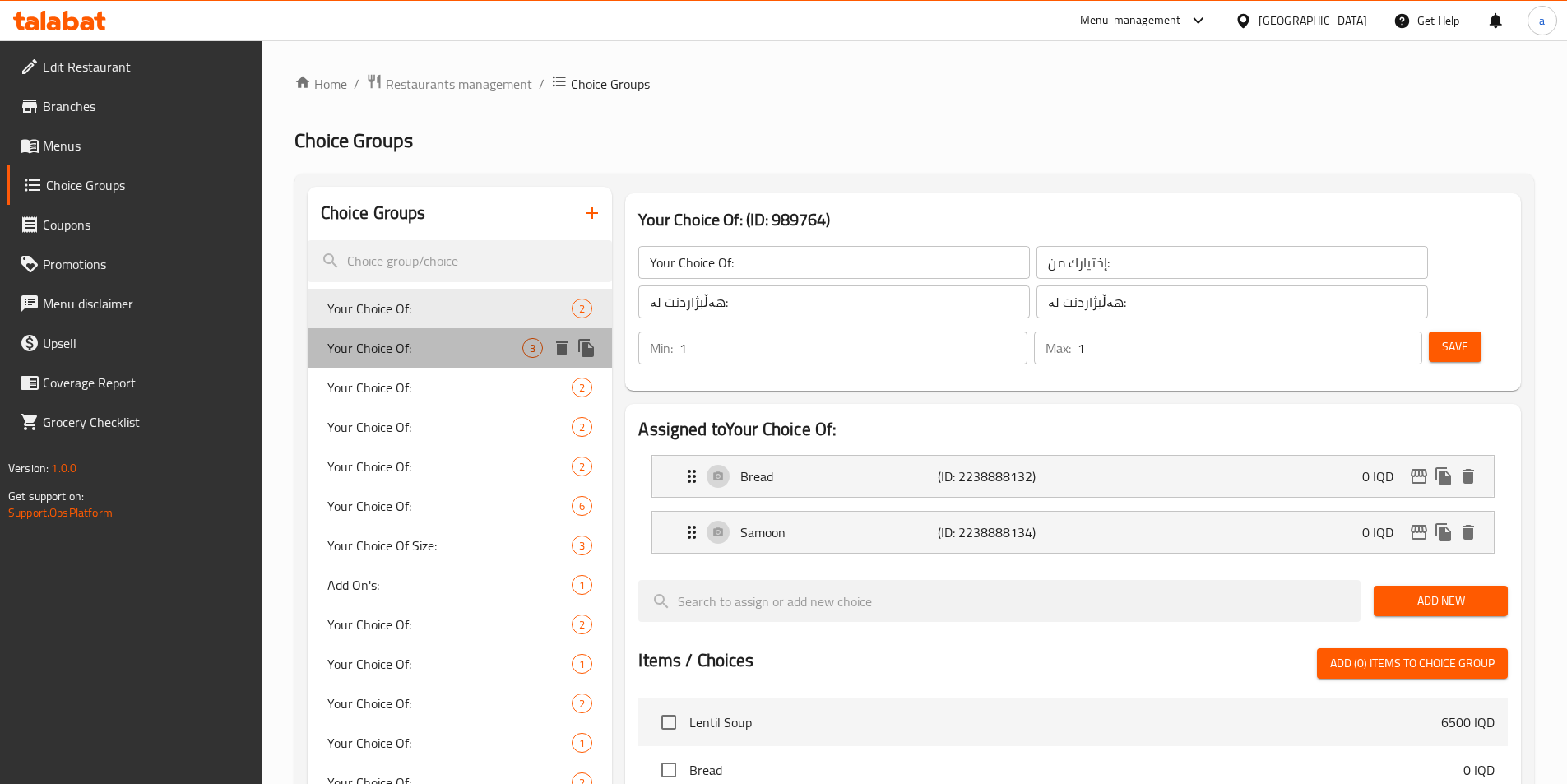
click at [421, 342] on span "Your Choice Of:" at bounding box center [425, 348] width 196 height 20
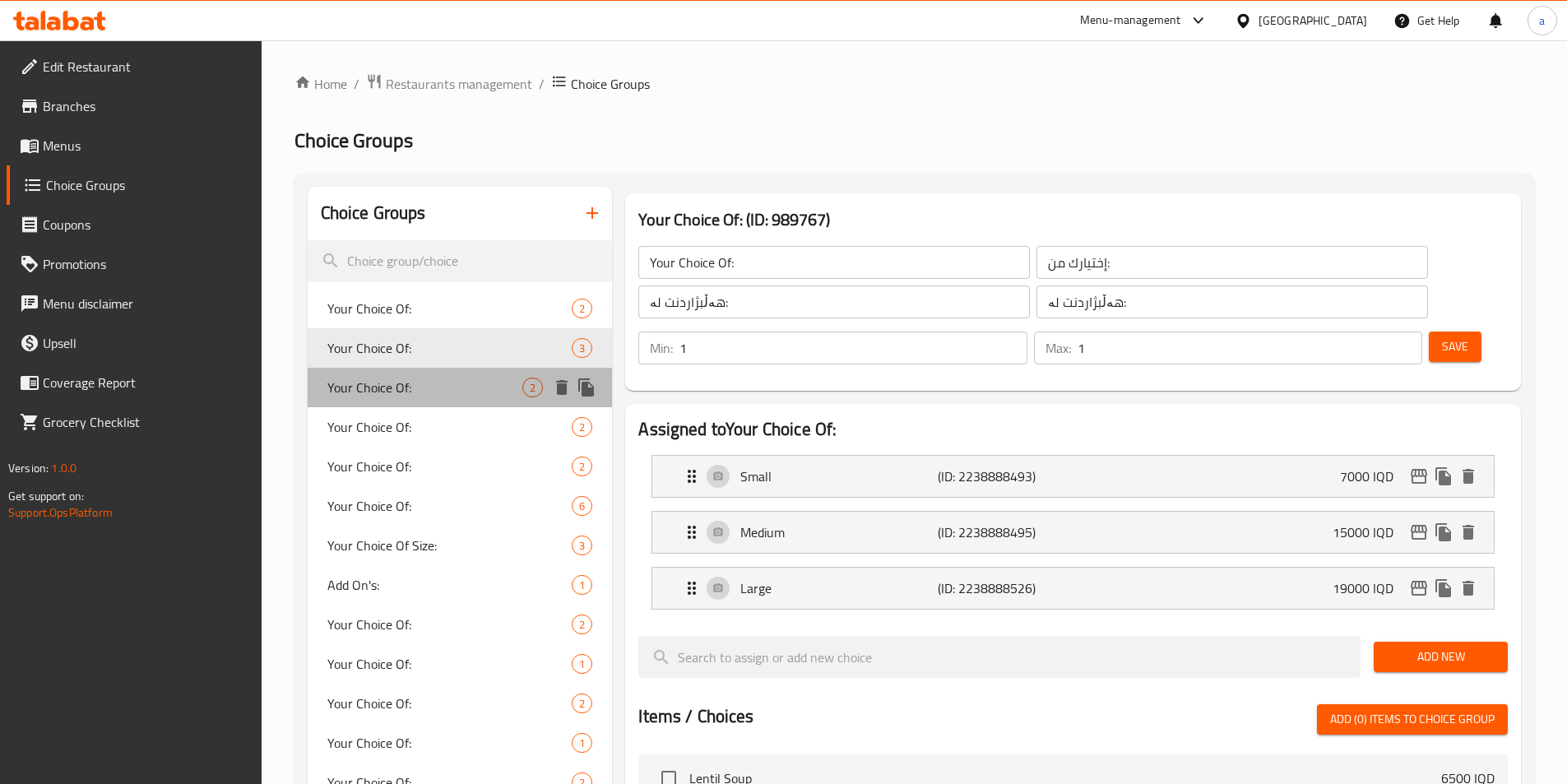
click at [424, 384] on span "Your Choice Of:" at bounding box center [425, 387] width 196 height 20
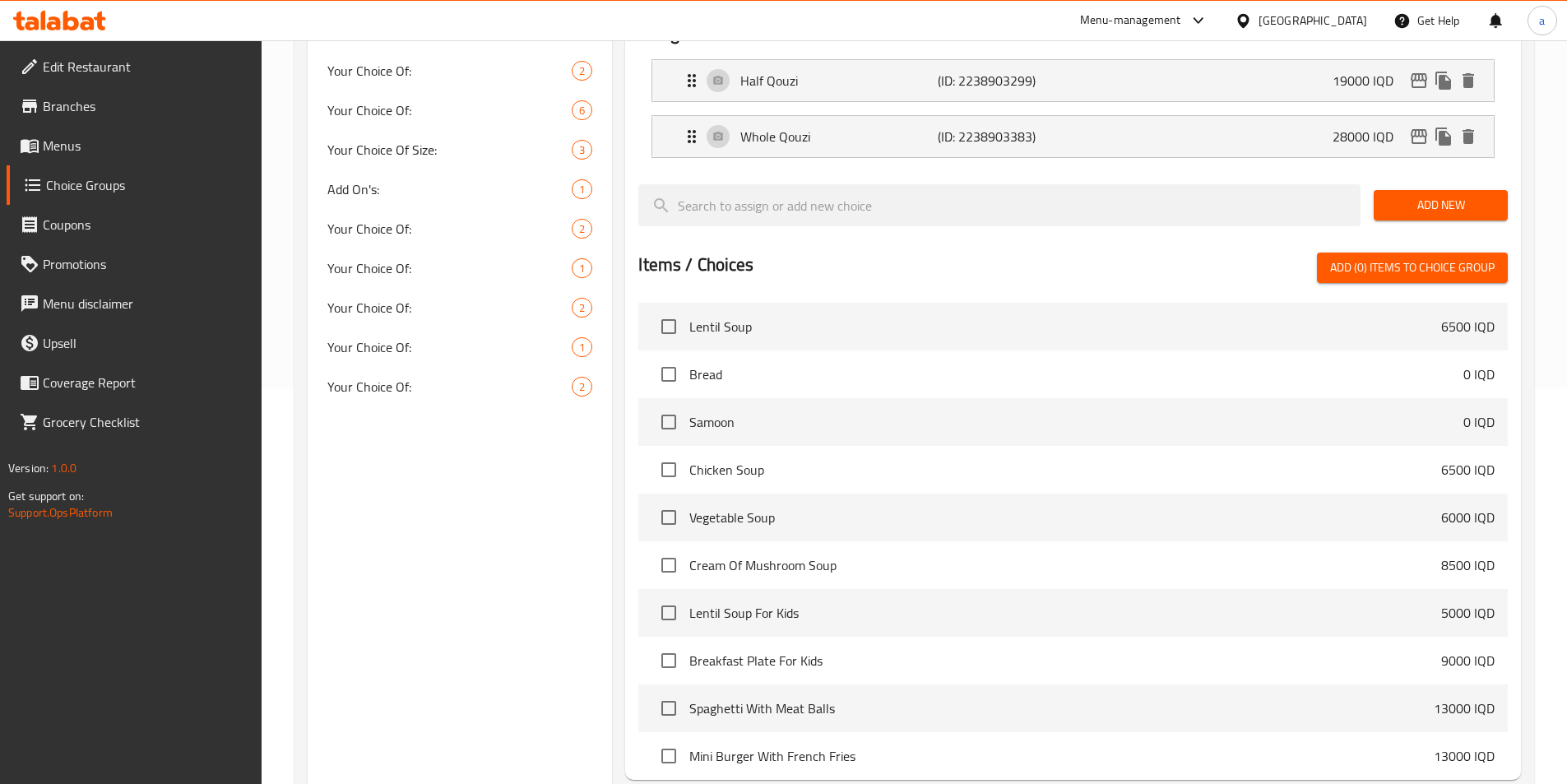
scroll to position [493, 0]
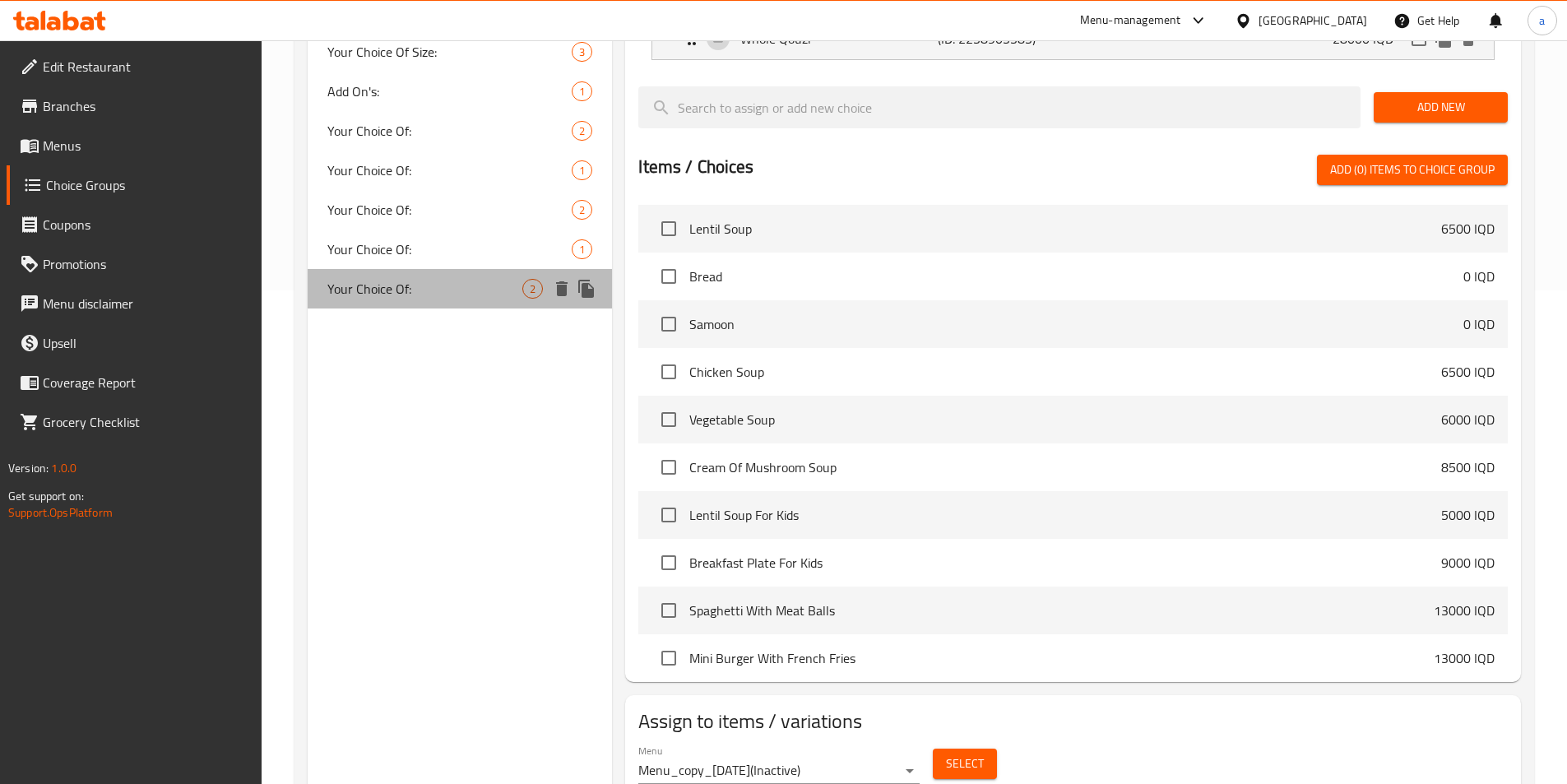
click at [424, 291] on span "Your Choice Of:" at bounding box center [425, 288] width 196 height 20
type input "Your Choice Of:"
type input "إختيارك من:"
click at [395, 257] on span "Your Choice Of:" at bounding box center [425, 249] width 196 height 20
type input "0"
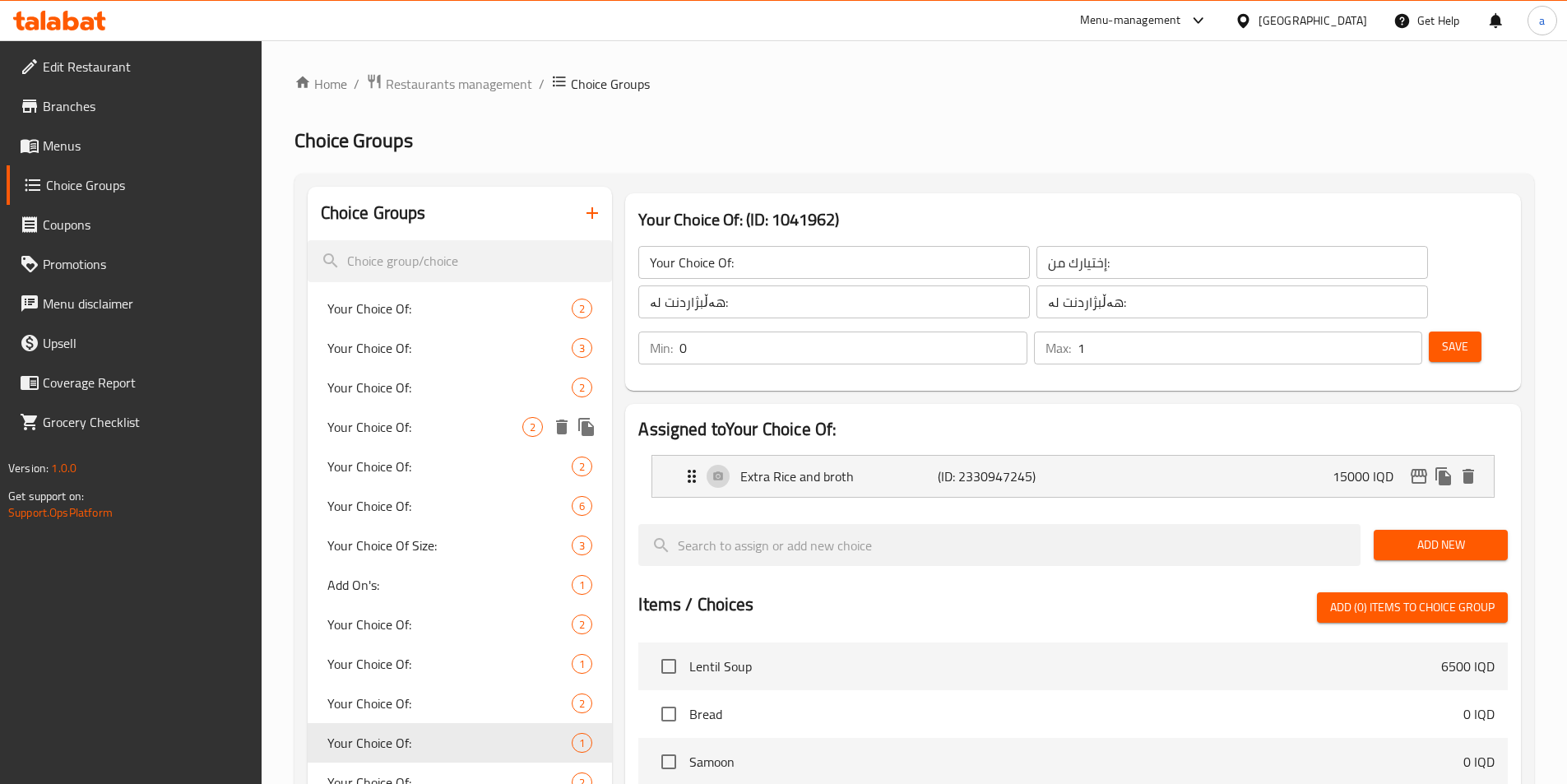
scroll to position [246, 0]
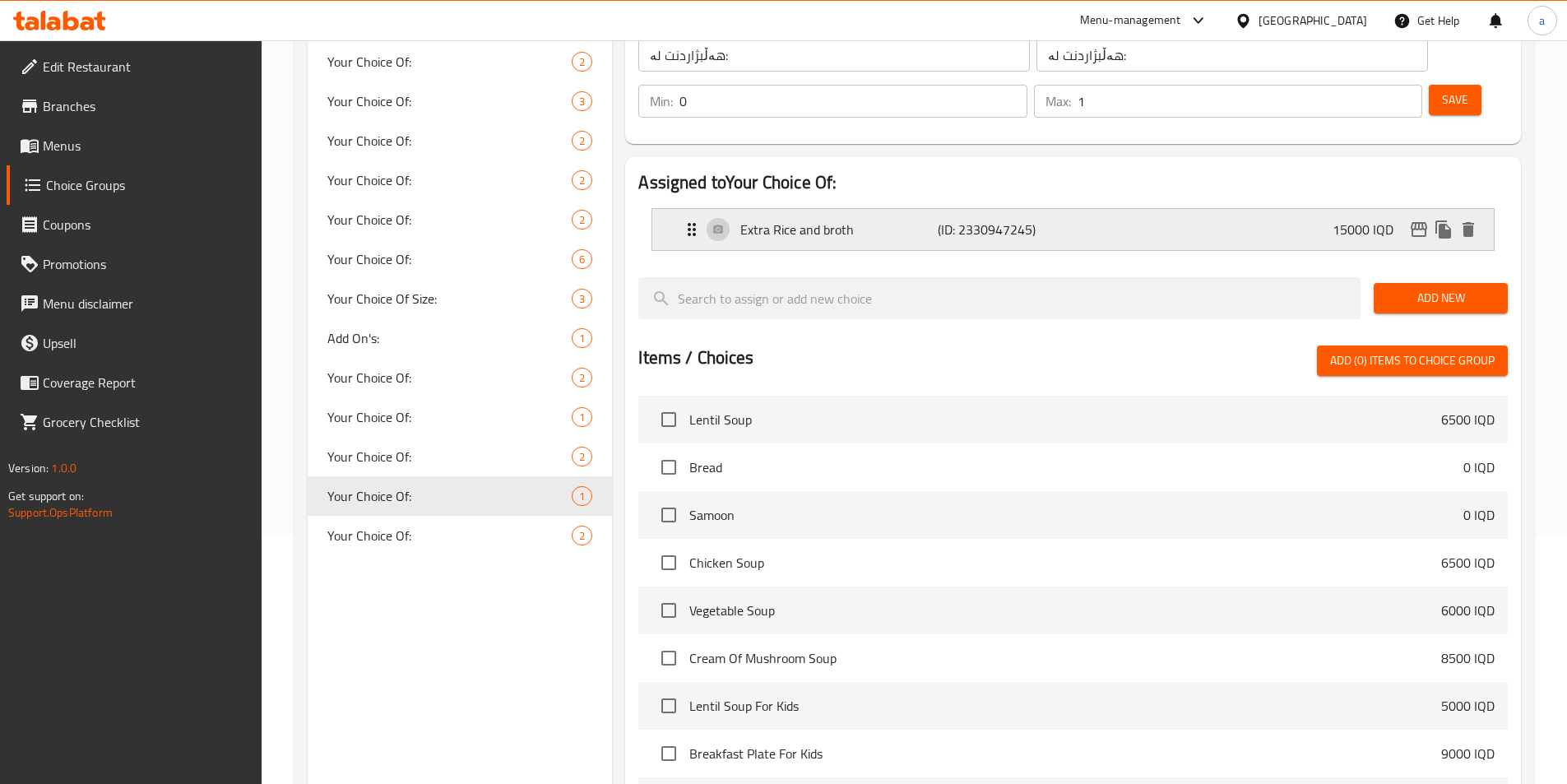
click at [995, 219] on p "(ID: 2330947245)" at bounding box center [1004, 229] width 132 height 20
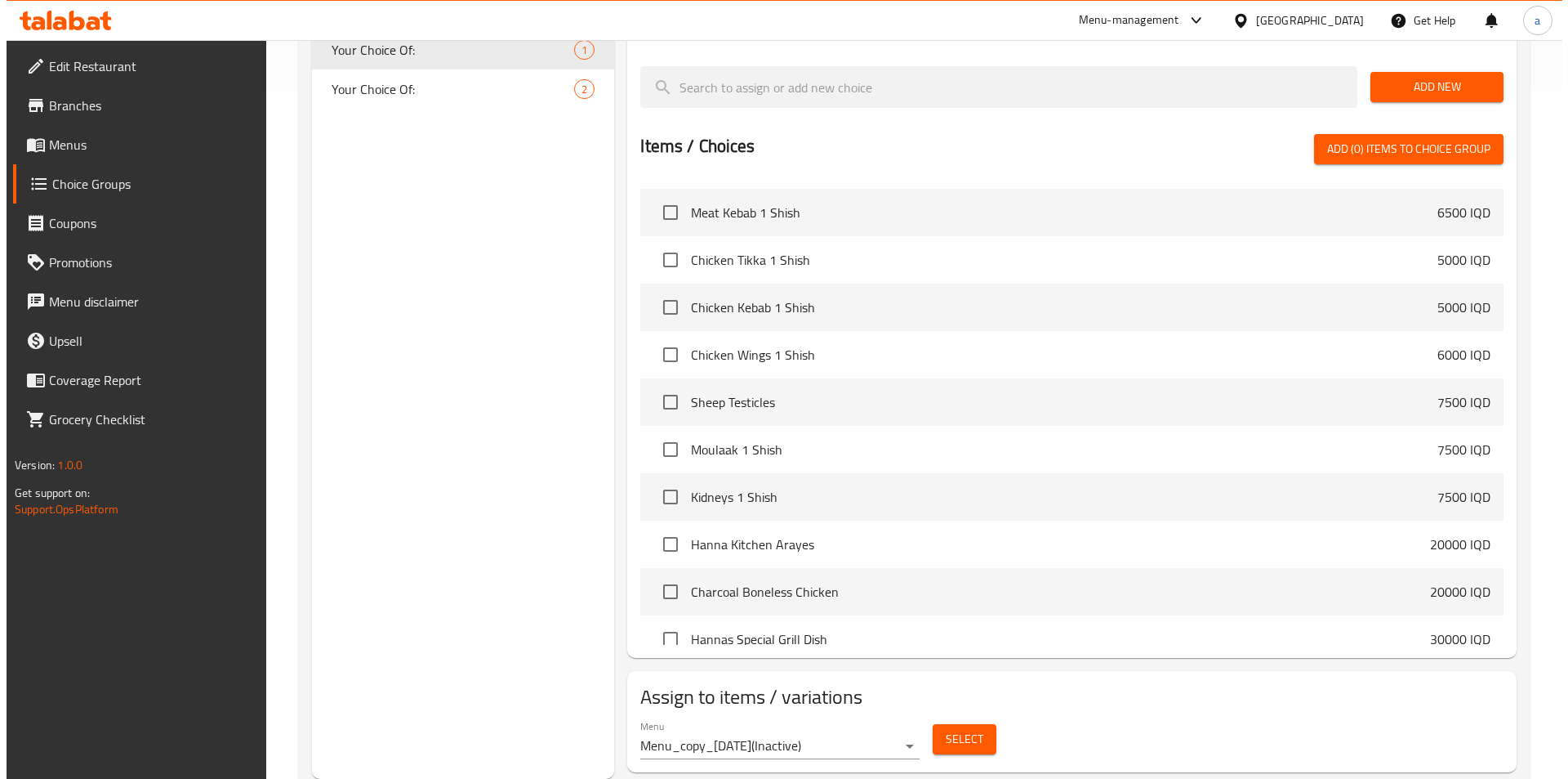
scroll to position [1225, 0]
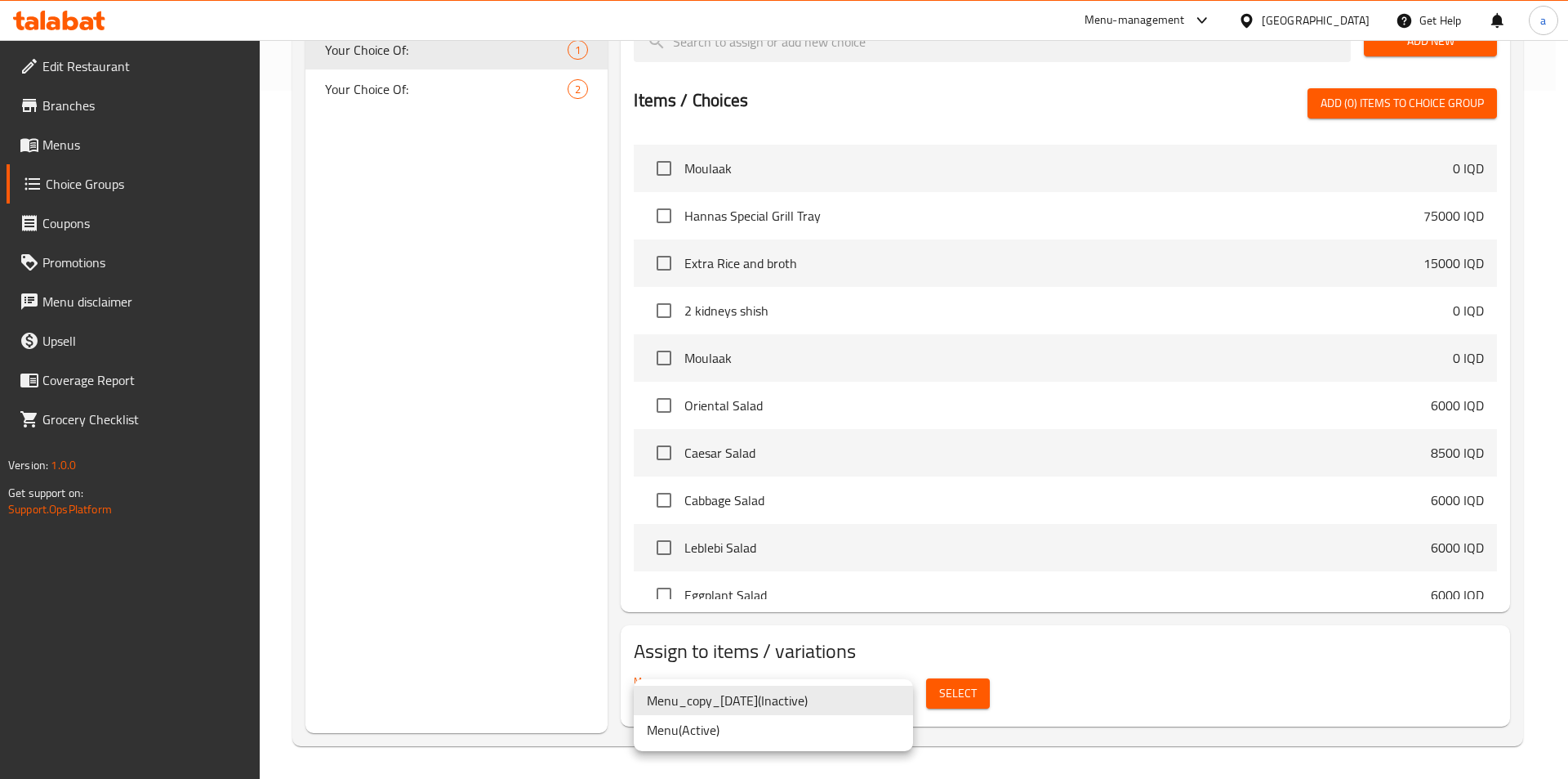
click at [787, 718] on li "Menu ( Active )" at bounding box center [774, 730] width 279 height 29
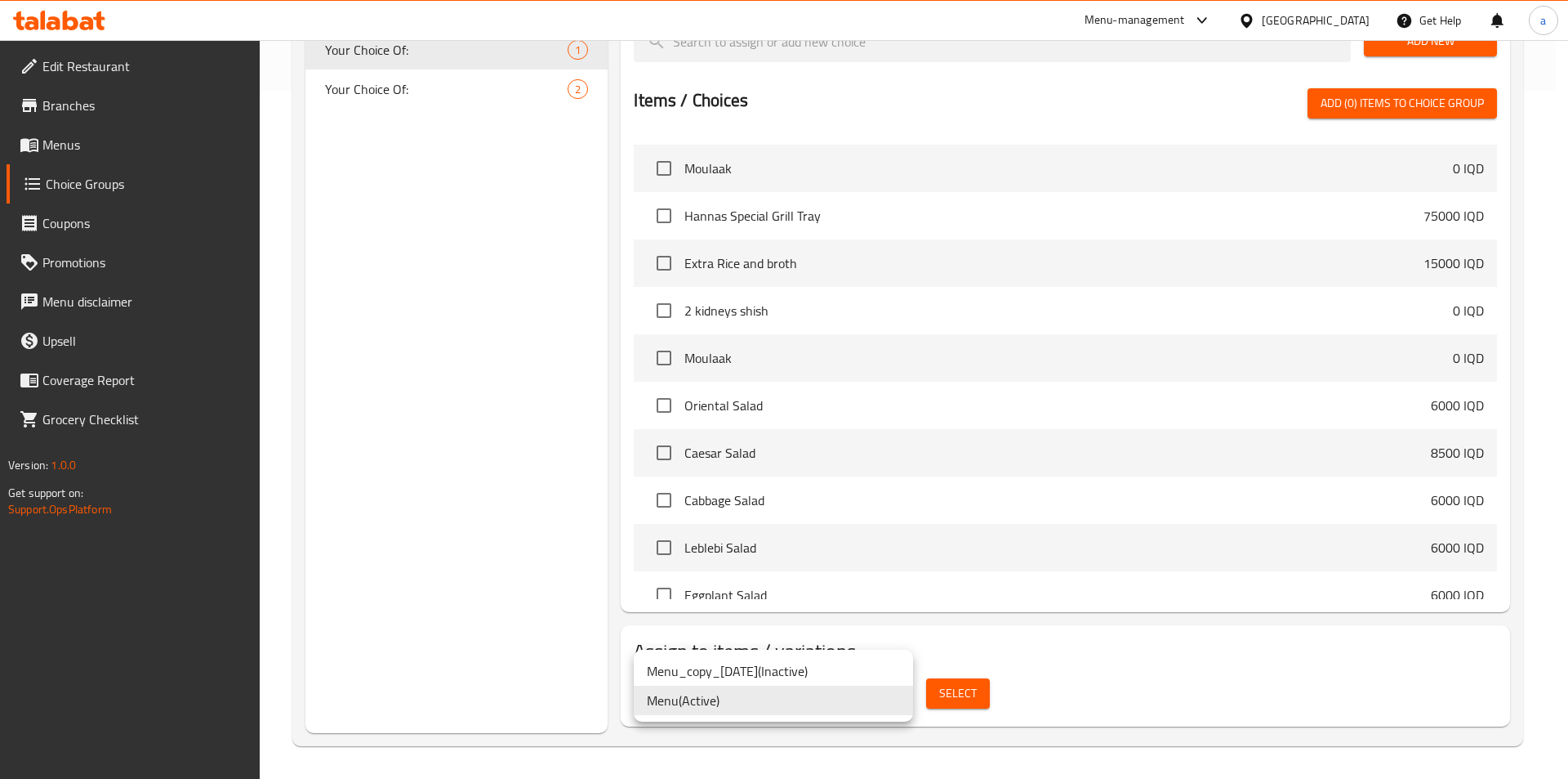
click at [987, 698] on div at bounding box center [784, 390] width 1568 height 779
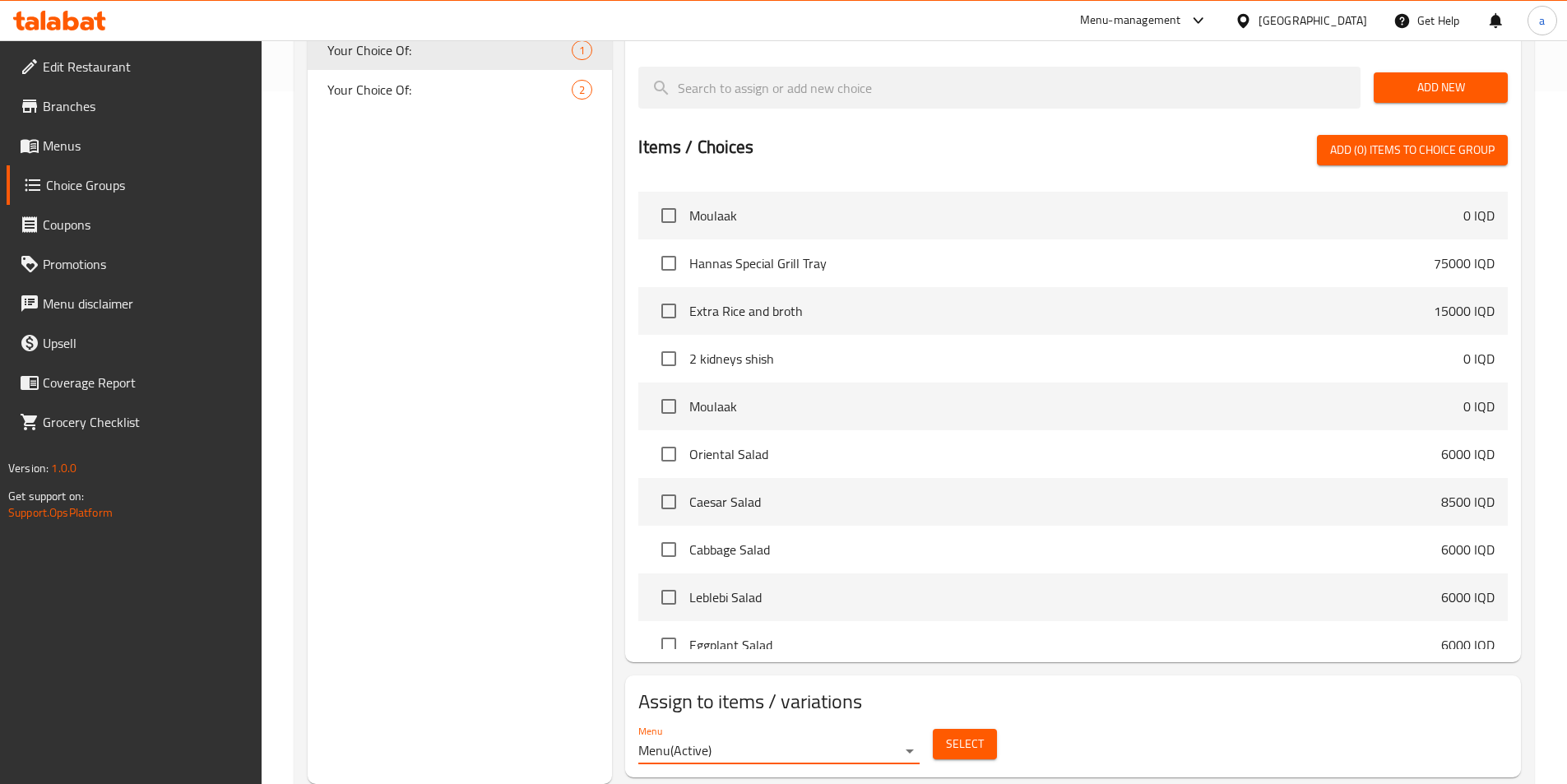
click at [972, 734] on span "Select" at bounding box center [965, 744] width 38 height 21
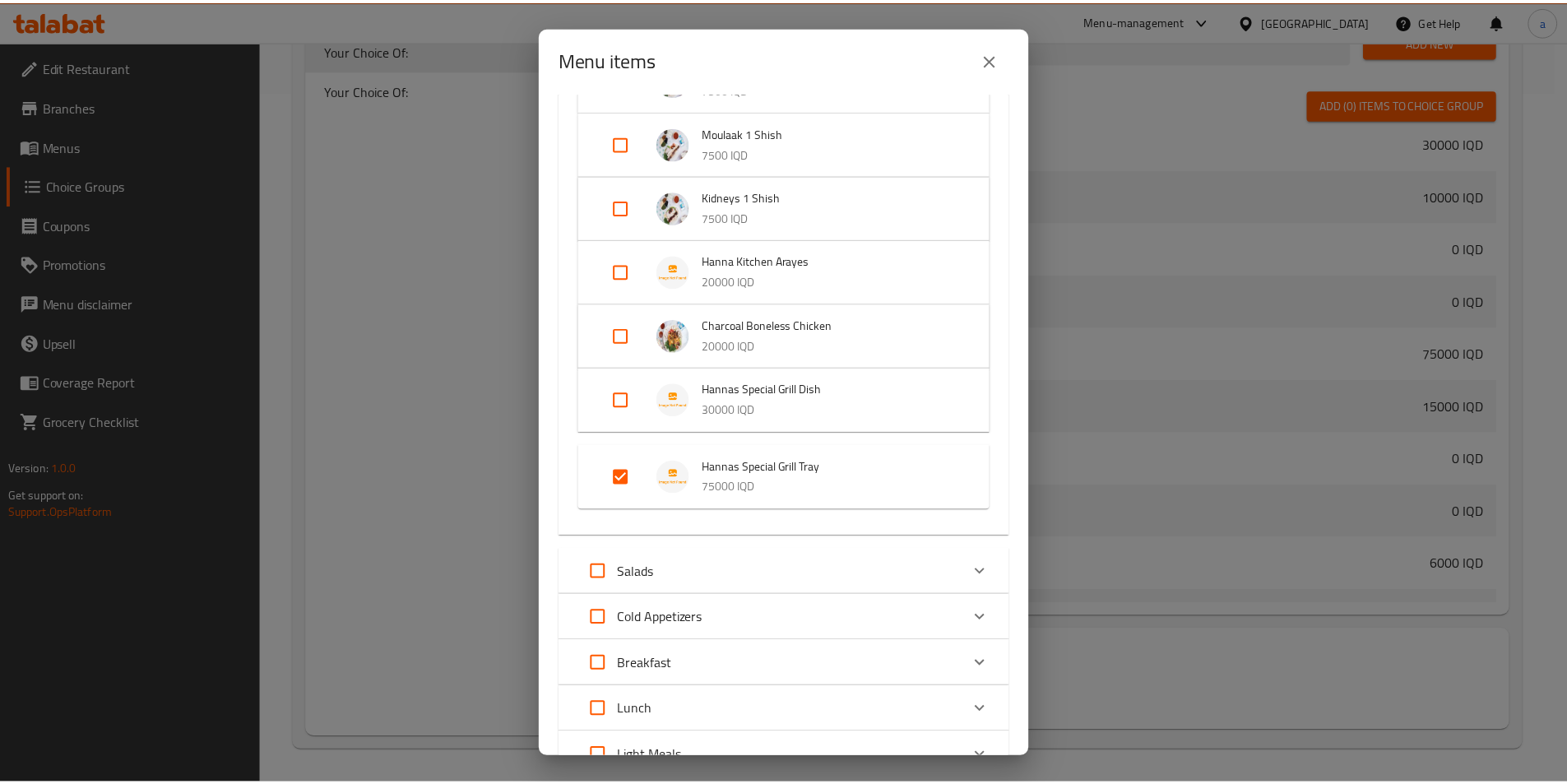
scroll to position [570, 0]
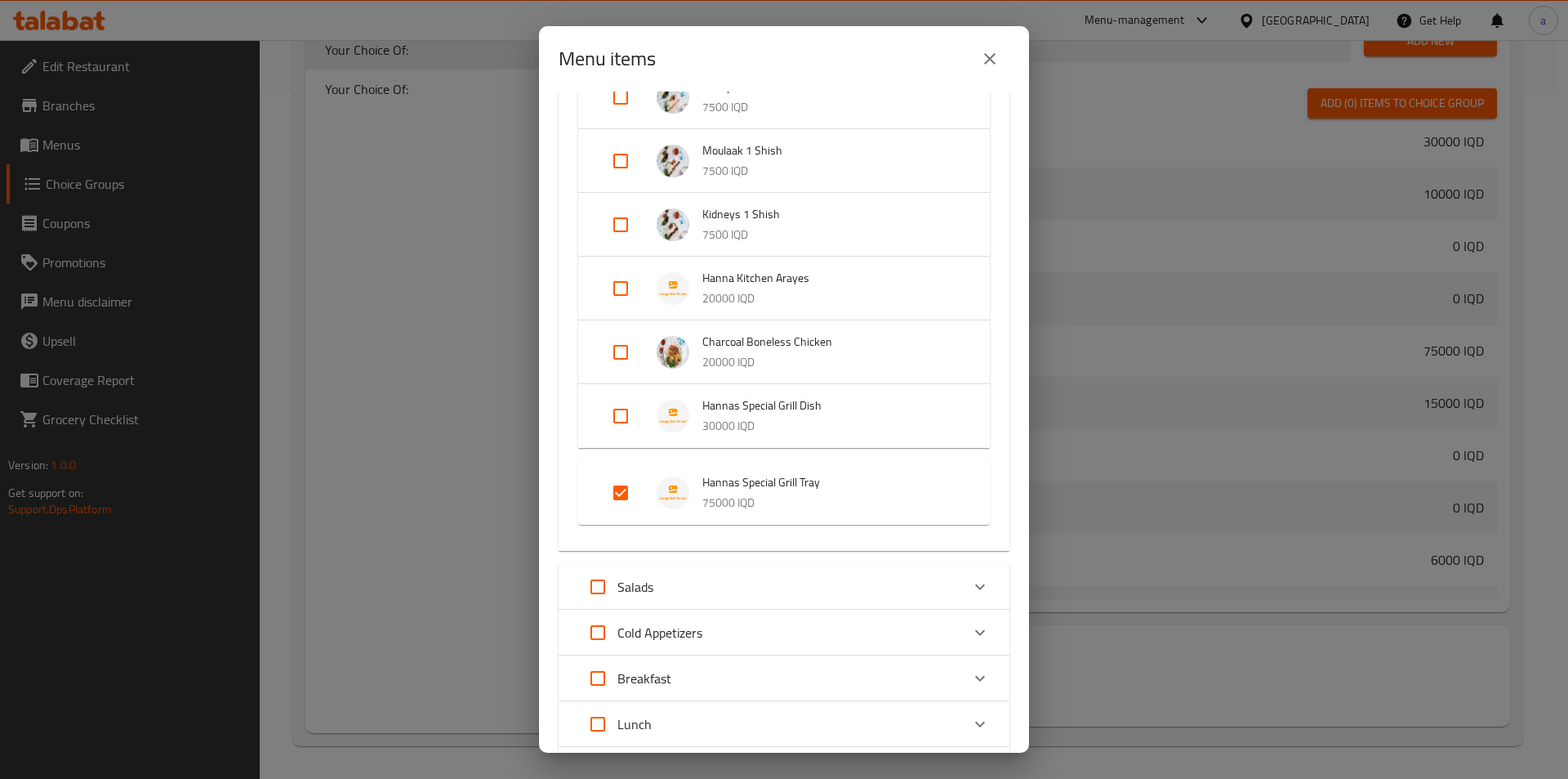
drag, startPoint x: 984, startPoint y: 61, endPoint x: 986, endPoint y: 110, distance: 49.0
click at [985, 61] on icon "close" at bounding box center [990, 59] width 20 height 20
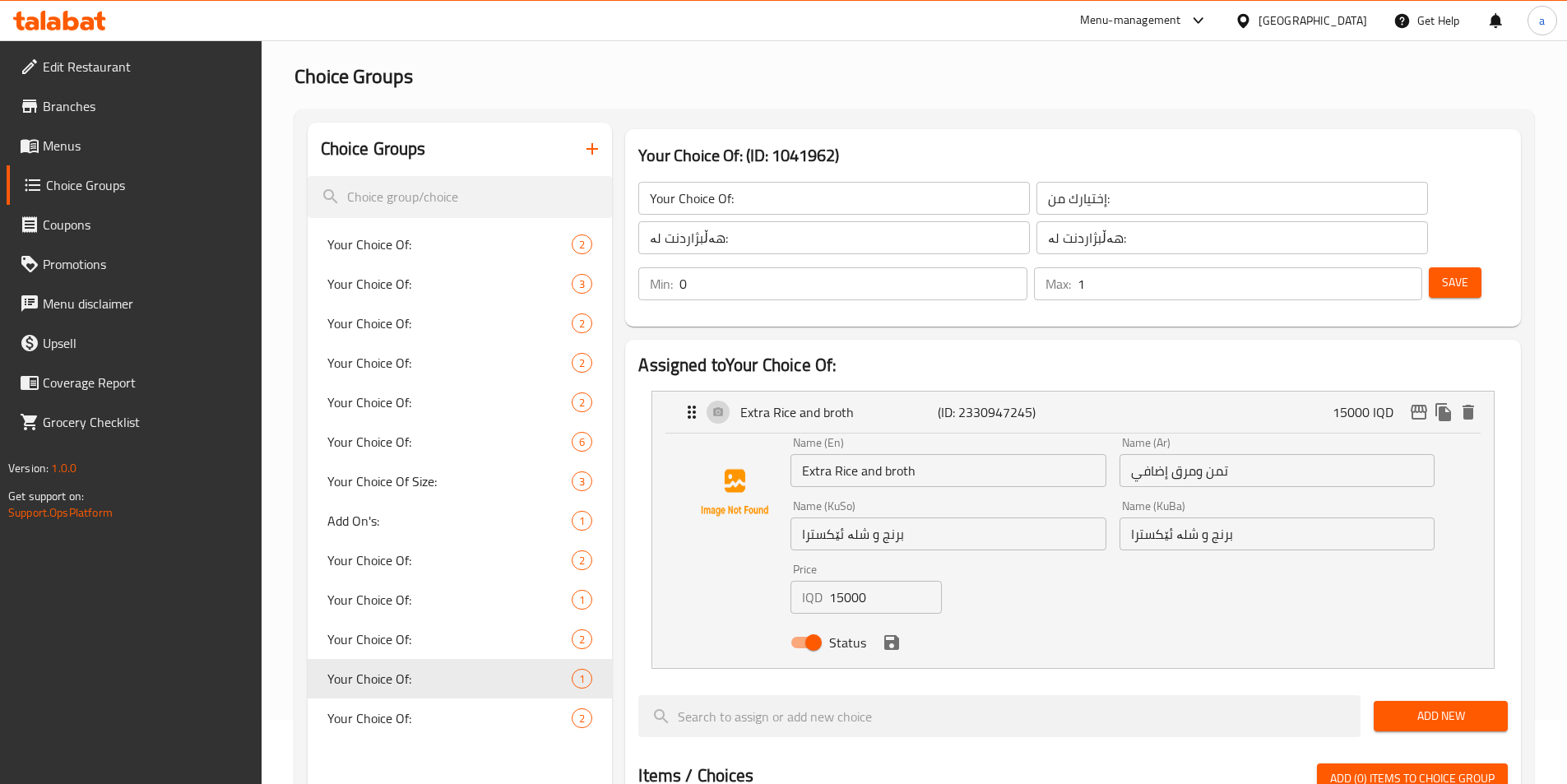
scroll to position [0, 0]
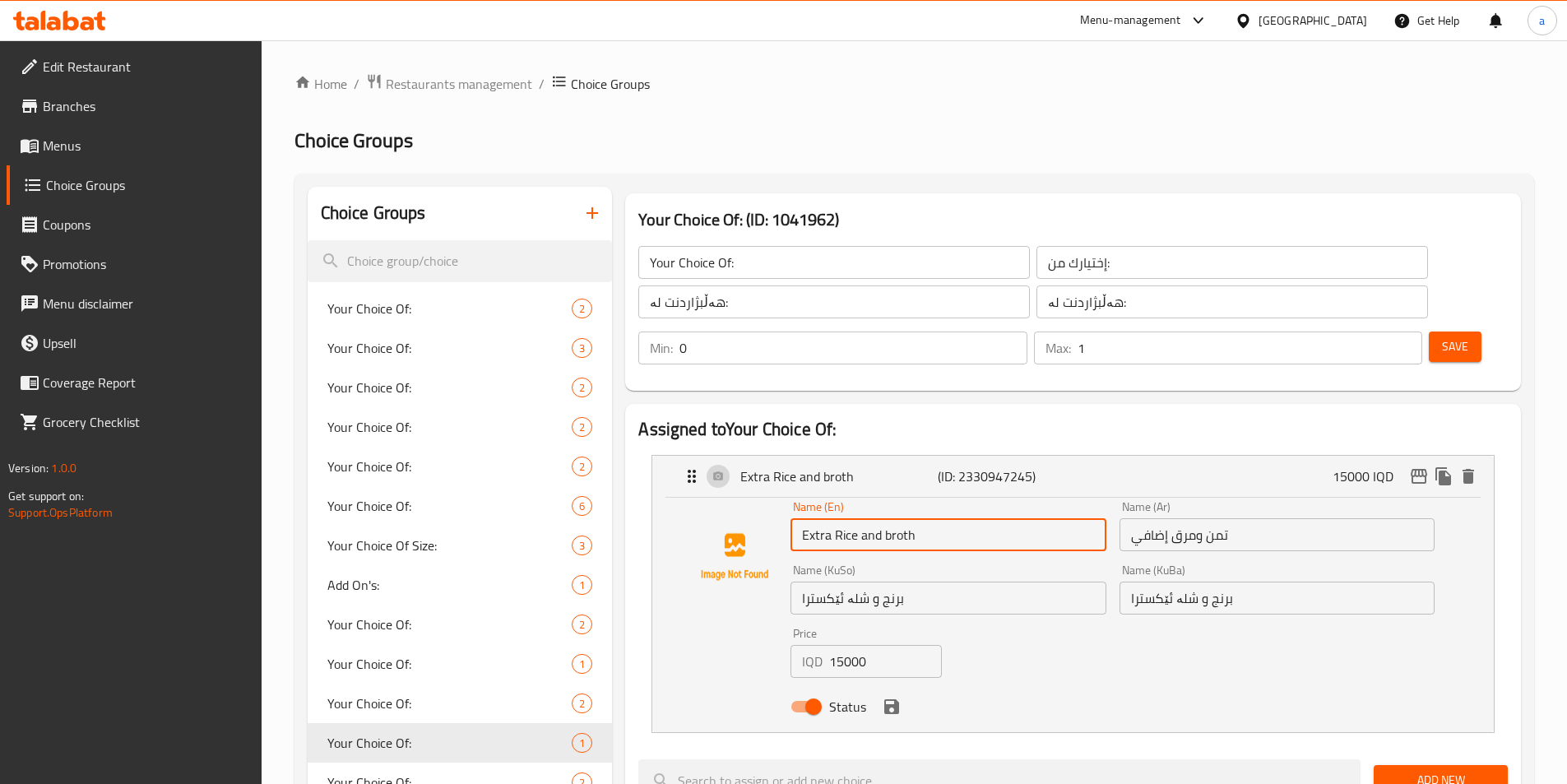
click at [953, 518] on input "Extra Rice and broth" at bounding box center [947, 534] width 315 height 33
type input "Extra Rice and broth with"
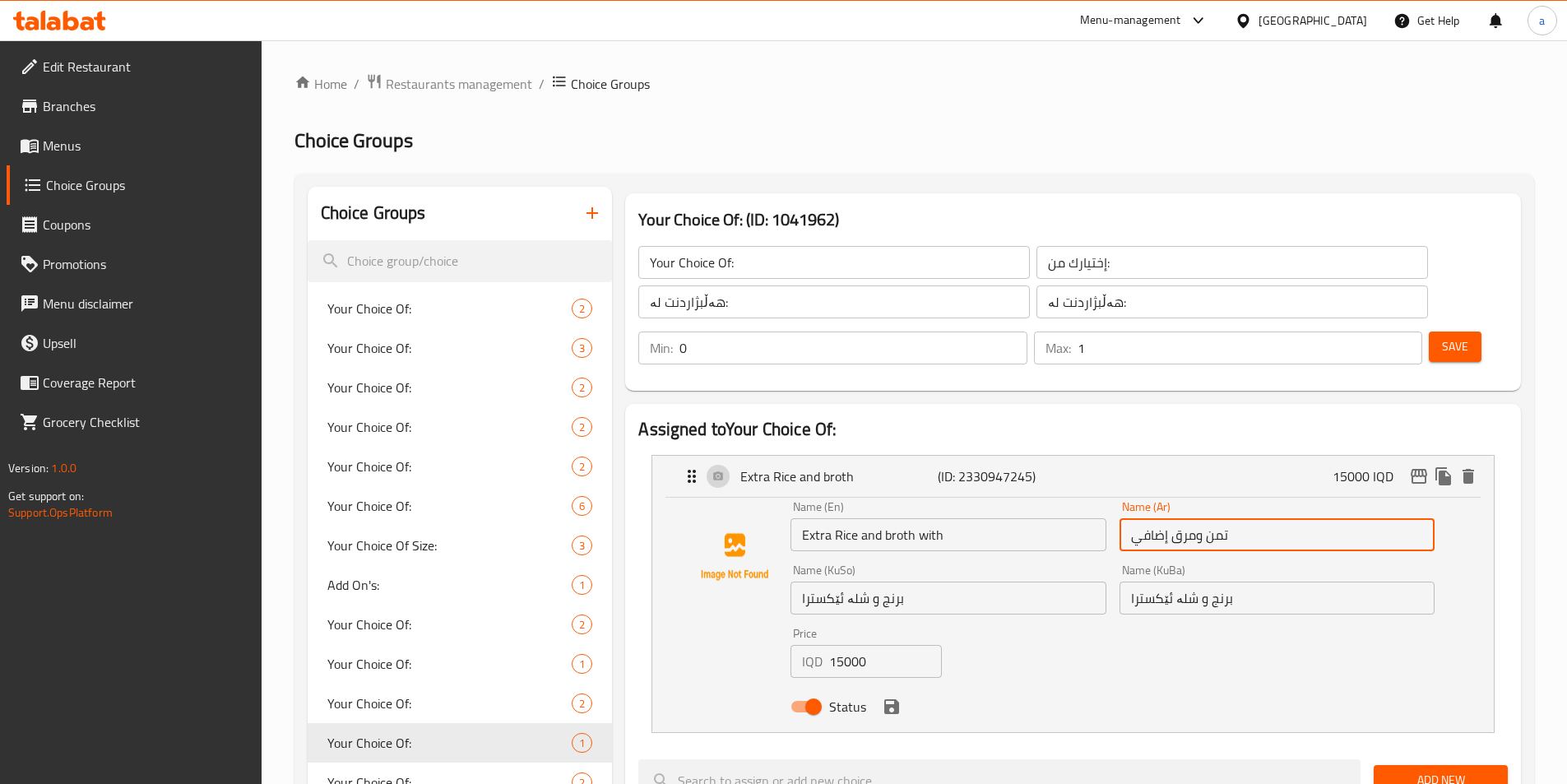
click at [1312, 518] on input "تمن ومرق إضافي" at bounding box center [1276, 534] width 315 height 33
type input "تمن ومرق إضافي مع كبة موصلية وسط"
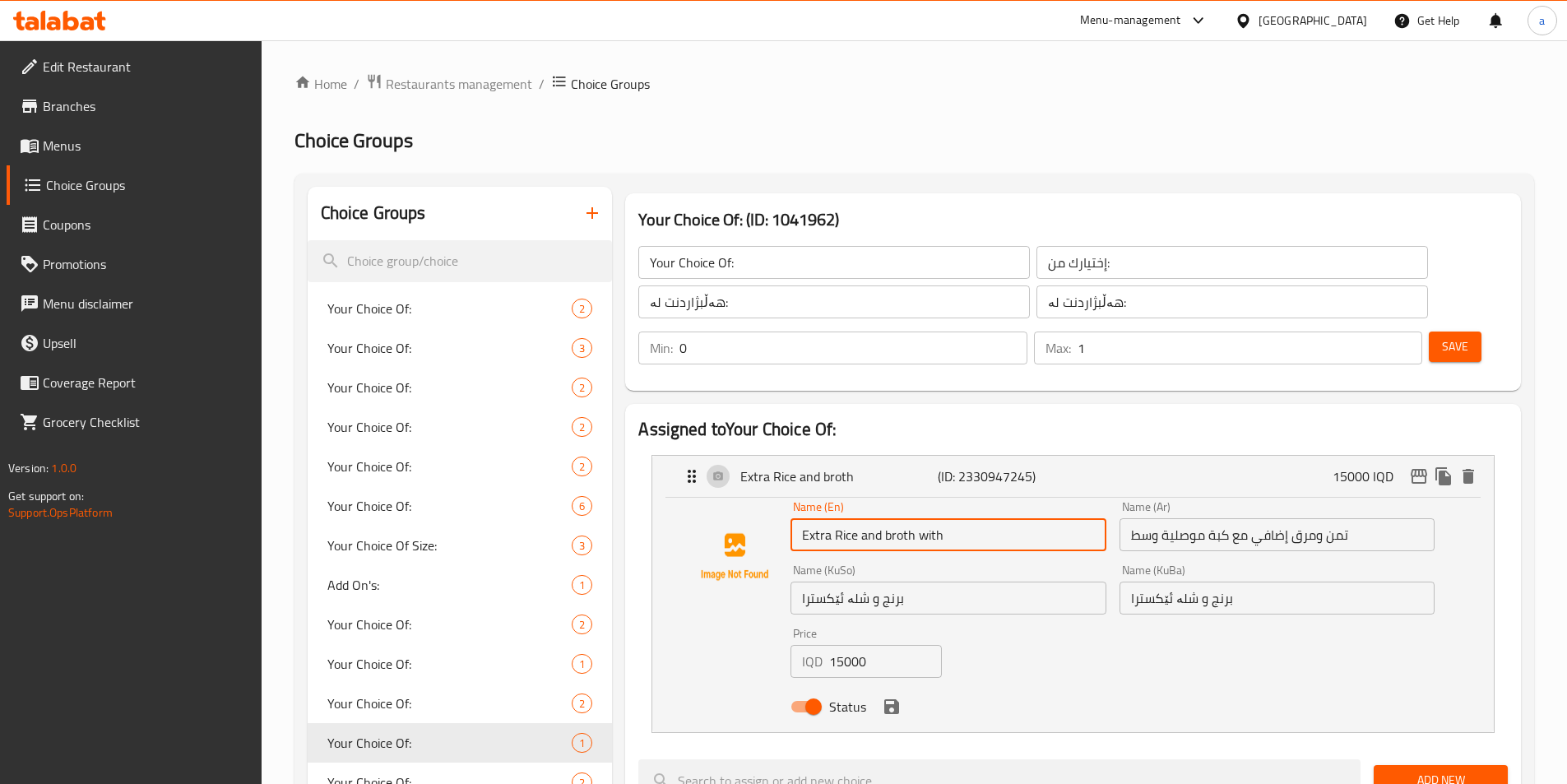
click at [1009, 518] on input "Extra Rice and broth with" at bounding box center [947, 534] width 315 height 33
paste input "Medium"
paste input "Mosul Kibbeh"
type input "Extra Rice and broth with Medium Mosul Kibbeh"
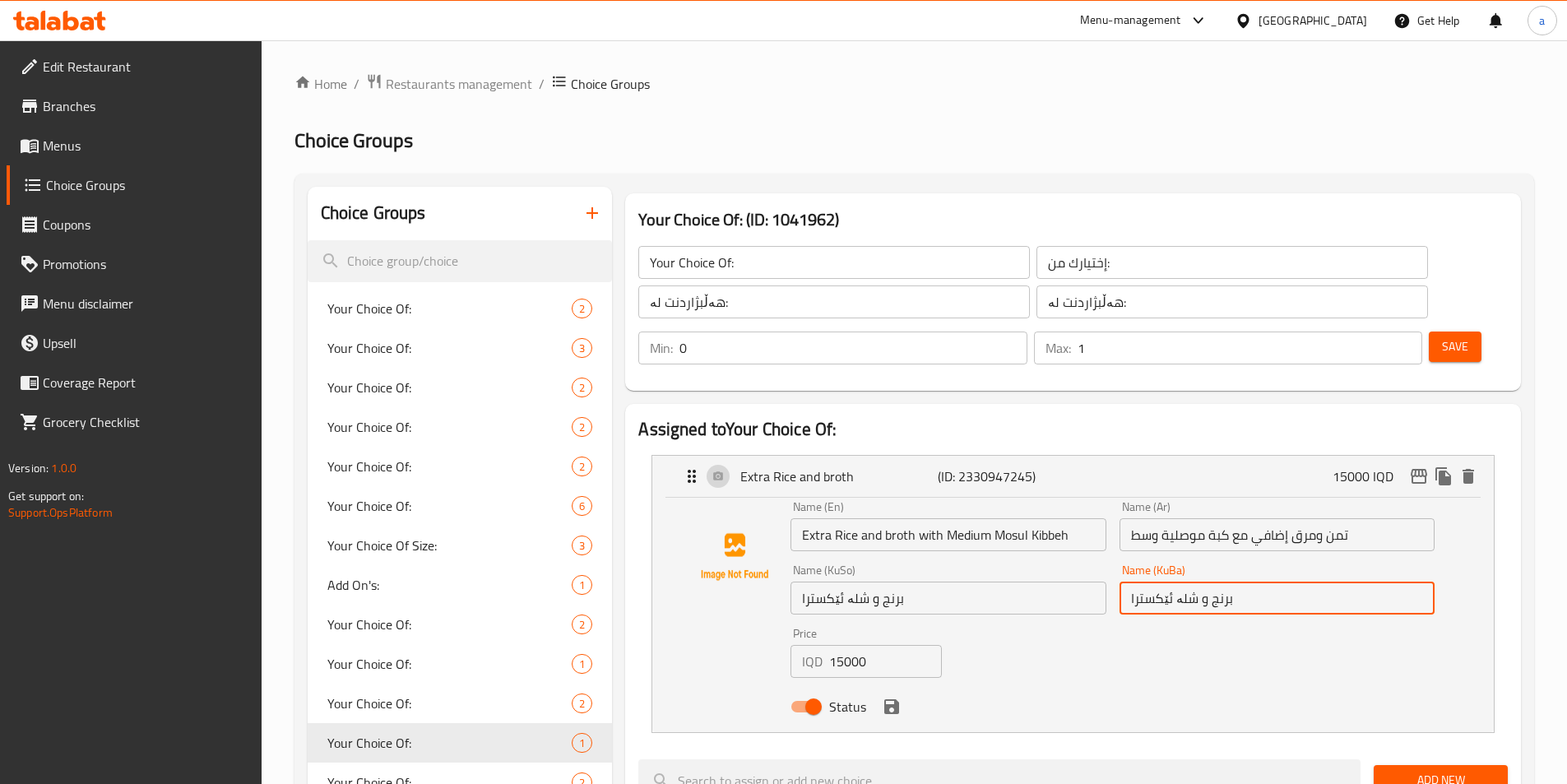
click at [1256, 581] on input "برنج و شلە ئێکسترا" at bounding box center [1276, 598] width 315 height 33
paste input "کوبەی موسڵی"
paste input "ناوەند"
click at [1321, 581] on input "برنج و شلە ئێکسترا کوبەی موسڵی ناوەند" at bounding box center [1276, 598] width 315 height 33
paste input "لەگەڵ"
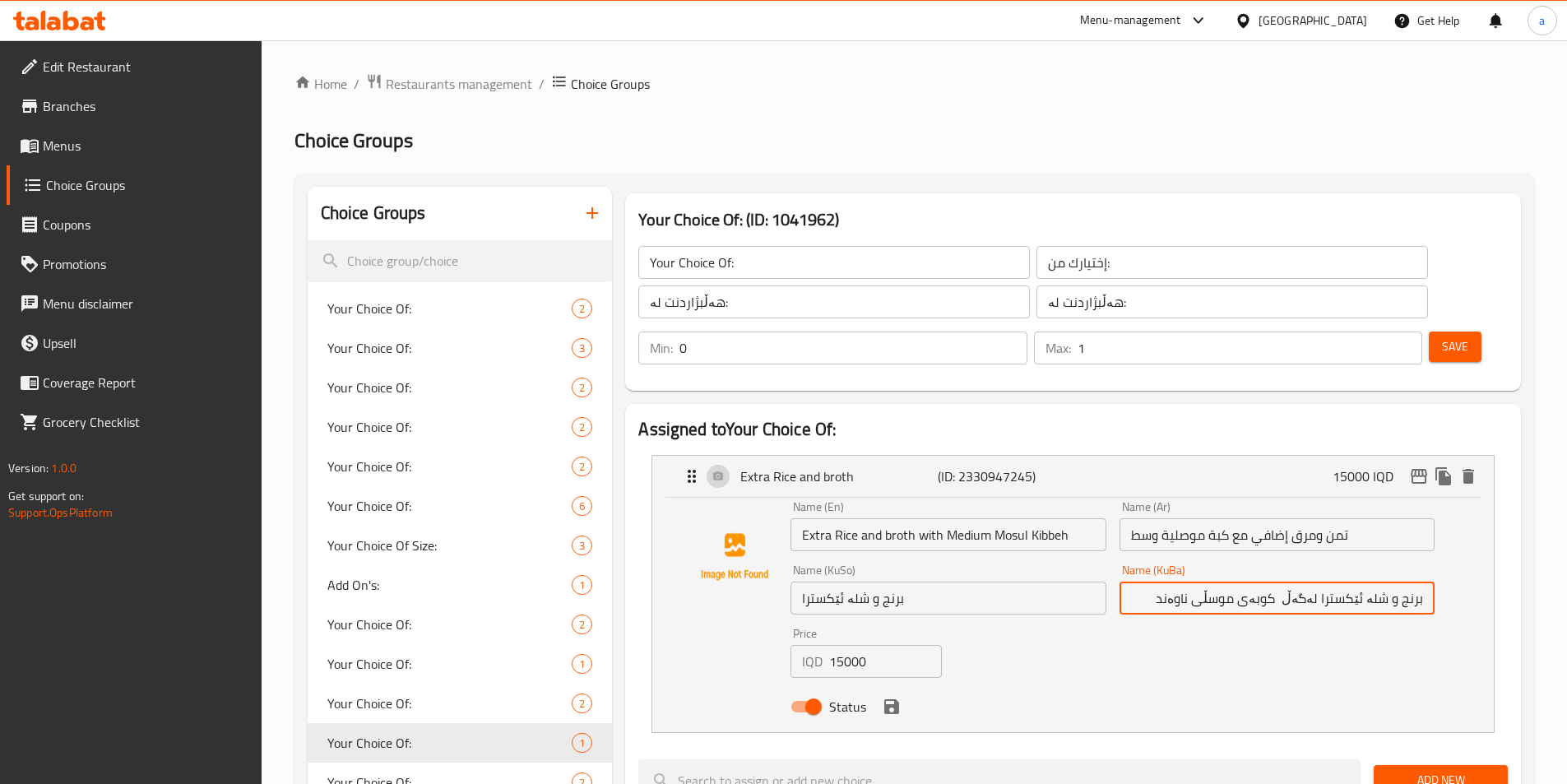
drag, startPoint x: 1139, startPoint y: 564, endPoint x: 1503, endPoint y: 558, distance: 364.0
click at [1503, 558] on li "Extra Rice and broth (ID: 2330947245) 15000 IQD Name (En) Extra Rice and broth …" at bounding box center [1073, 594] width 869 height 291
type input "برنج و شلە ئێکسترا لەگەڵ کوبەی موسڵی ناوەند"
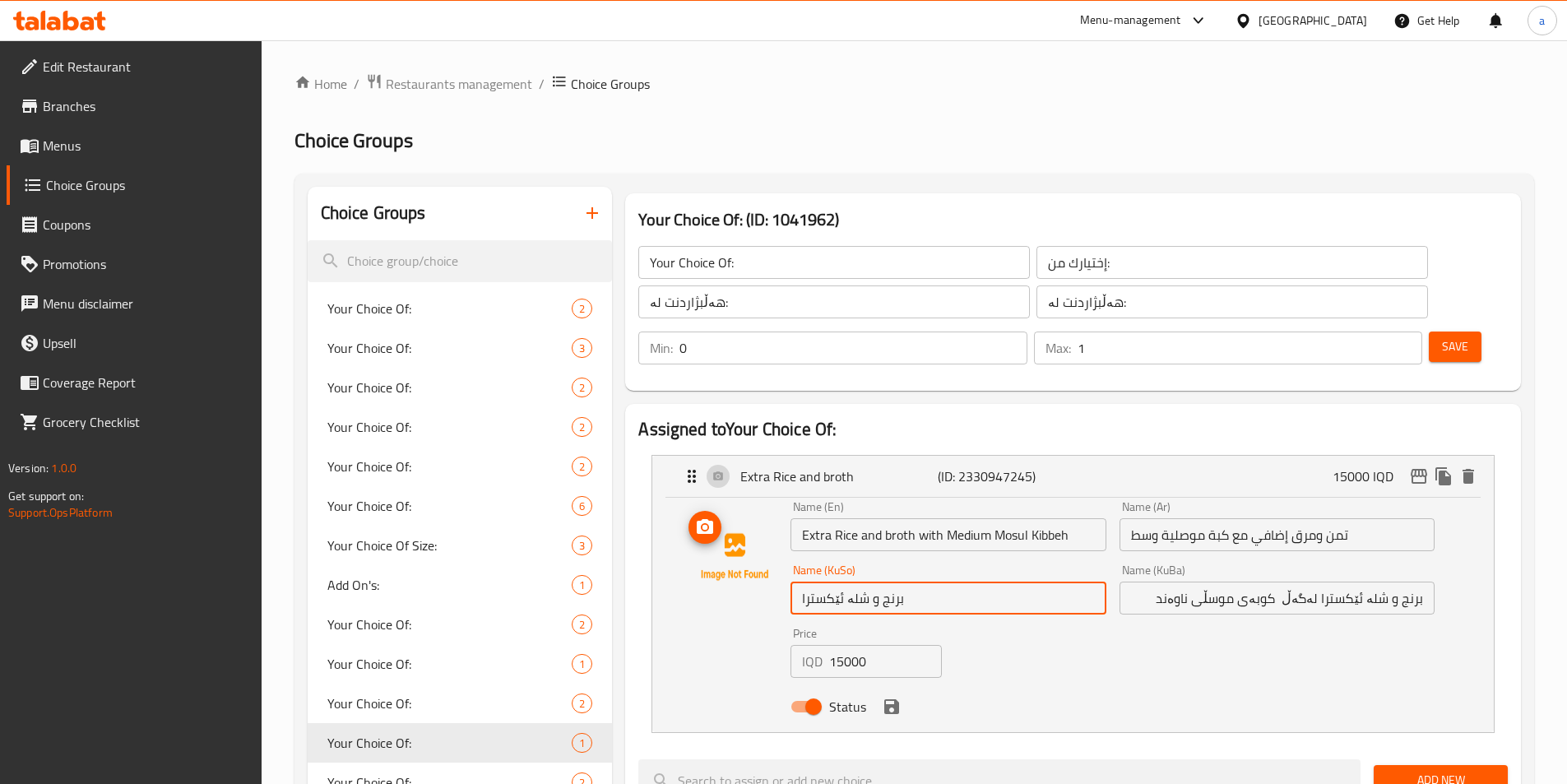
drag, startPoint x: 954, startPoint y: 546, endPoint x: 748, endPoint y: 559, distance: 206.4
click at [748, 559] on div "Name (En) Extra Rice and broth with Medium Mosul Kibbeh Name (En) Name (Ar) تمن…" at bounding box center [1072, 611] width 789 height 221
paste input "لەگەڵ کوبەی موسڵی ناوەند"
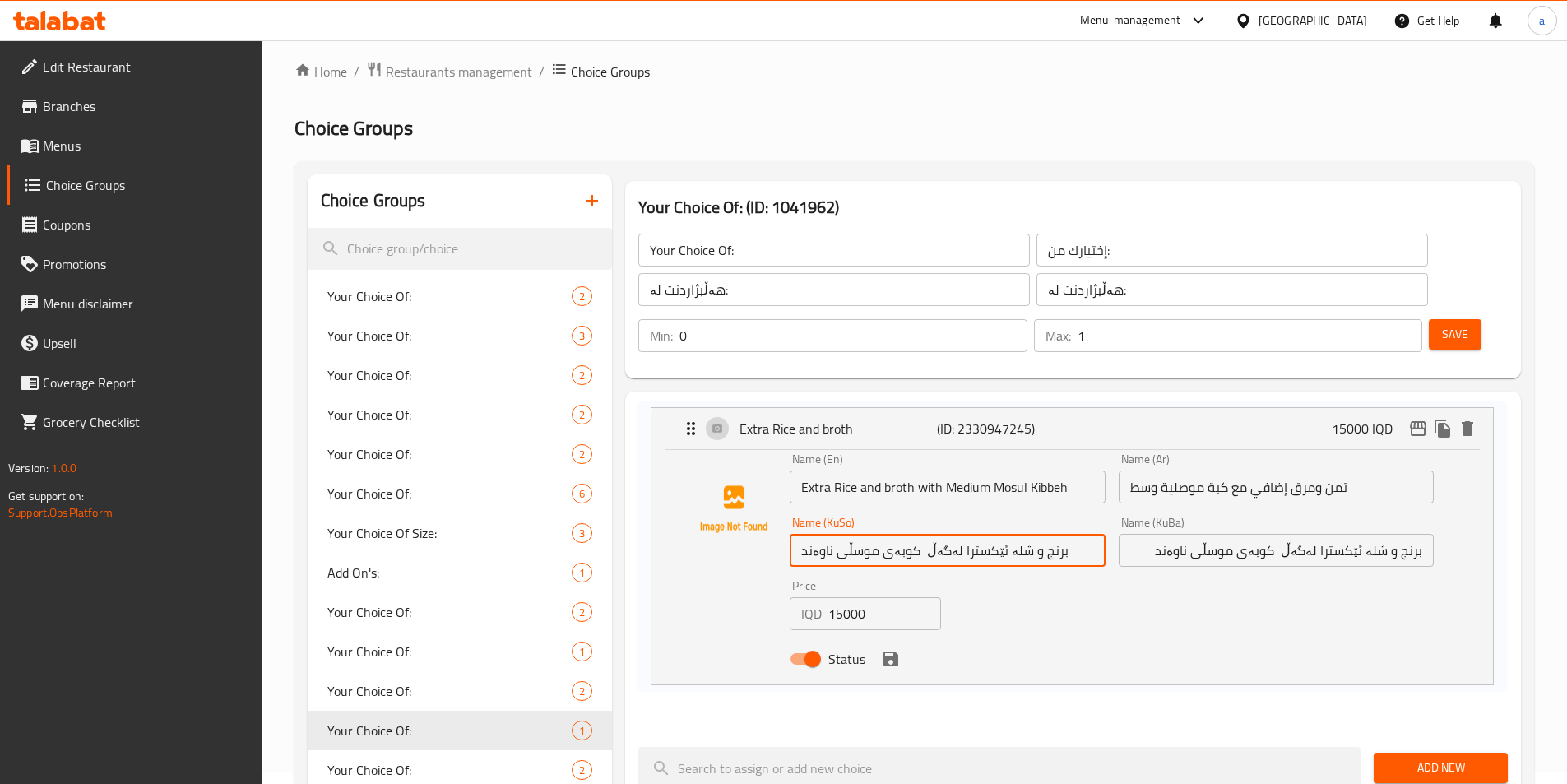
scroll to position [15, 0]
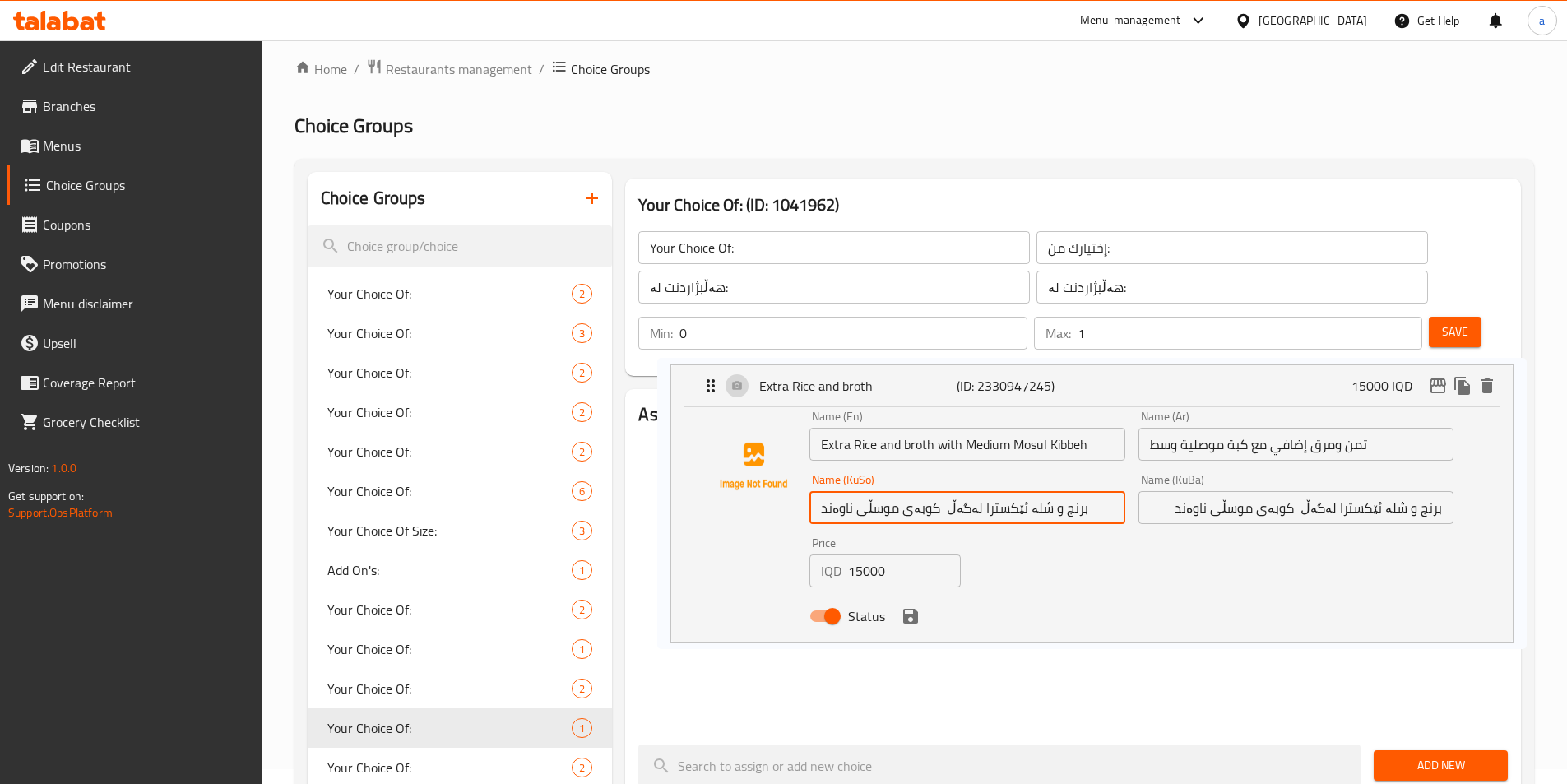
drag, startPoint x: 1462, startPoint y: 427, endPoint x: 1475, endPoint y: 388, distance: 41.1
click at [1475, 427] on nav "Extra Rice and broth (ID: 2330947245) 15000 IQD Name (En) Extra Rice and broth …" at bounding box center [1073, 578] width 869 height 304
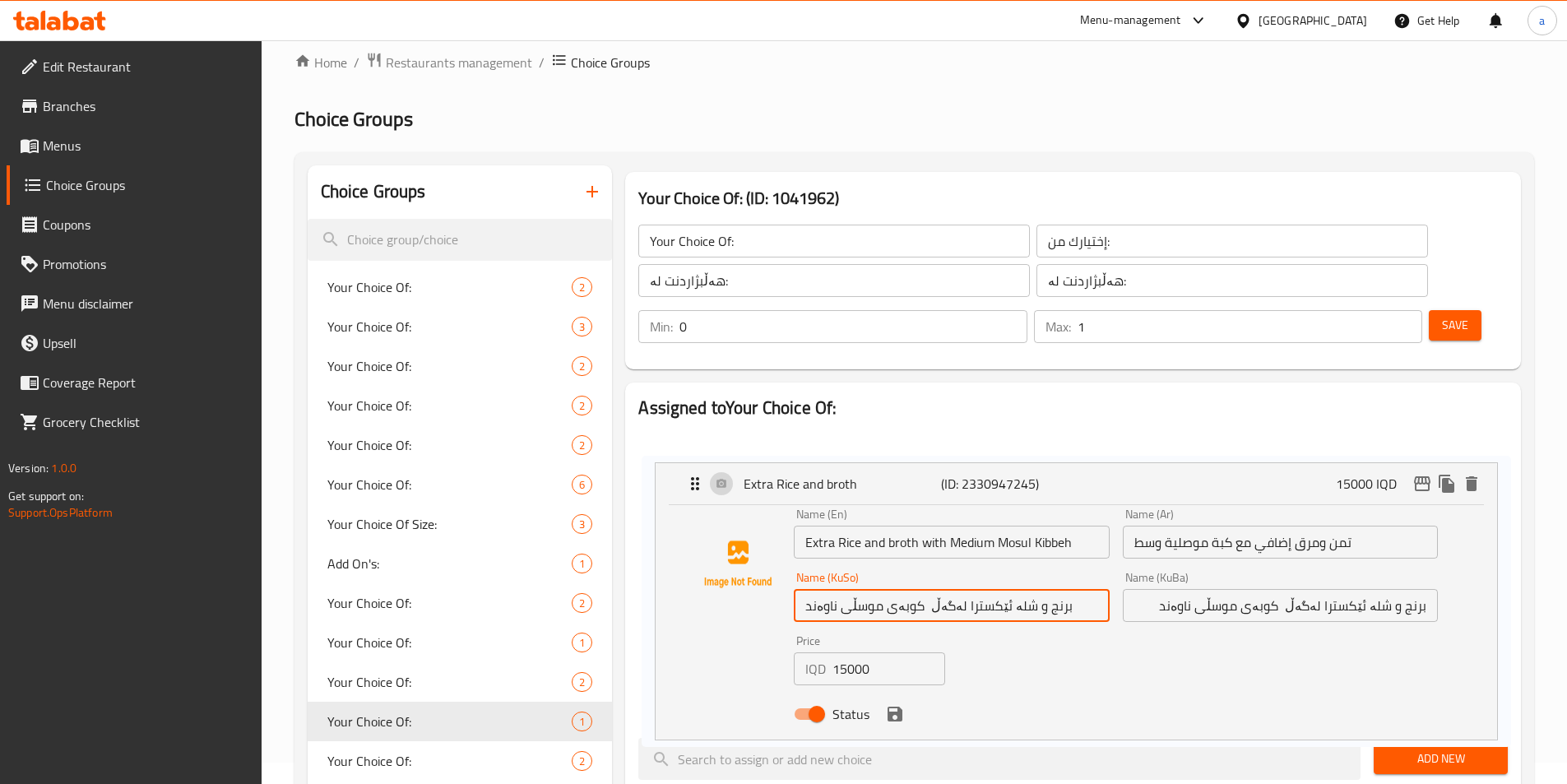
scroll to position [29, 0]
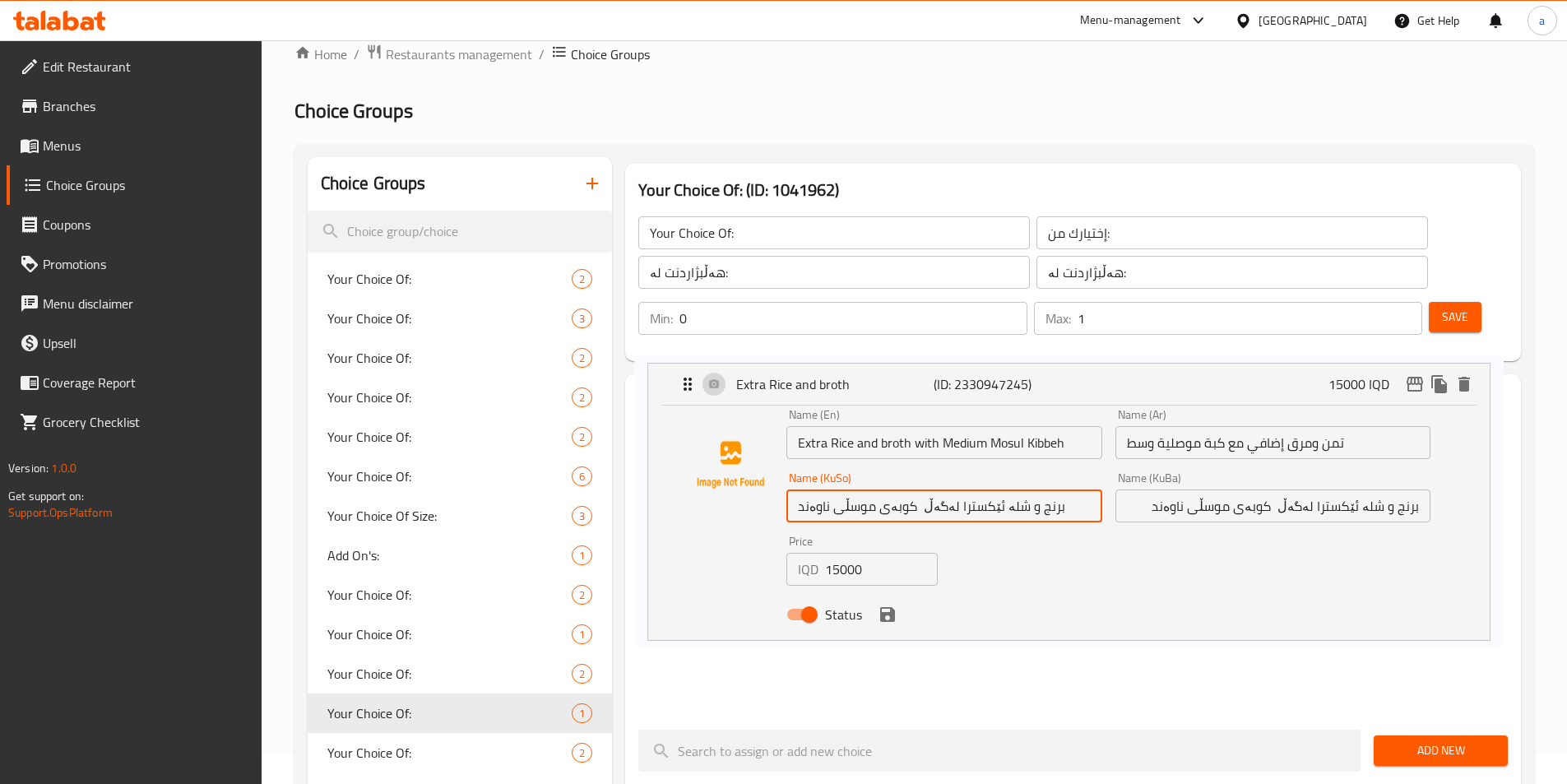
drag, startPoint x: 1444, startPoint y: 412, endPoint x: 1441, endPoint y: 376, distance: 36.1
click at [1441, 412] on nav "Extra Rice and broth (ID: 2330947245) 15000 IQD Name (En) Extra Rice and broth …" at bounding box center [1073, 564] width 869 height 304
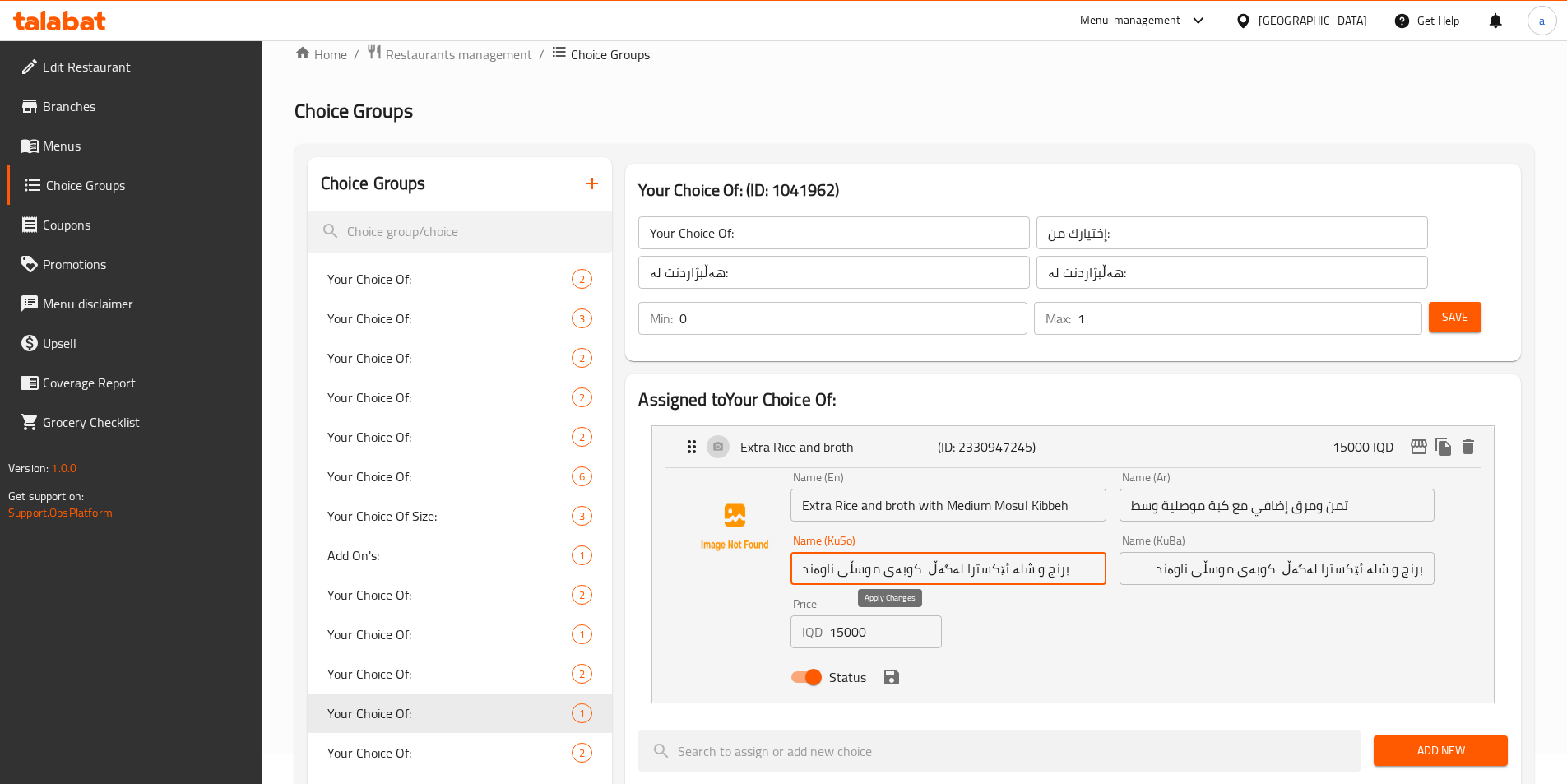
click at [895, 670] on icon "save" at bounding box center [891, 676] width 15 height 15
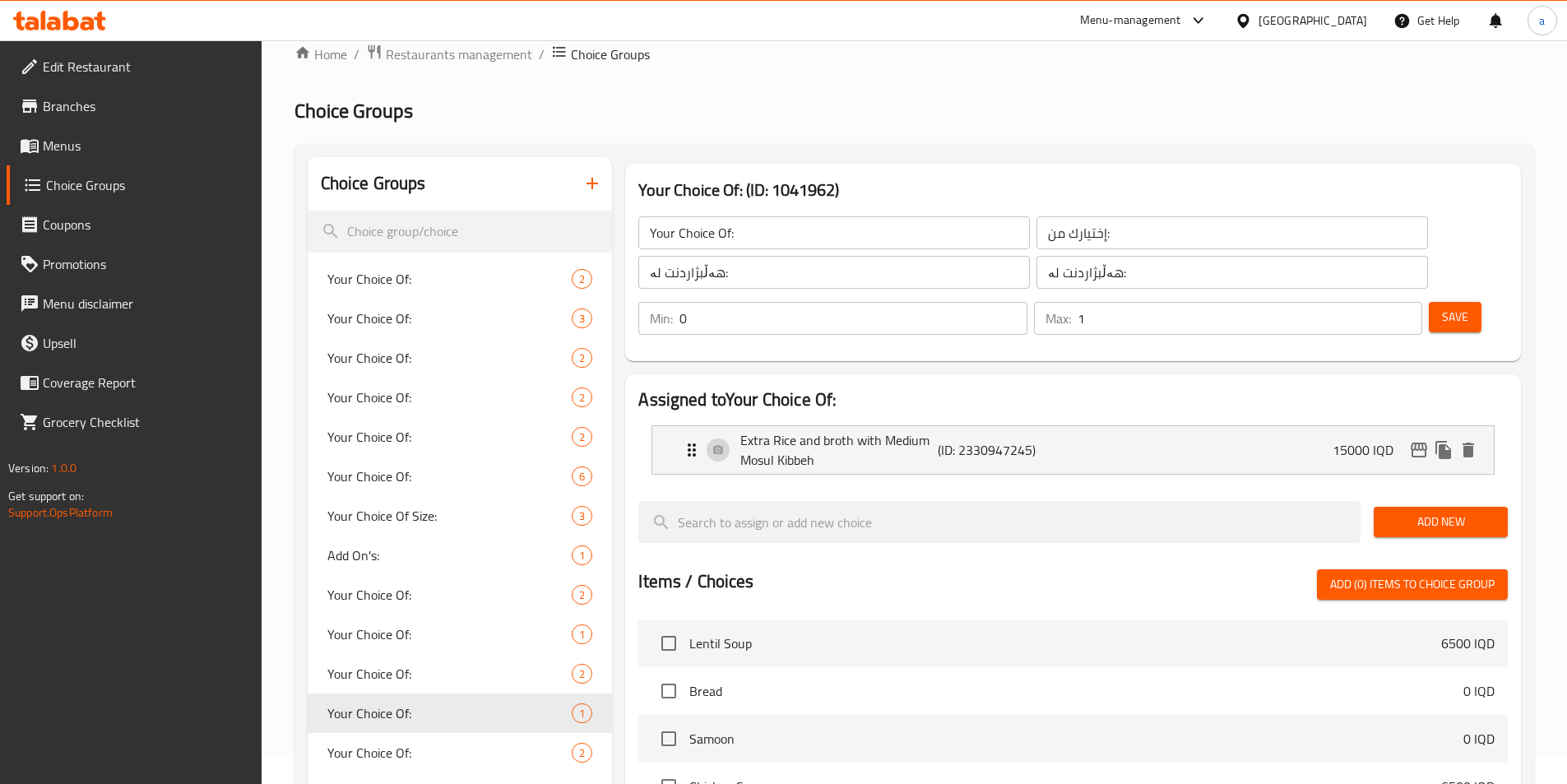
type input "برنج و شلە ئێکسترا لەگەڵ کوبەی موسڵی ناوەند"
click at [1442, 307] on span "Save" at bounding box center [1455, 317] width 26 height 21
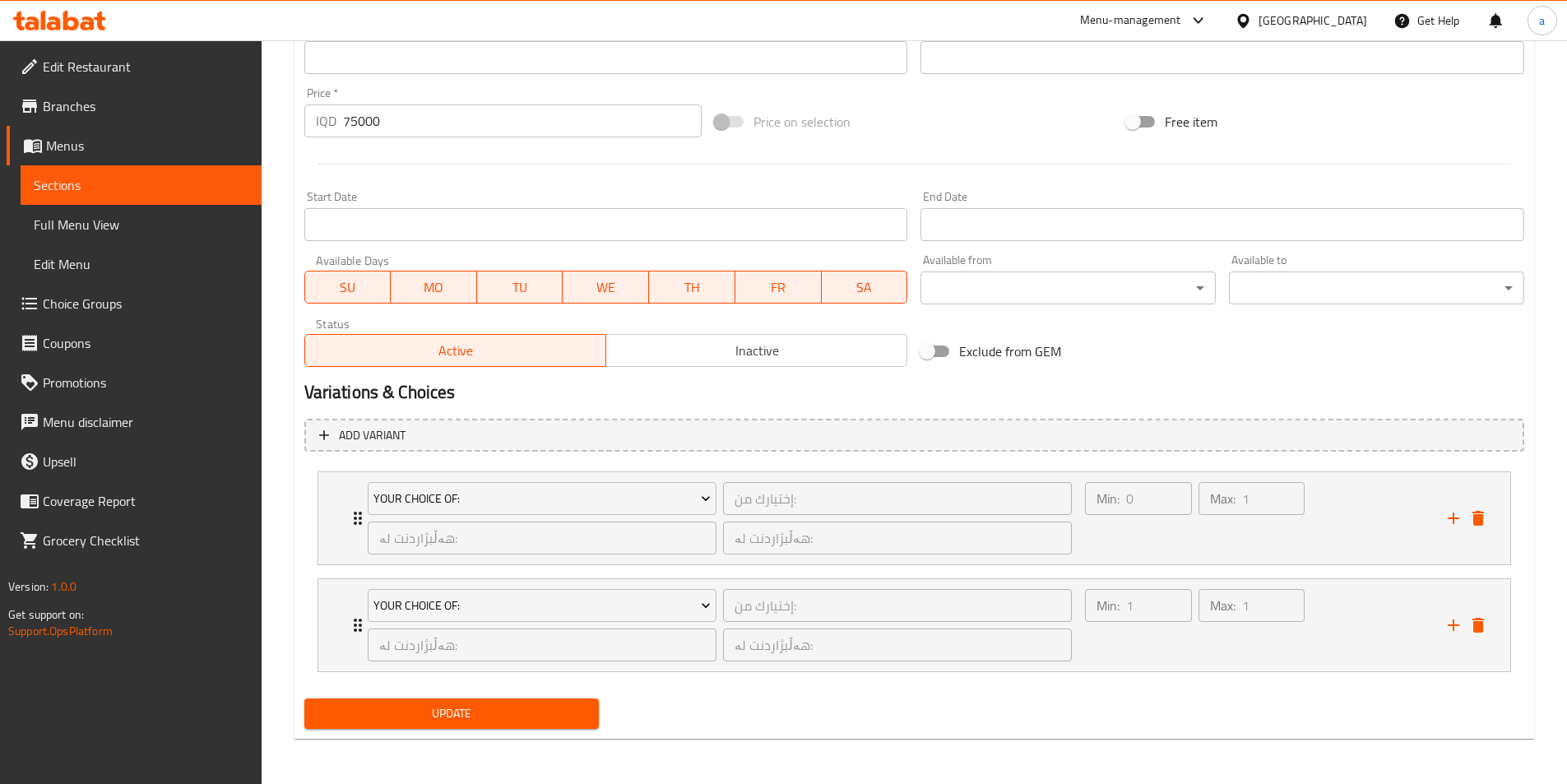
scroll to position [741, 0]
click at [345, 526] on div "Your Choice Of: إختيارك من: ​ هەڵبژاردنت لە: ​ هەڵبژاردنت لە: ​ Min: 0 ​ Max: 1…" at bounding box center [915, 517] width 1192 height 92
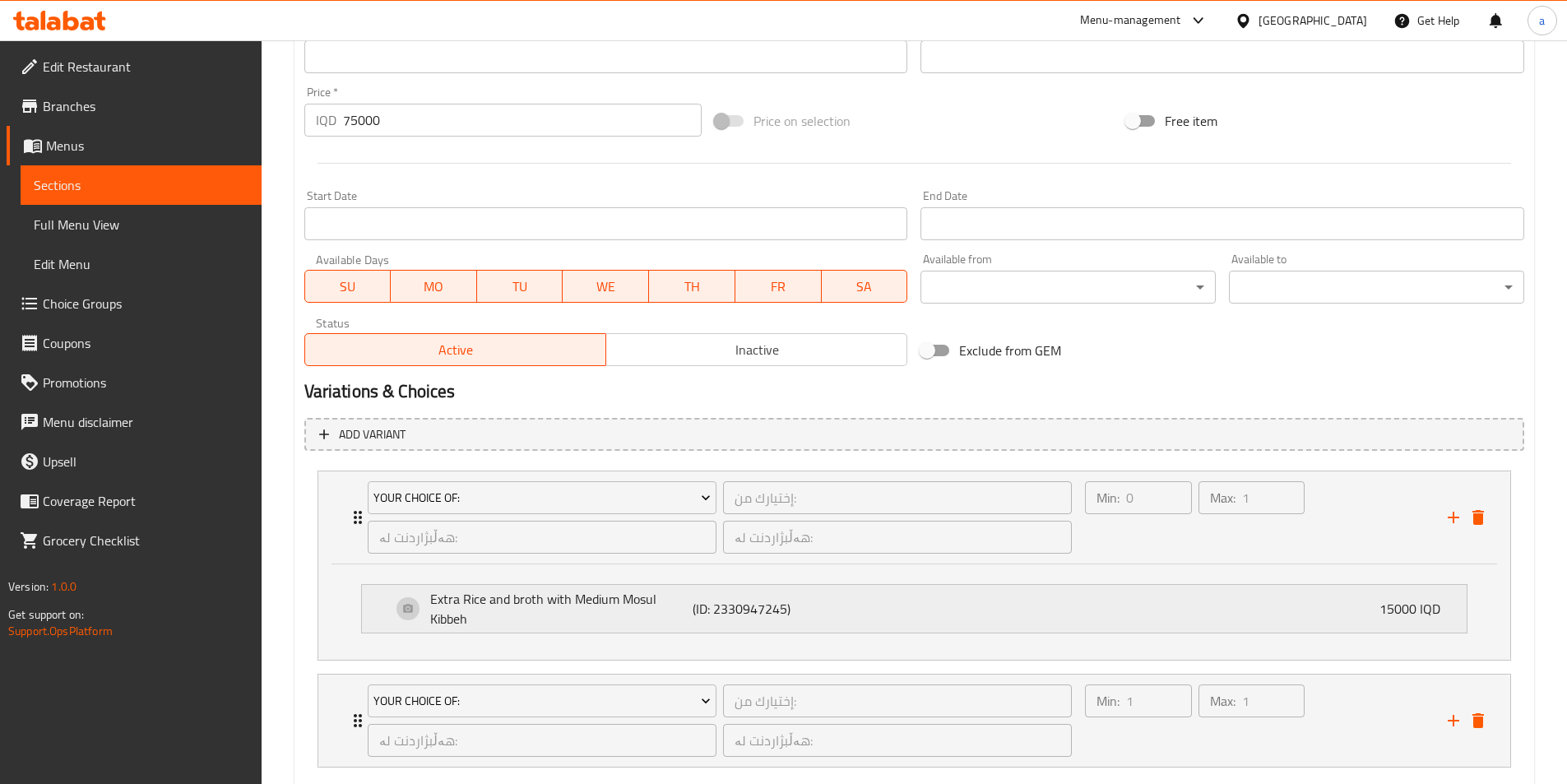
click at [580, 620] on p "Extra Rice and broth with Medium Mosul Kibbeh" at bounding box center [561, 609] width 263 height 40
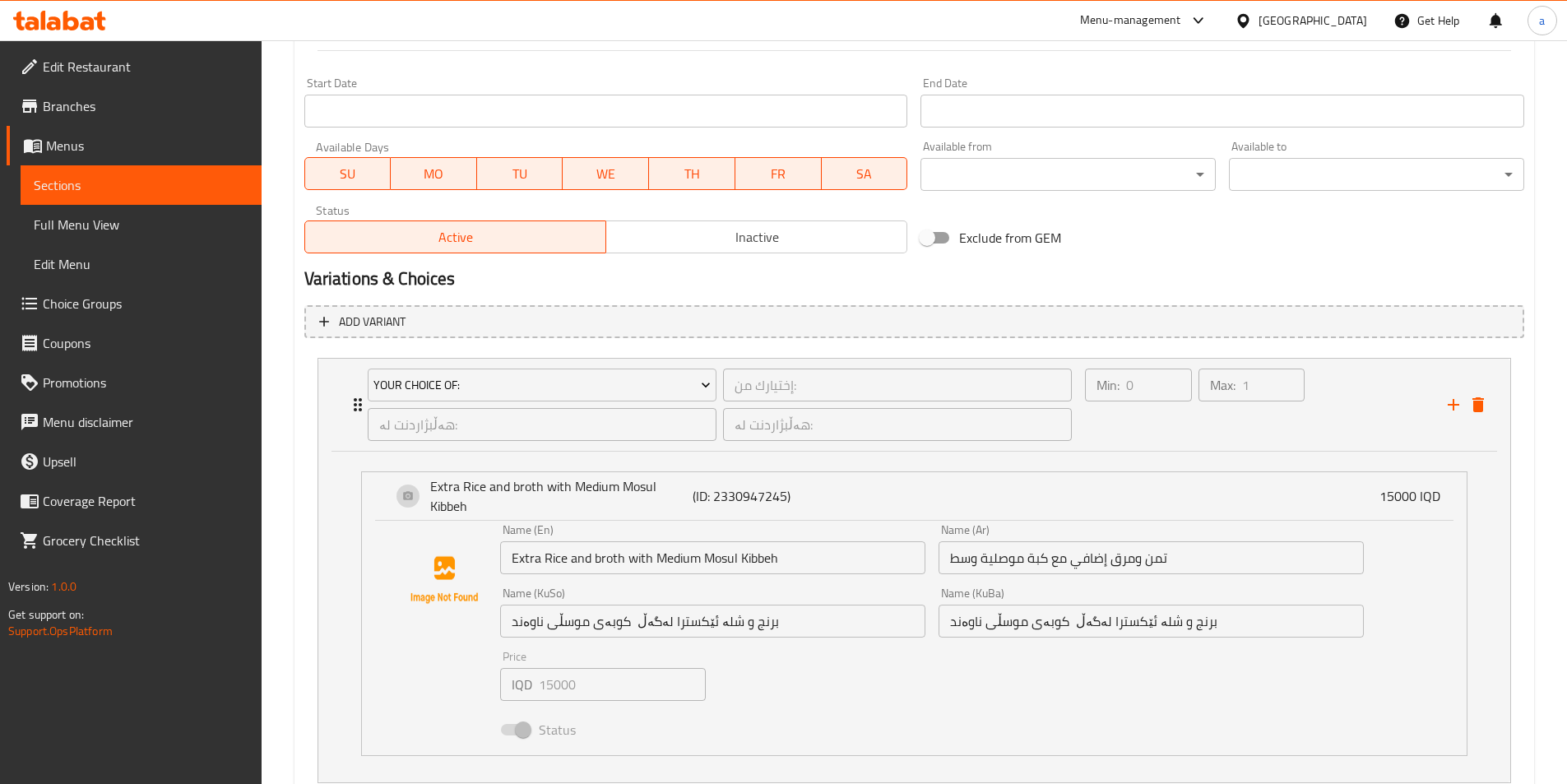
scroll to position [988, 0]
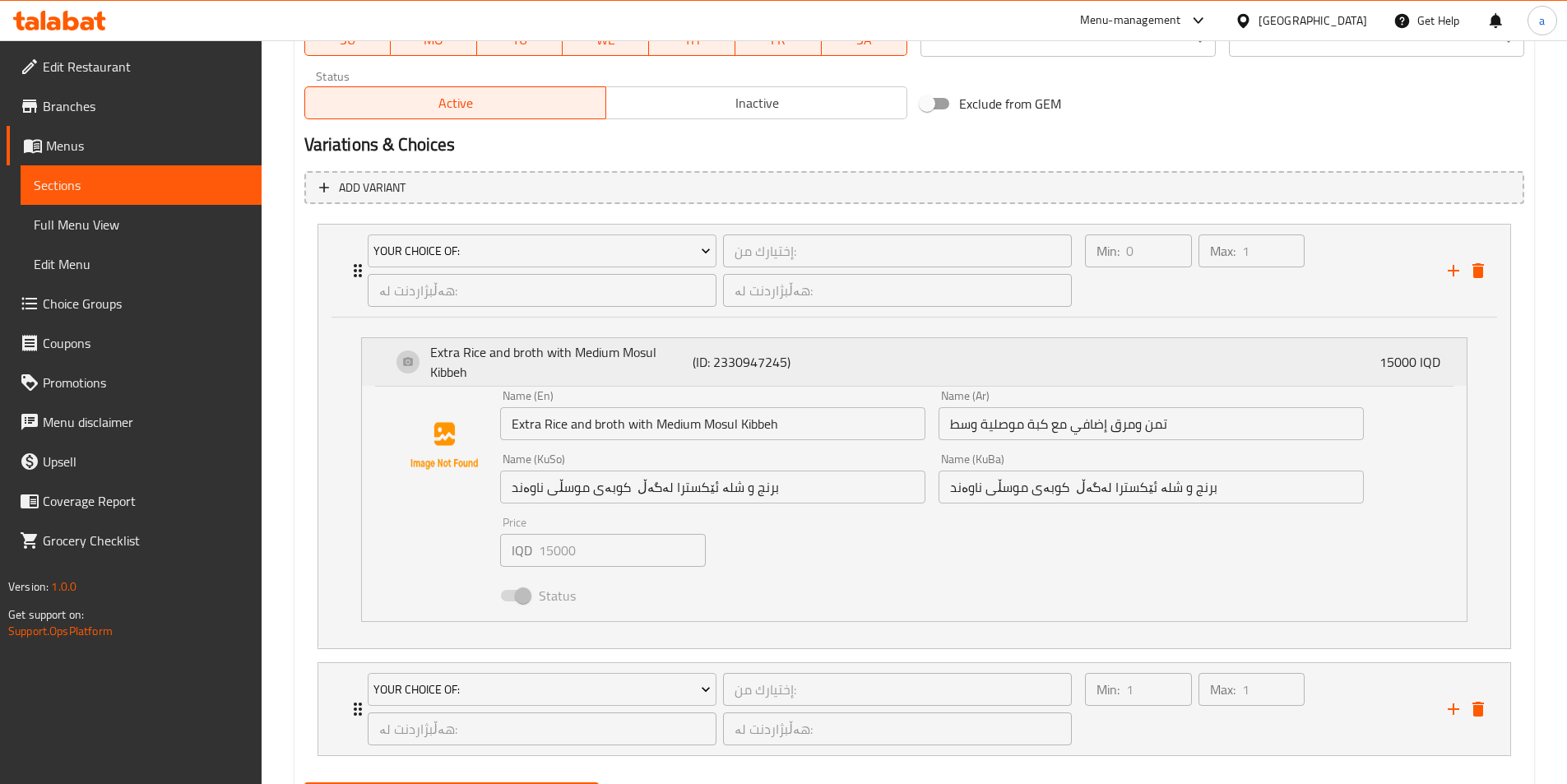
click at [780, 344] on div "Extra Rice and broth with Medium Mosul Kibbeh (ID: 2330947245) 15000 IQD" at bounding box center [919, 362] width 1055 height 48
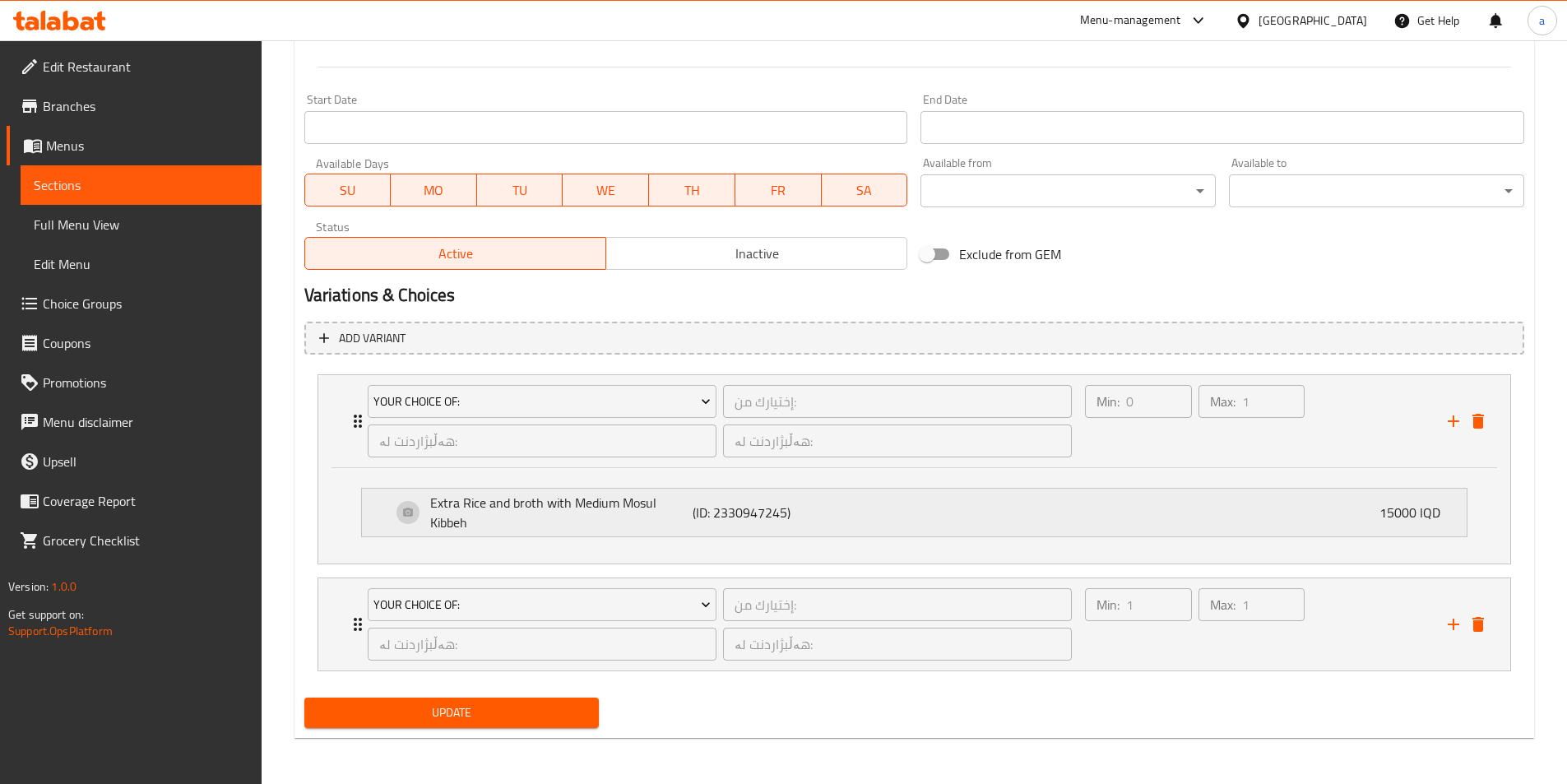
scroll to position [837, 0]
click at [359, 625] on div "Your Choice Of: إختيارك من: ​ هەڵبژاردنت لە: ​ هەڵبژاردنت لە: ​" at bounding box center [719, 624] width 724 height 92
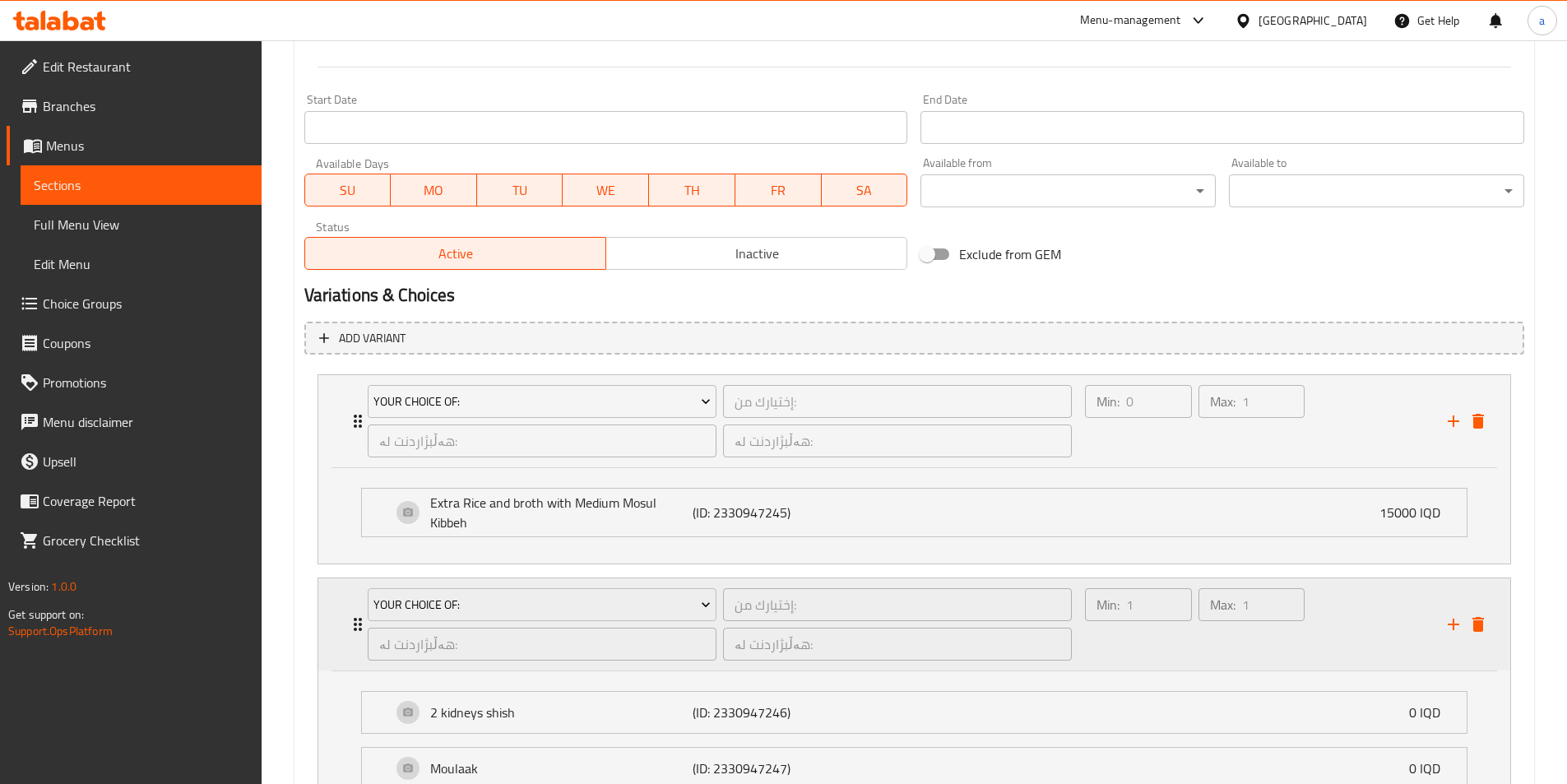
scroll to position [983, 0]
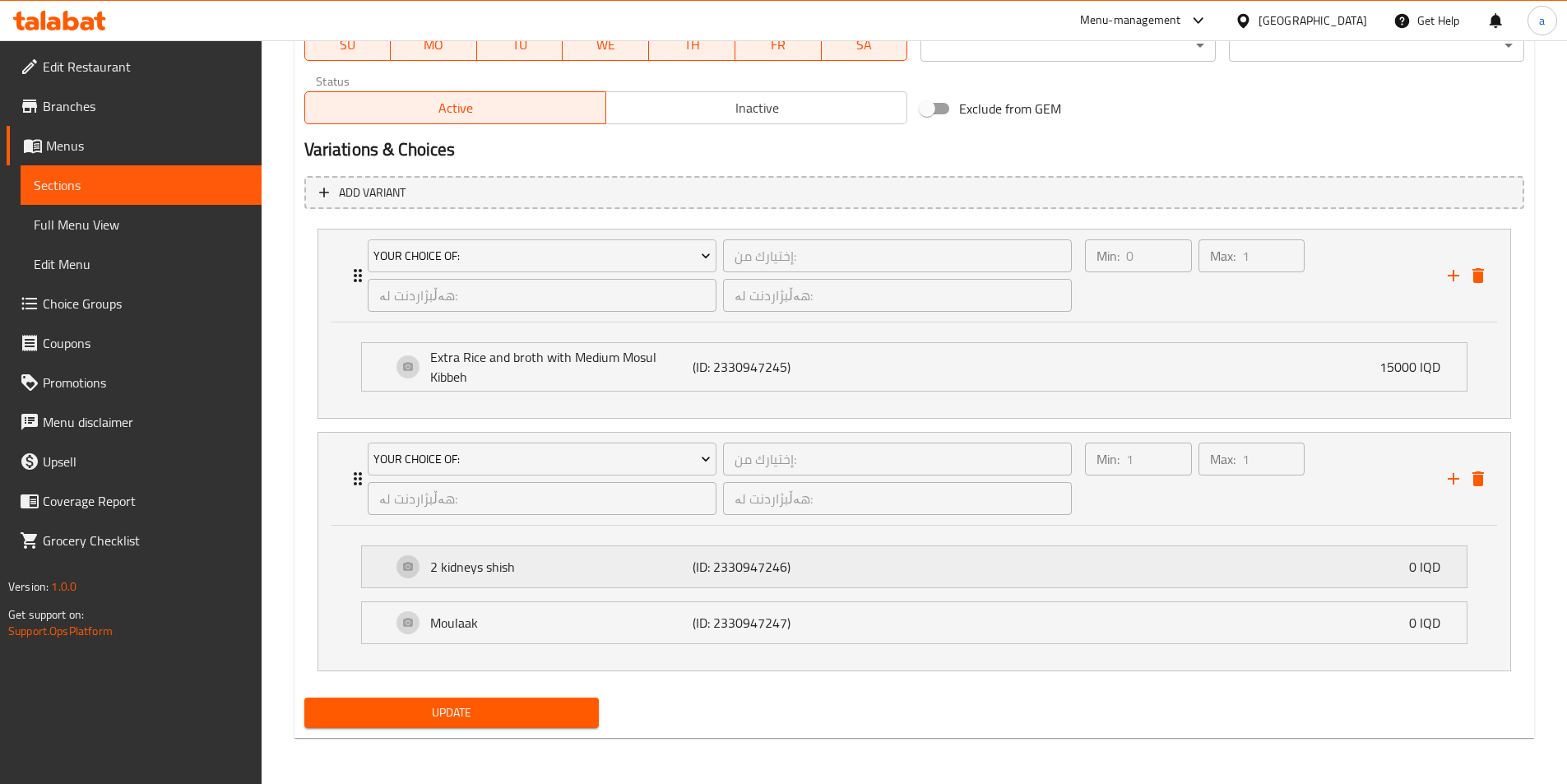
click at [775, 559] on p "(ID: 2330947246)" at bounding box center [780, 566] width 175 height 20
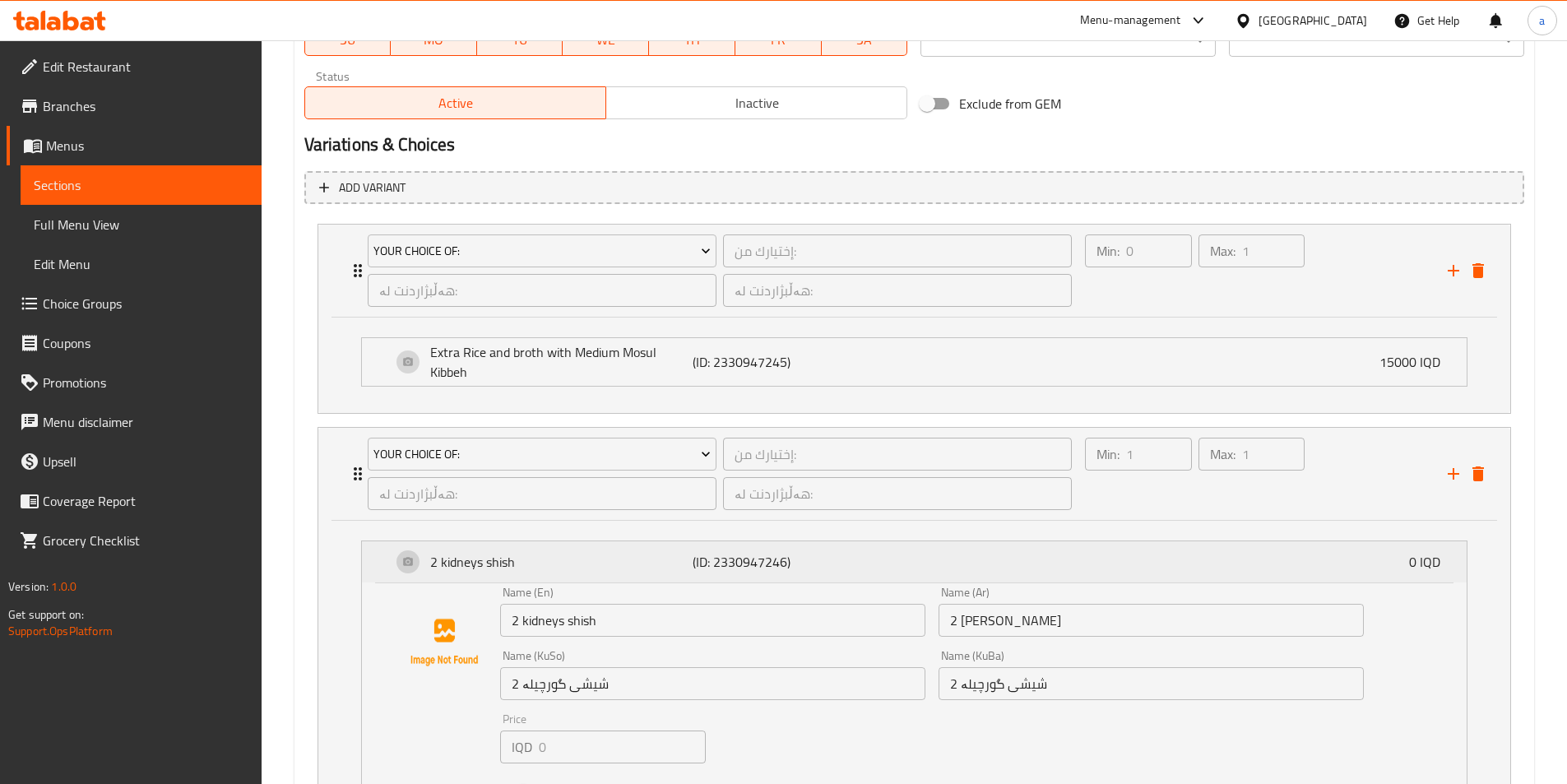
scroll to position [1218, 0]
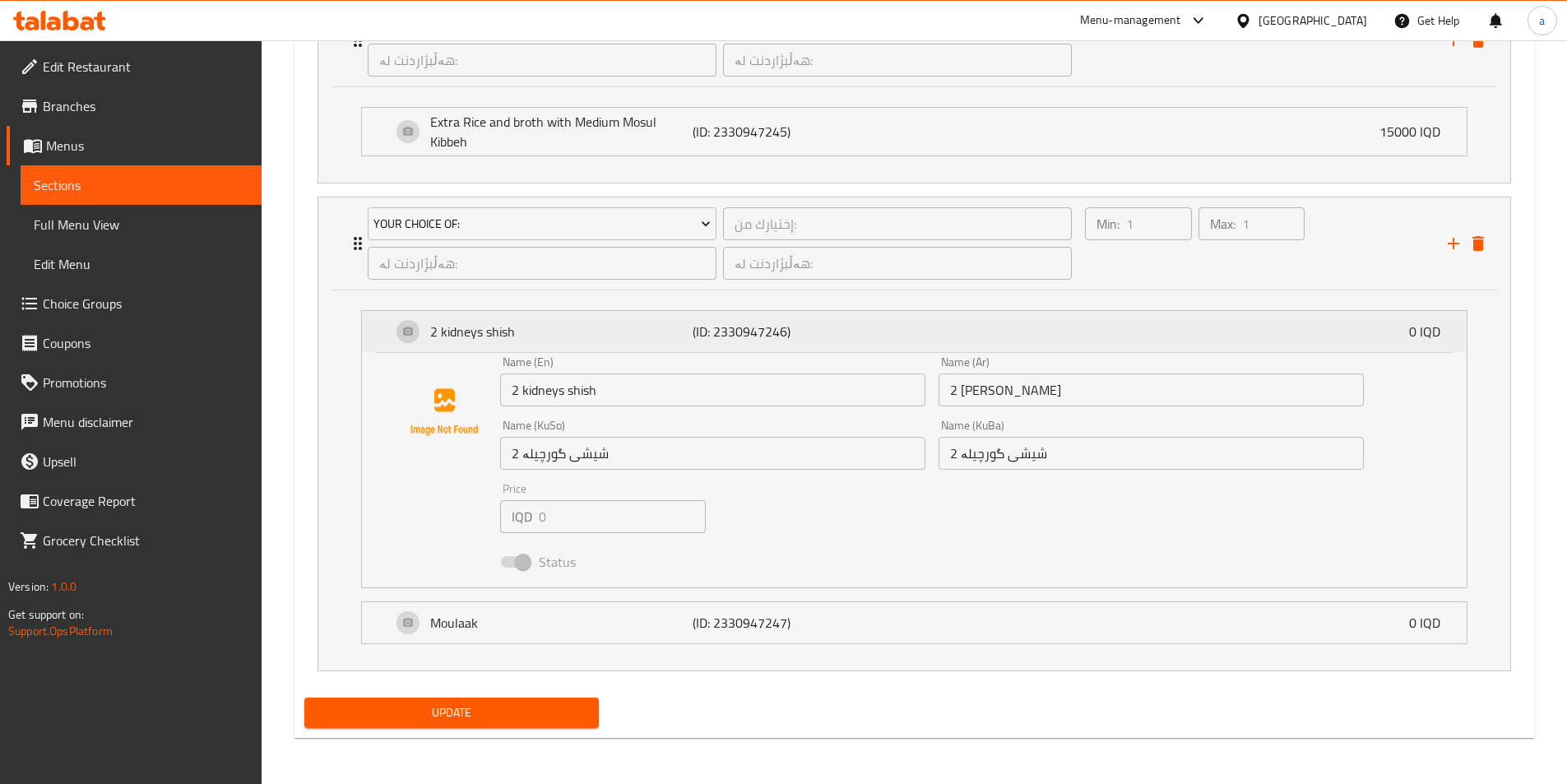
click at [777, 318] on div "2 kidneys shish (ID: 2330947246) 0 IQD" at bounding box center [919, 330] width 1055 height 41
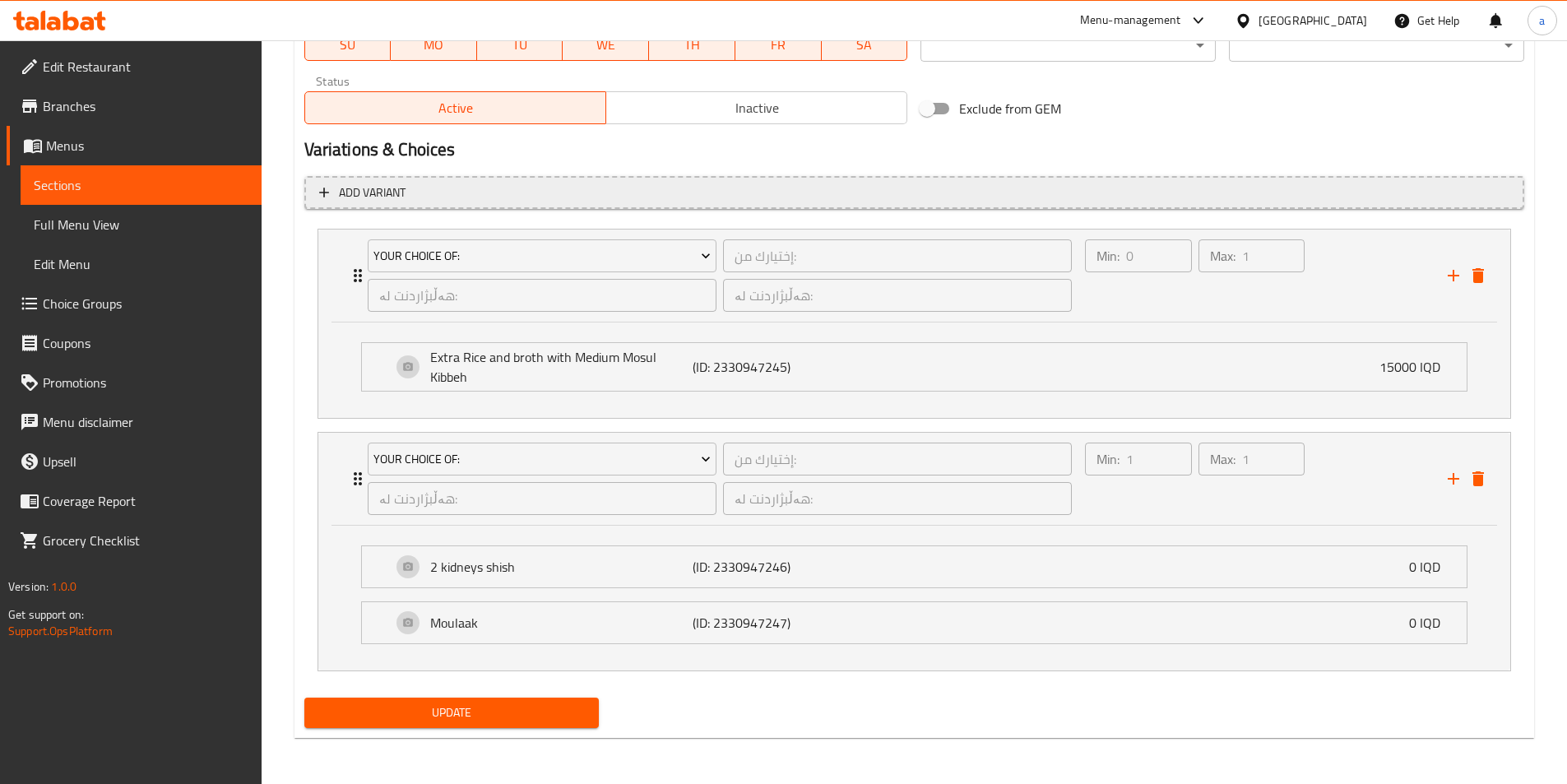
scroll to position [983, 0]
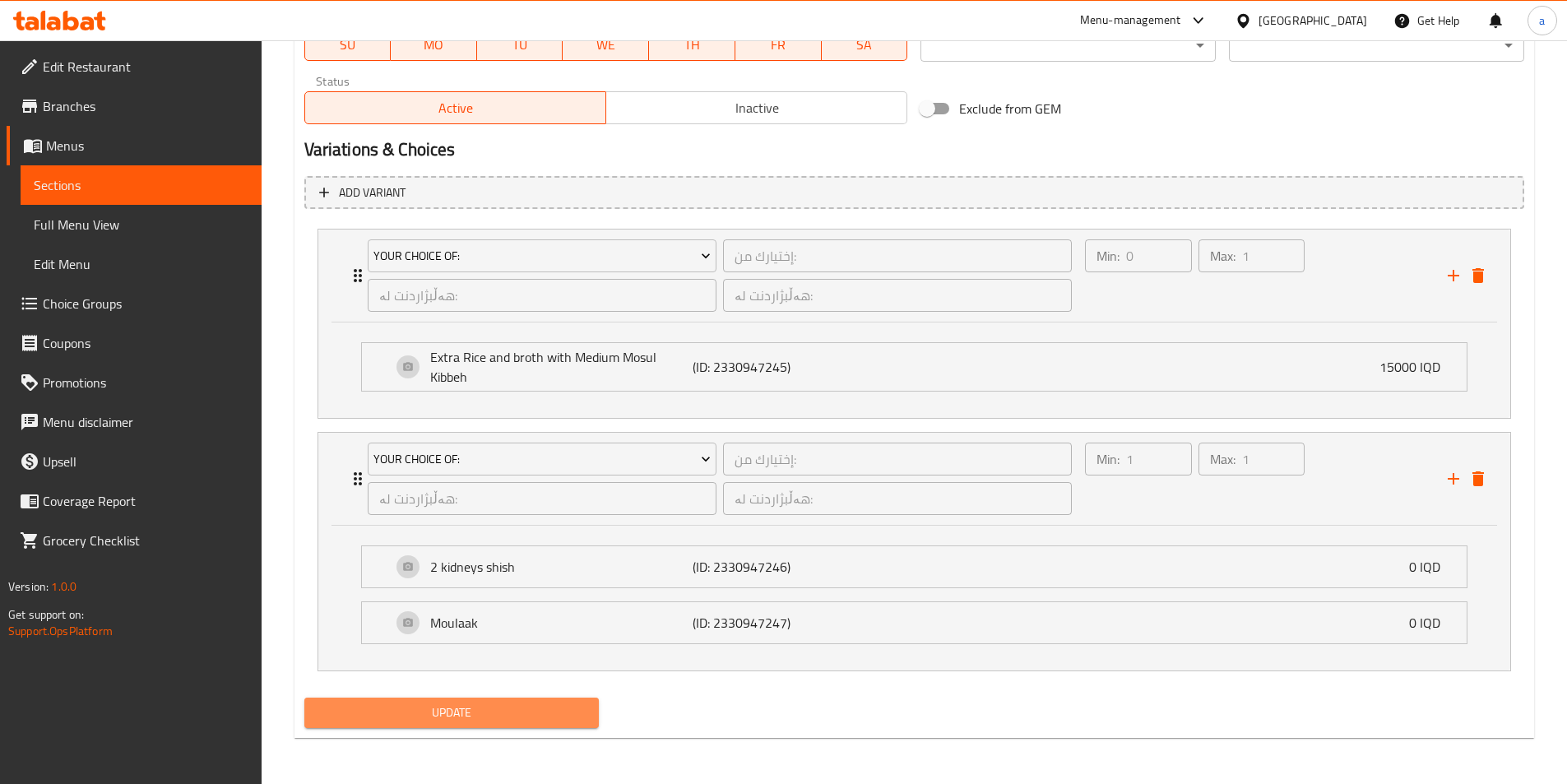
click at [488, 698] on button "Update" at bounding box center [452, 712] width 295 height 30
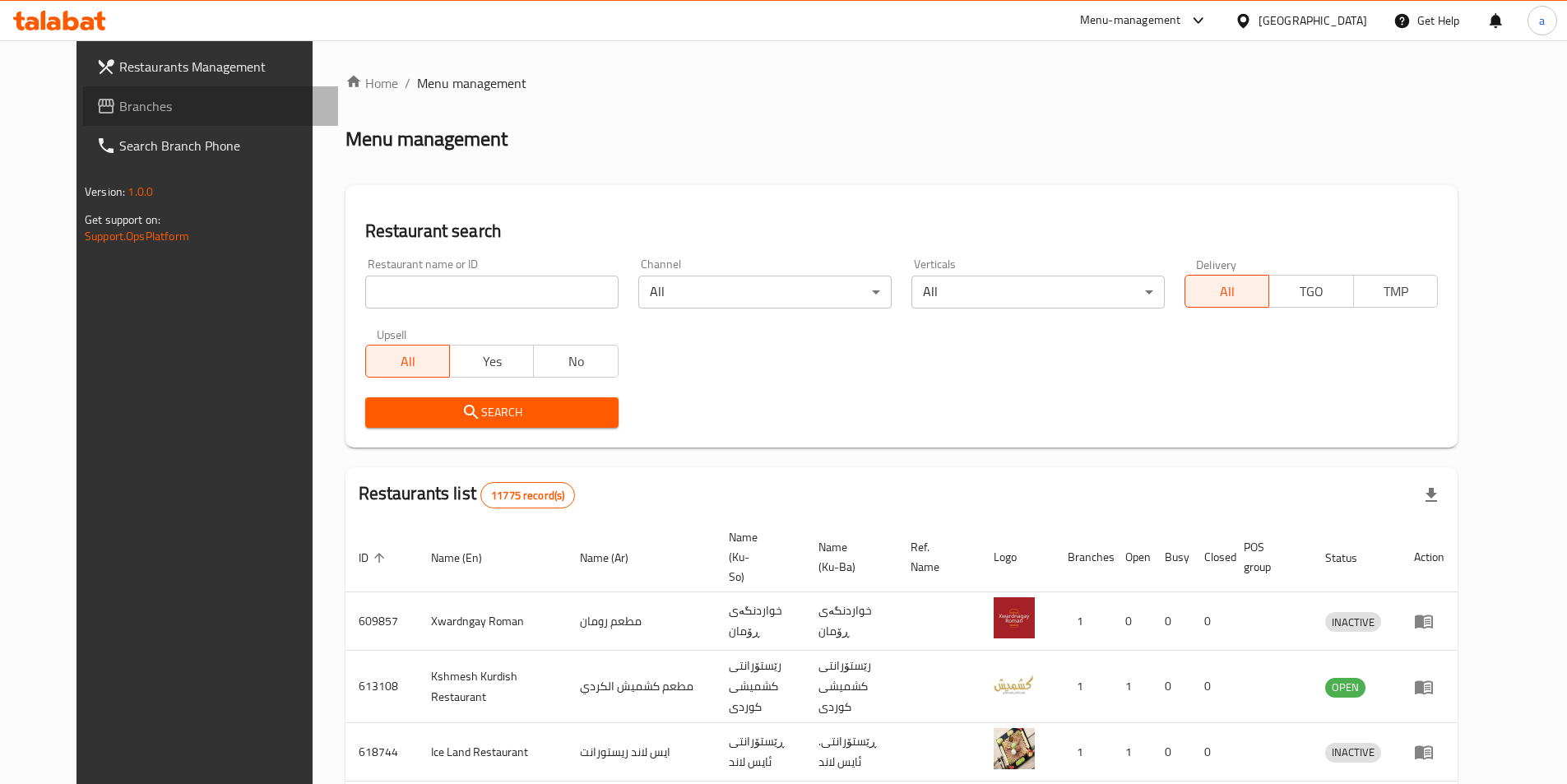
click at [121, 119] on link "Branches" at bounding box center [211, 107] width 255 height 40
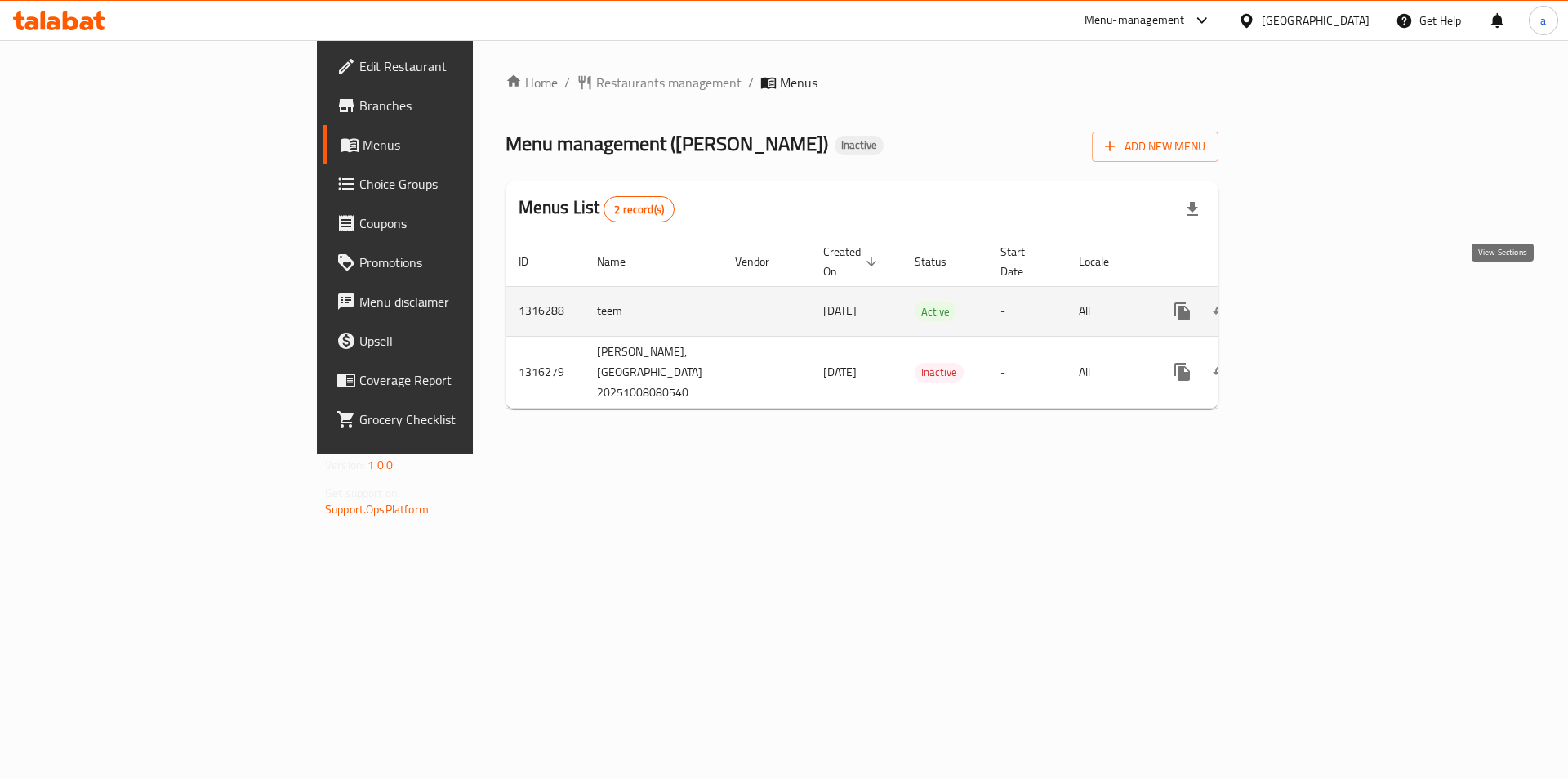
click at [1310, 302] on icon "enhanced table" at bounding box center [1300, 311] width 20 height 20
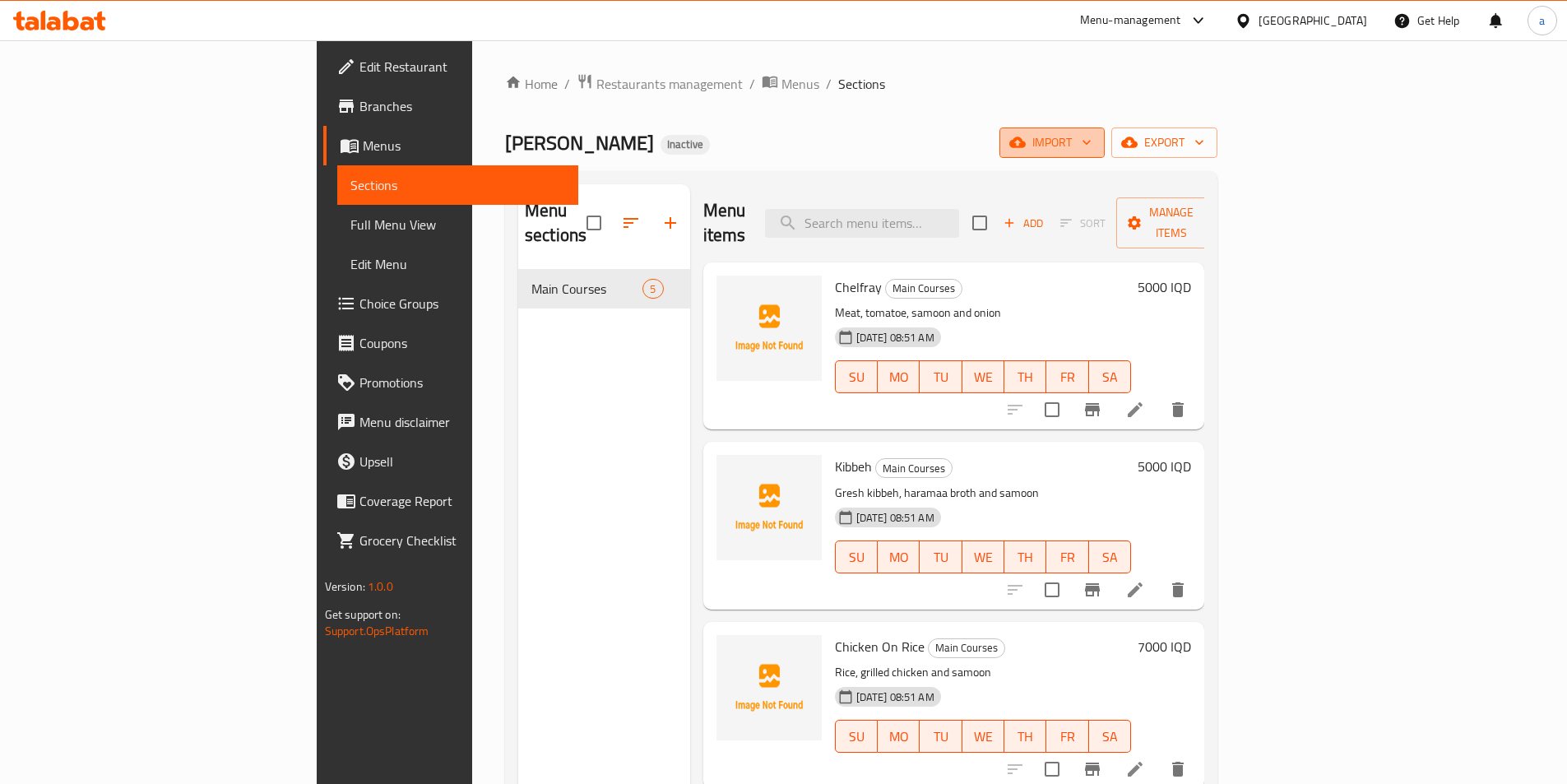
click at [1105, 153] on button "import" at bounding box center [1052, 142] width 105 height 30
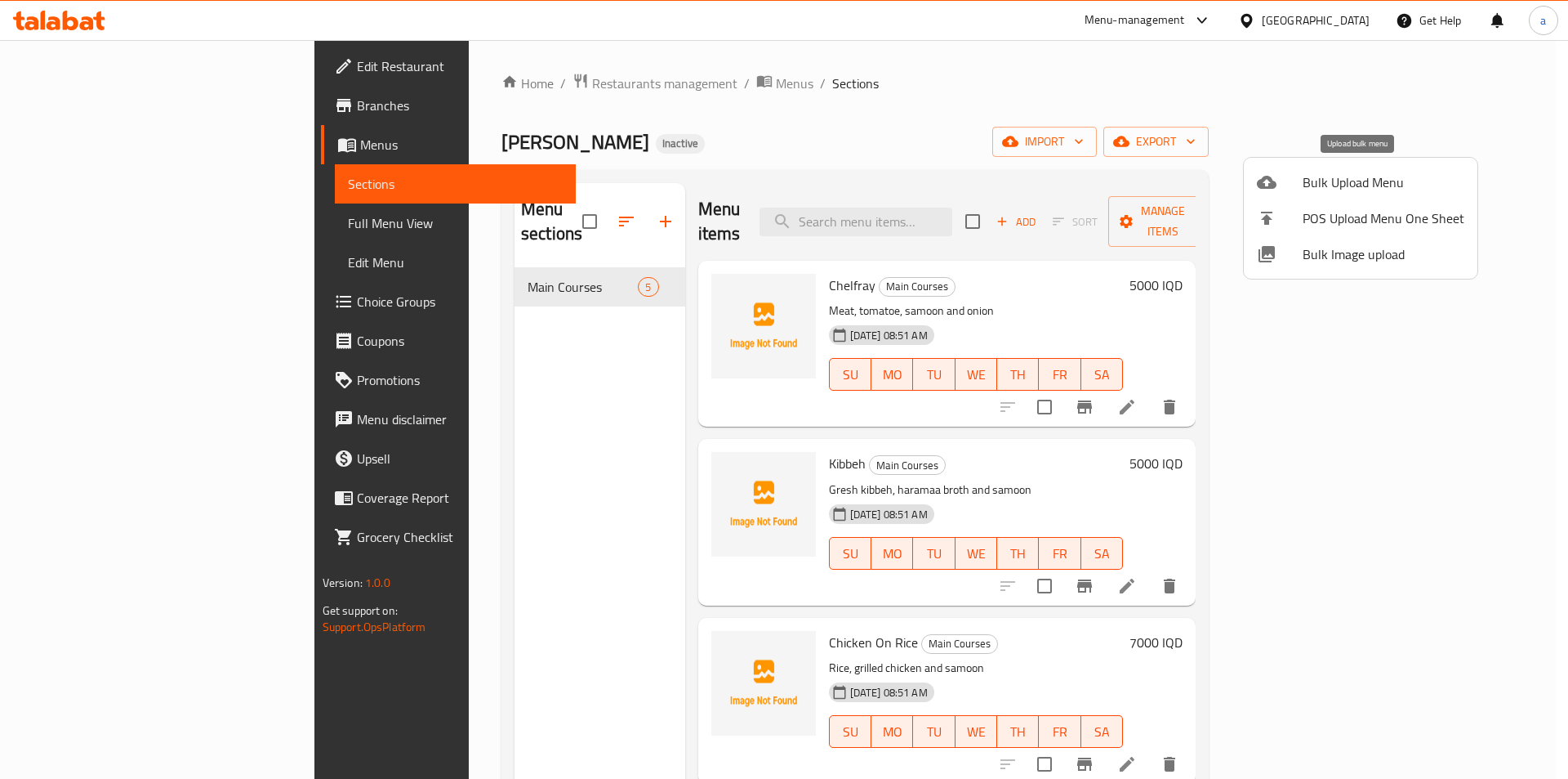
click at [1326, 186] on span "Bulk Upload Menu" at bounding box center [1384, 182] width 162 height 20
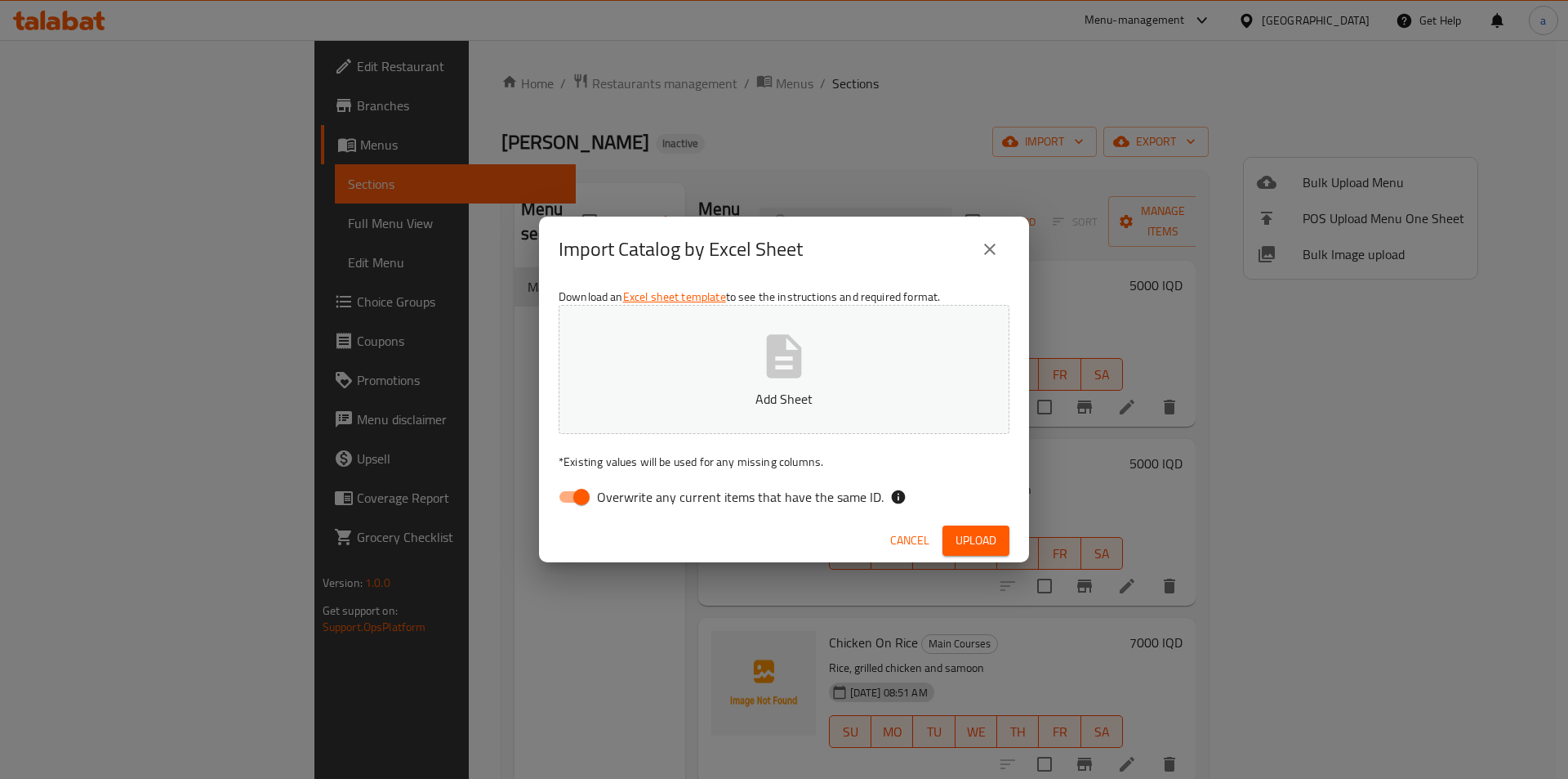
click at [571, 495] on input "Overwrite any current items that have the same ID." at bounding box center [582, 496] width 93 height 31
checkbox input "false"
click at [653, 370] on button "Add Sheet" at bounding box center [783, 370] width 451 height 129
click at [991, 539] on span "Upload" at bounding box center [975, 540] width 40 height 21
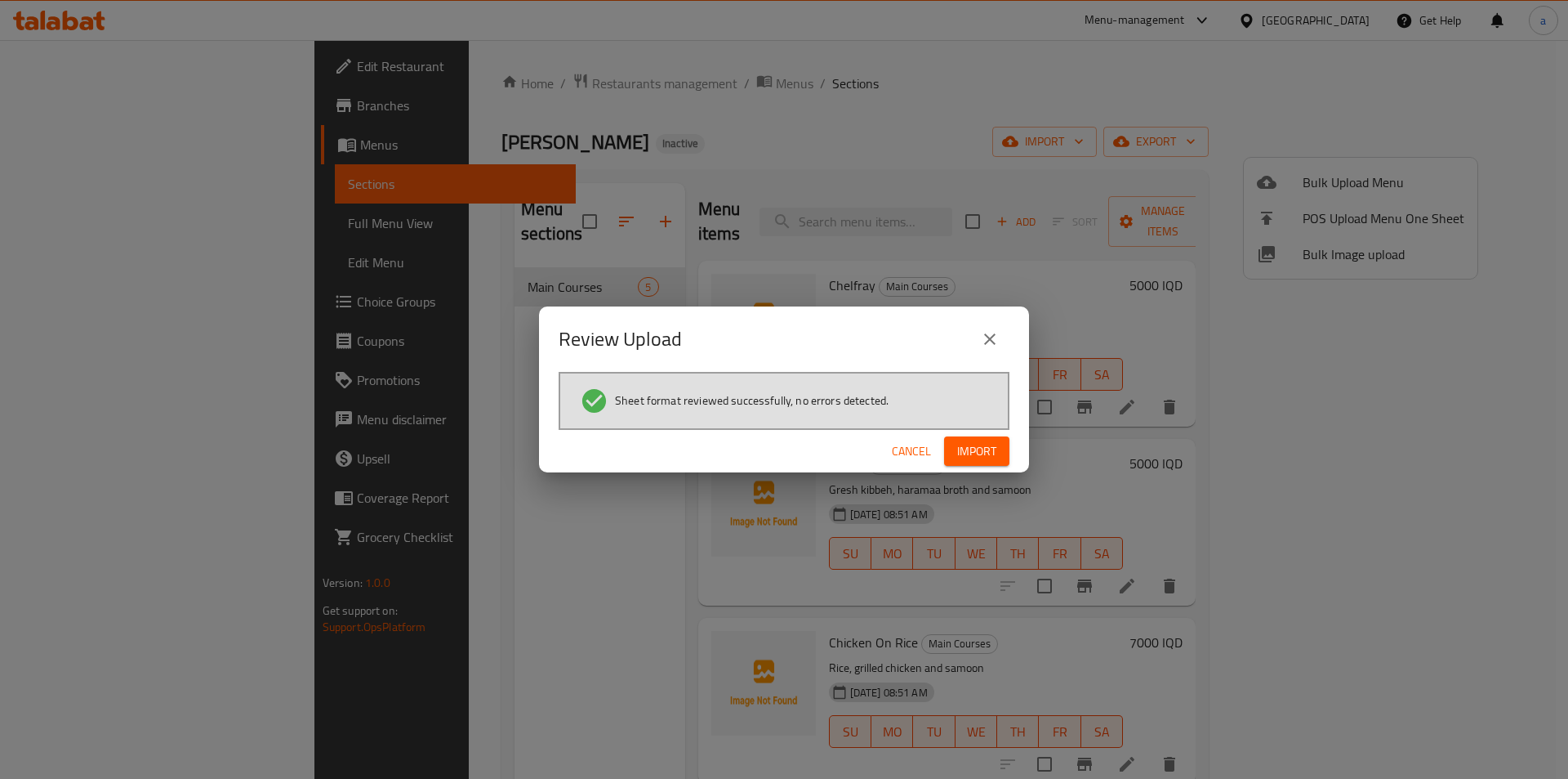
click at [953, 446] on button "Import" at bounding box center [977, 451] width 65 height 30
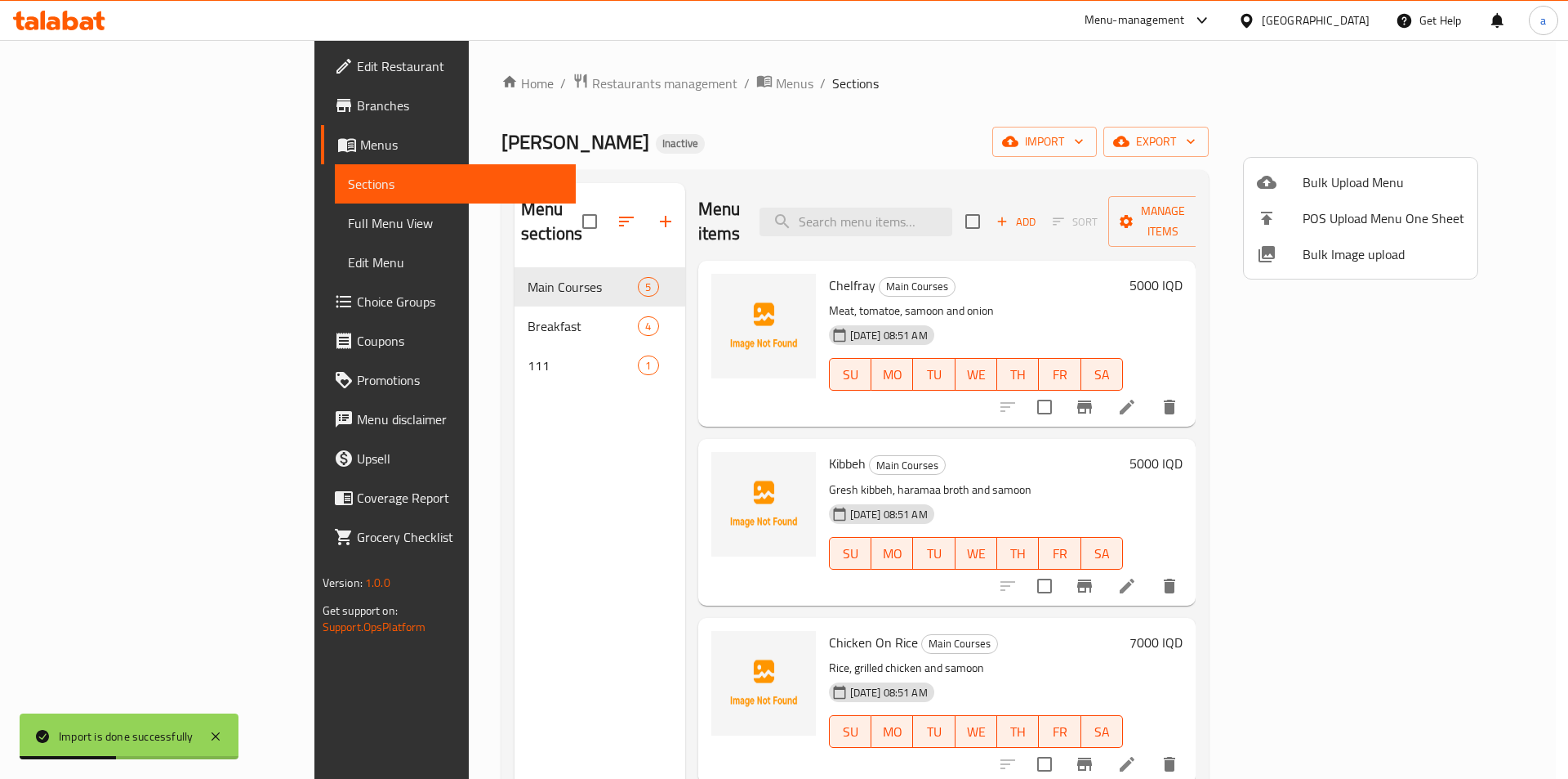
click at [442, 308] on div at bounding box center [784, 390] width 1568 height 779
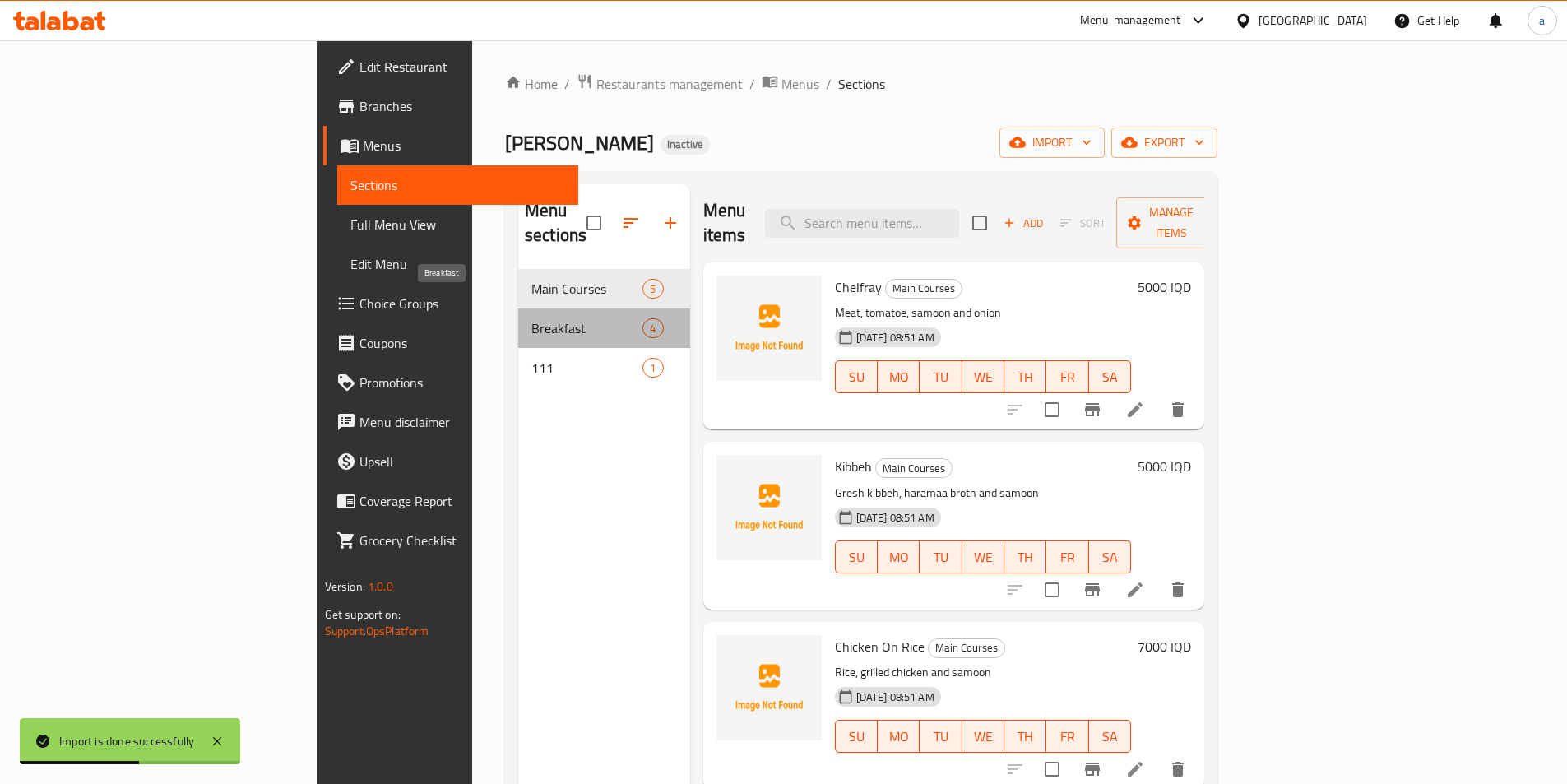
click at [531, 318] on span "Breakfast" at bounding box center [587, 328] width 111 height 20
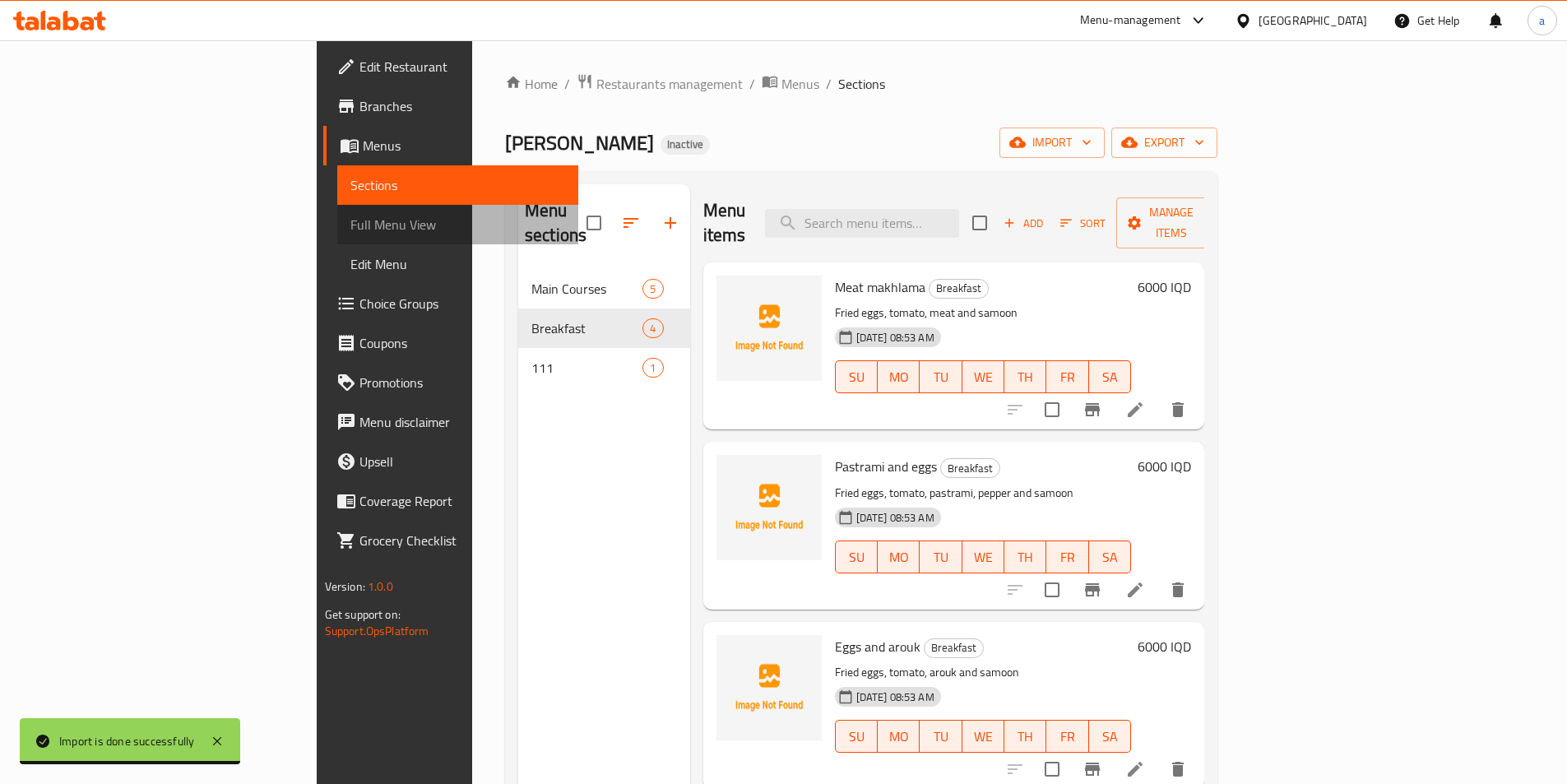
click at [351, 232] on span "Full Menu View" at bounding box center [457, 224] width 214 height 20
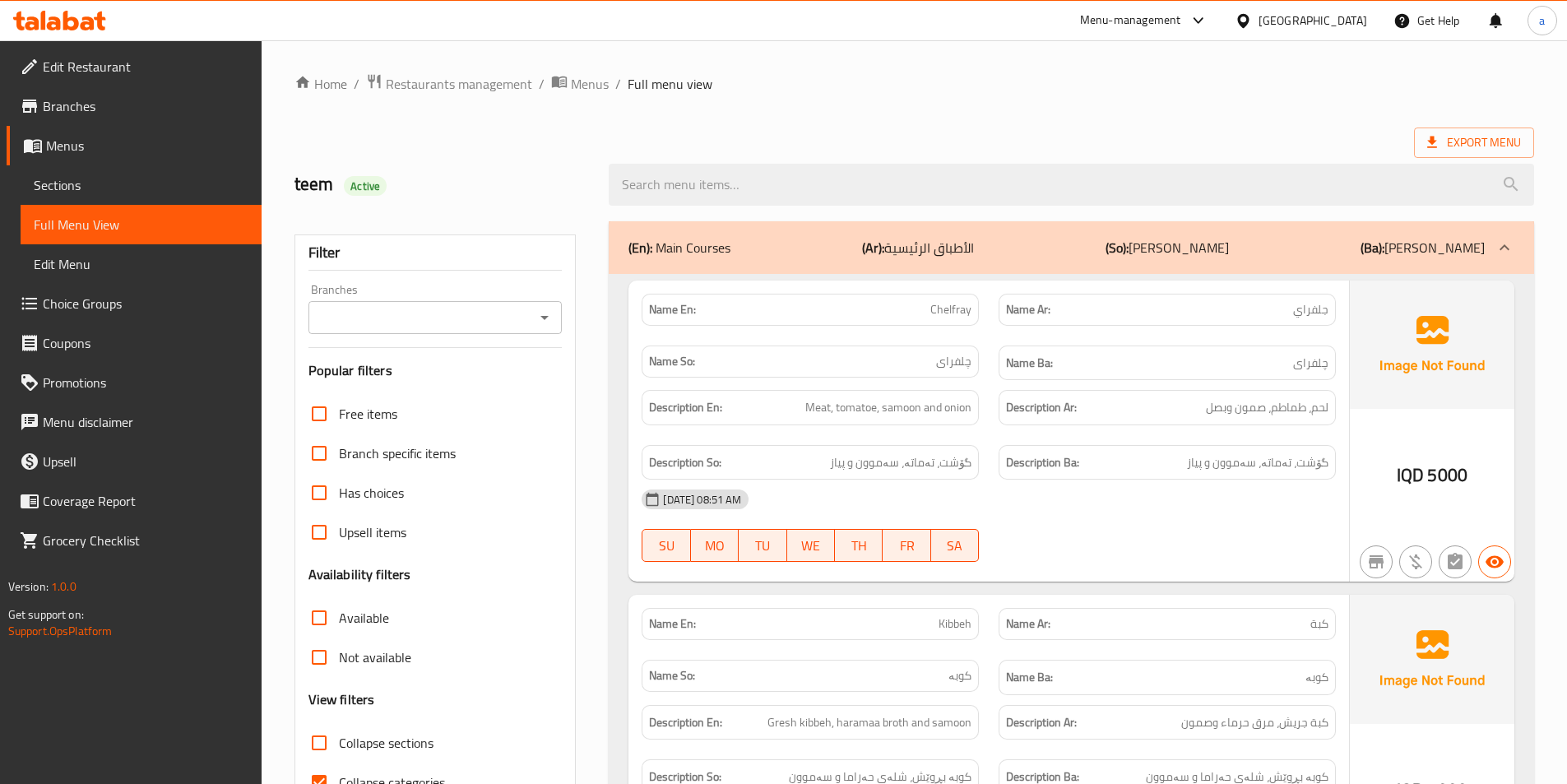
click at [533, 310] on div "Branches" at bounding box center [436, 317] width 254 height 33
click at [541, 322] on icon "Open" at bounding box center [544, 317] width 20 height 20
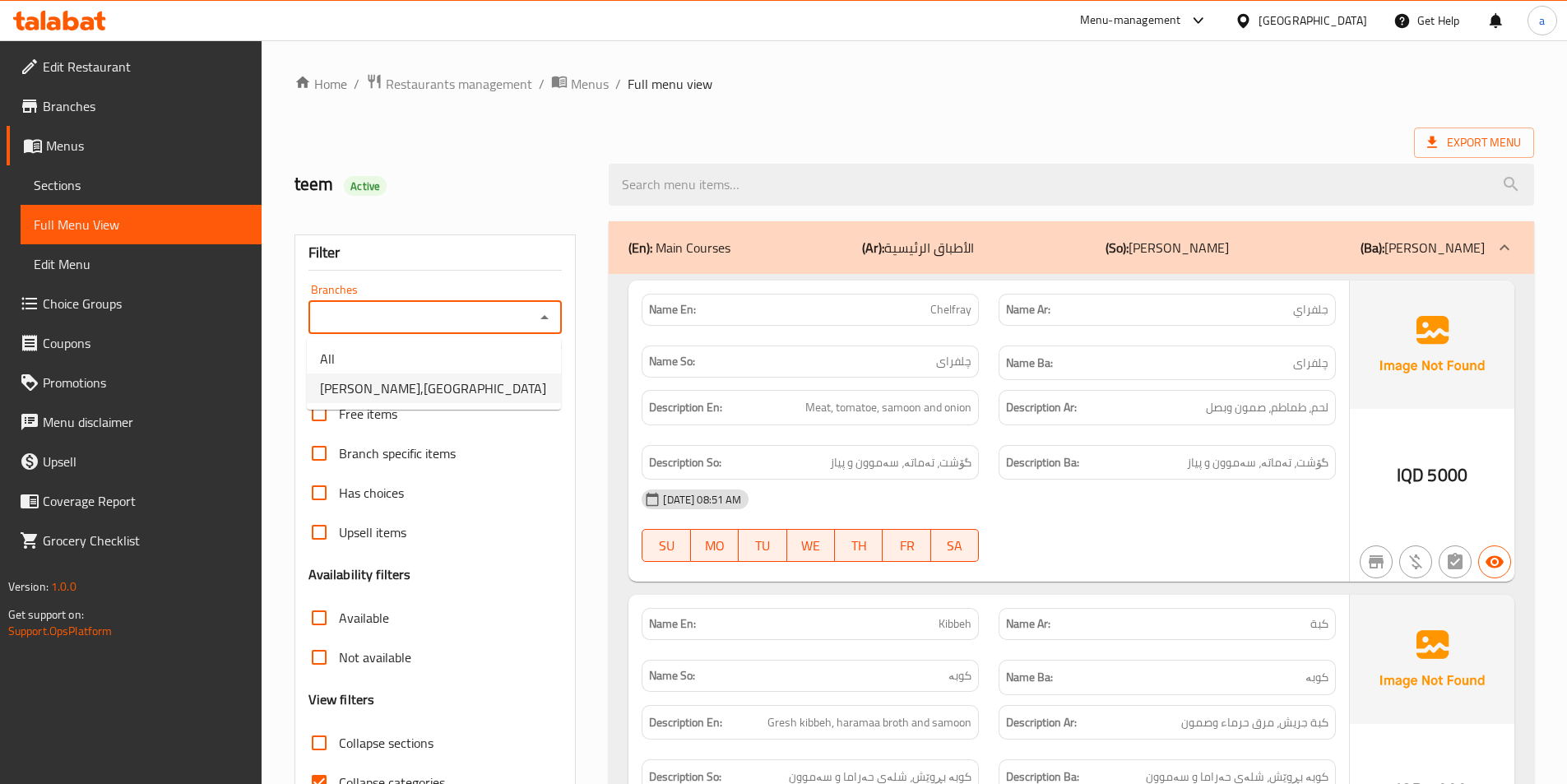
click at [430, 388] on span "Ayam Zman,Palestine Street" at bounding box center [433, 388] width 226 height 20
type input "Ayam Zman,Palestine Street"
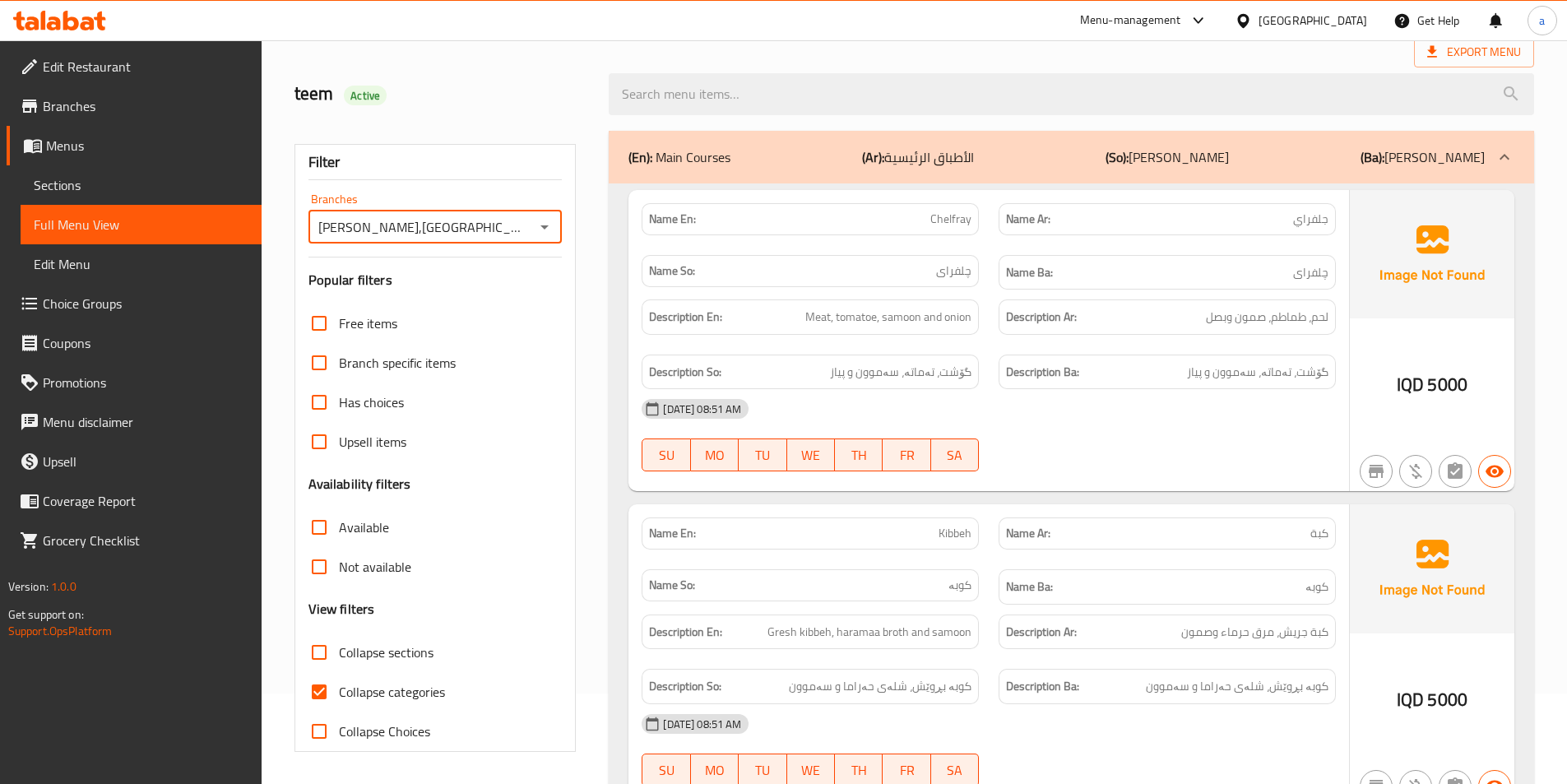
scroll to position [91, 0]
click at [372, 685] on span "Collapse categories" at bounding box center [392, 690] width 106 height 20
click at [339, 685] on input "Collapse categories" at bounding box center [319, 691] width 40 height 40
checkbox input "false"
click at [360, 650] on span "Collapse sections" at bounding box center [386, 650] width 95 height 20
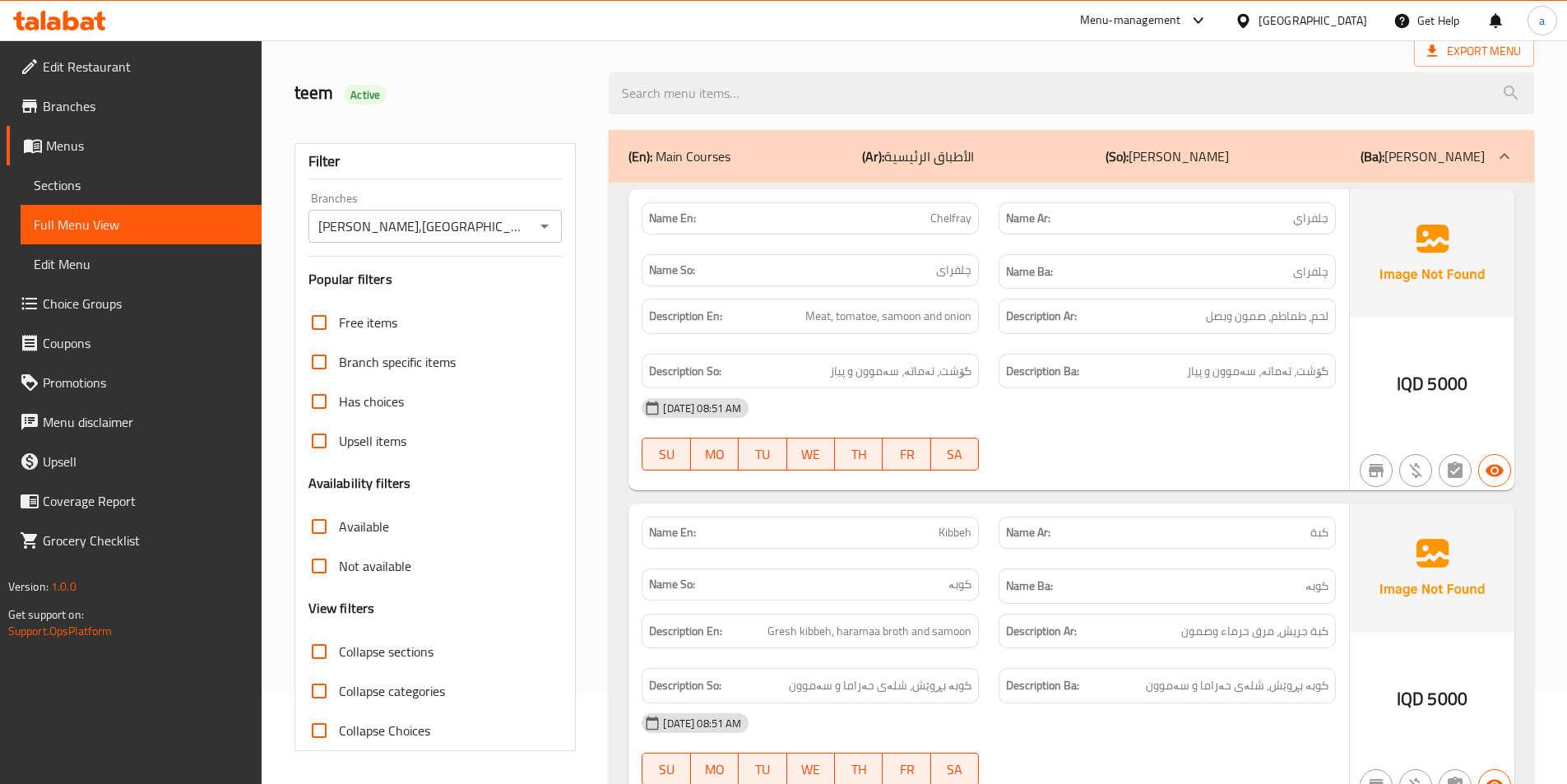
click at [339, 650] on input "Collapse sections" at bounding box center [319, 651] width 40 height 40
checkbox input "true"
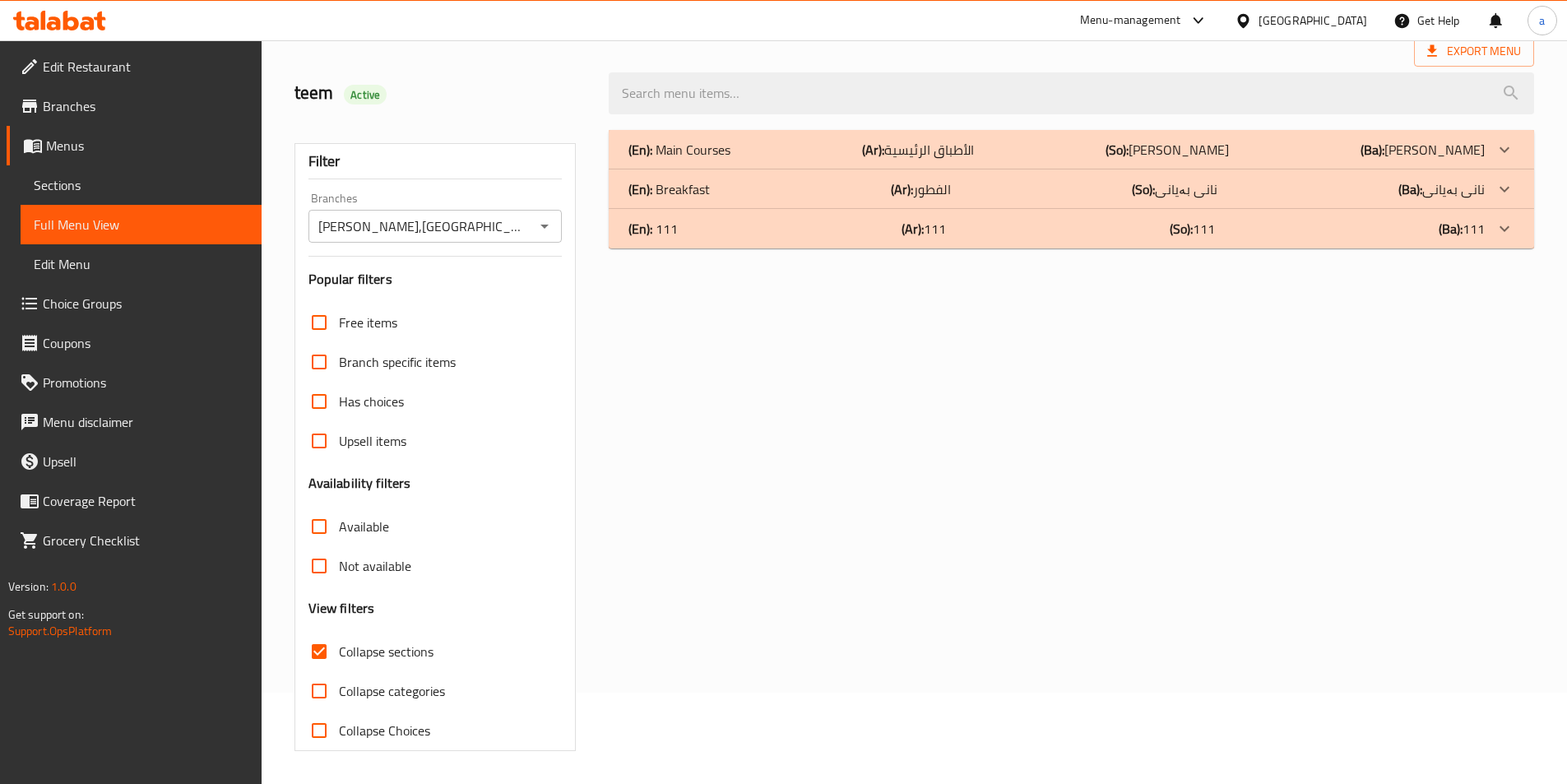
click at [1014, 232] on div "(En): 111 (Ar): 111 (So): 111 (Ba): 111" at bounding box center [1056, 228] width 856 height 20
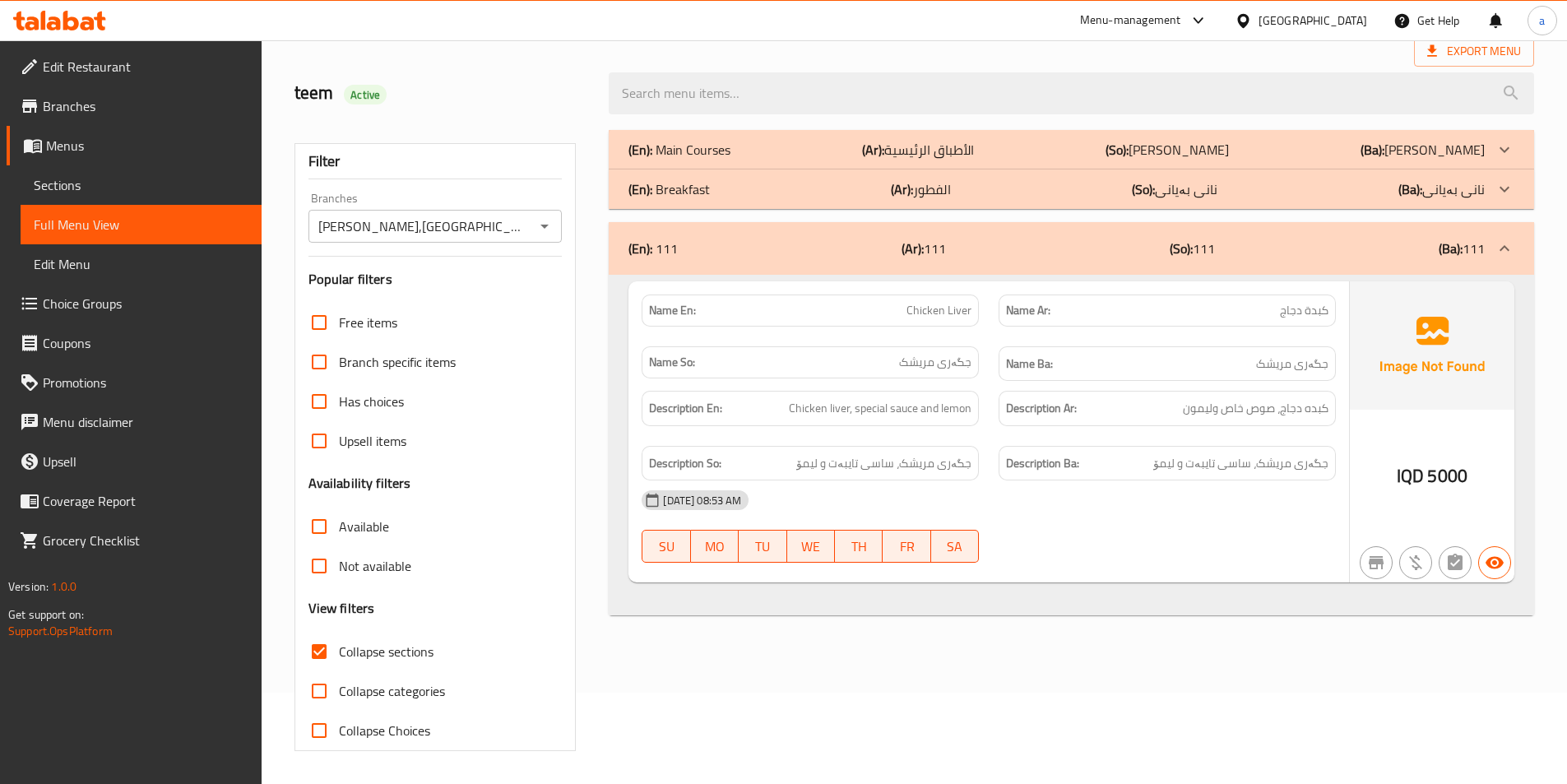
click at [936, 246] on p "(Ar): 111" at bounding box center [923, 248] width 44 height 20
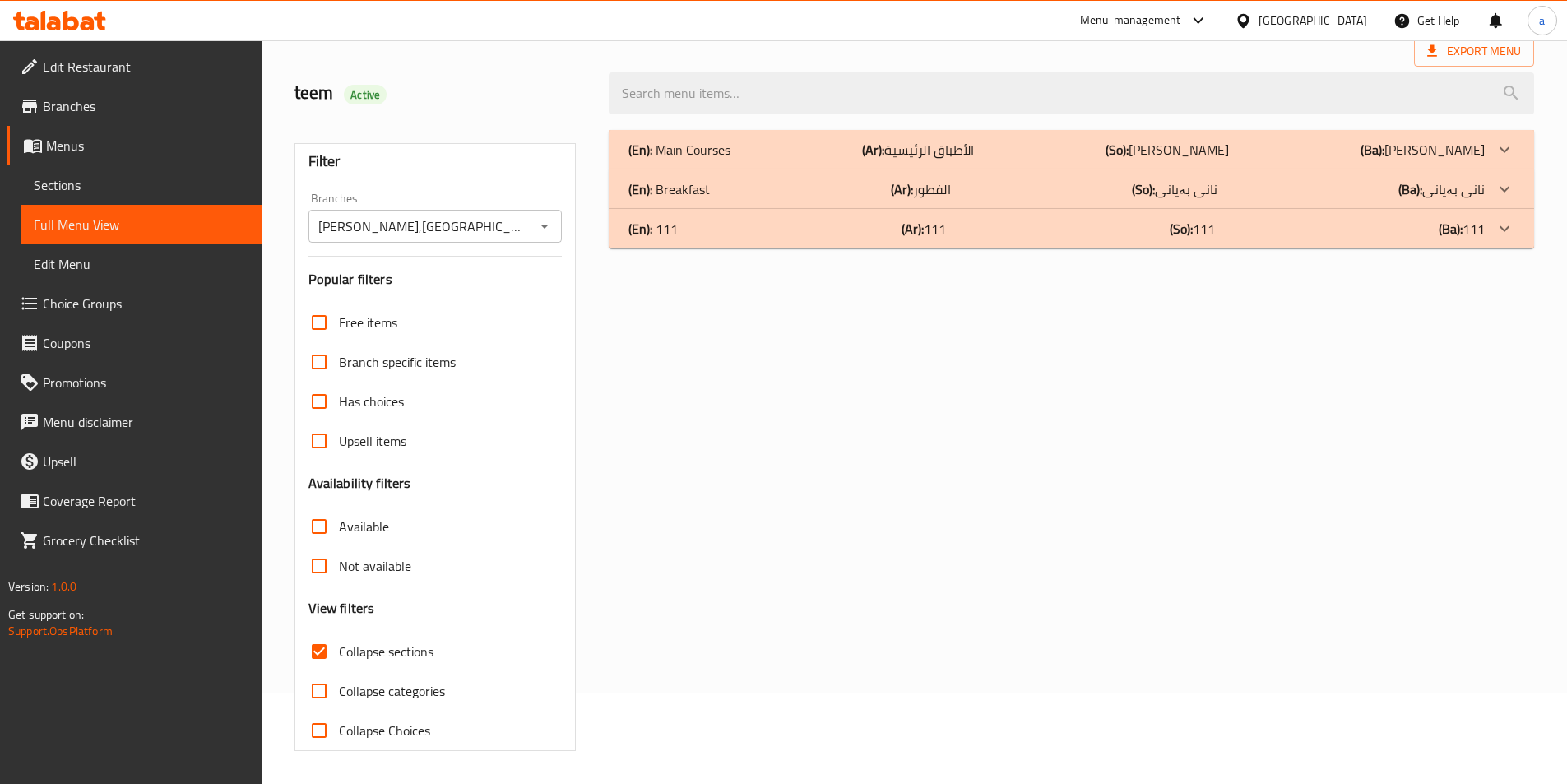
click at [929, 180] on p "(Ar): الفطور" at bounding box center [921, 189] width 60 height 20
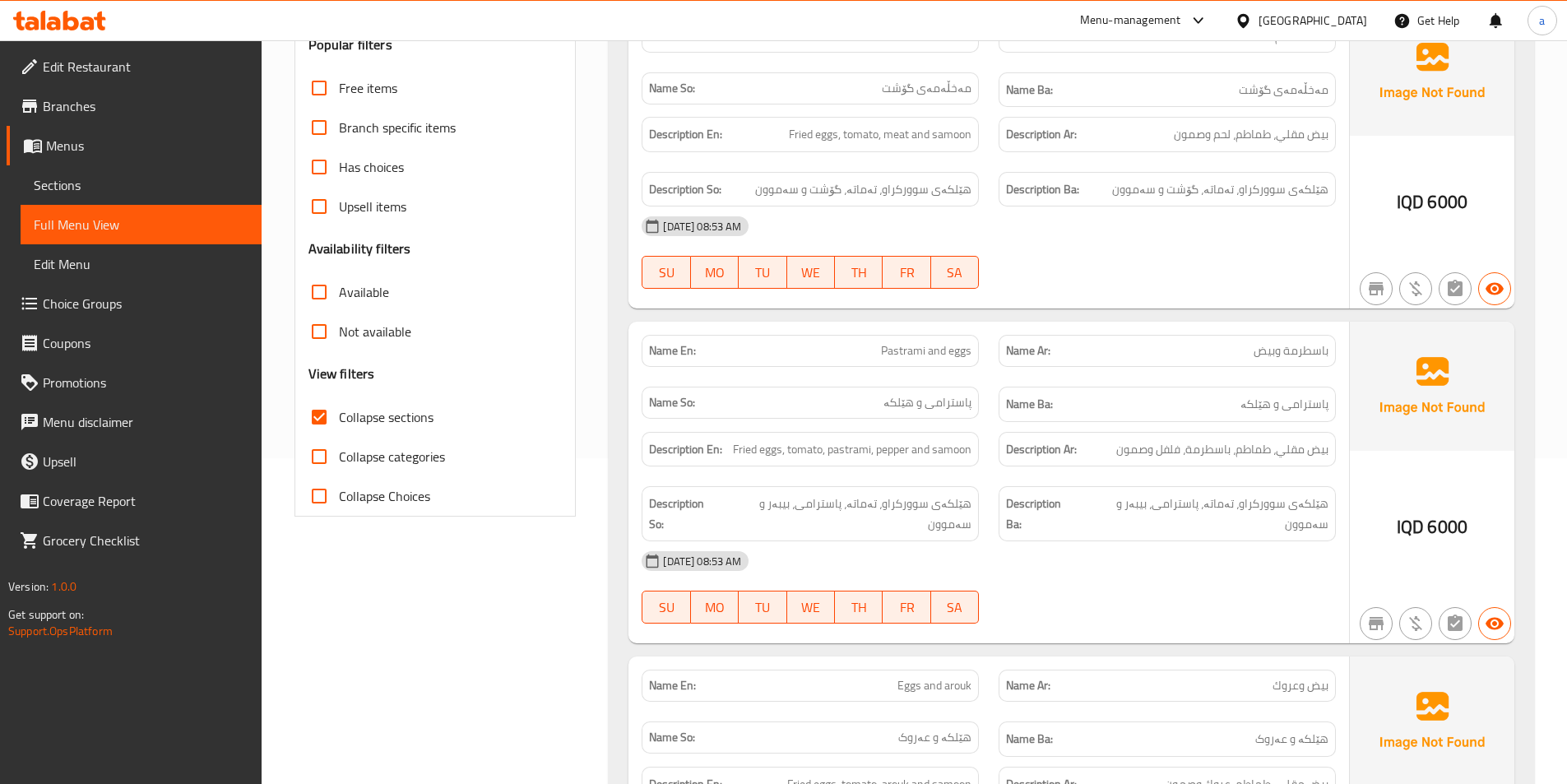
scroll to position [0, 0]
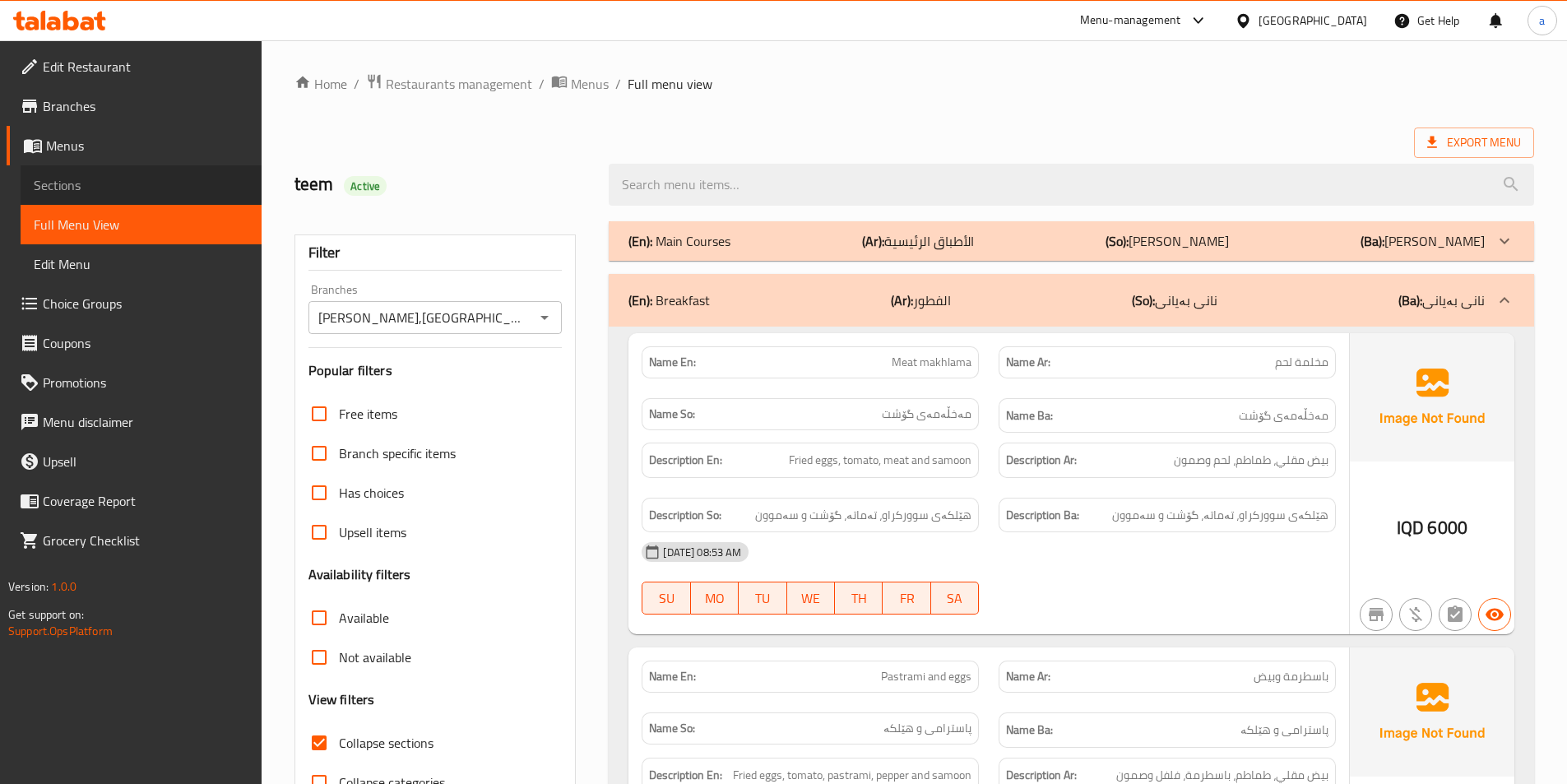
click at [80, 185] on span "Sections" at bounding box center [141, 185] width 214 height 20
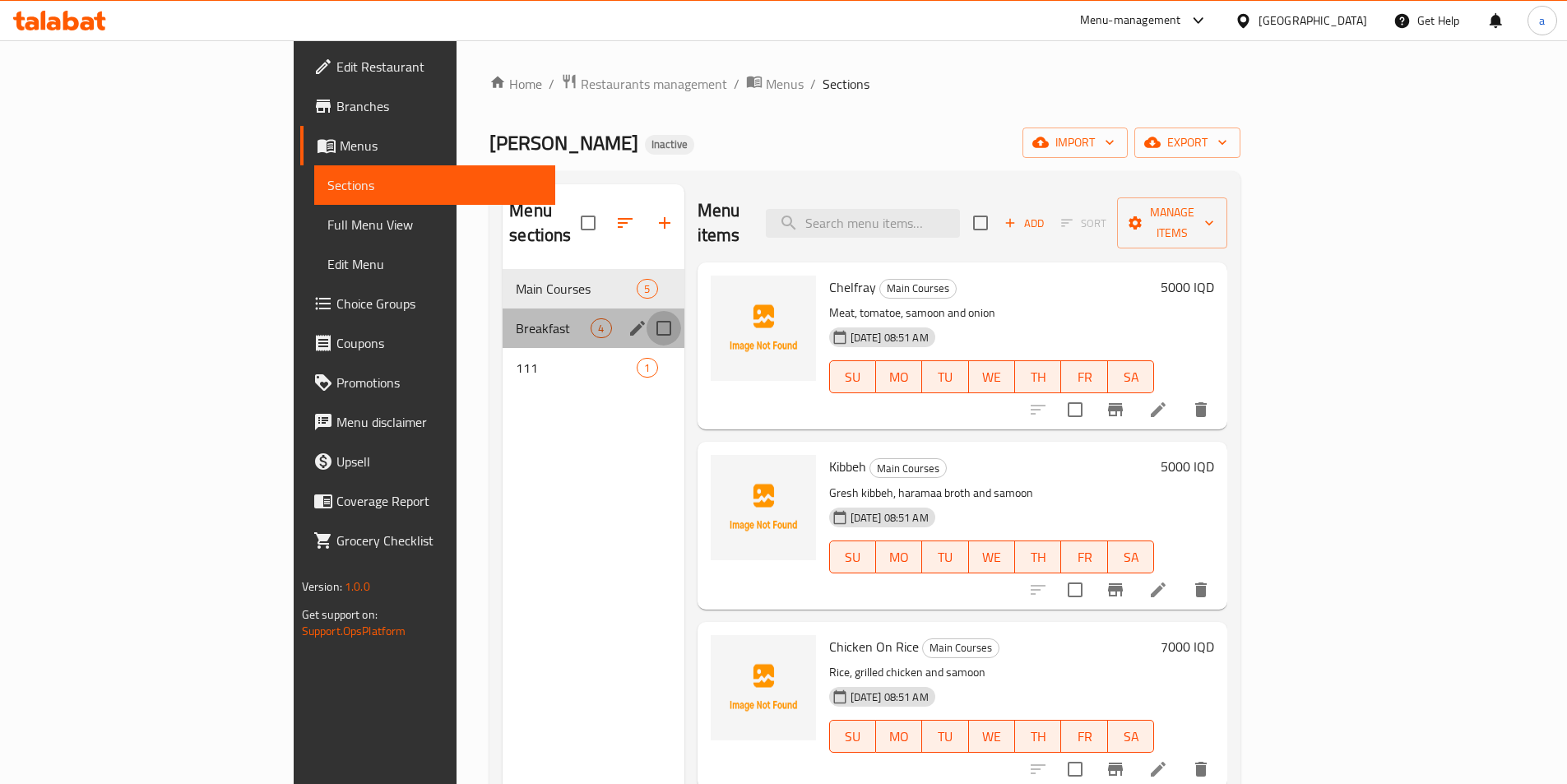
click at [646, 310] on input "Menu sections" at bounding box center [664, 328] width 35 height 35
checkbox input "true"
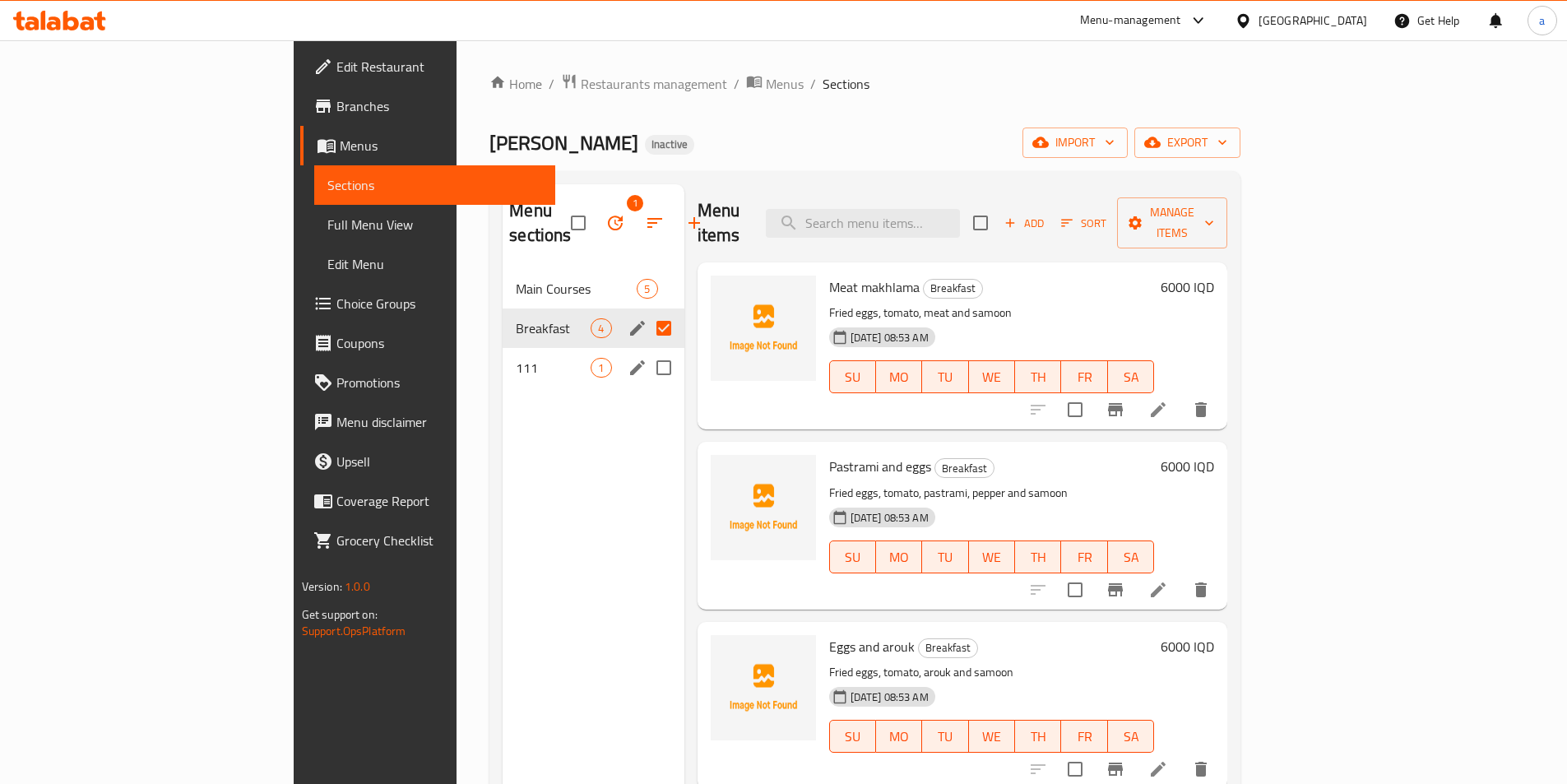
click at [646, 350] on input "Menu sections" at bounding box center [664, 368] width 35 height 35
checkbox input "true"
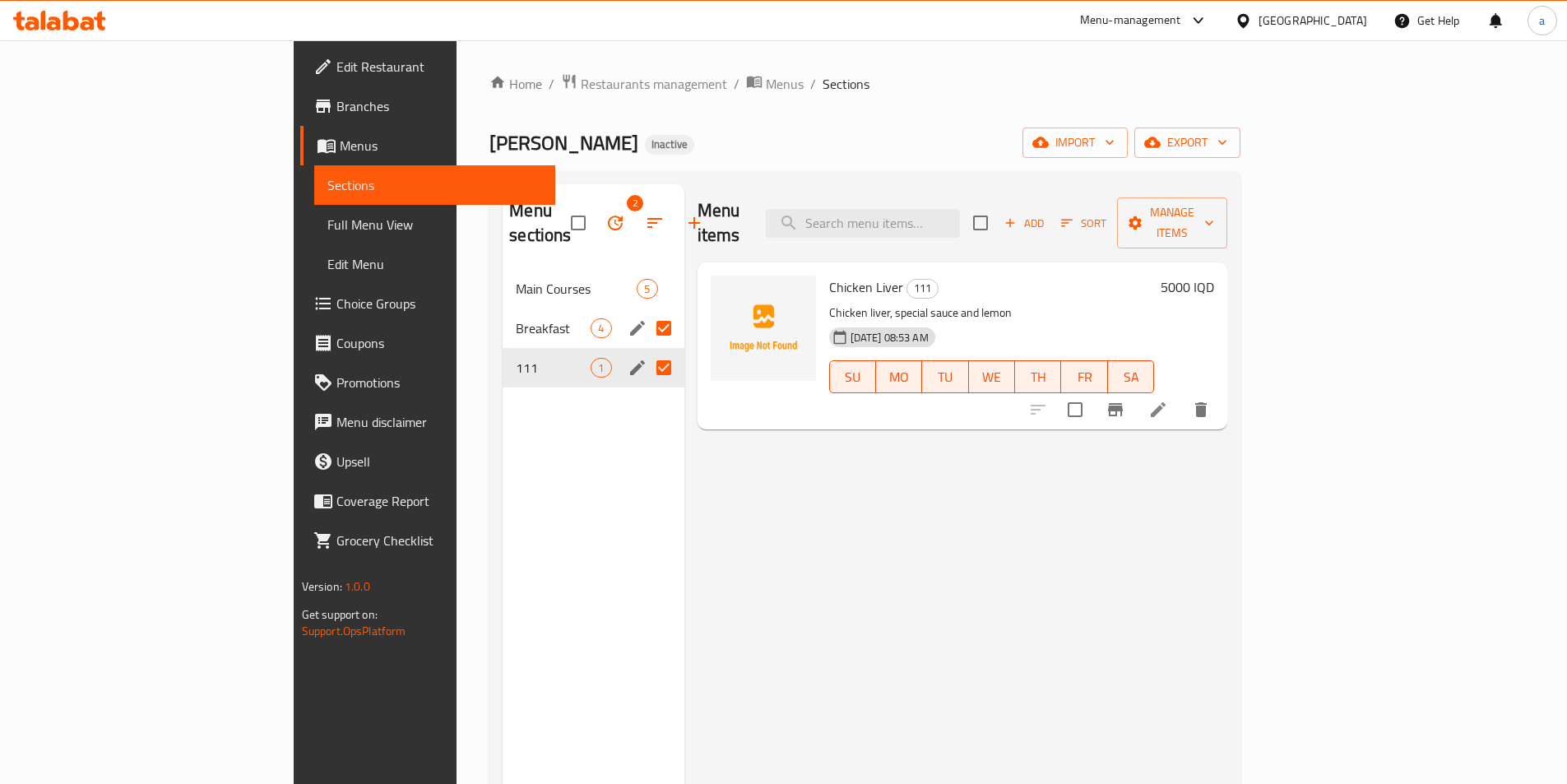
click at [608, 215] on icon "button" at bounding box center [615, 222] width 15 height 15
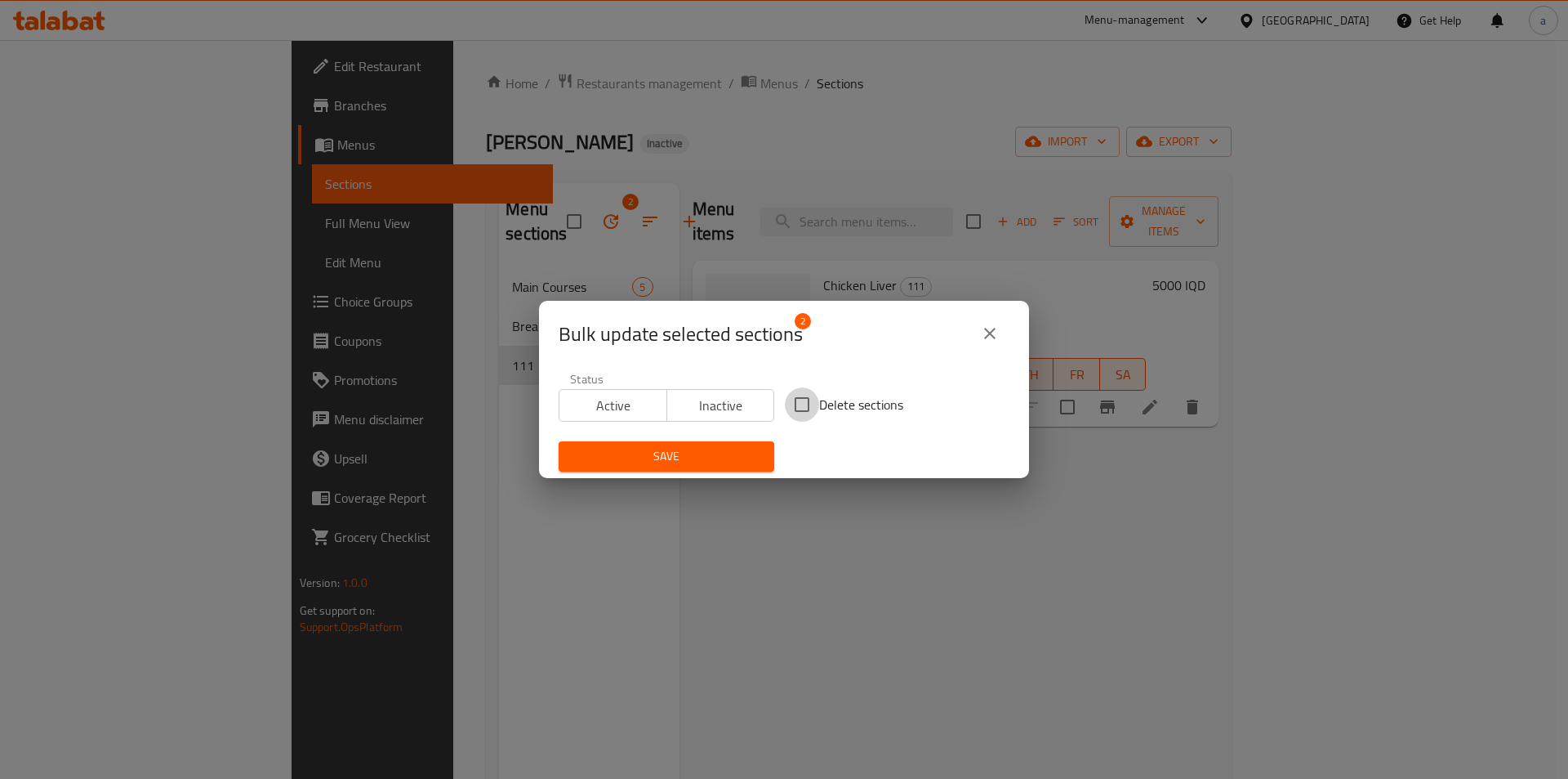
click at [810, 400] on input "Delete sections" at bounding box center [802, 404] width 34 height 34
checkbox input "true"
click at [709, 453] on span "Save" at bounding box center [667, 457] width 190 height 21
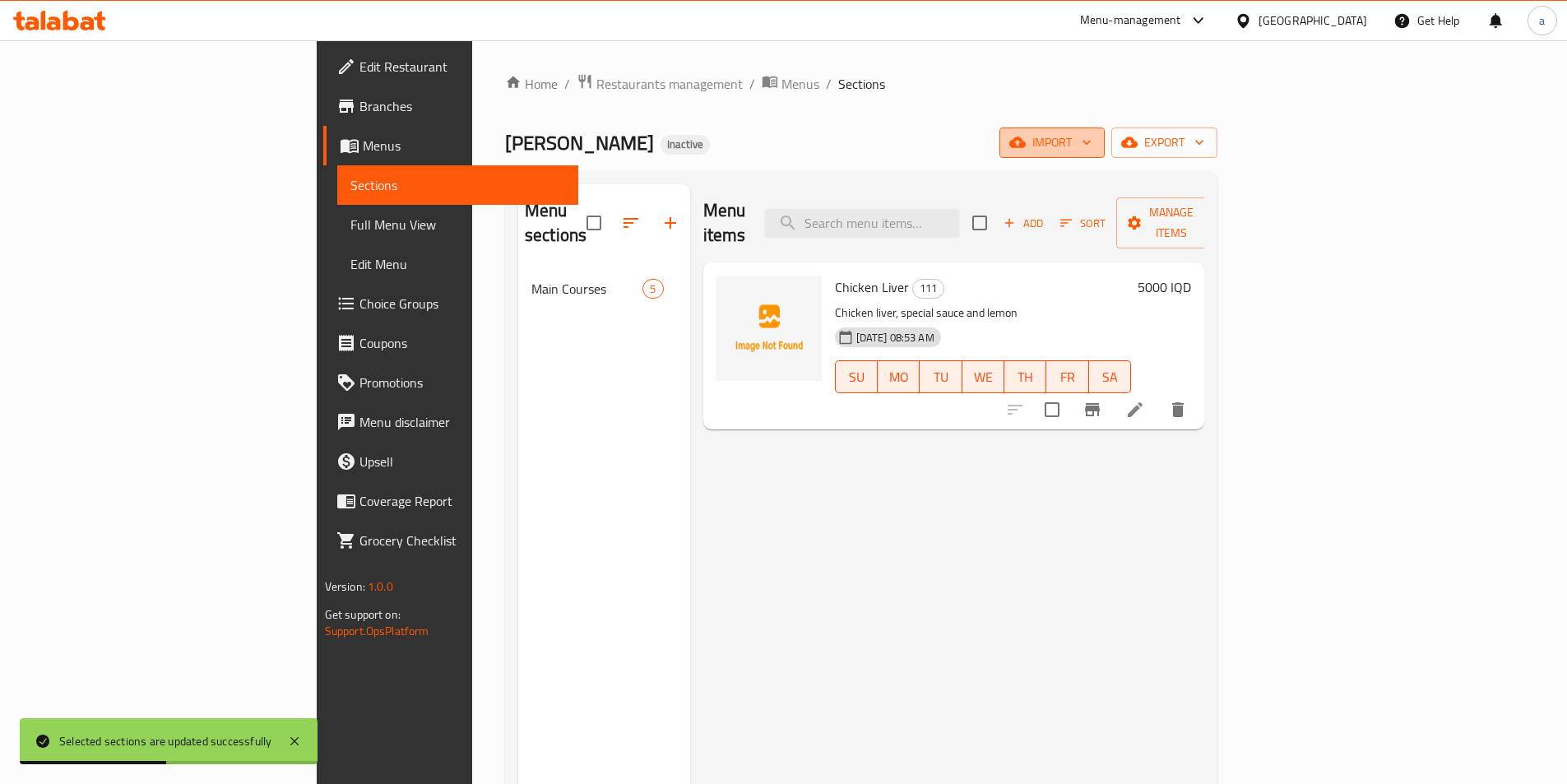
click at [1026, 145] on icon "button" at bounding box center [1017, 142] width 16 height 16
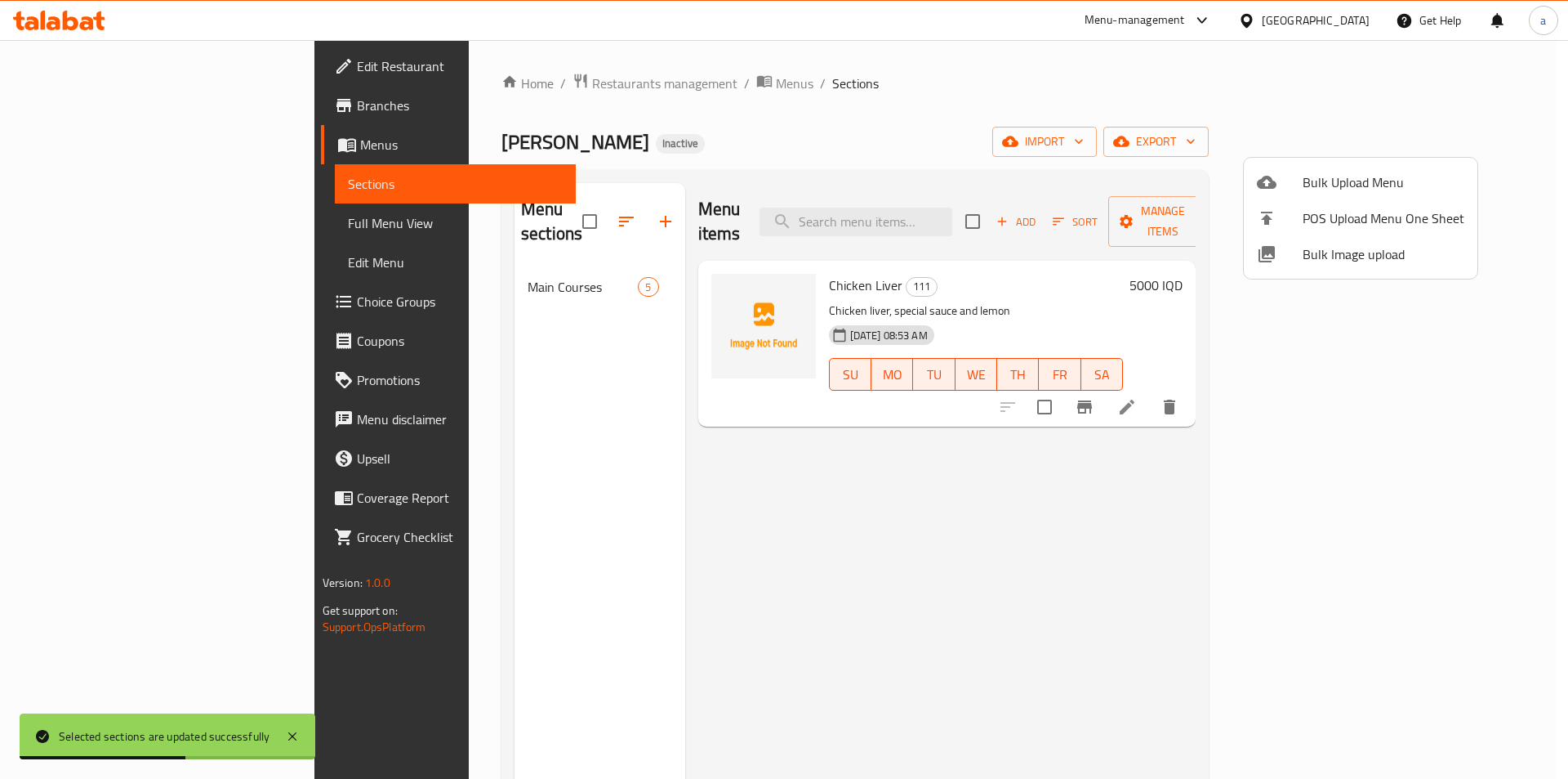
click at [1279, 181] on div at bounding box center [1279, 182] width 46 height 20
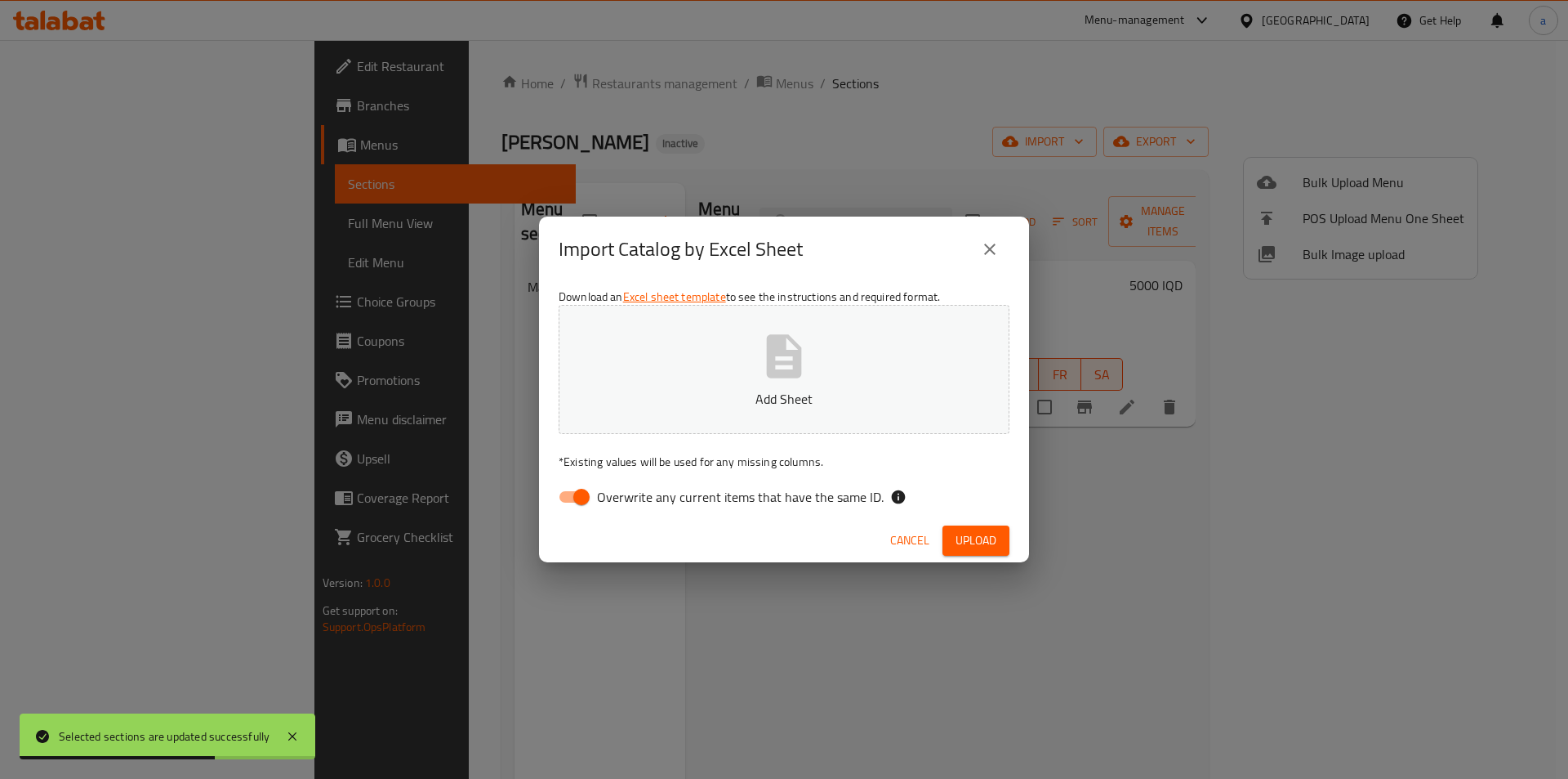
click at [626, 498] on span "Overwrite any current items that have the same ID." at bounding box center [740, 496] width 287 height 20
click at [626, 498] on input "Overwrite any current items that have the same ID." at bounding box center [582, 496] width 93 height 31
checkbox input "false"
click at [637, 349] on button "Add Sheet" at bounding box center [783, 370] width 451 height 129
click at [996, 533] on span "Upload" at bounding box center [975, 540] width 40 height 21
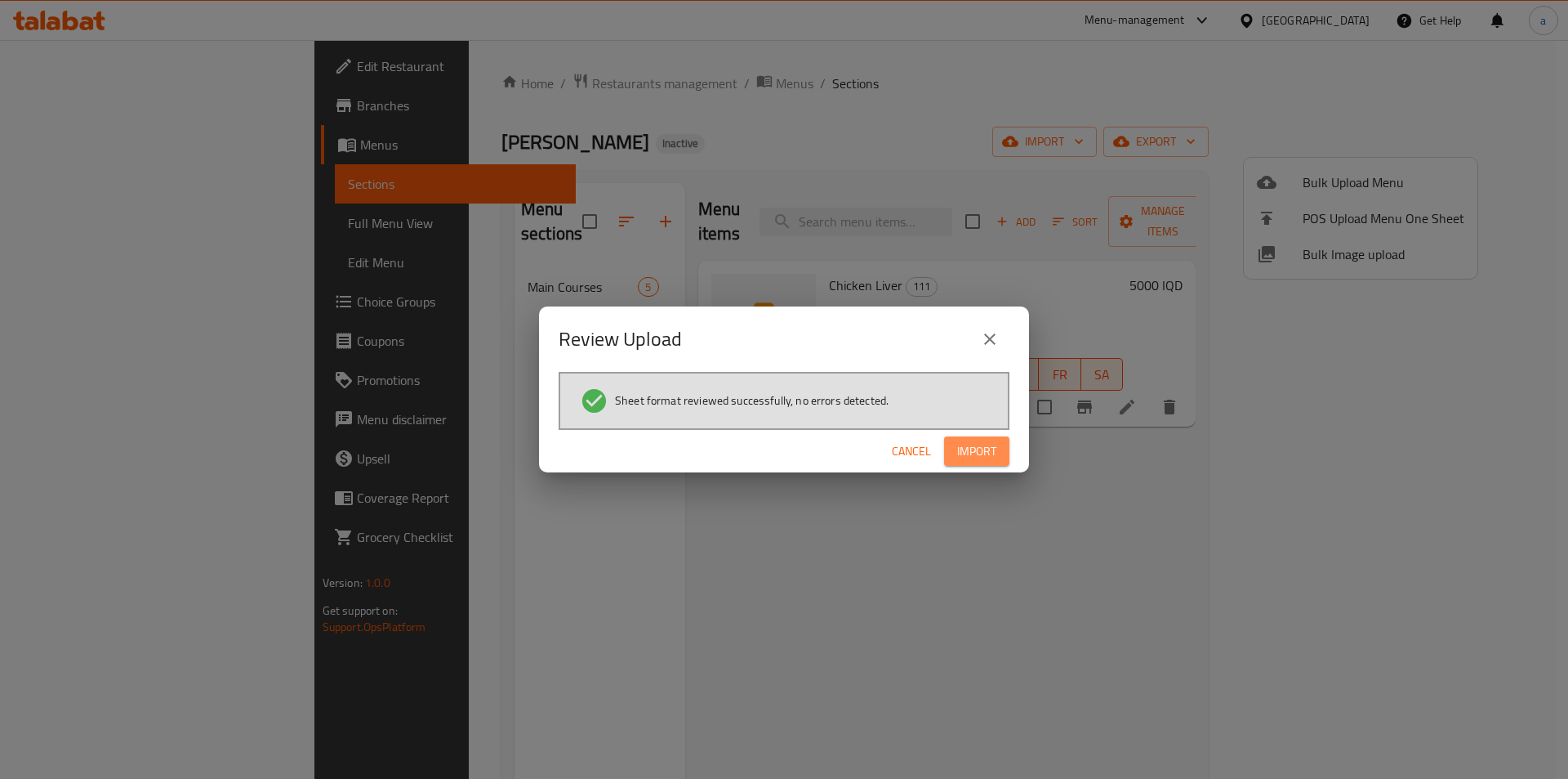
click at [990, 451] on span "Import" at bounding box center [977, 452] width 40 height 21
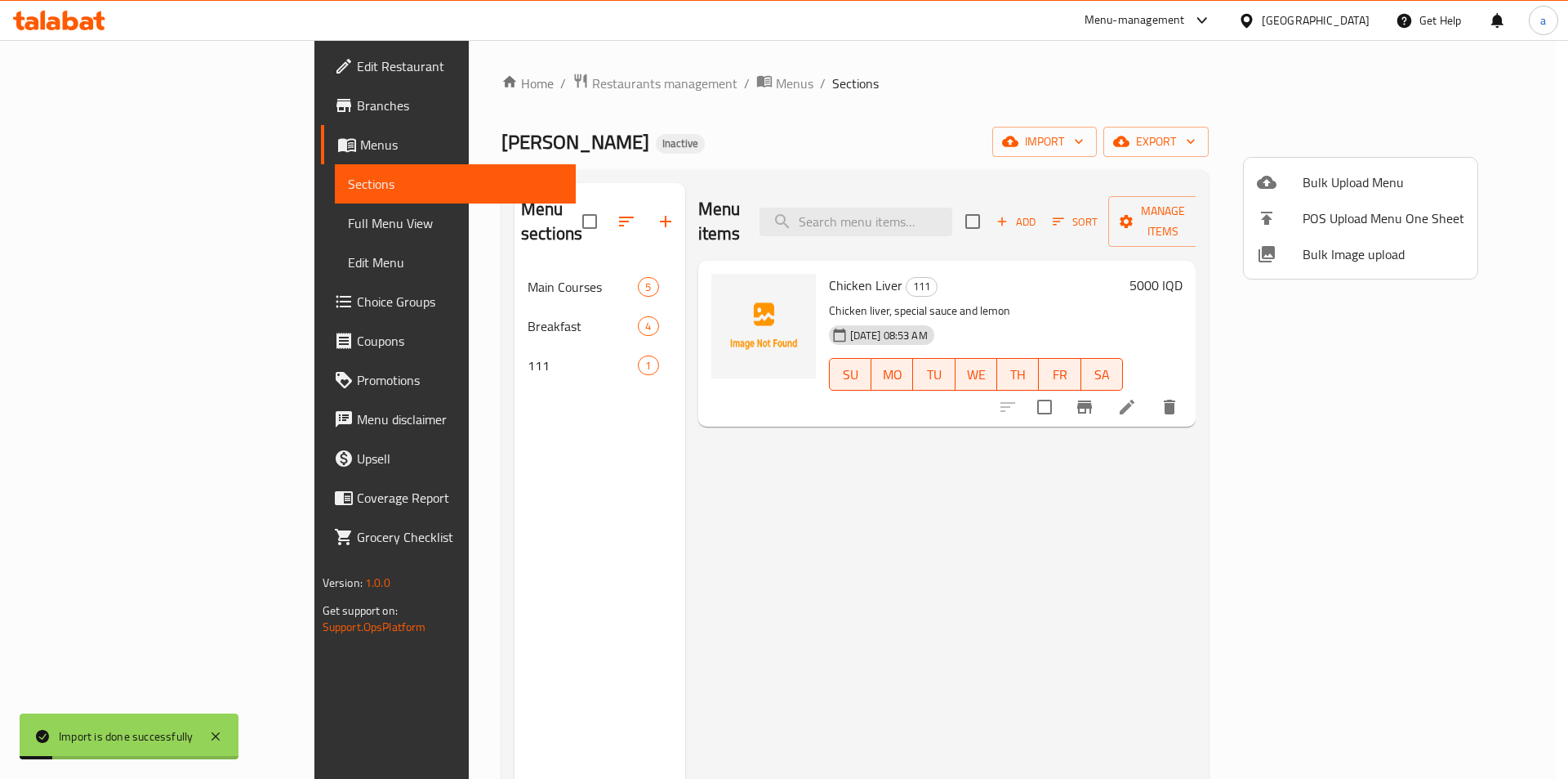
click at [544, 208] on div at bounding box center [784, 390] width 1568 height 779
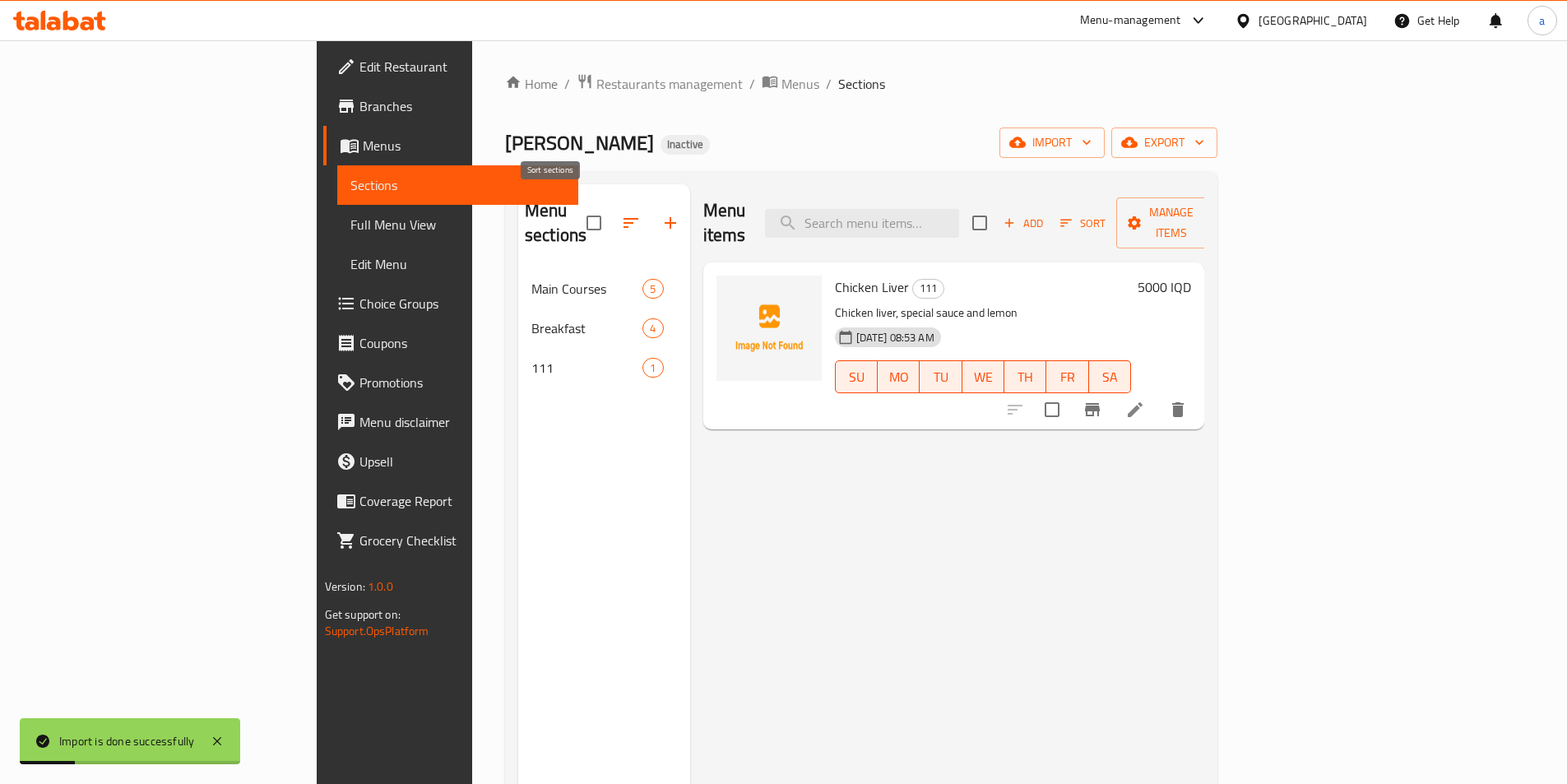
click at [621, 219] on icon "button" at bounding box center [631, 223] width 20 height 20
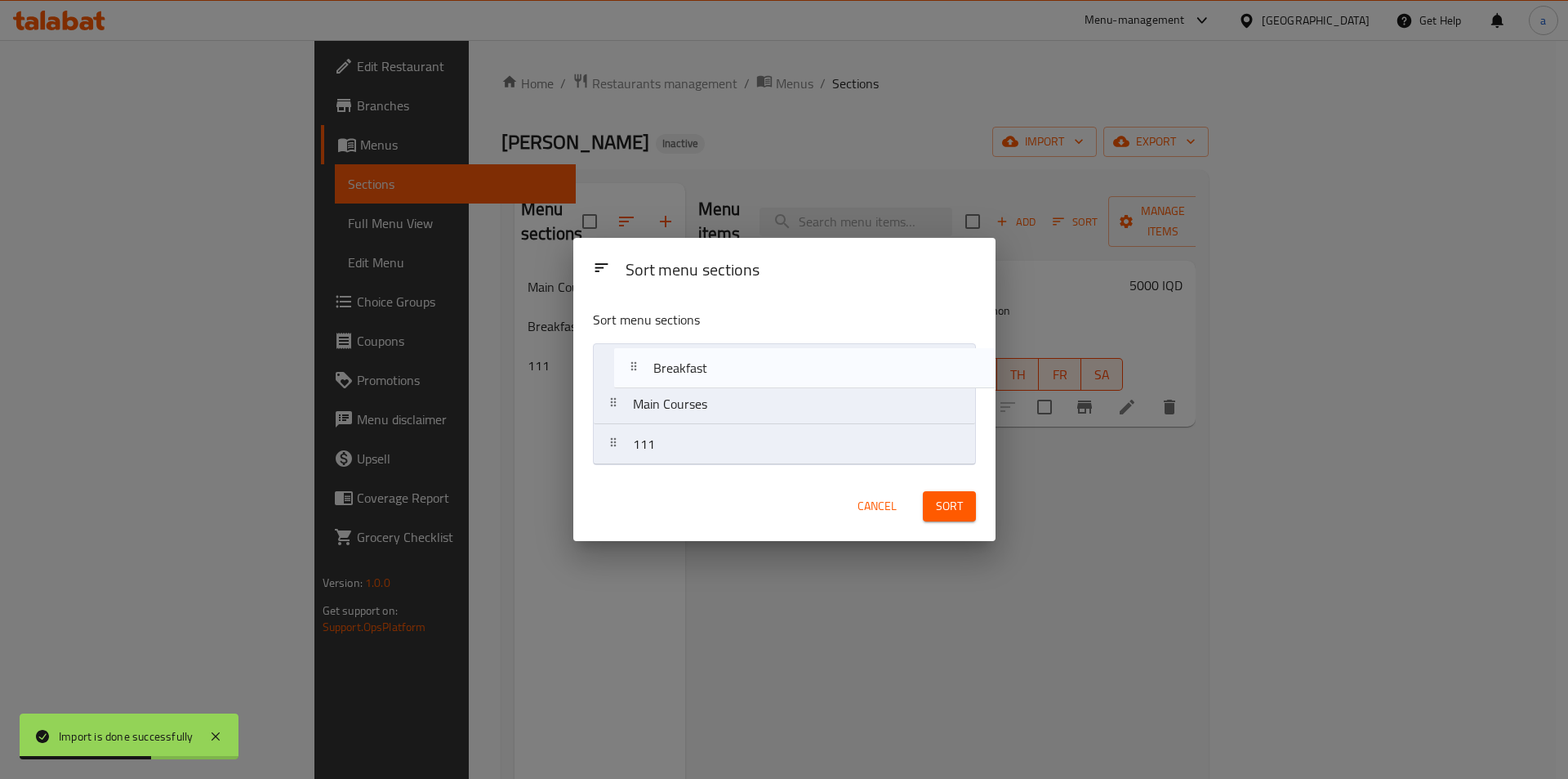
drag, startPoint x: 616, startPoint y: 414, endPoint x: 644, endPoint y: 364, distance: 57.3
click at [644, 364] on nav "Main Courses Breakfast 111" at bounding box center [784, 403] width 383 height 122
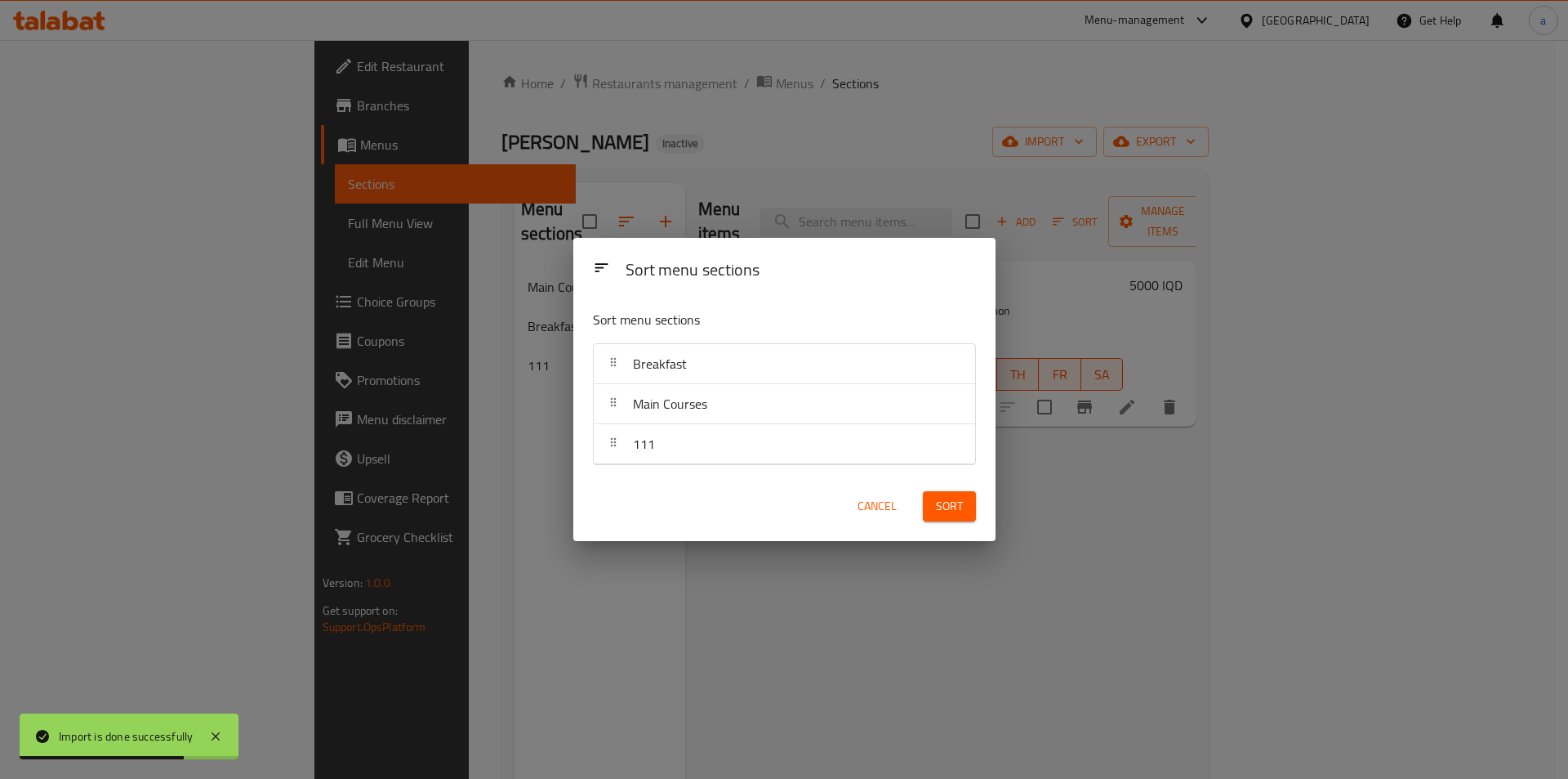
click at [956, 506] on span "Sort" at bounding box center [949, 506] width 27 height 21
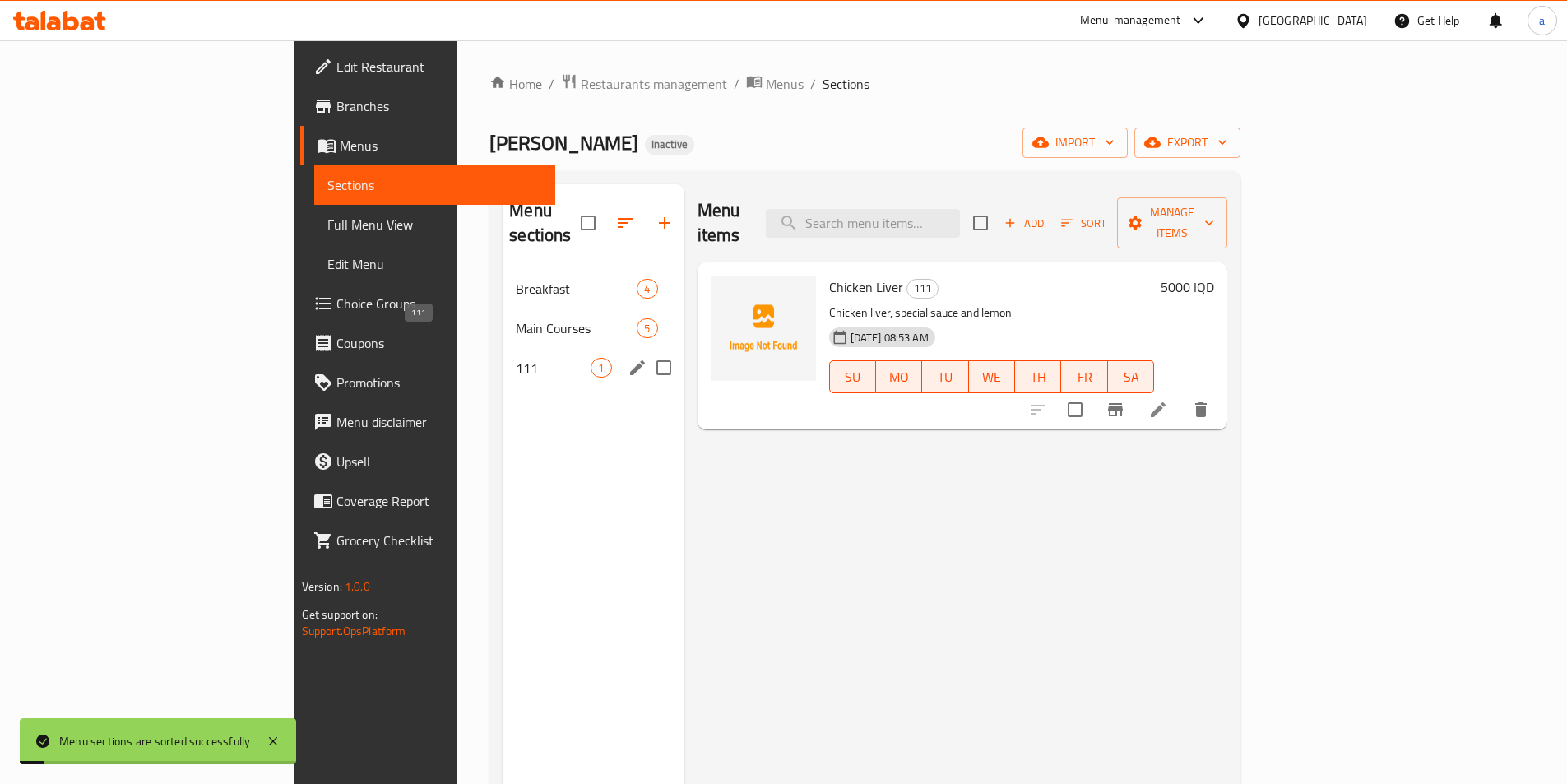
click at [515, 357] on span "111" at bounding box center [553, 367] width 75 height 20
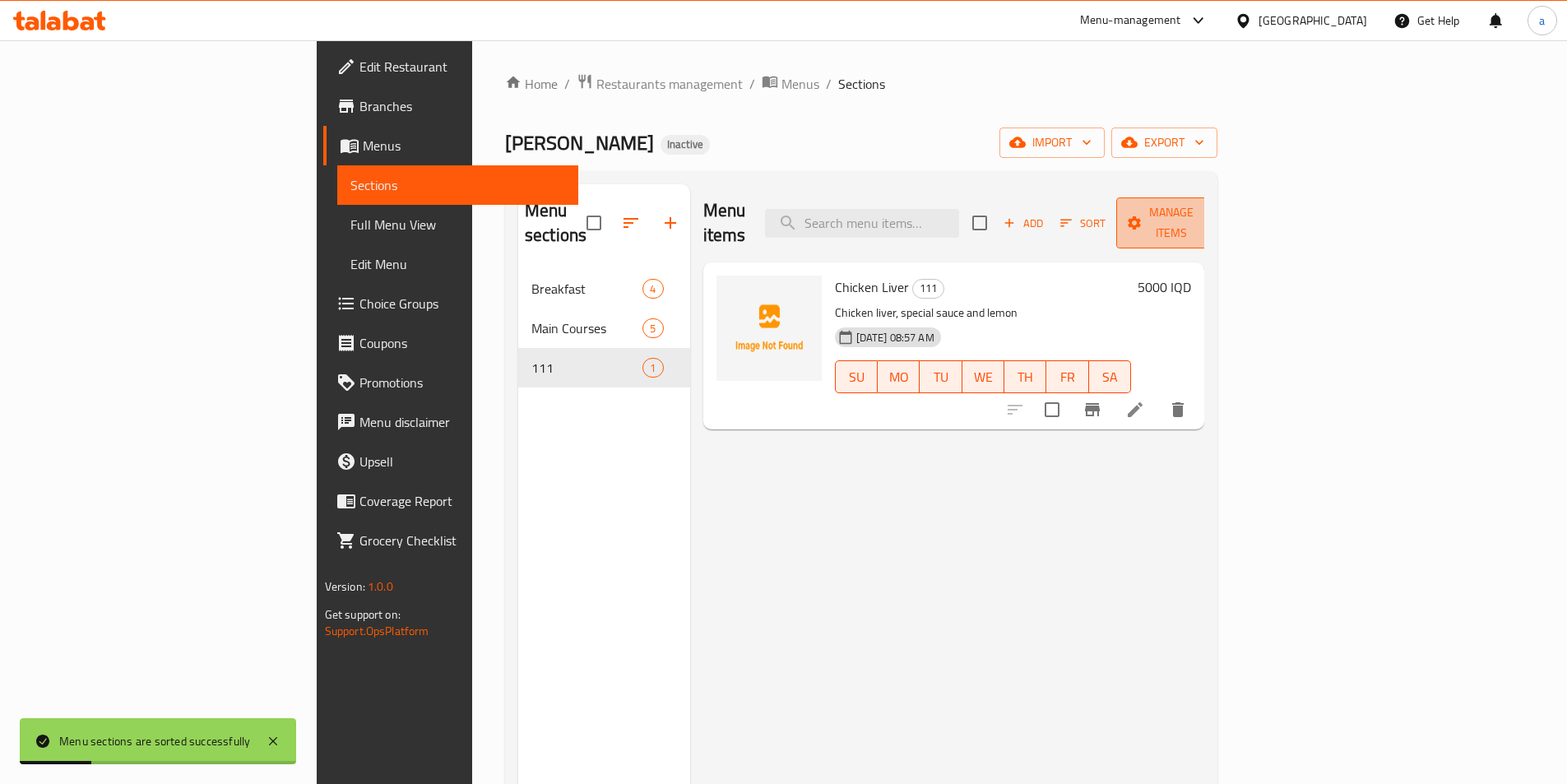
click at [1213, 216] on span "Manage items" at bounding box center [1171, 222] width 84 height 41
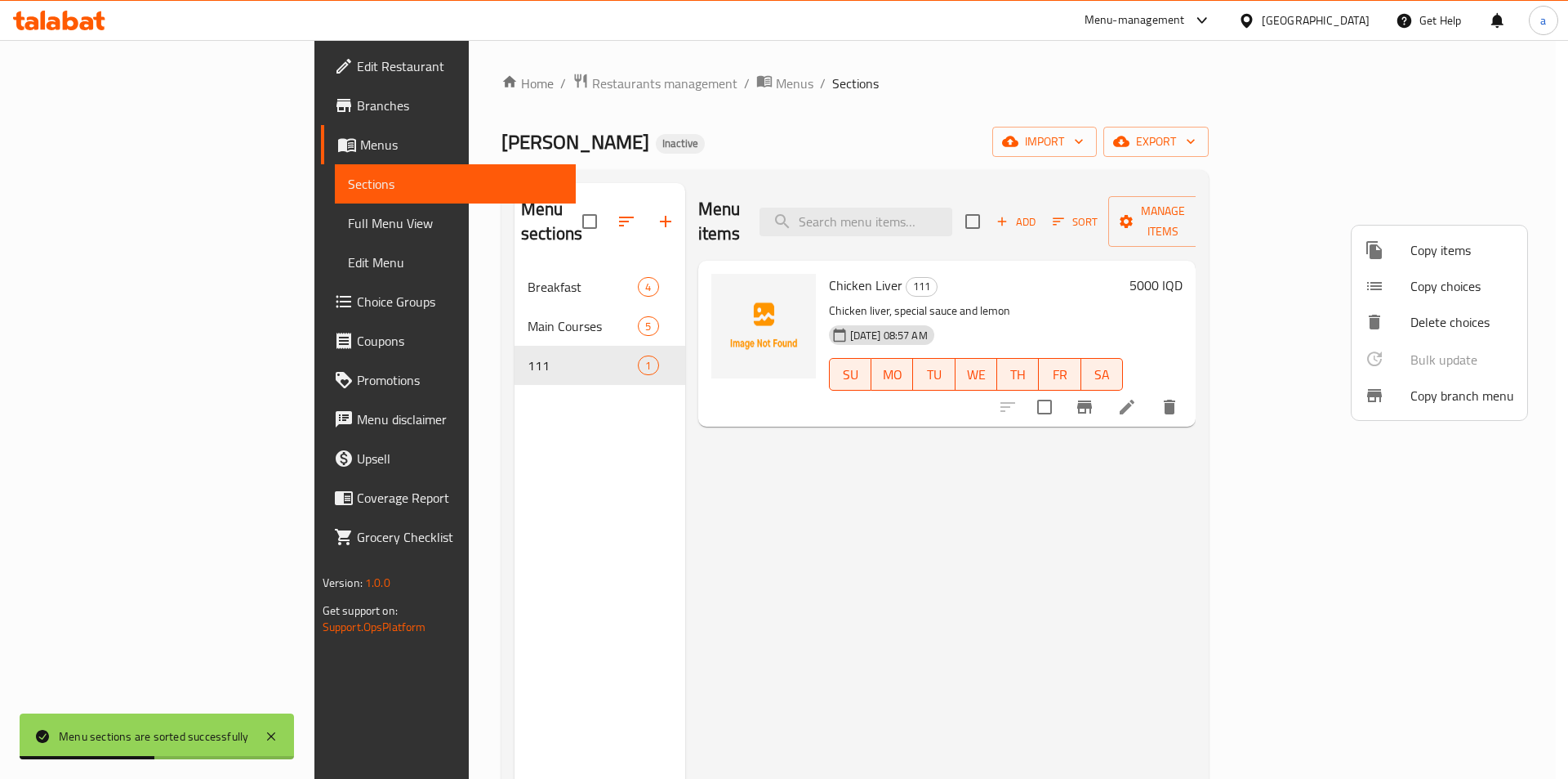
click at [1486, 254] on span "Copy items" at bounding box center [1462, 250] width 103 height 20
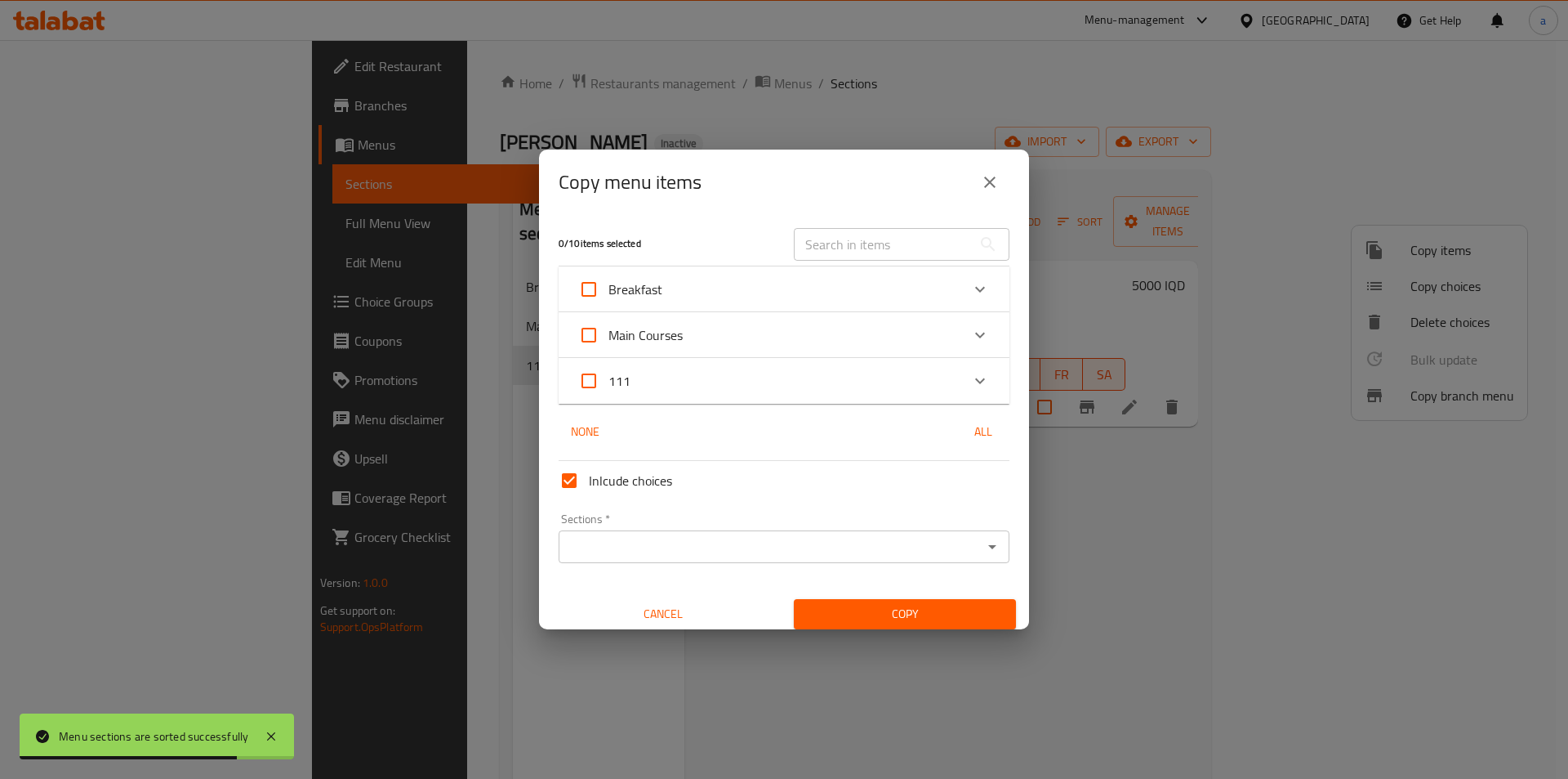
click at [590, 377] on input "111" at bounding box center [589, 381] width 40 height 40
checkbox input "true"
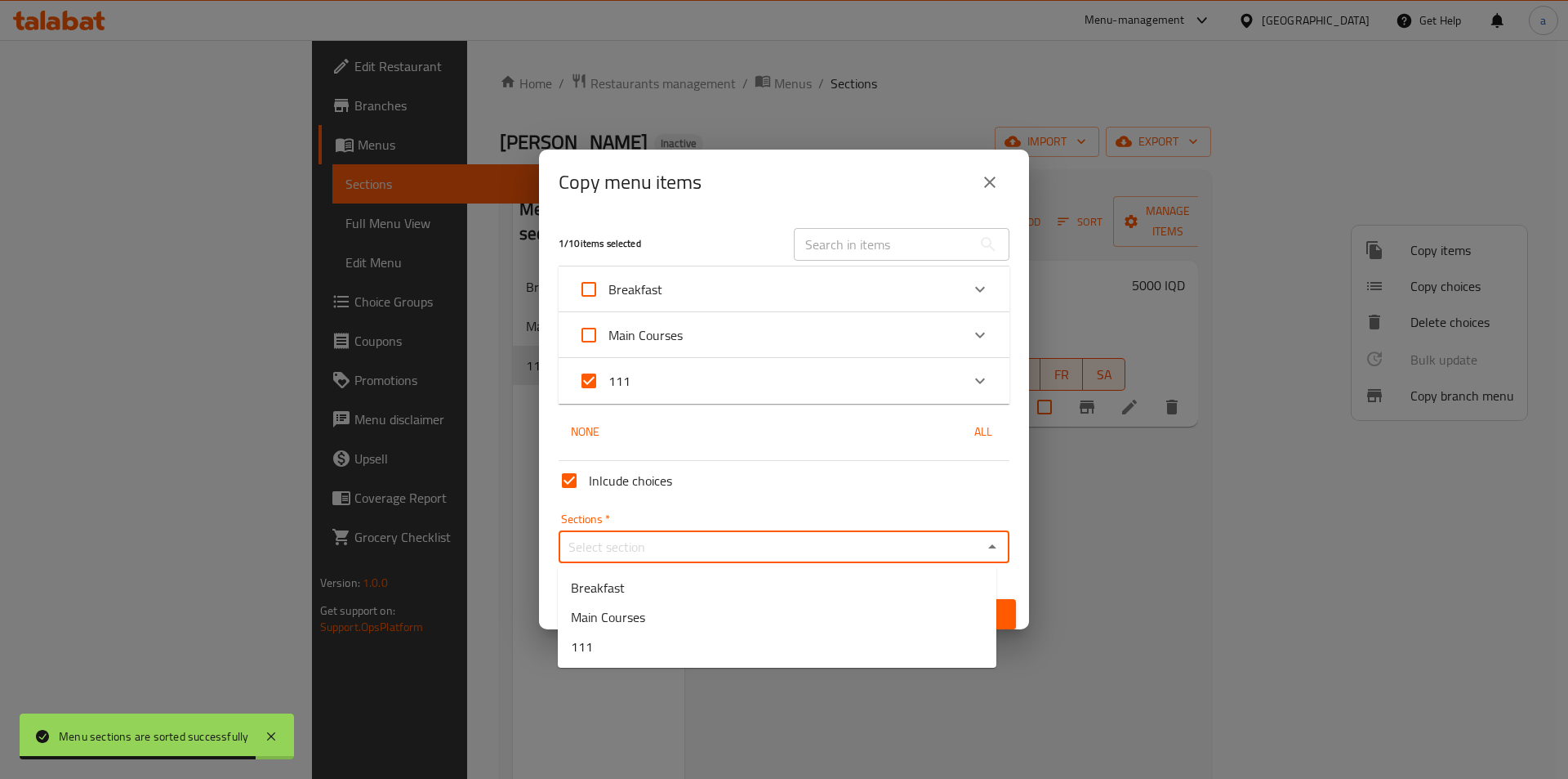
click at [650, 547] on input "Sections   *" at bounding box center [770, 546] width 414 height 23
drag, startPoint x: 627, startPoint y: 618, endPoint x: 760, endPoint y: 619, distance: 133.0
click at [628, 618] on span "Main Courses" at bounding box center [608, 616] width 74 height 20
type input "Main Courses"
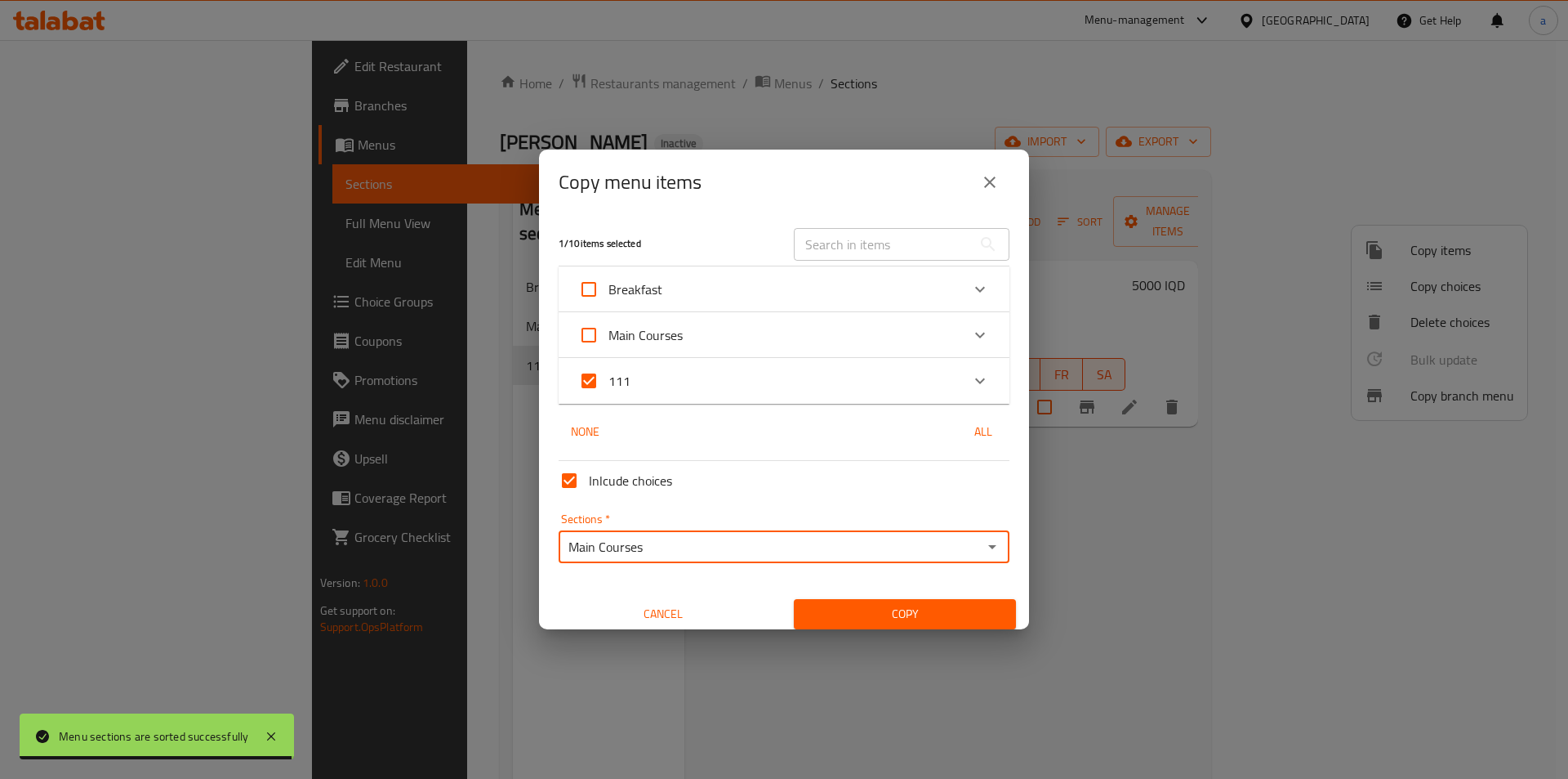
click at [896, 606] on span "Copy" at bounding box center [905, 614] width 196 height 21
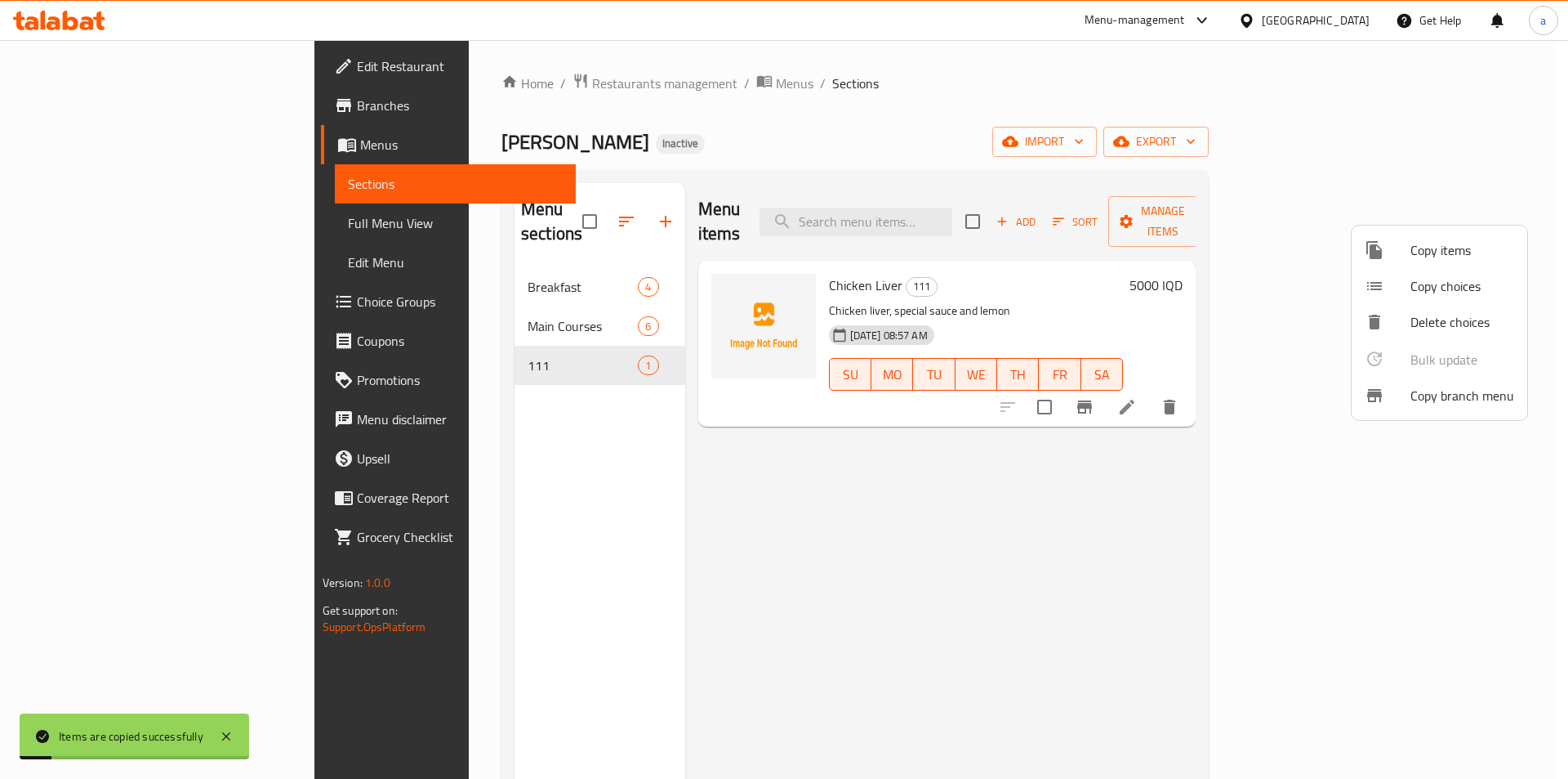
click at [543, 338] on div at bounding box center [784, 390] width 1568 height 779
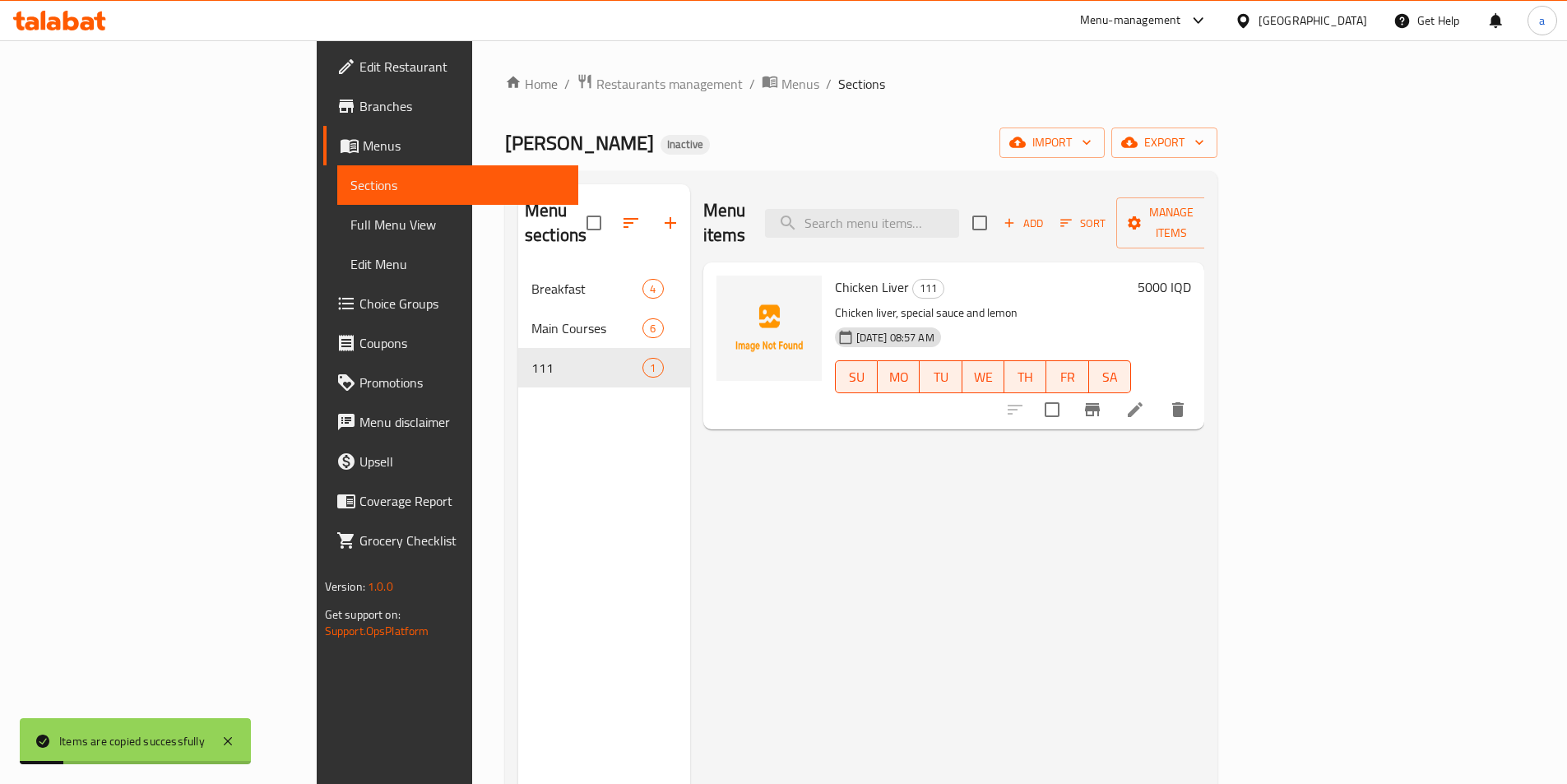
click at [585, 400] on div "Menu sections Breakfast 4 Main Courses 6 111 1" at bounding box center [604, 576] width 172 height 784
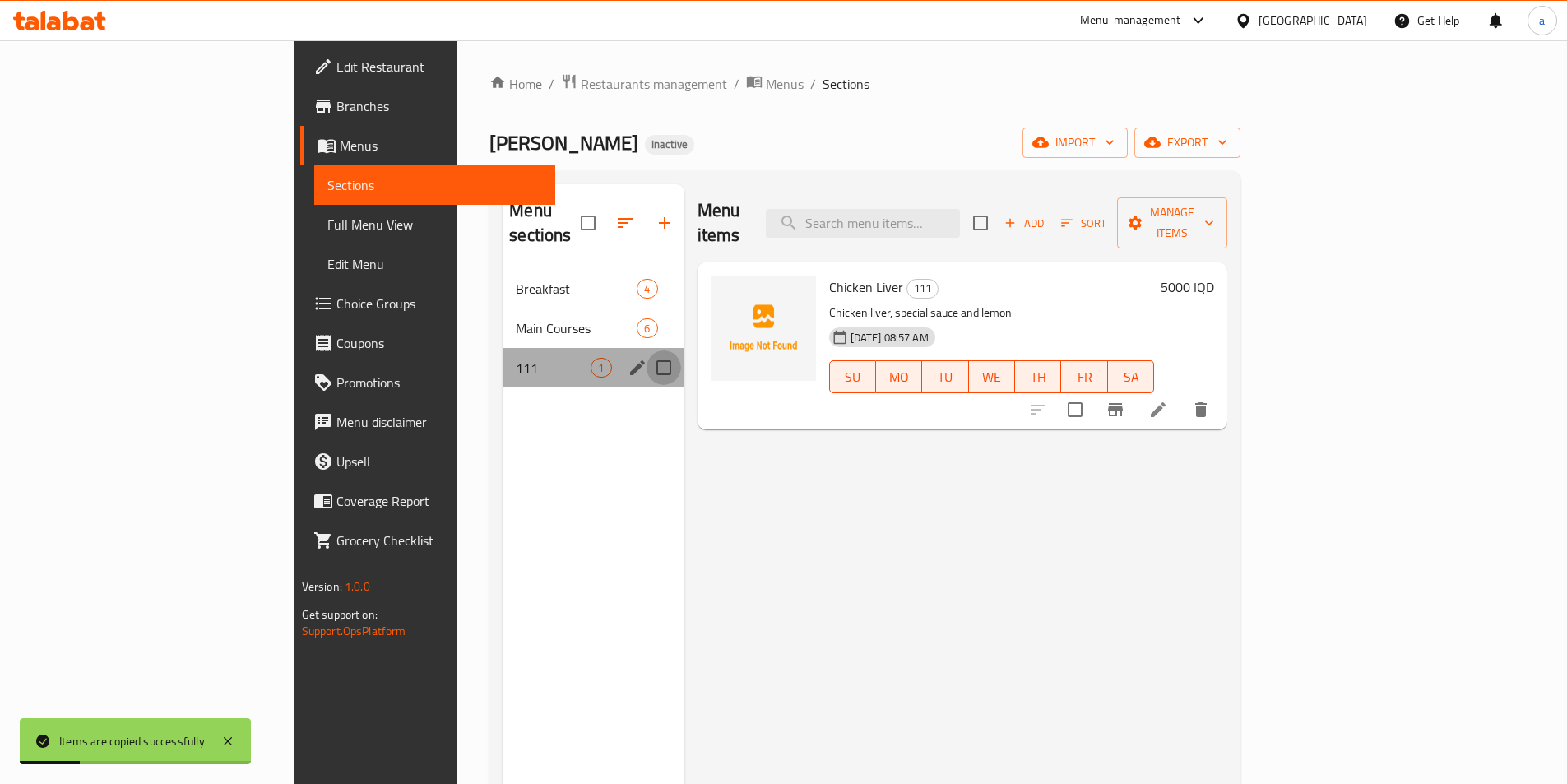
click at [646, 350] on input "Menu sections" at bounding box center [664, 368] width 35 height 35
checkbox input "true"
click at [645, 213] on icon "button" at bounding box center [654, 223] width 20 height 20
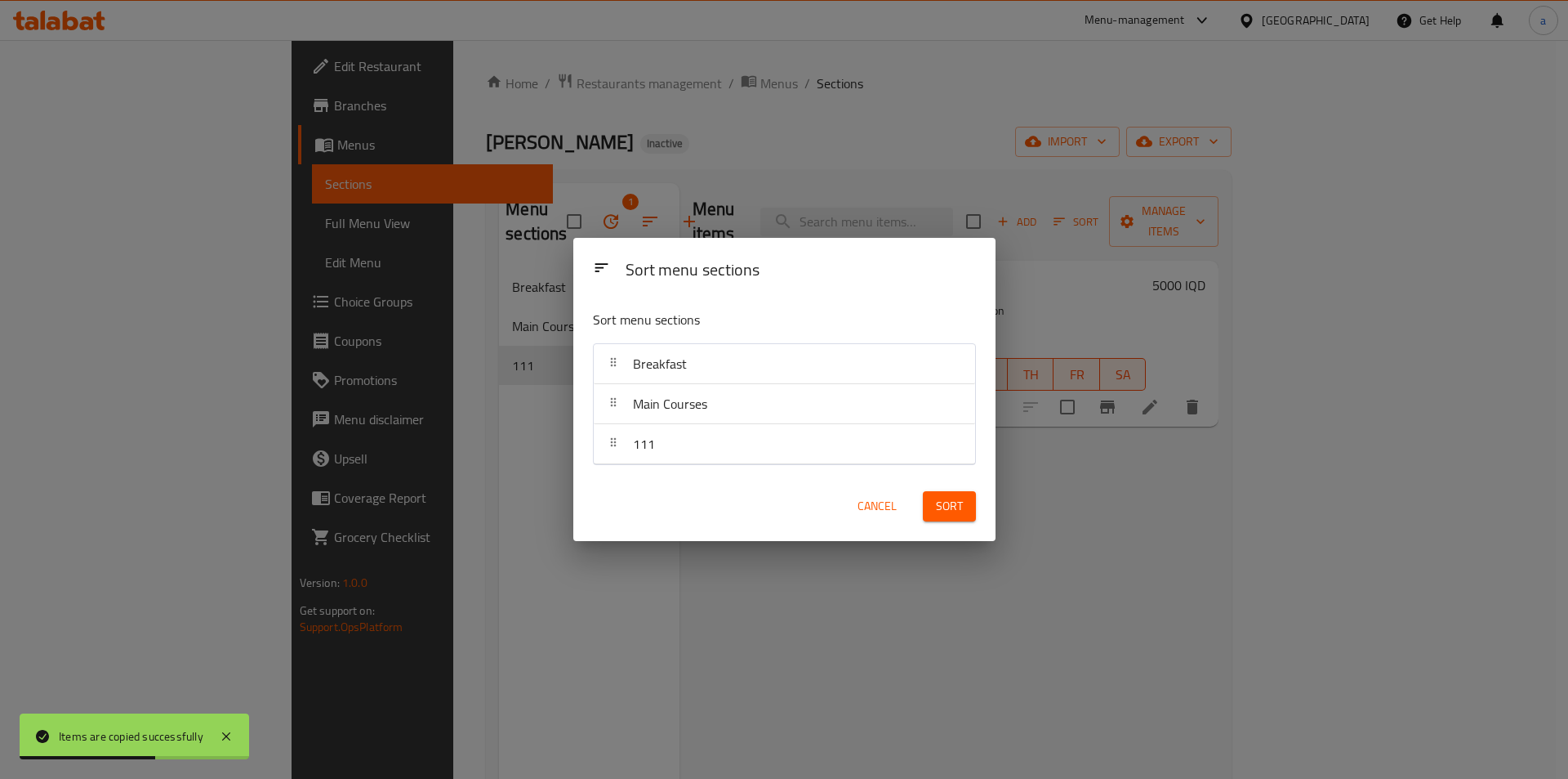
drag, startPoint x: 489, startPoint y: 385, endPoint x: 496, endPoint y: 356, distance: 29.8
click at [491, 385] on div "Sort menu sections Sort menu sections Breakfast Main Courses 111 Cancel Sort" at bounding box center [784, 390] width 1568 height 779
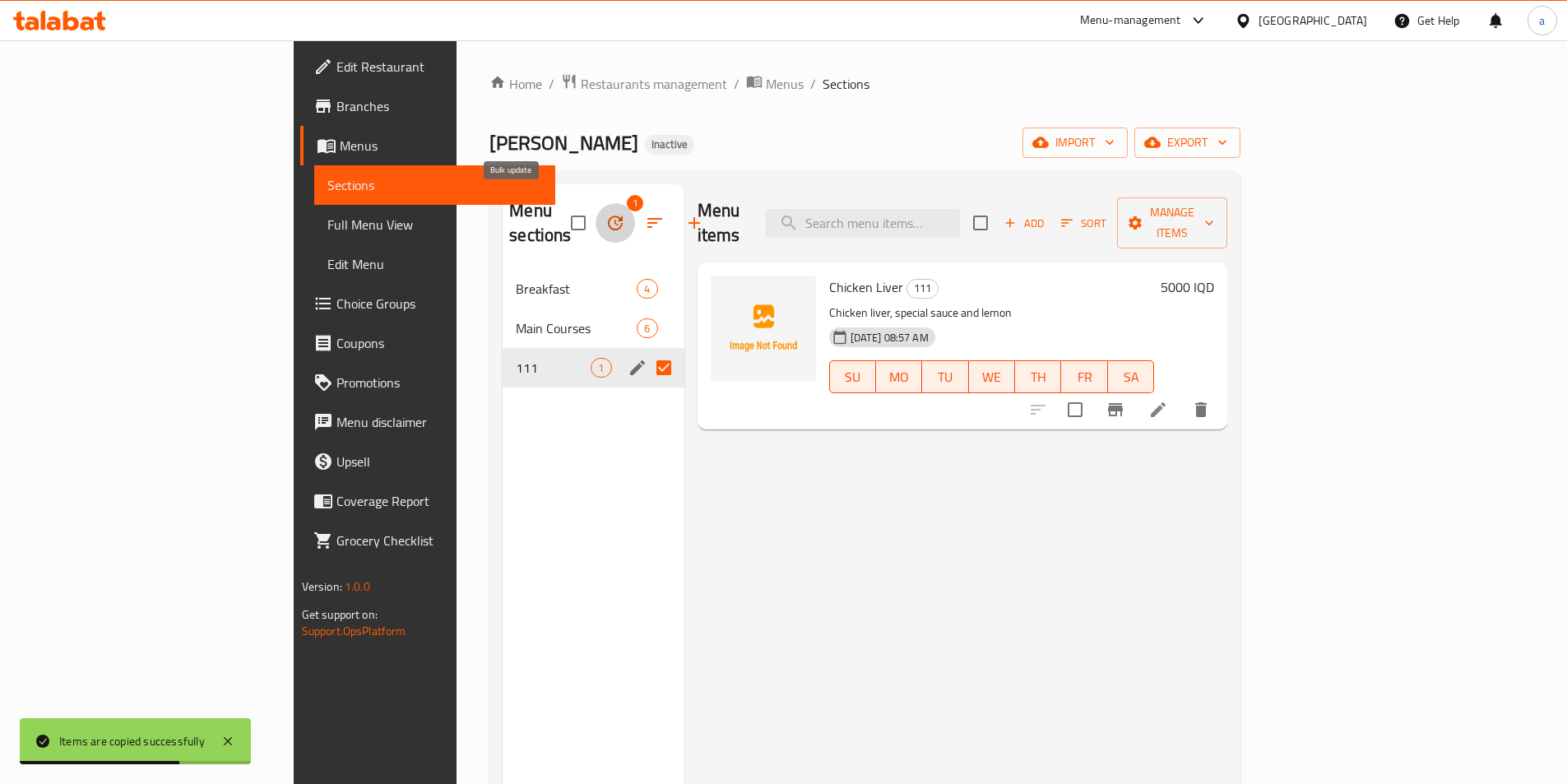
click at [606, 213] on icon "button" at bounding box center [615, 223] width 20 height 20
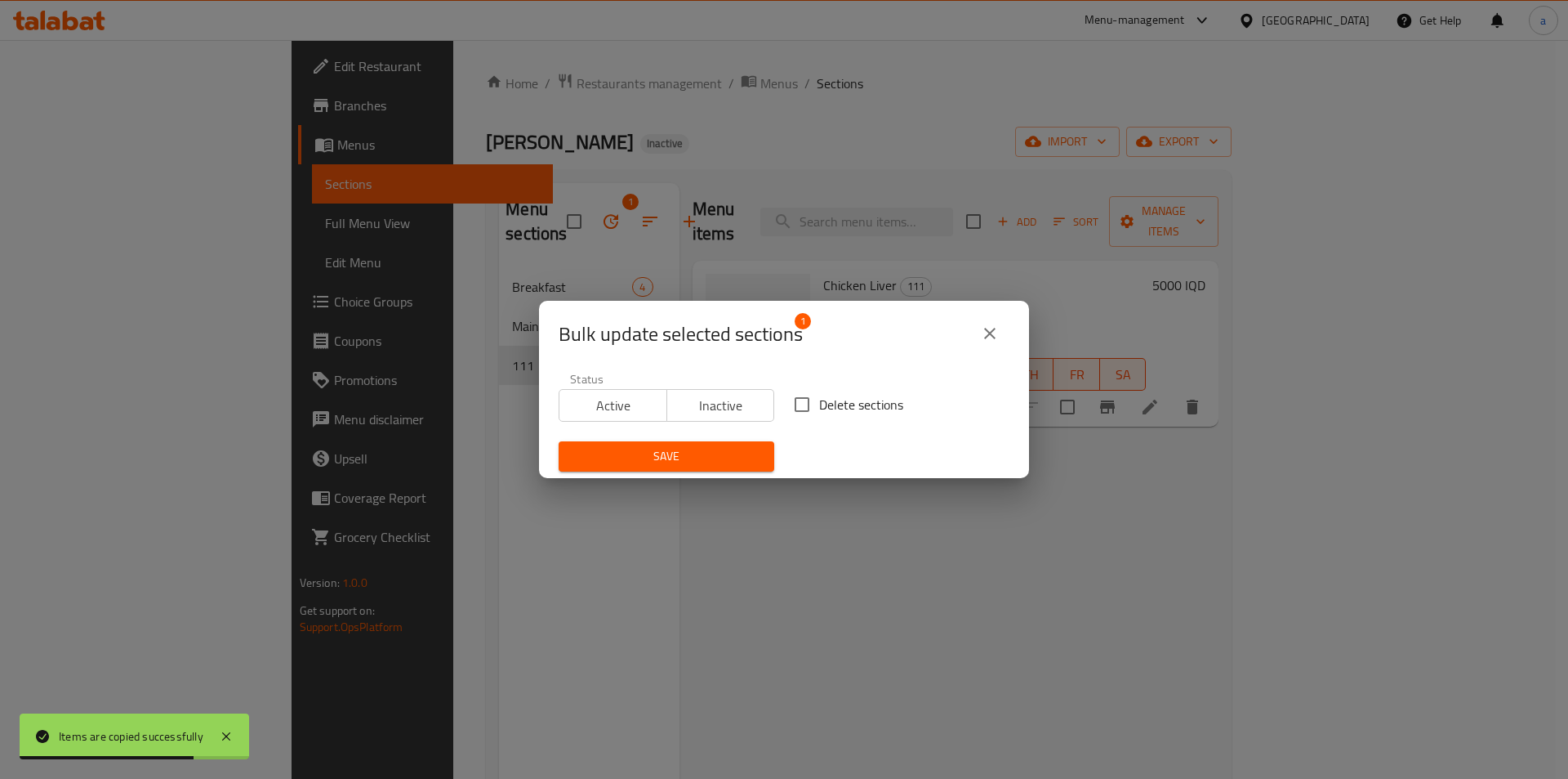
click at [787, 399] on input "Delete sections" at bounding box center [802, 404] width 34 height 34
checkbox input "true"
click at [698, 461] on span "Save" at bounding box center [667, 457] width 190 height 21
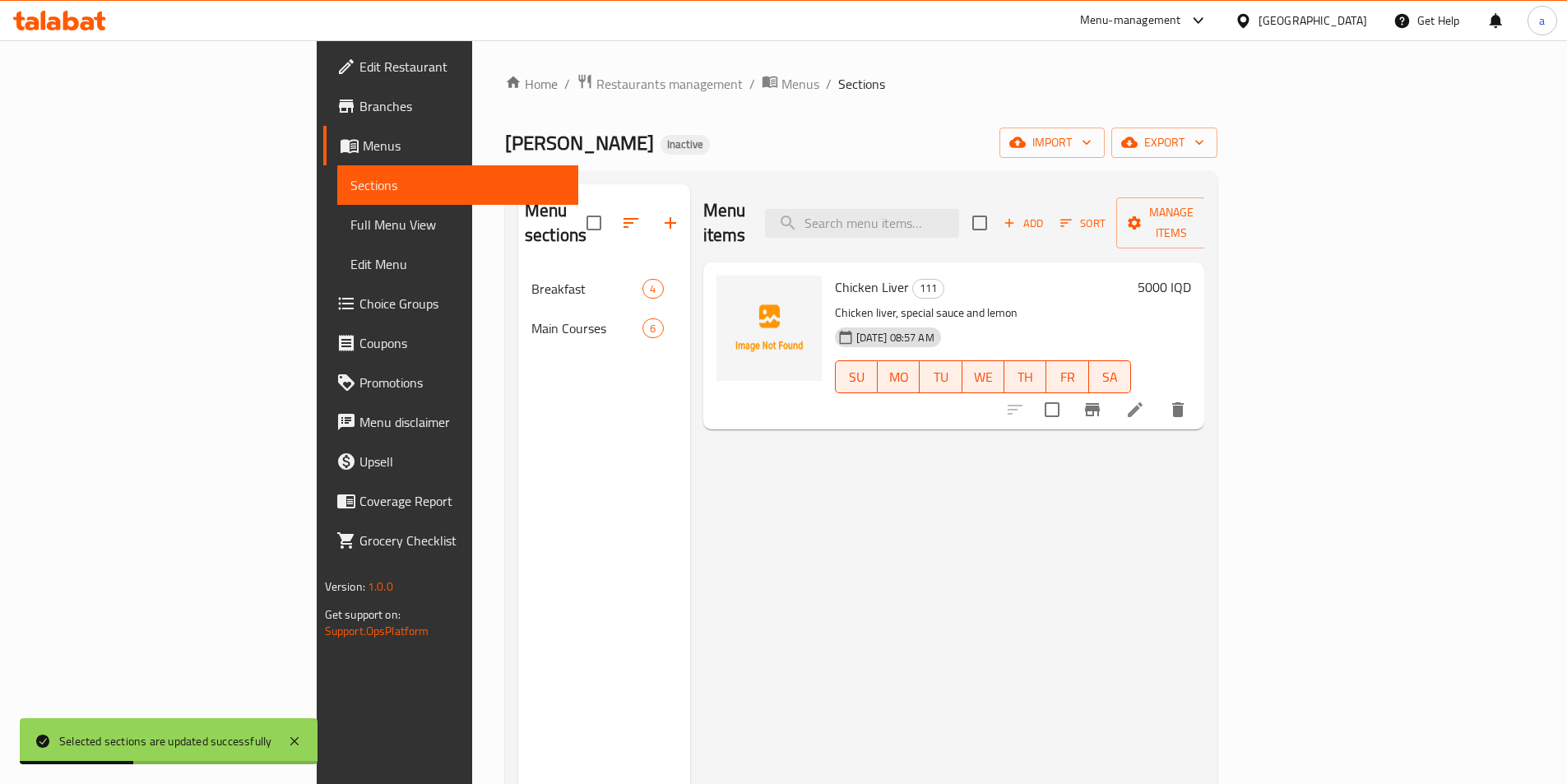
click at [324, 117] on link "Branches" at bounding box center [451, 107] width 255 height 40
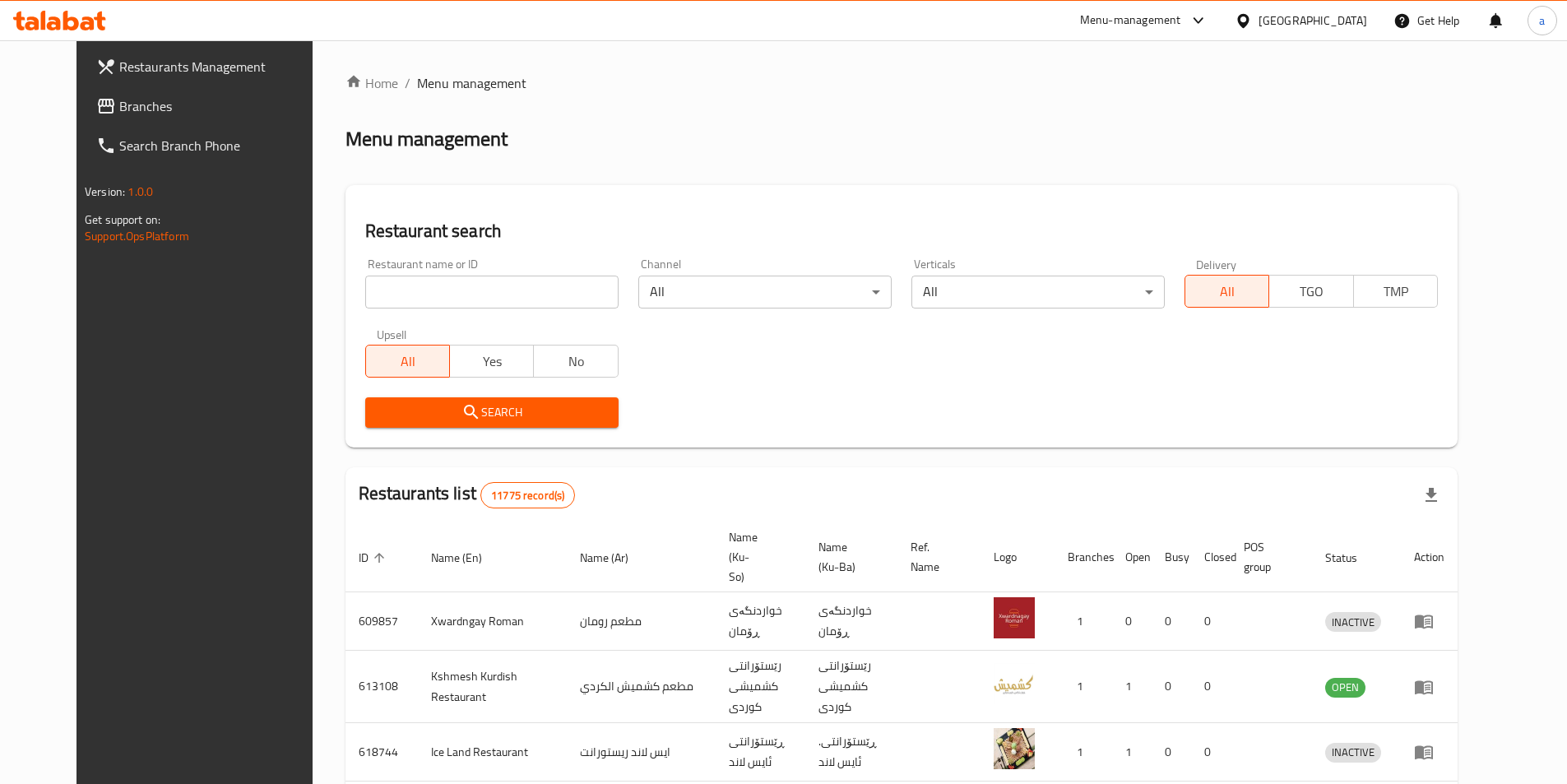
click at [470, 287] on input "search" at bounding box center [492, 292] width 253 height 33
type input "ايام"
click at [483, 404] on span "Search" at bounding box center [492, 413] width 227 height 21
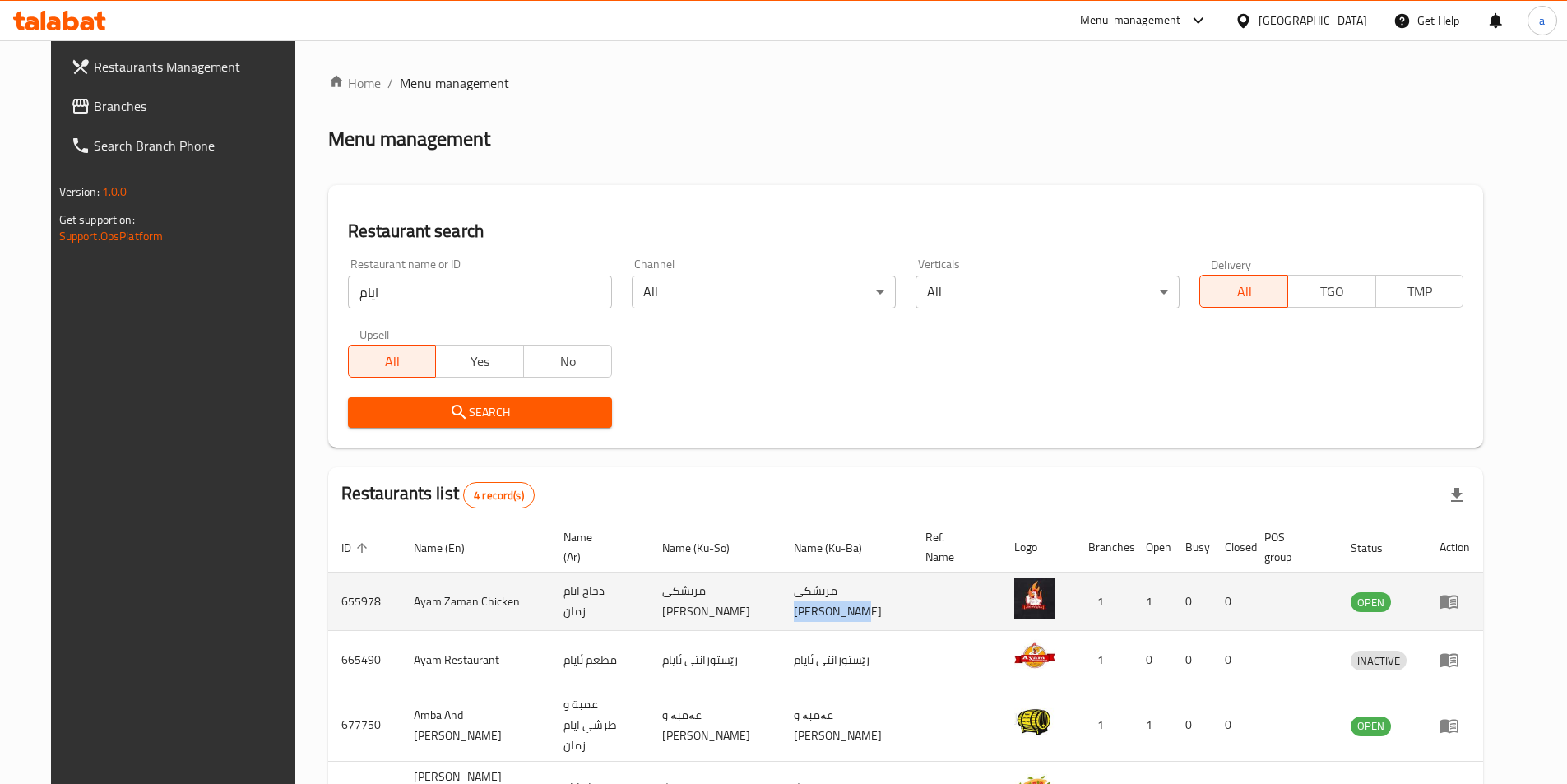
drag, startPoint x: 806, startPoint y: 599, endPoint x: 859, endPoint y: 610, distance: 54.1
click at [859, 610] on td "مریشکی [PERSON_NAME]" at bounding box center [847, 601] width 132 height 58
copy td "[PERSON_NAME]"
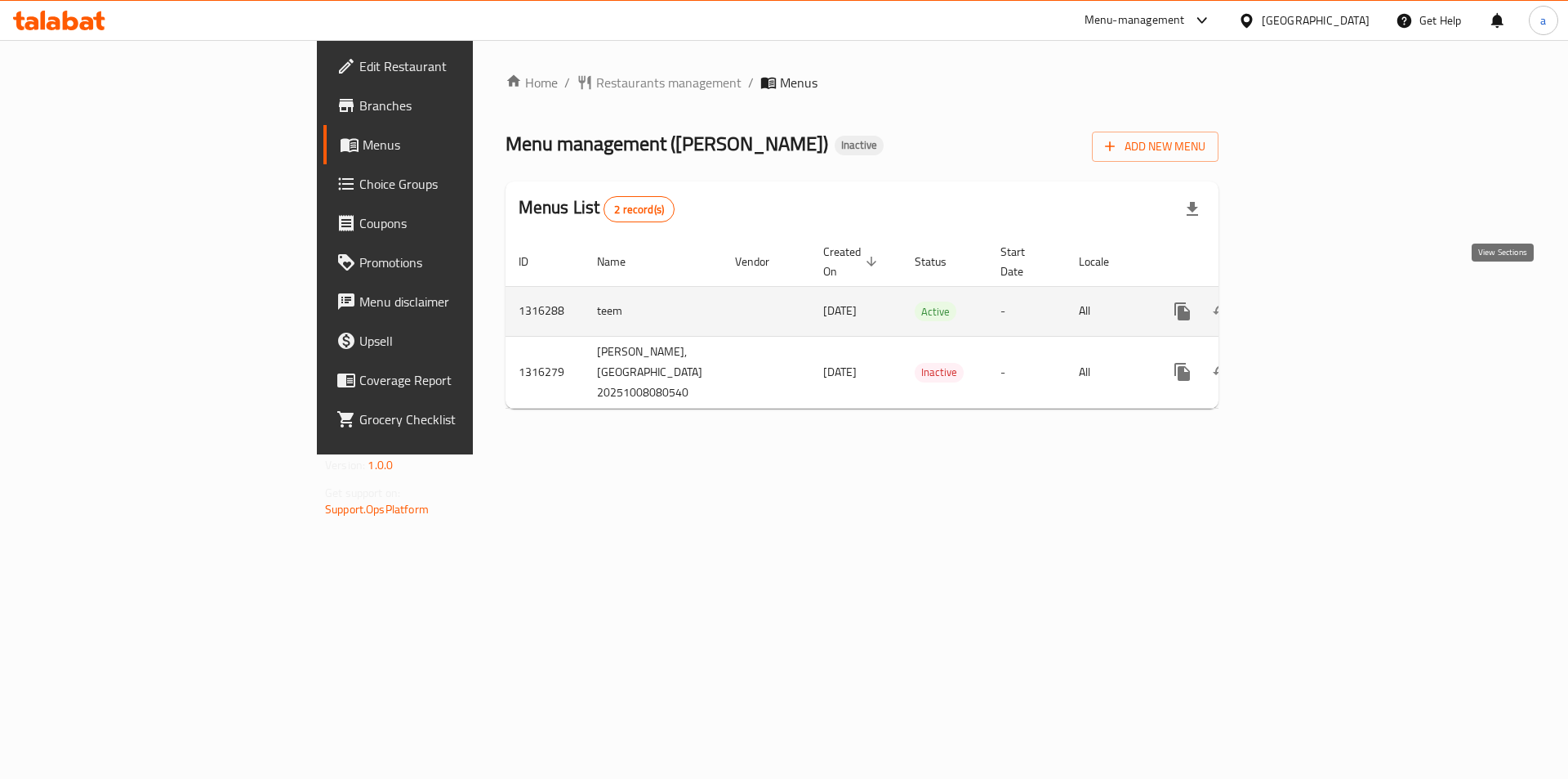
click at [1308, 304] on icon "enhanced table" at bounding box center [1300, 311] width 15 height 15
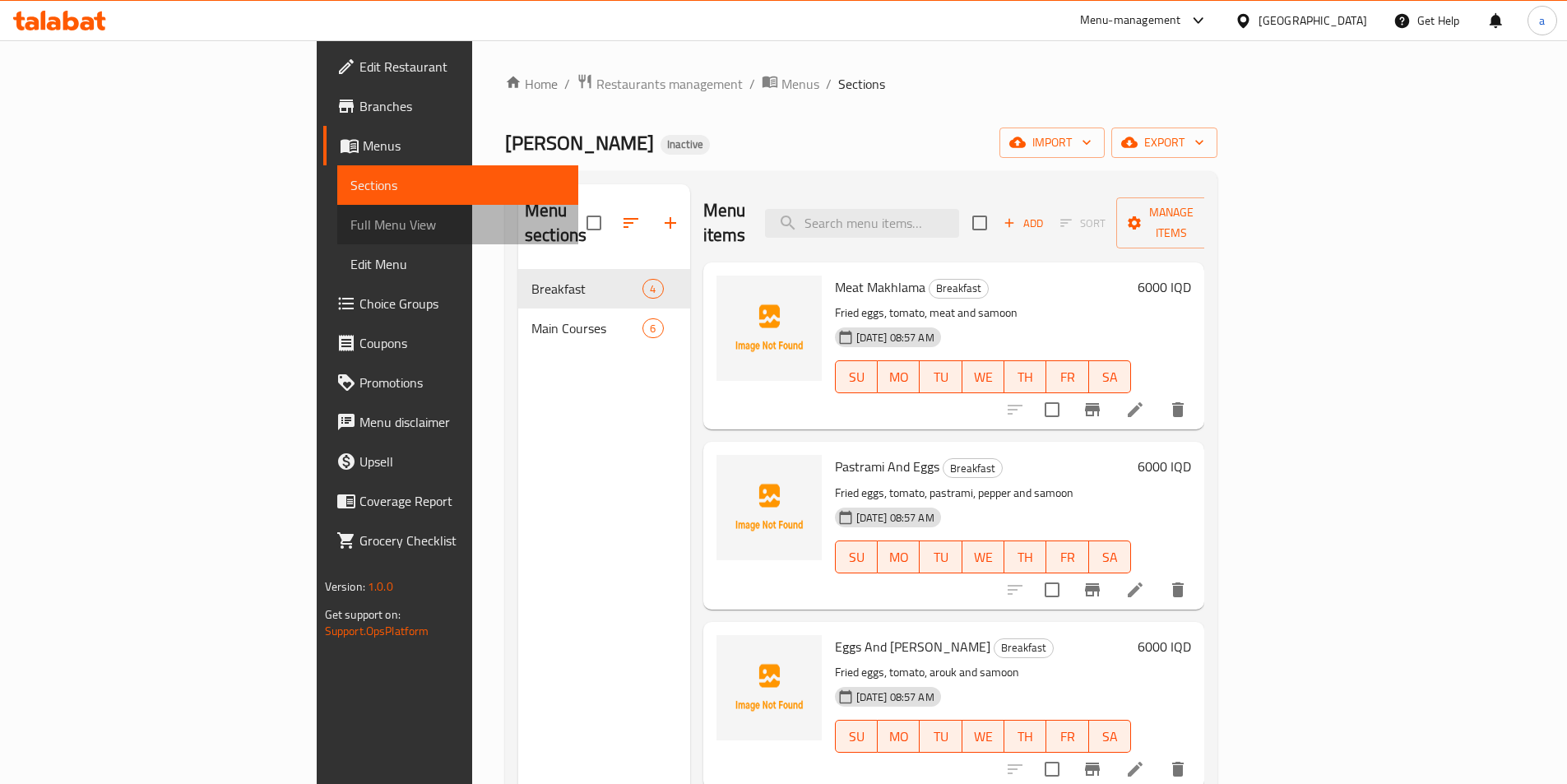
click at [351, 230] on span "Full Menu View" at bounding box center [457, 224] width 214 height 20
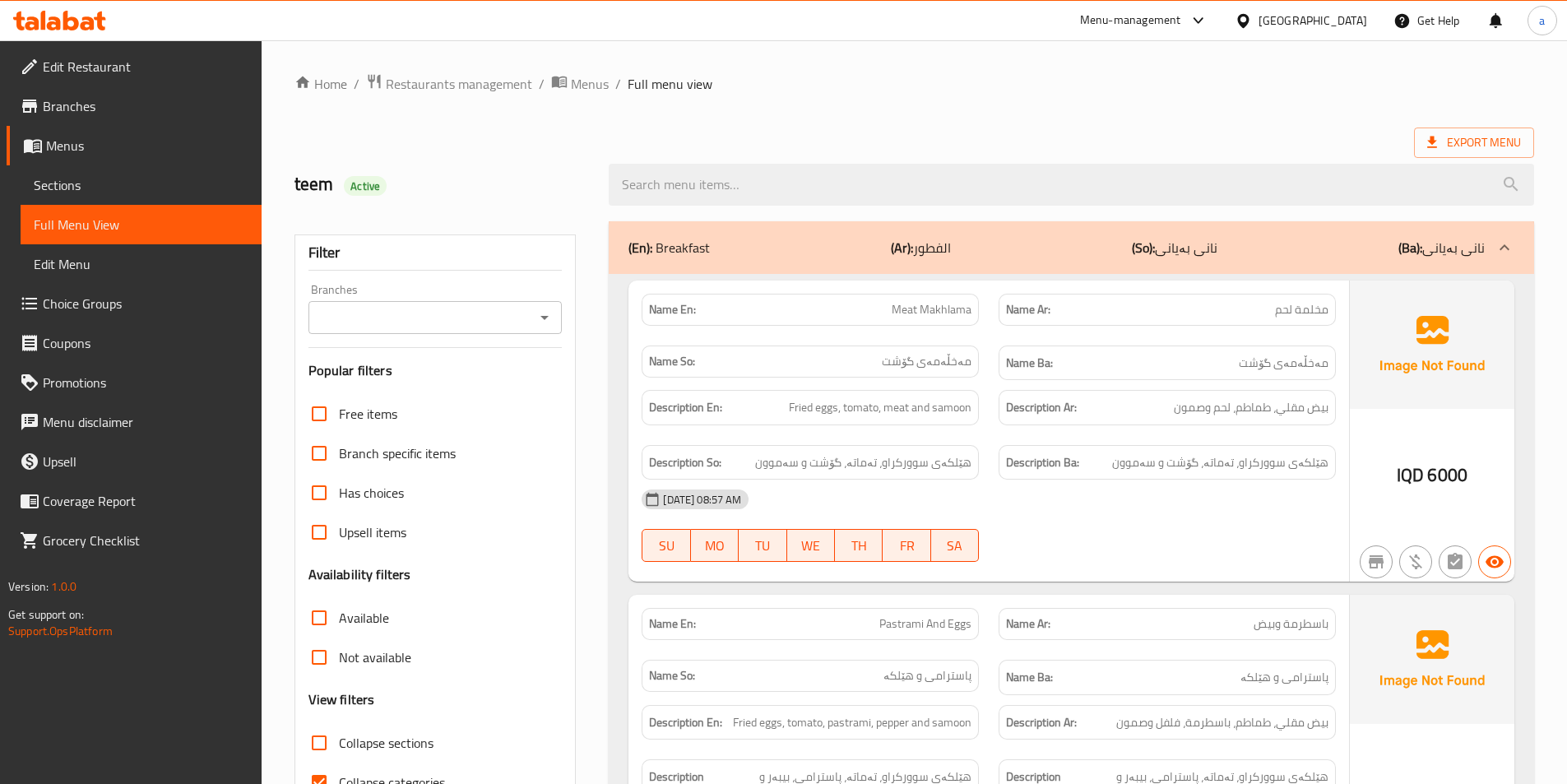
click at [546, 310] on icon "Open" at bounding box center [544, 317] width 20 height 20
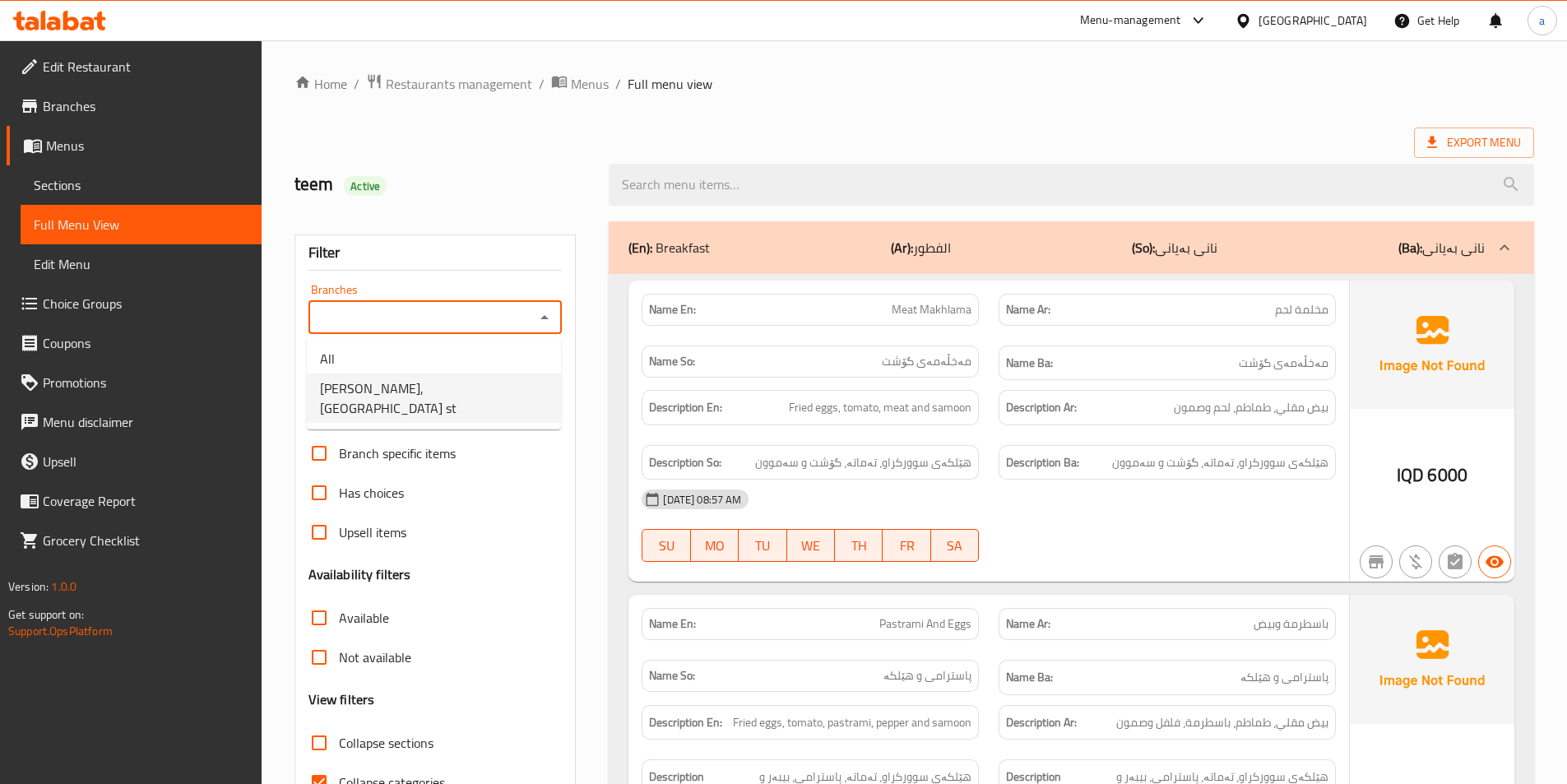
click at [491, 381] on li "[PERSON_NAME], [GEOGRAPHIC_DATA] st" at bounding box center [434, 397] width 254 height 49
type input "[PERSON_NAME], [GEOGRAPHIC_DATA] st"
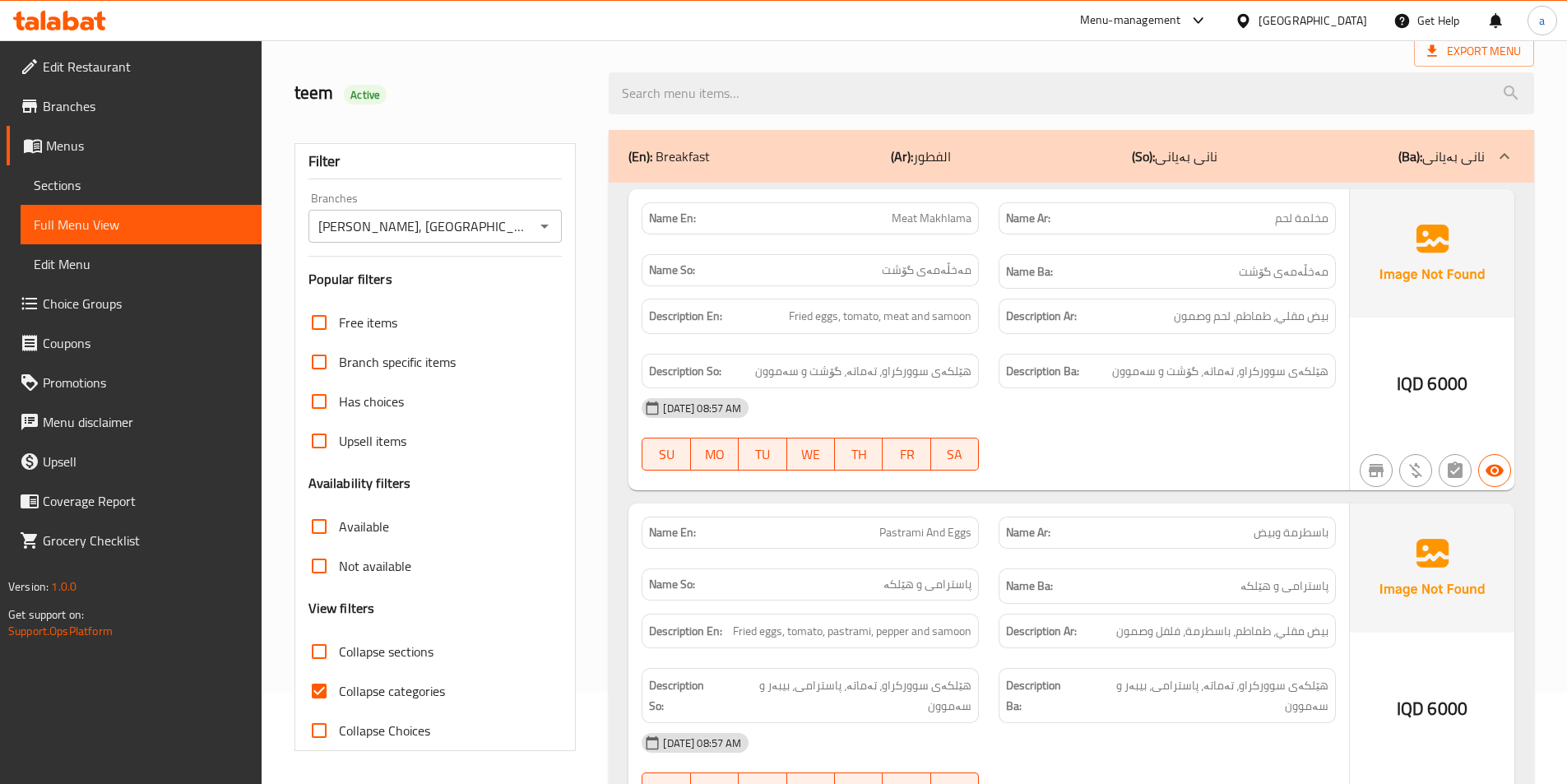
click at [387, 685] on span "Collapse categories" at bounding box center [392, 690] width 106 height 20
click at [339, 685] on input "Collapse categories" at bounding box center [319, 691] width 40 height 40
checkbox input "false"
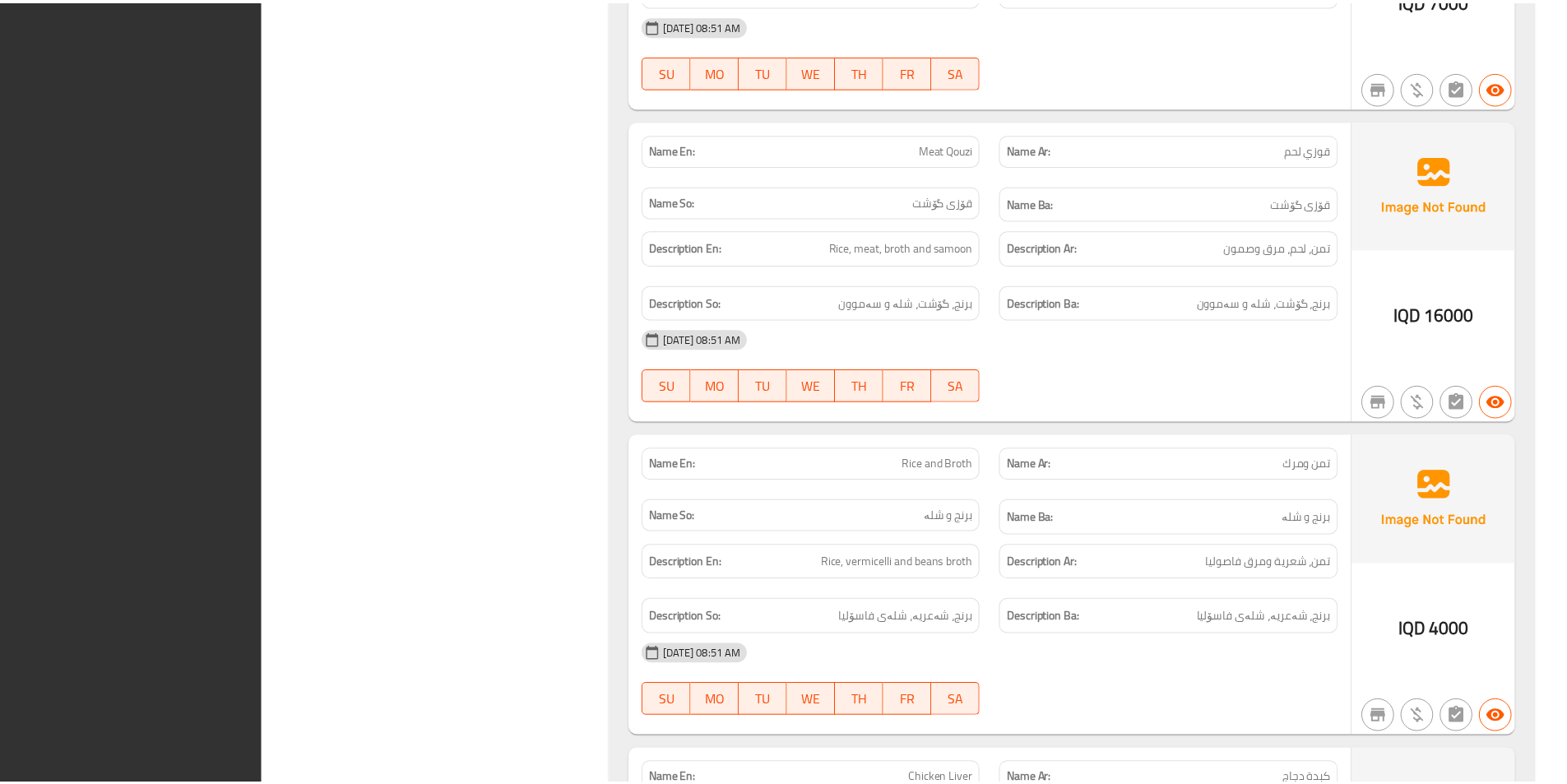
scroll to position [2786, 0]
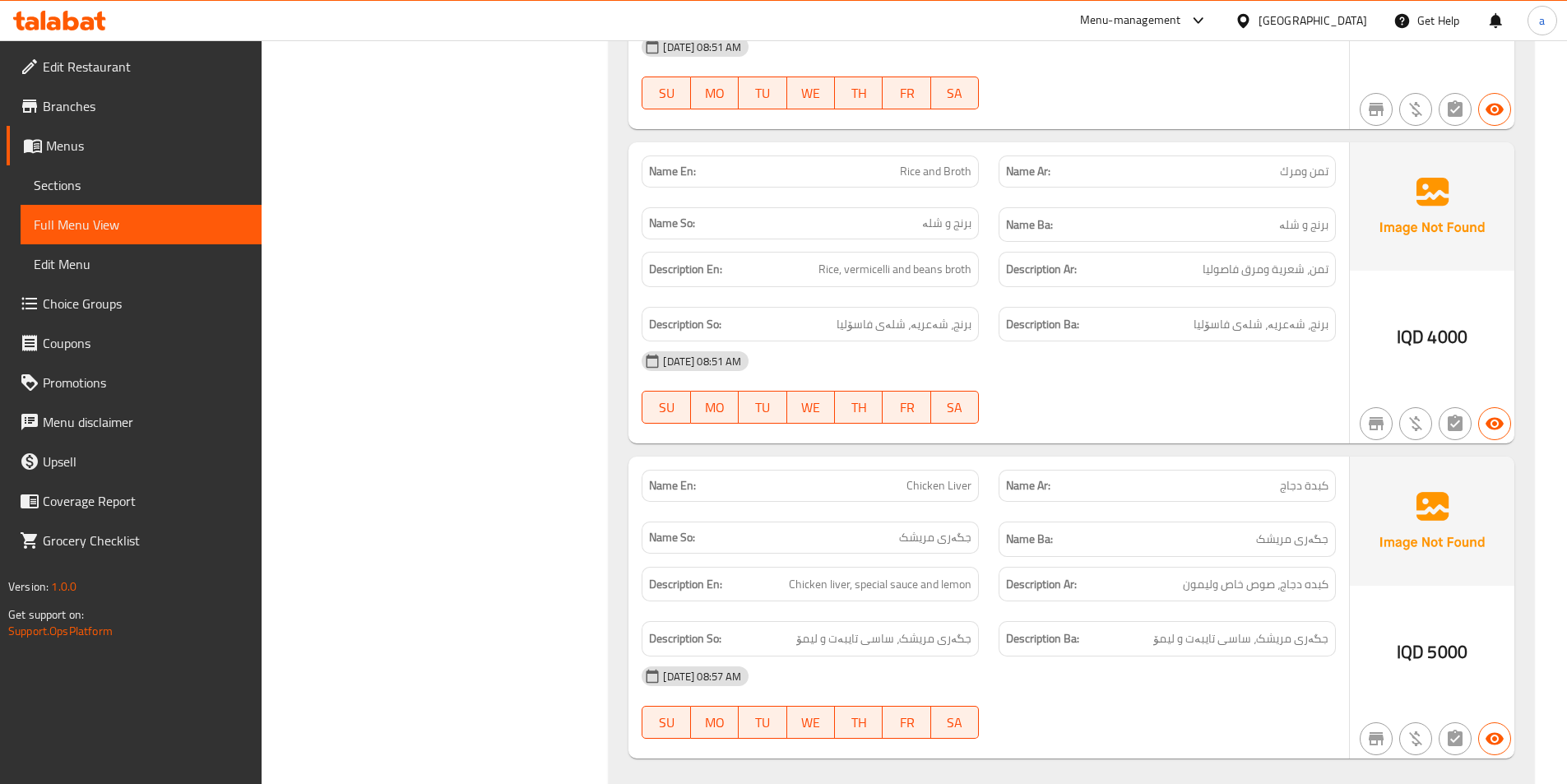
click at [104, 100] on span "Branches" at bounding box center [145, 106] width 206 height 20
